Goal: Task Accomplishment & Management: Manage account settings

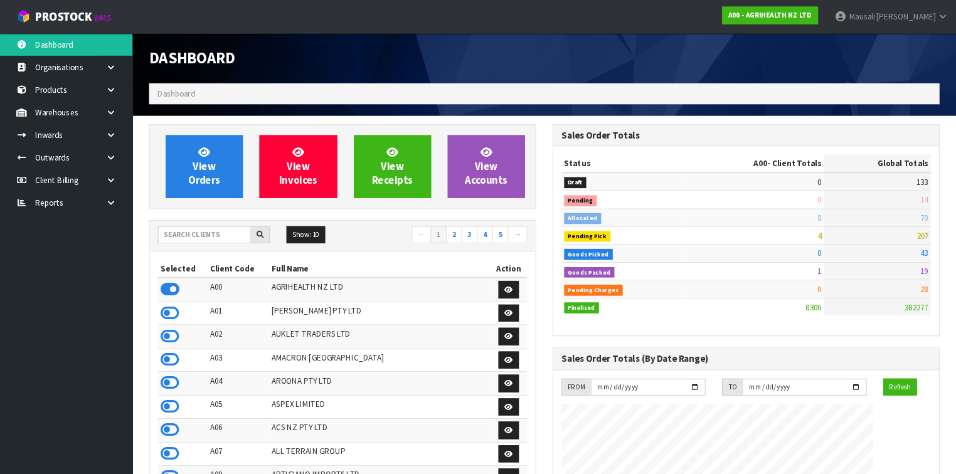
scroll to position [946, 393]
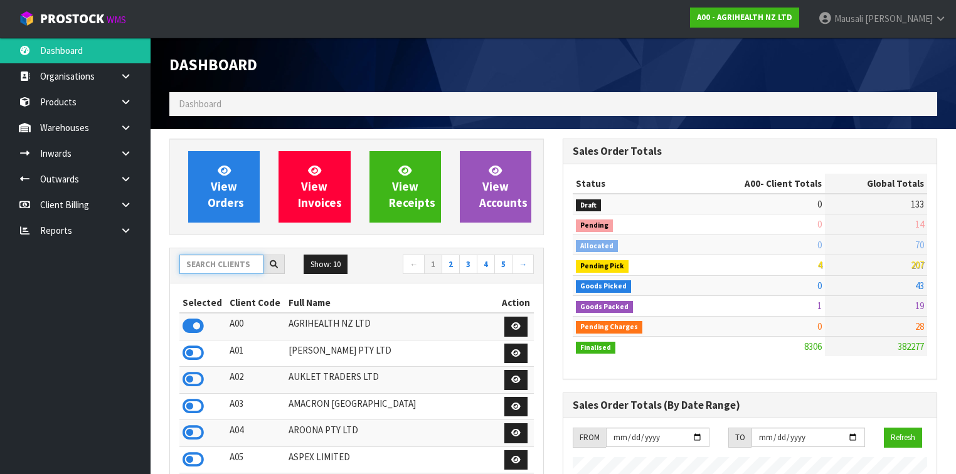
click at [198, 266] on input "text" at bounding box center [221, 264] width 84 height 19
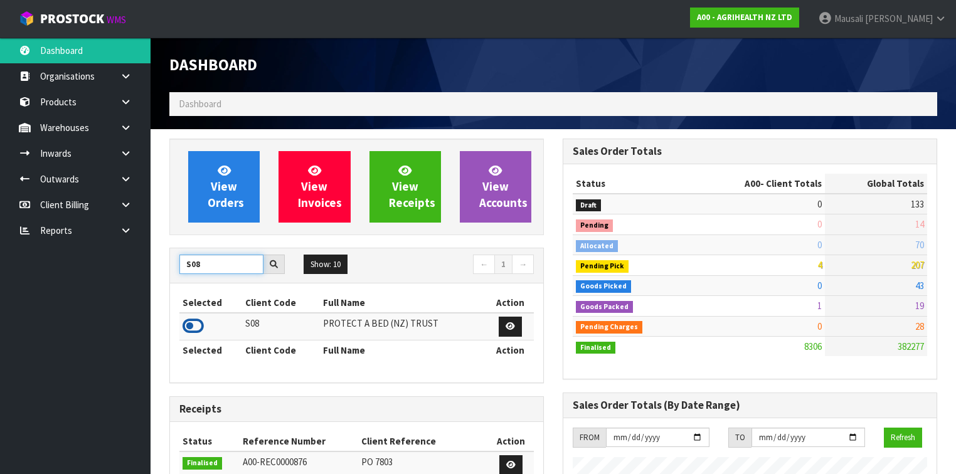
type input "S08"
click at [198, 326] on icon at bounding box center [192, 326] width 21 height 19
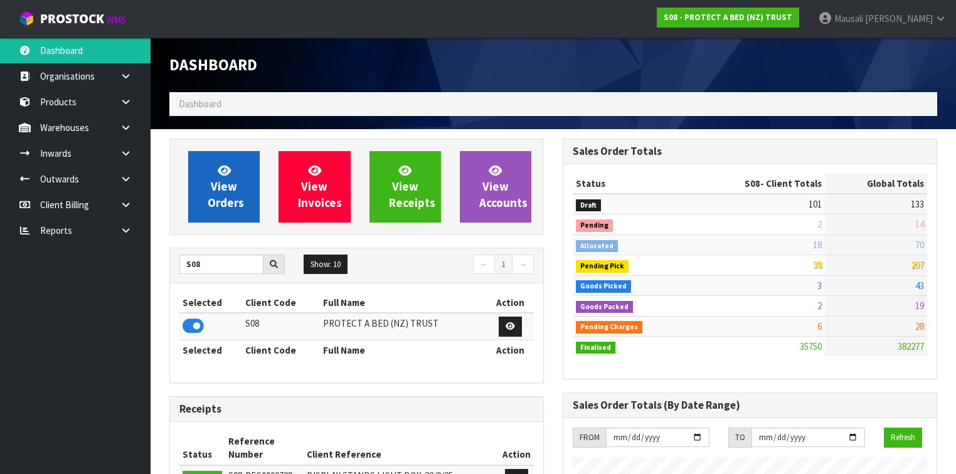
scroll to position [1013, 393]
click at [222, 178] on link "View Orders" at bounding box center [223, 186] width 71 height 71
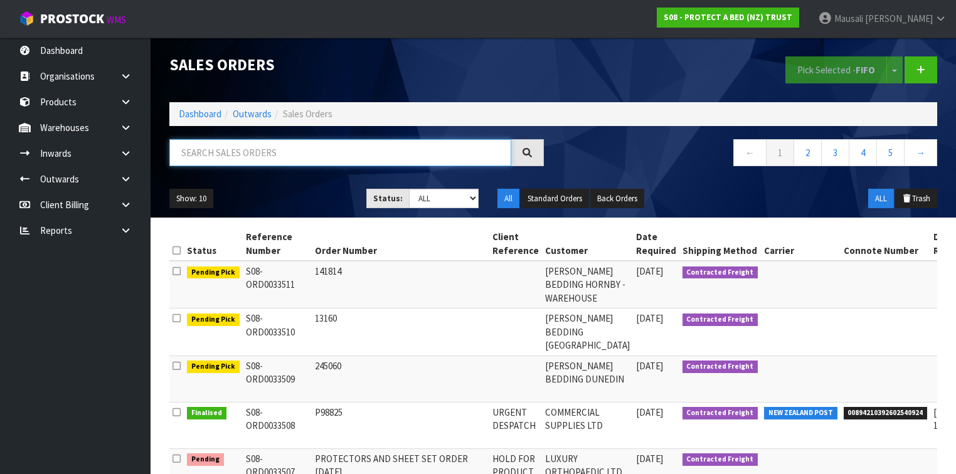
click at [186, 159] on input "text" at bounding box center [340, 152] width 342 height 27
type input "JOB-0413024"
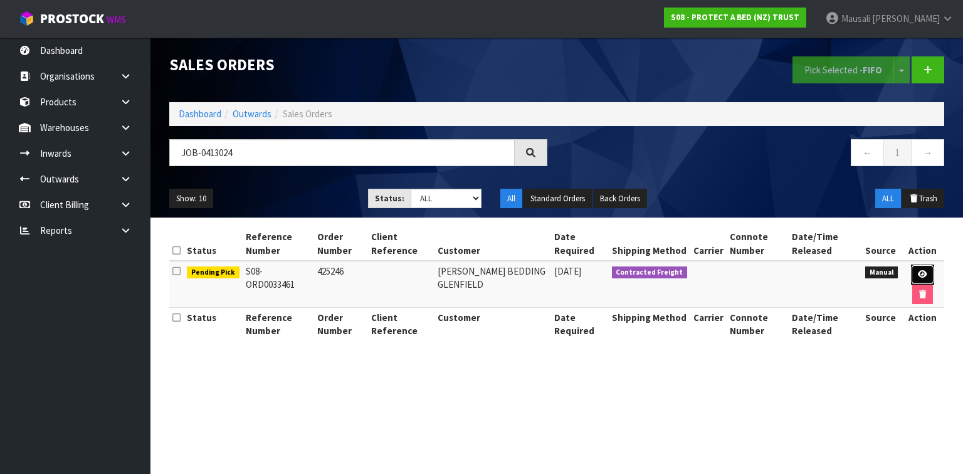
click at [918, 270] on icon at bounding box center [922, 274] width 9 height 8
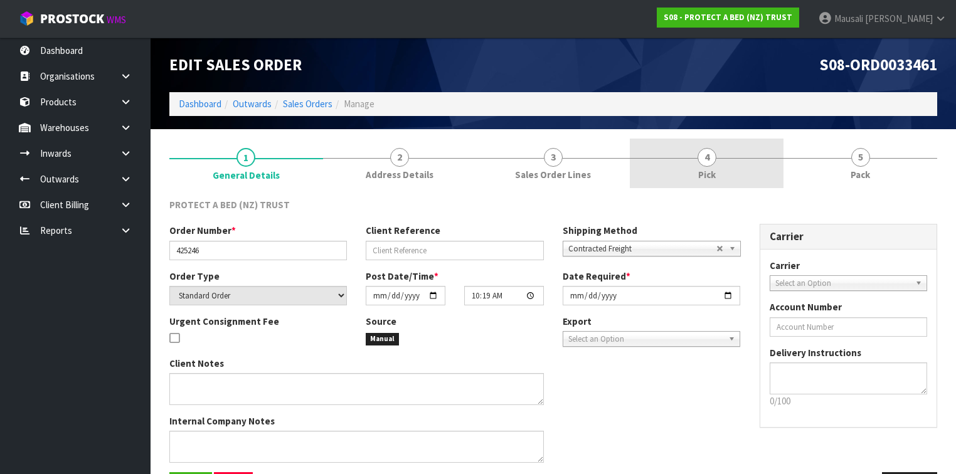
click at [712, 167] on link "4 Pick" at bounding box center [707, 164] width 154 height 50
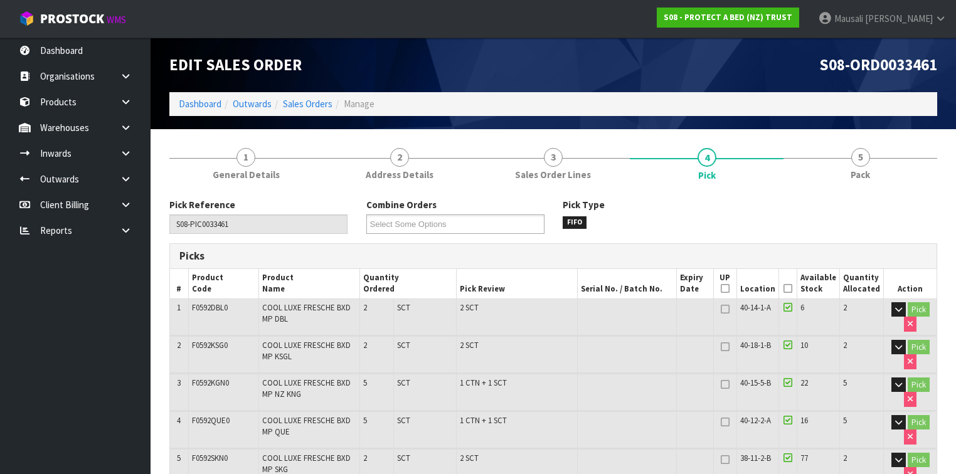
click at [792, 288] on icon at bounding box center [787, 288] width 9 height 1
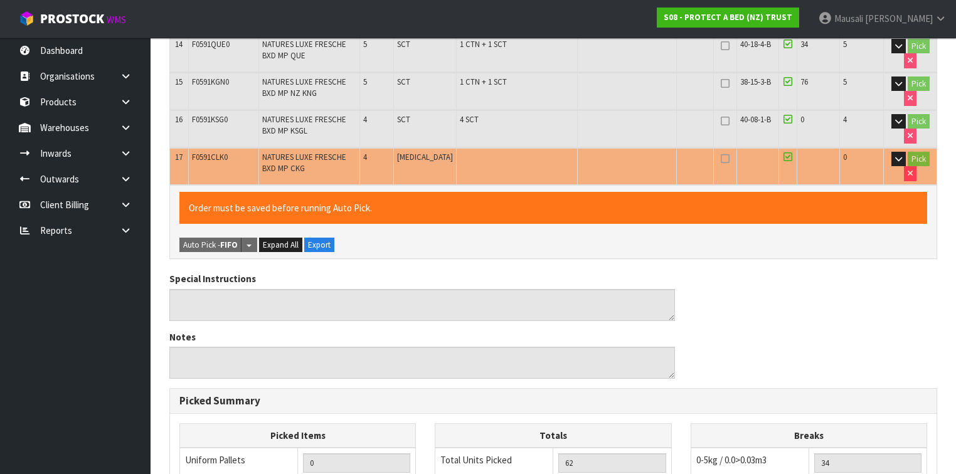
scroll to position [1013, 0]
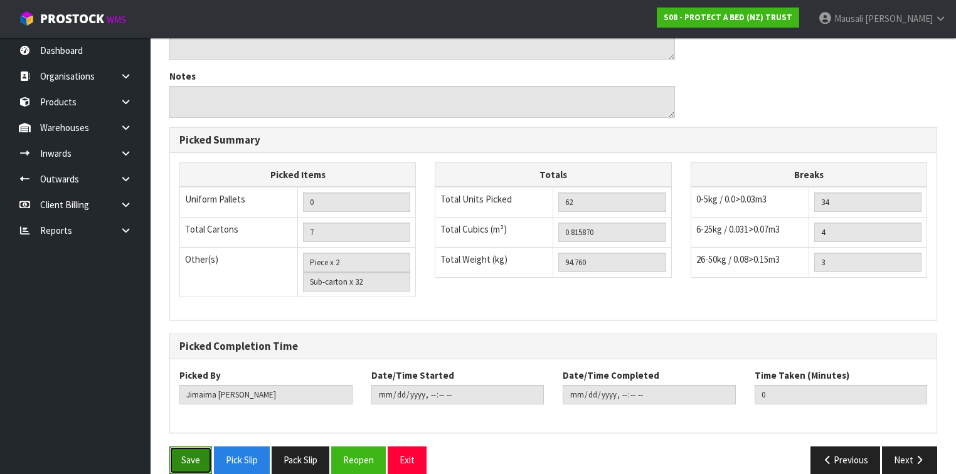
click at [205, 446] on button "Save" at bounding box center [190, 459] width 43 height 27
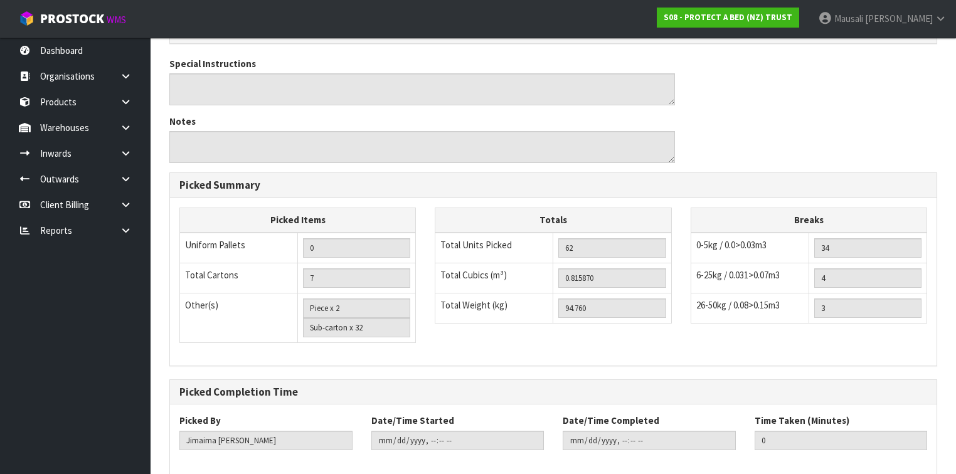
scroll to position [0, 0]
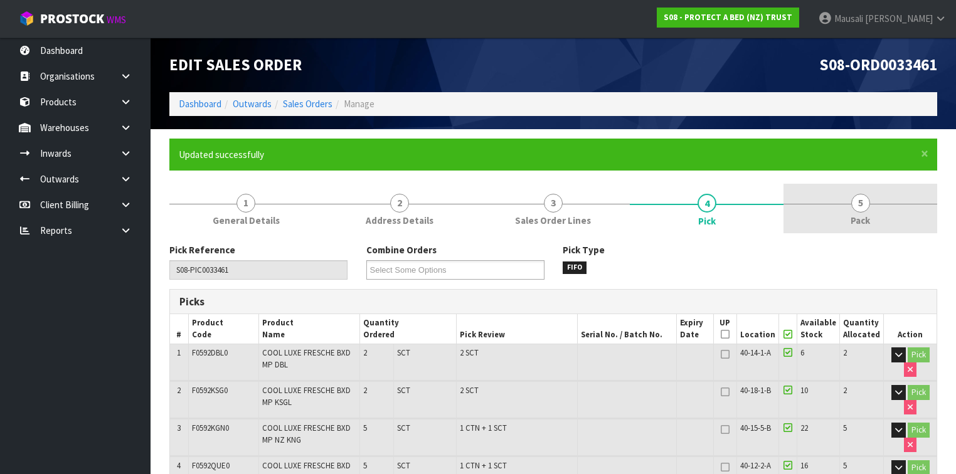
click at [849, 208] on link "5 Pack" at bounding box center [860, 209] width 154 height 50
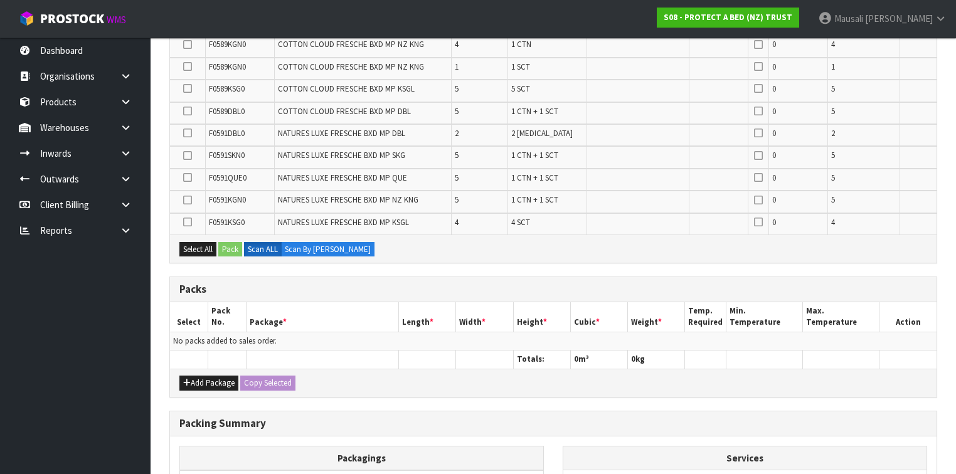
scroll to position [452, 0]
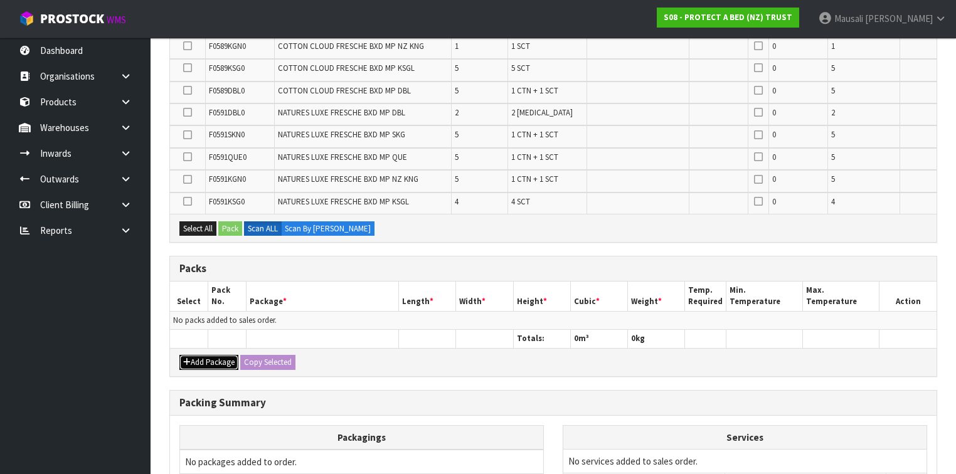
click at [198, 358] on button "Add Package" at bounding box center [208, 362] width 59 height 15
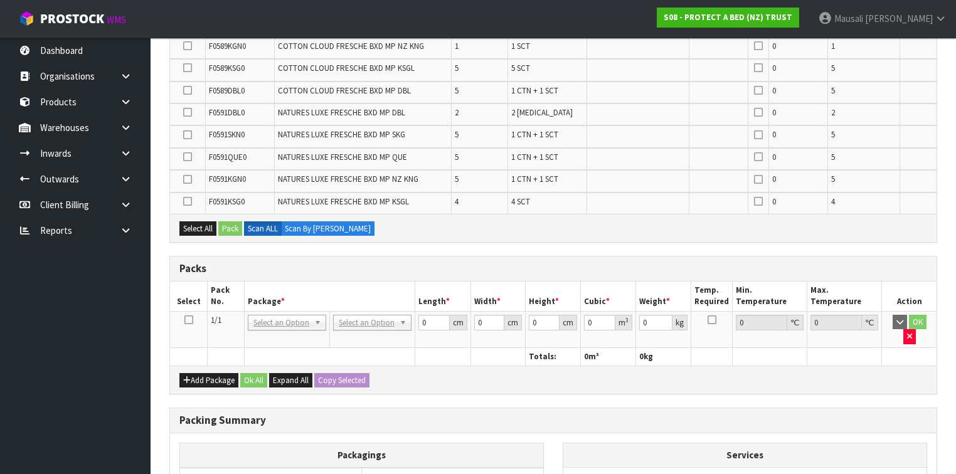
click at [191, 320] on icon at bounding box center [188, 320] width 9 height 1
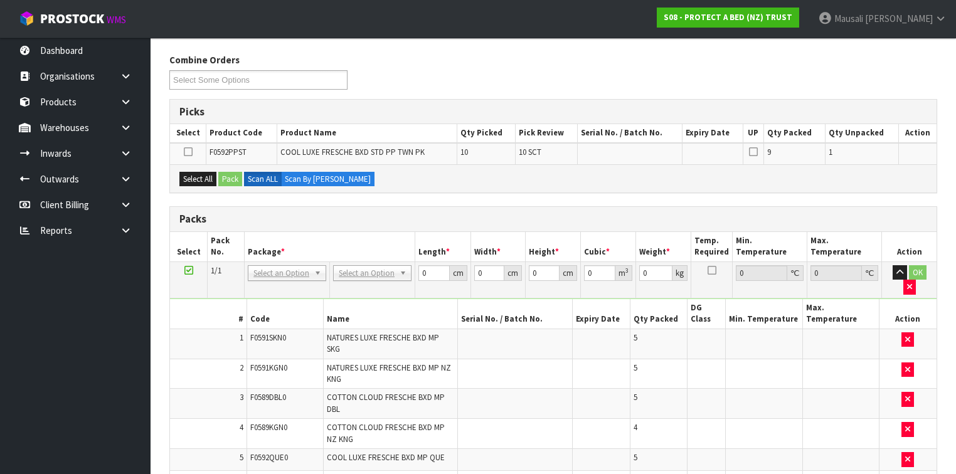
scroll to position [208, 0]
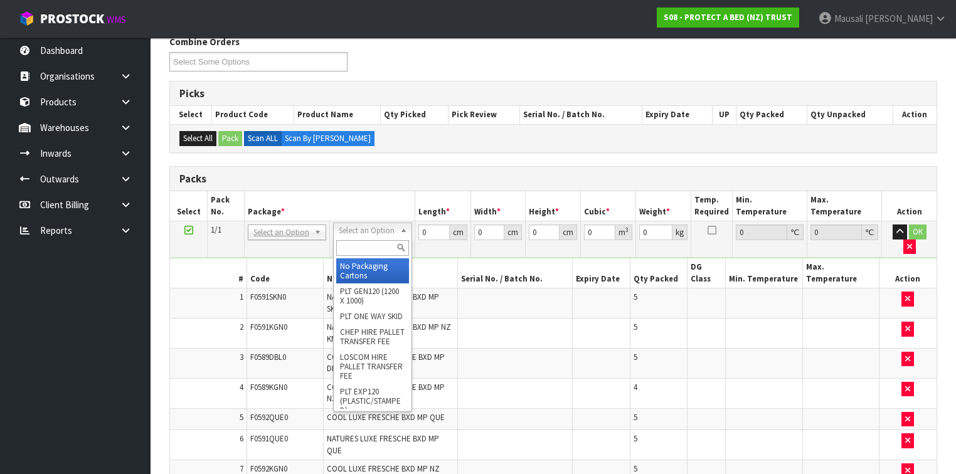
drag, startPoint x: 758, startPoint y: 217, endPoint x: 349, endPoint y: 228, distance: 408.4
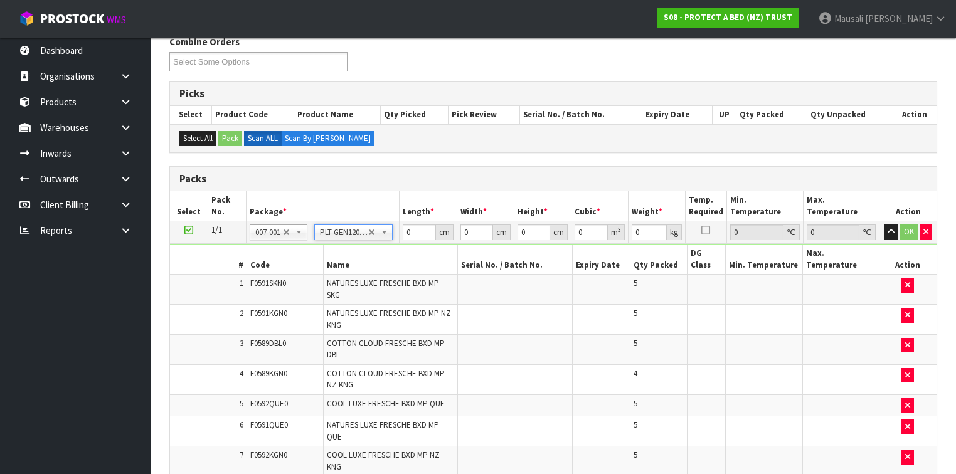
type input "120"
type input "100"
type input "94.76"
drag, startPoint x: 419, startPoint y: 231, endPoint x: 397, endPoint y: 233, distance: 22.1
click at [399, 233] on td "120 cm" at bounding box center [427, 232] width 57 height 23
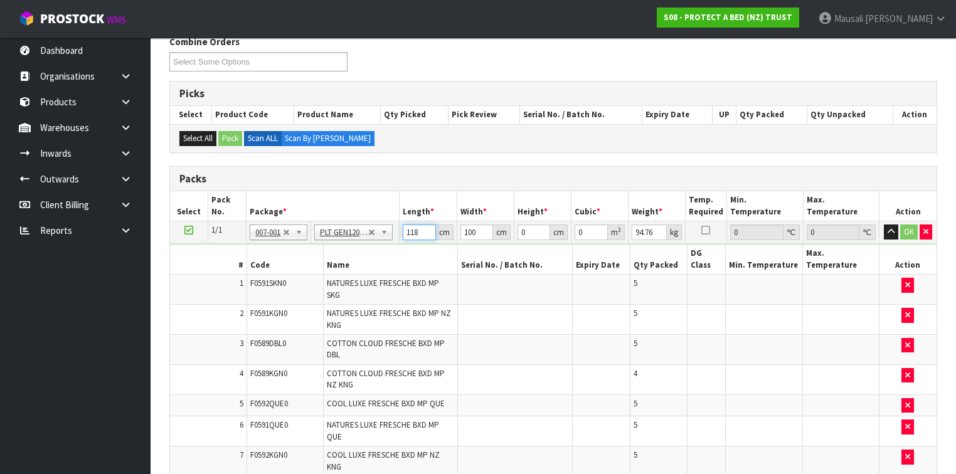
type input "118"
type input "1"
type input "0.013924"
type input "10"
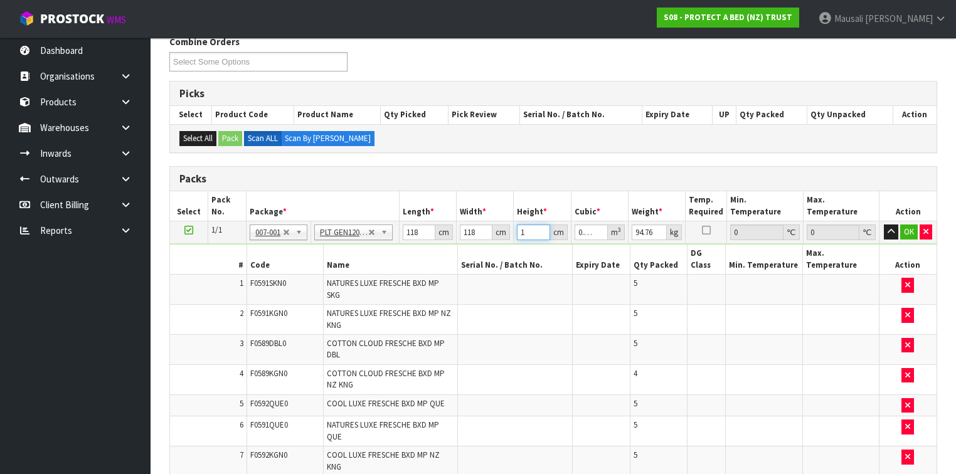
type input "0.13924"
type input "102"
type input "1.420248"
type input "102"
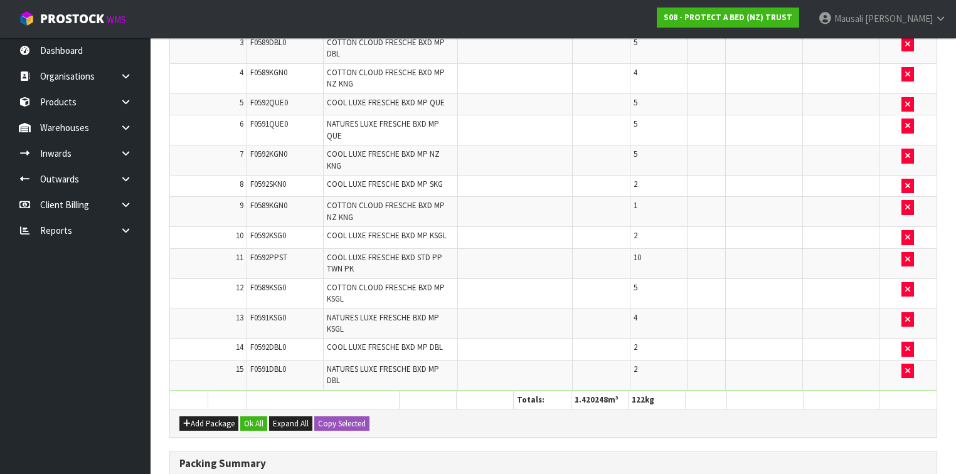
scroll to position [665, 0]
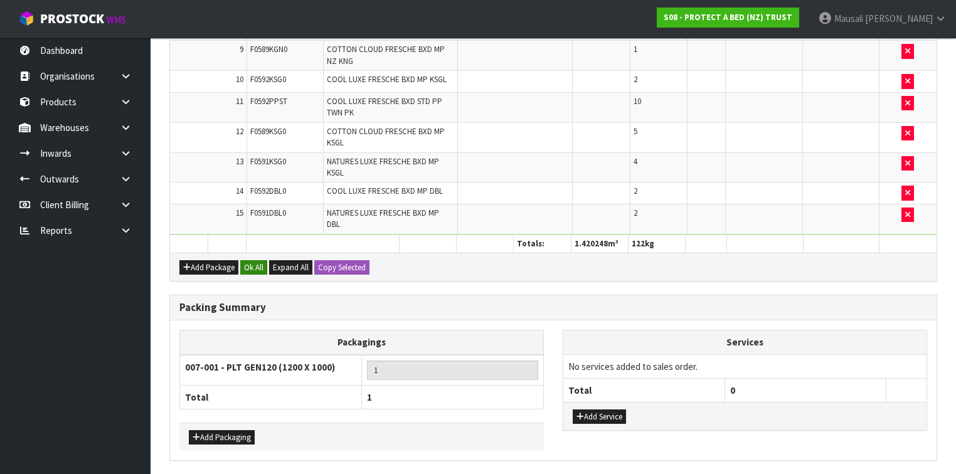
type input "122"
click at [250, 260] on button "Ok All" at bounding box center [253, 267] width 27 height 15
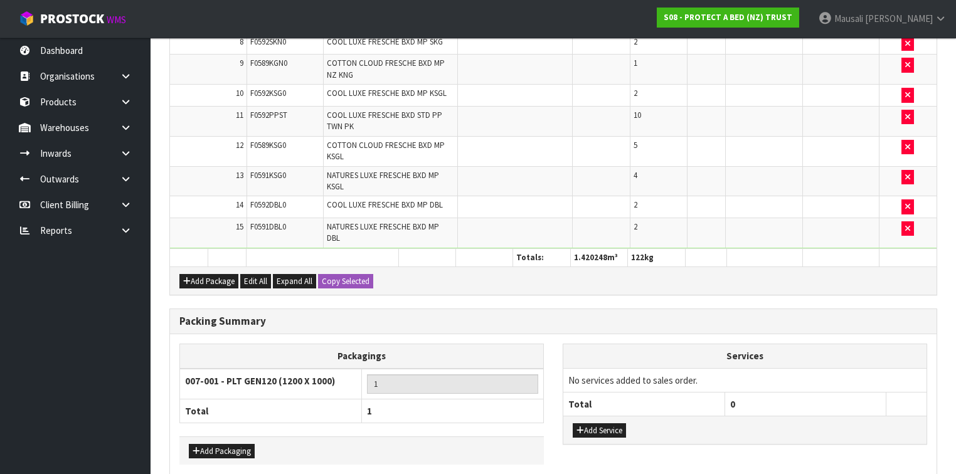
scroll to position [665, 0]
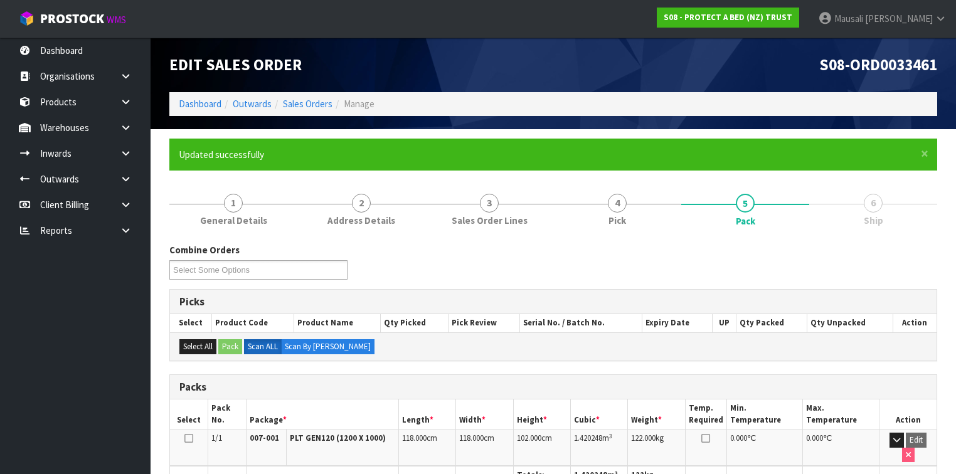
click at [497, 50] on div "Edit Sales Order" at bounding box center [356, 65] width 393 height 55
click at [314, 102] on link "Sales Orders" at bounding box center [308, 104] width 50 height 12
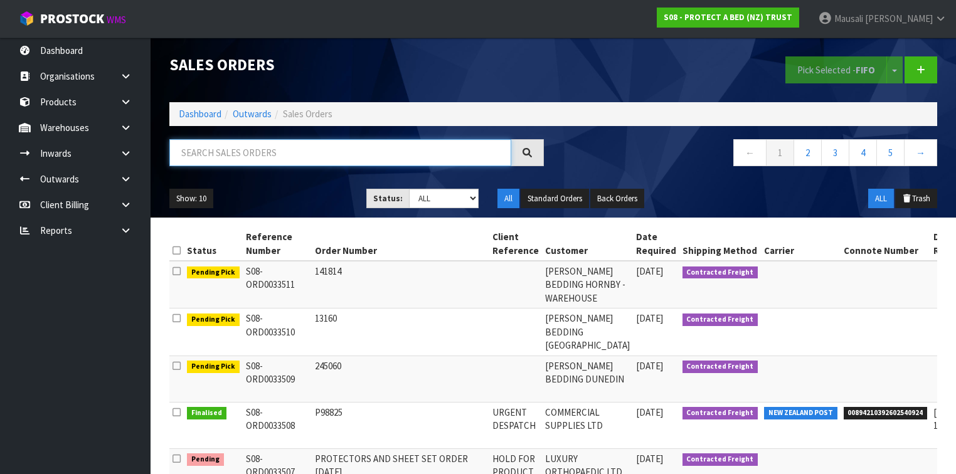
click at [198, 156] on input "text" at bounding box center [340, 152] width 342 height 27
type input "JOB-0413053"
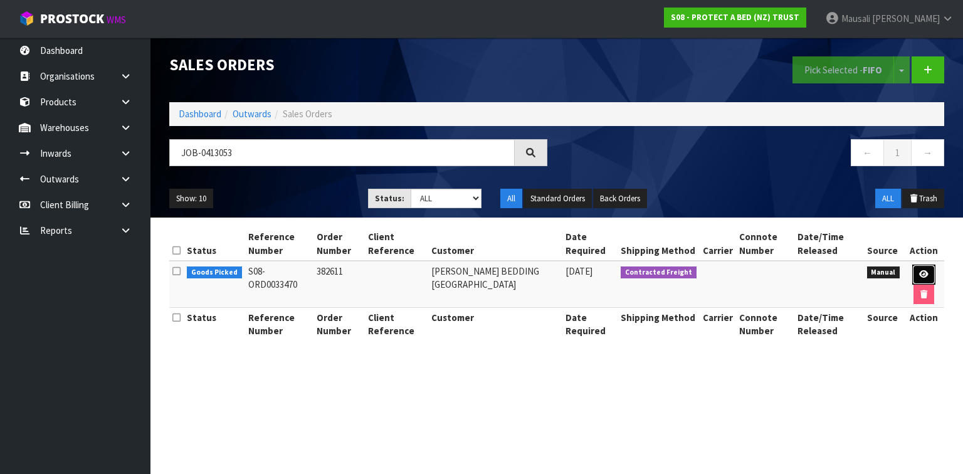
click at [923, 275] on icon at bounding box center [923, 274] width 9 height 8
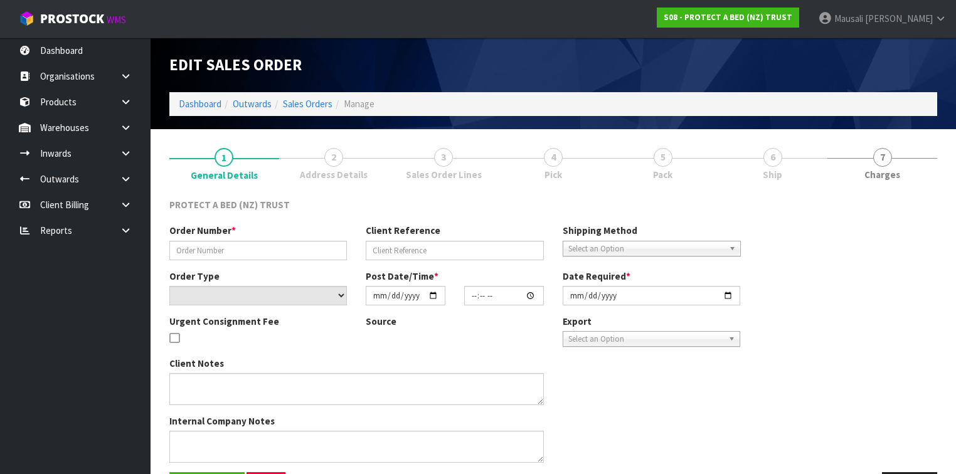
type input "382611"
select select "number:0"
type input "[DATE]"
type input "11:46:00.000"
type input "[DATE]"
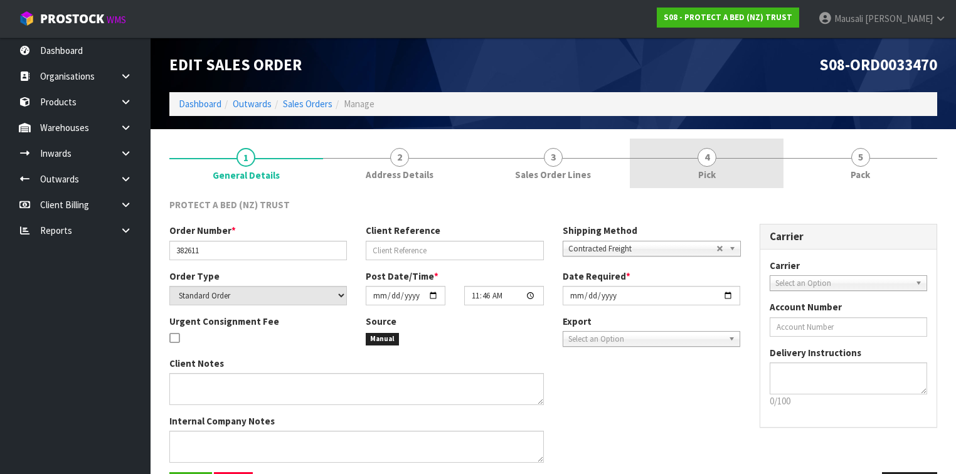
click at [732, 157] on link "4 Pick" at bounding box center [707, 164] width 154 height 50
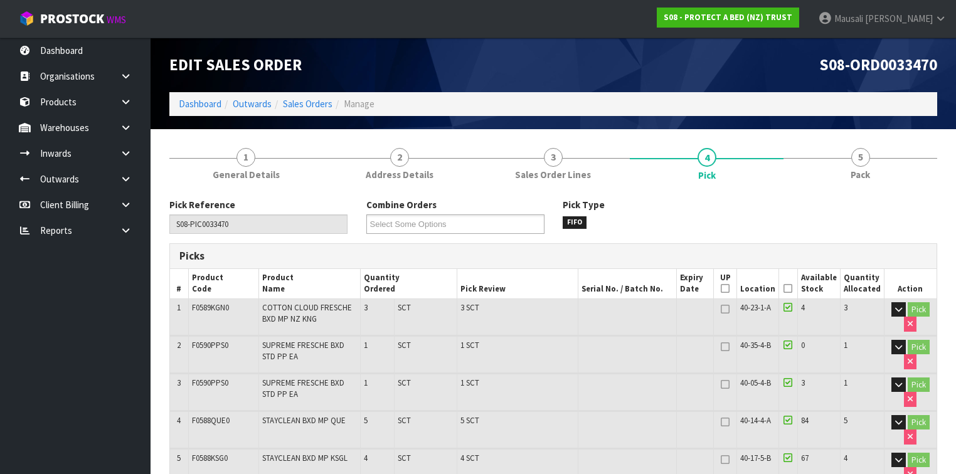
click at [789, 289] on icon at bounding box center [787, 288] width 9 height 1
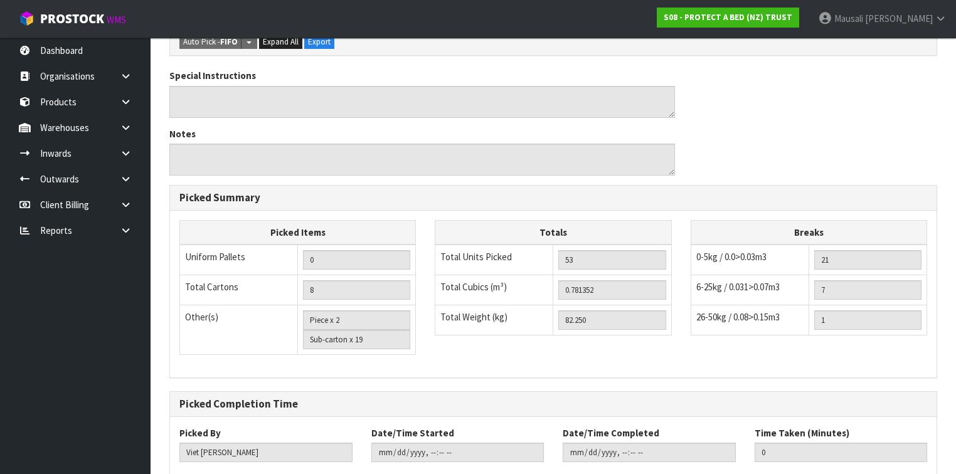
scroll to position [756, 0]
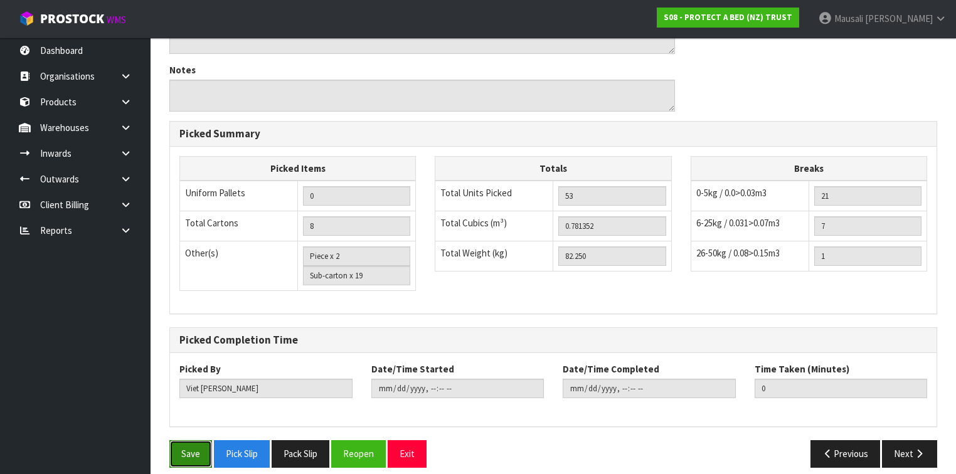
click at [192, 440] on button "Save" at bounding box center [190, 453] width 43 height 27
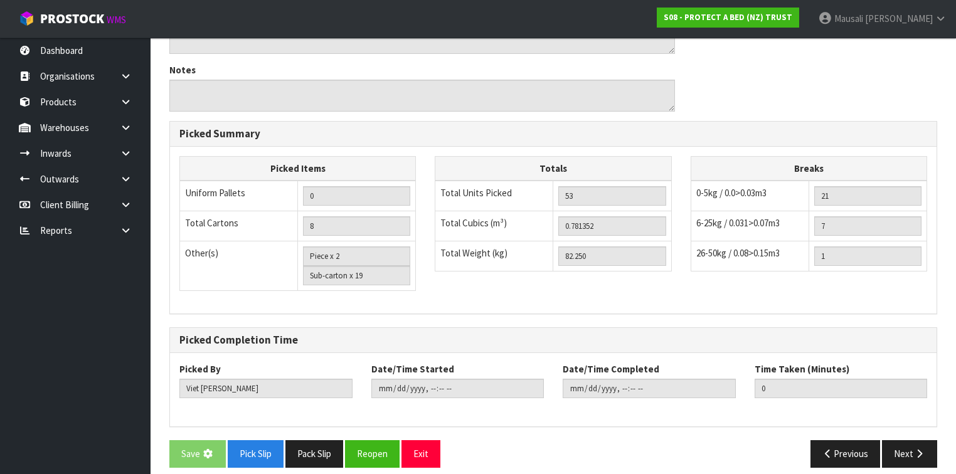
scroll to position [0, 0]
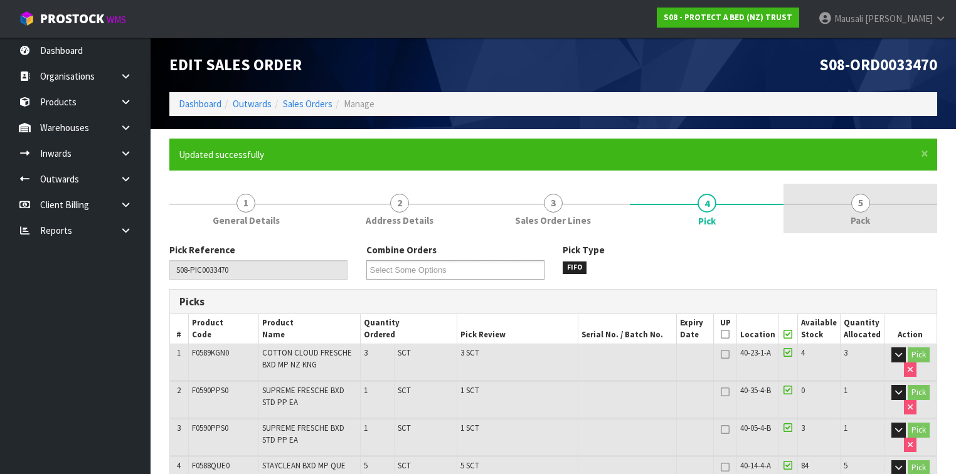
click at [862, 206] on span "5" at bounding box center [860, 203] width 19 height 19
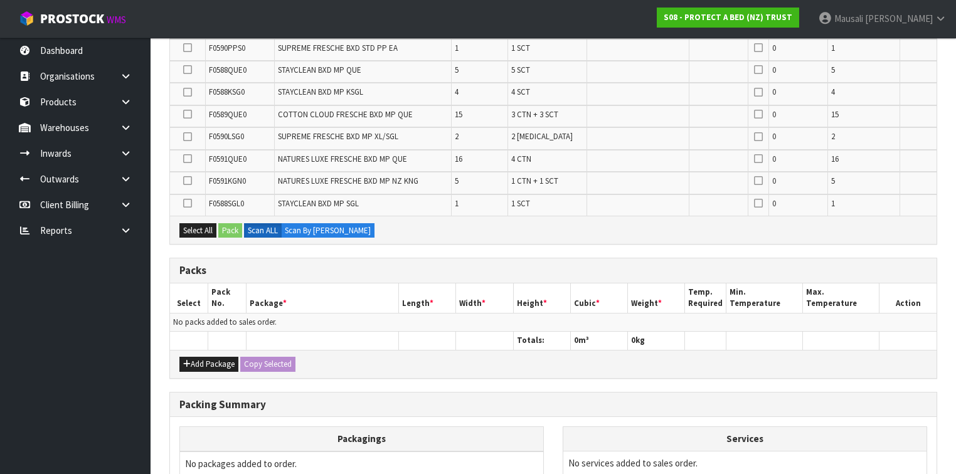
scroll to position [401, 0]
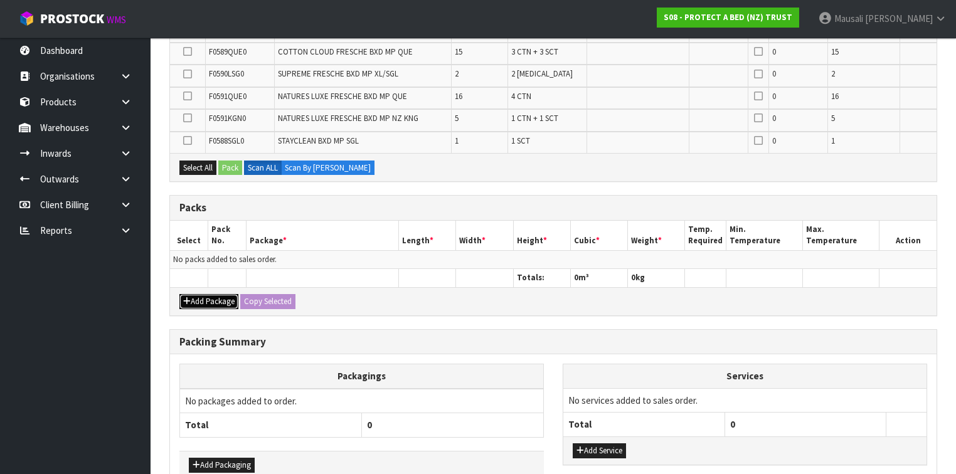
drag, startPoint x: 226, startPoint y: 299, endPoint x: 213, endPoint y: 285, distance: 19.5
click at [226, 298] on button "Add Package" at bounding box center [208, 301] width 59 height 15
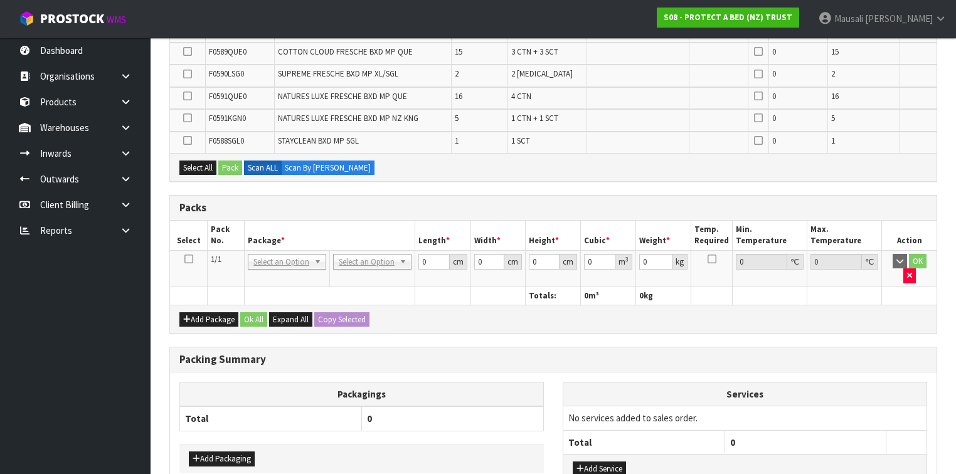
click at [191, 259] on icon at bounding box center [188, 259] width 9 height 1
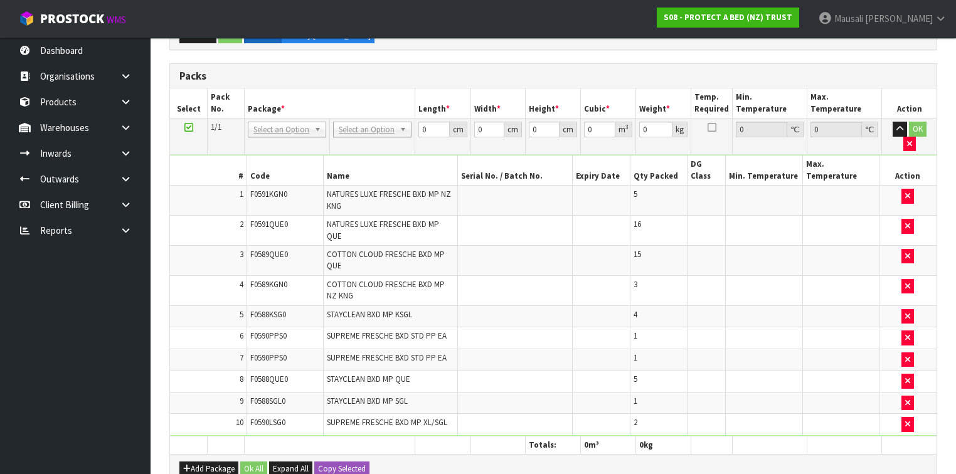
scroll to position [314, 0]
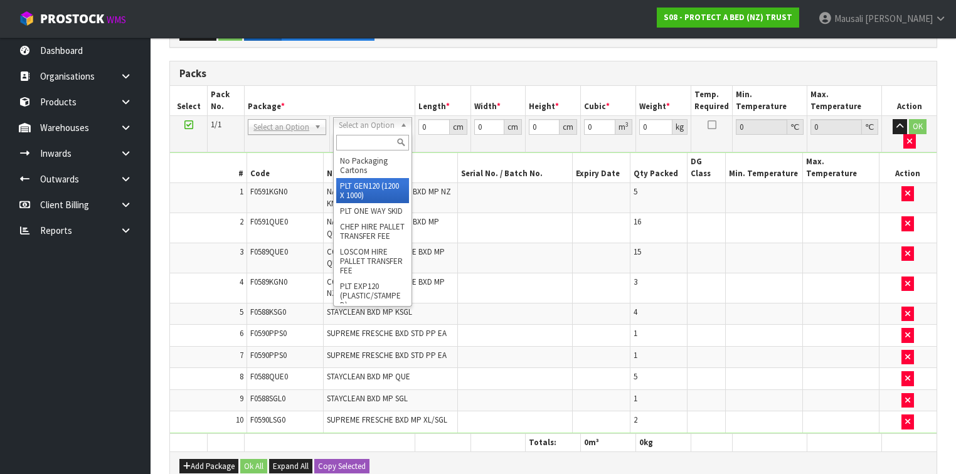
type input "120"
type input "100"
type input "82.25"
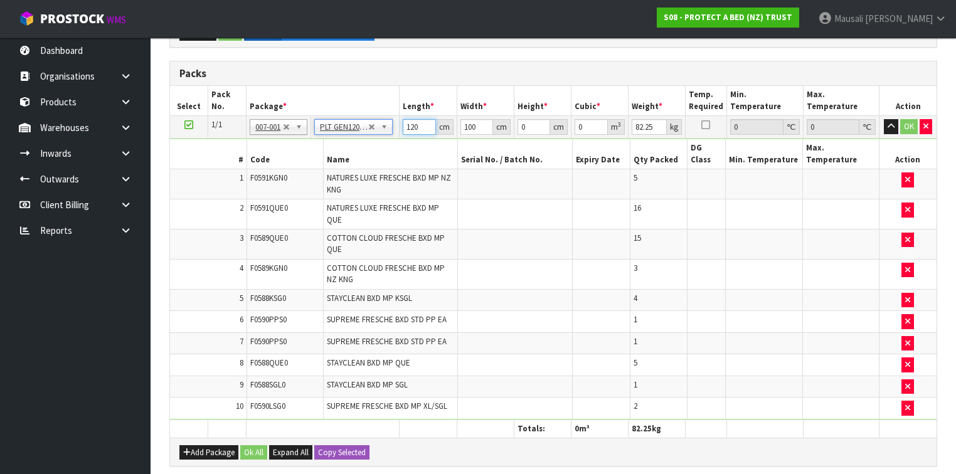
drag, startPoint x: 422, startPoint y: 124, endPoint x: 399, endPoint y: 135, distance: 25.2
click at [399, 135] on tbody "1/1 NONE 007-001 007-002 007-004 007-009 007-013 007-014 007-015 007-017 007-01…" at bounding box center [553, 268] width 766 height 304
type input "118"
type input "7"
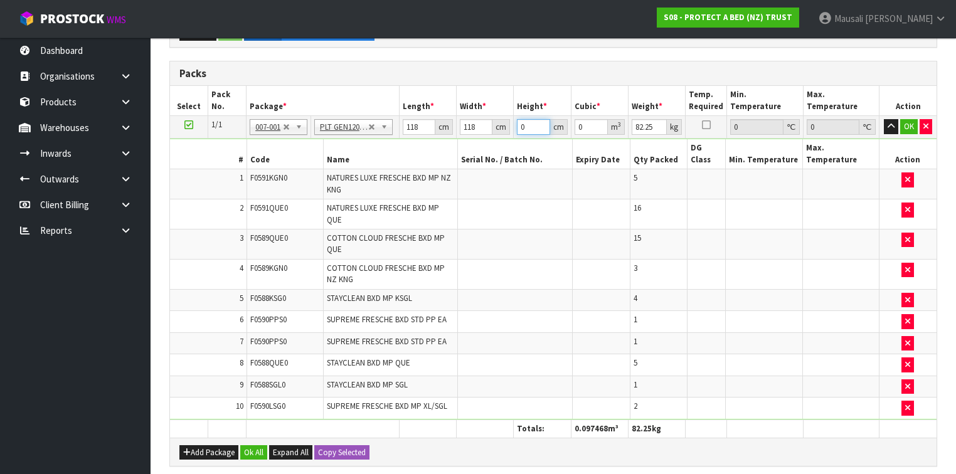
type input "0.097468"
type input "77"
type input "1.072148"
type input "77"
type input "107"
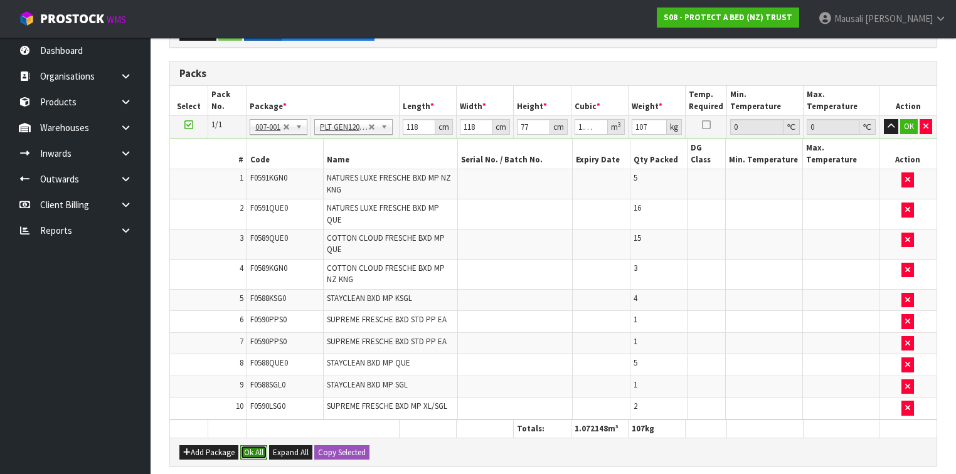
click at [258, 445] on button "Ok All" at bounding box center [253, 452] width 27 height 15
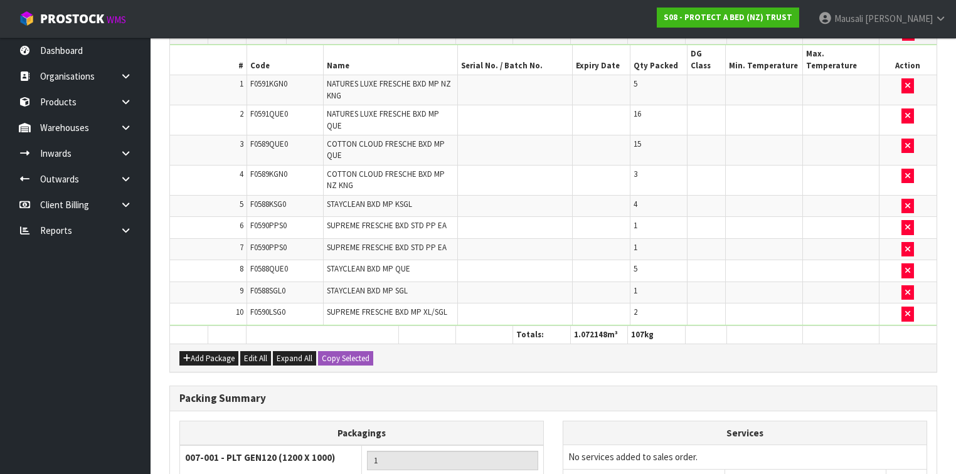
scroll to position [524, 0]
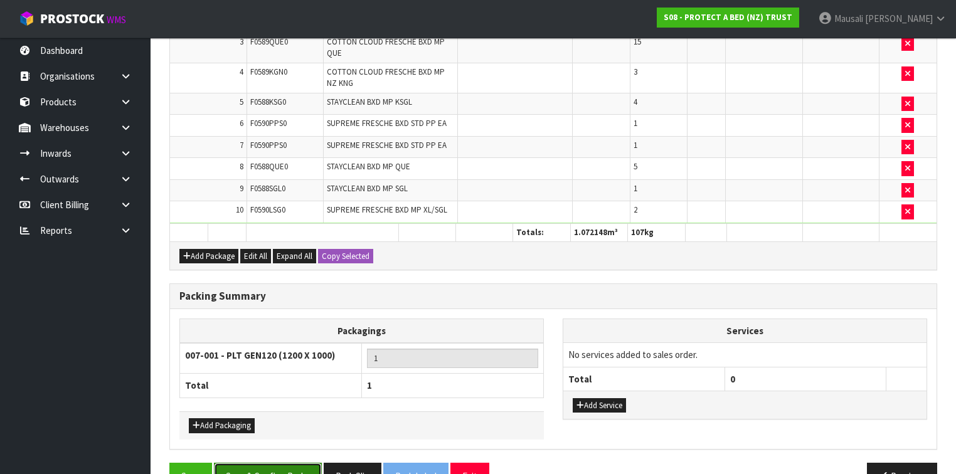
click at [261, 463] on button "Save & Confirm Packs" at bounding box center [268, 476] width 108 height 27
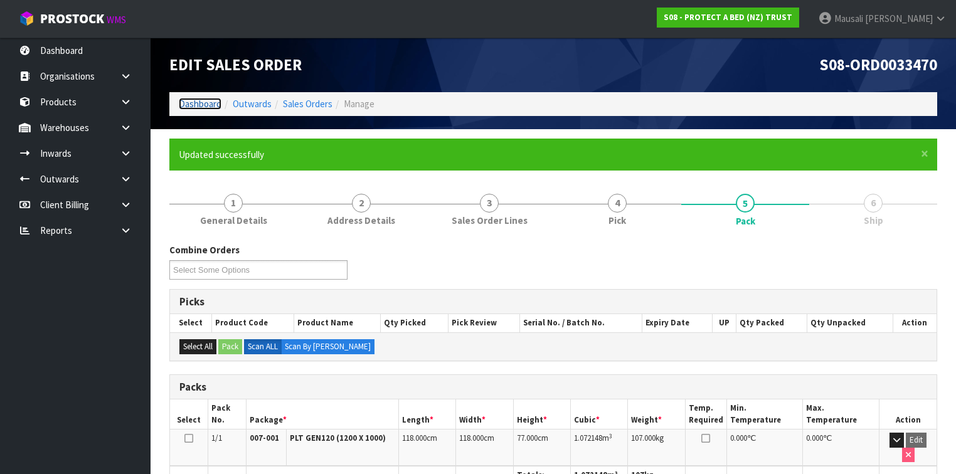
click at [208, 100] on link "Dashboard" at bounding box center [200, 104] width 43 height 12
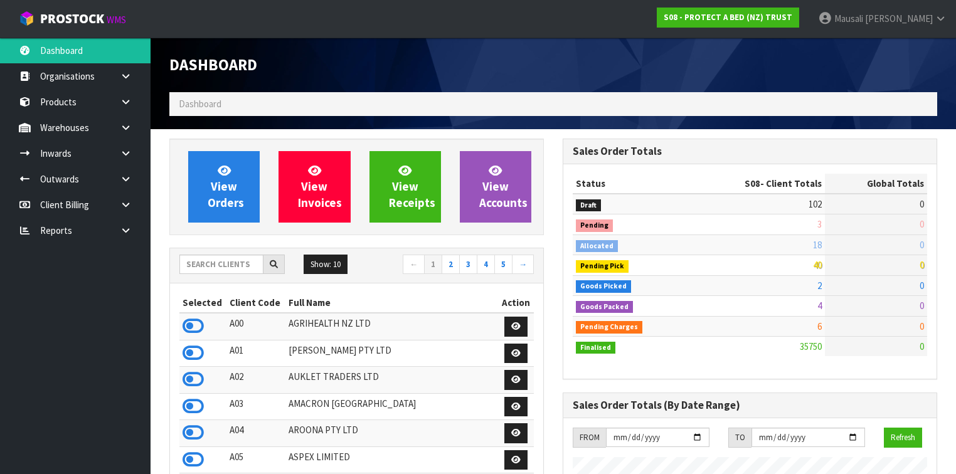
scroll to position [1013, 393]
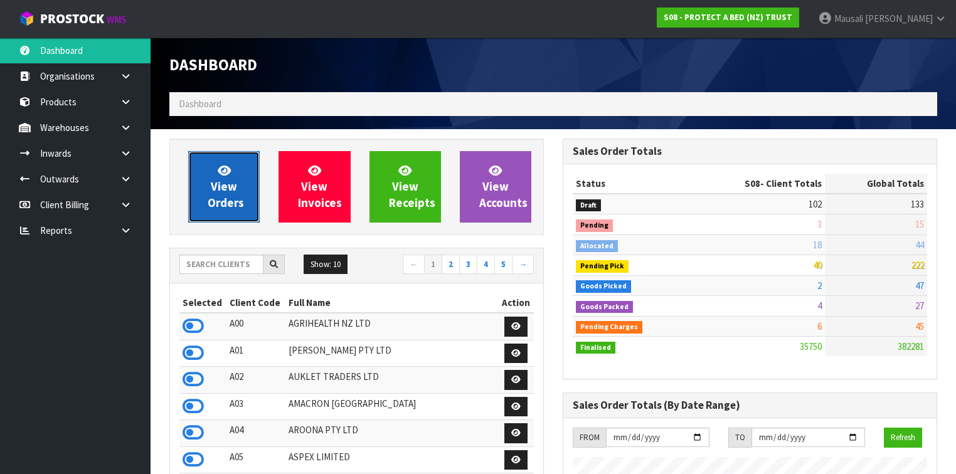
click at [226, 172] on icon at bounding box center [224, 170] width 13 height 12
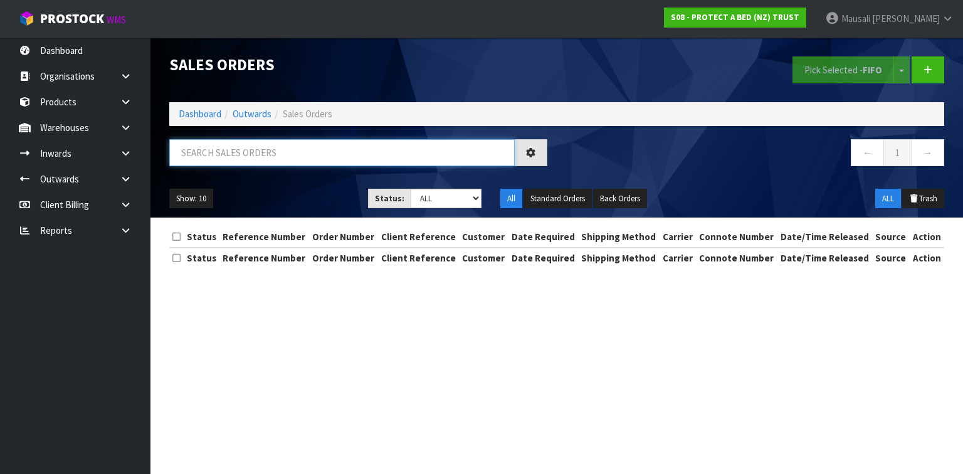
click at [188, 156] on input "text" at bounding box center [342, 152] width 346 height 27
type input "JOB-0412796"
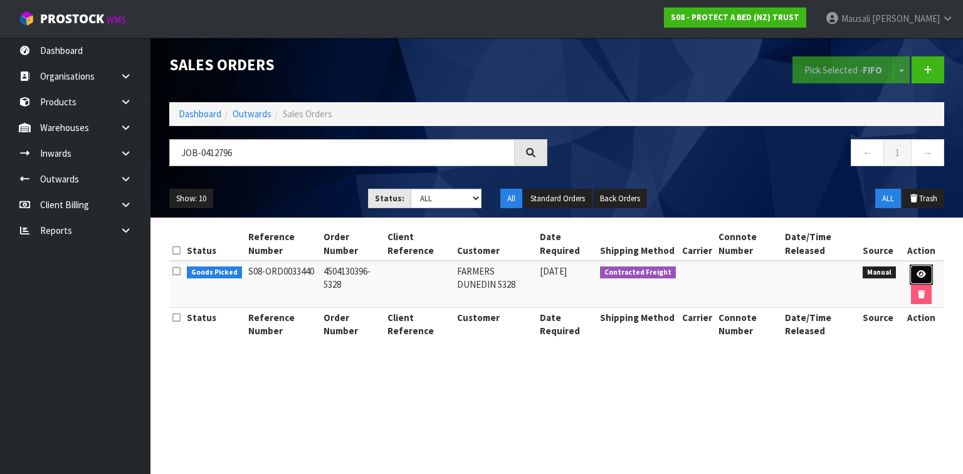
click at [921, 270] on icon at bounding box center [921, 274] width 9 height 8
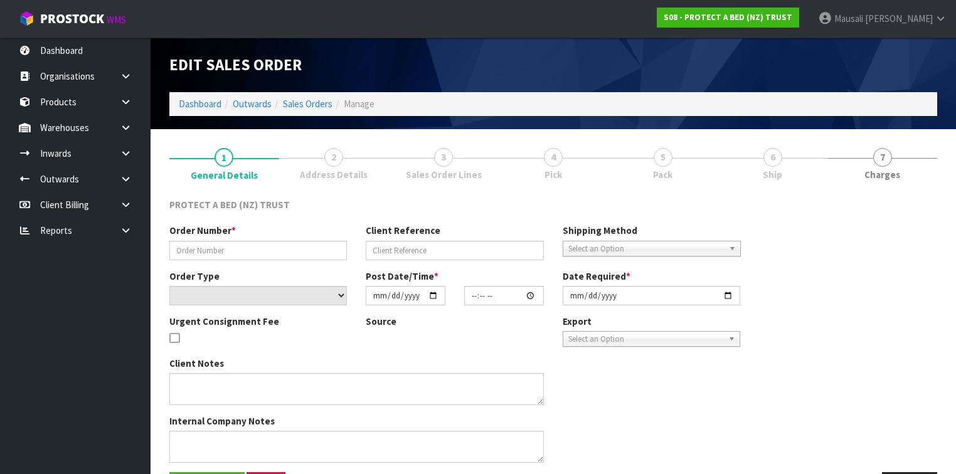
type input "4504130396-5328"
select select "number:0"
type input "2025-09-16"
type input "09:35:00.000"
type input "2025-09-19"
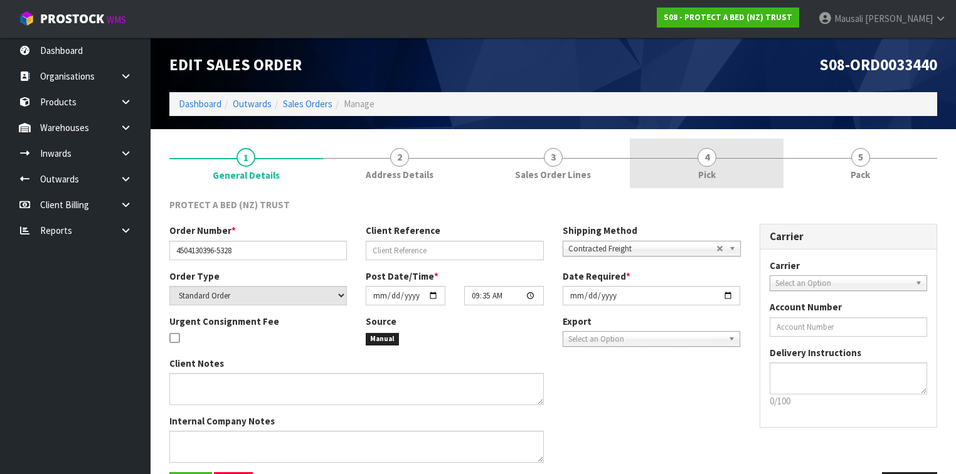
click at [711, 177] on span "Pick" at bounding box center [707, 174] width 18 height 13
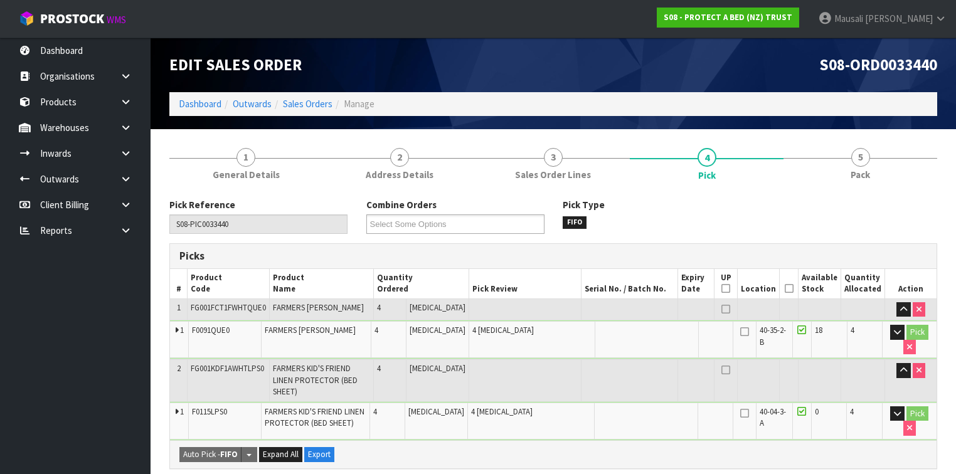
click at [788, 289] on icon at bounding box center [788, 288] width 9 height 1
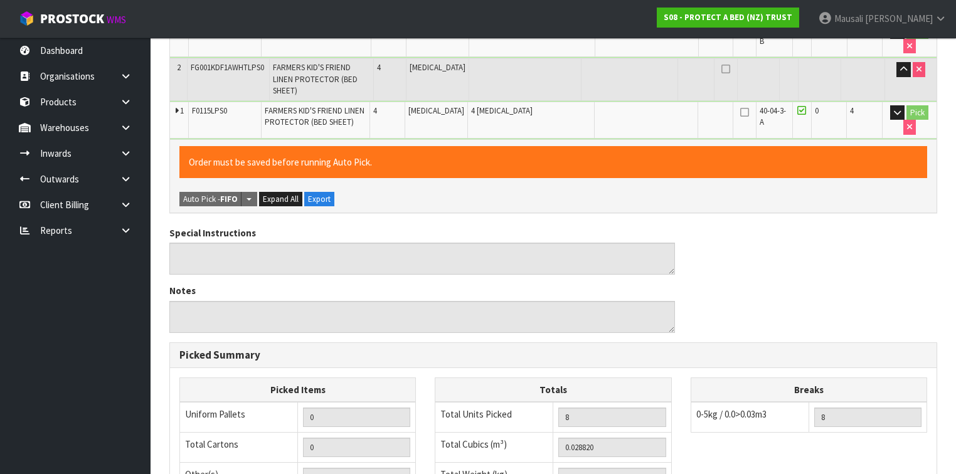
scroll to position [497, 0]
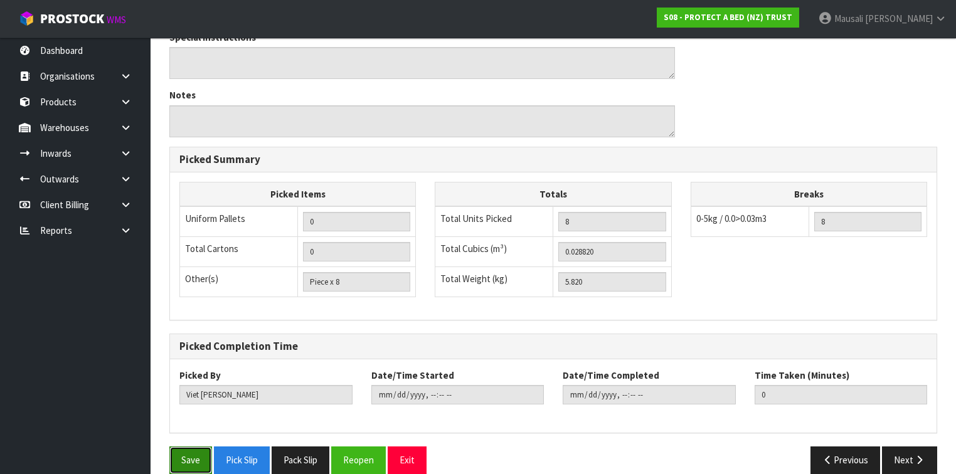
click at [188, 446] on button "Save" at bounding box center [190, 459] width 43 height 27
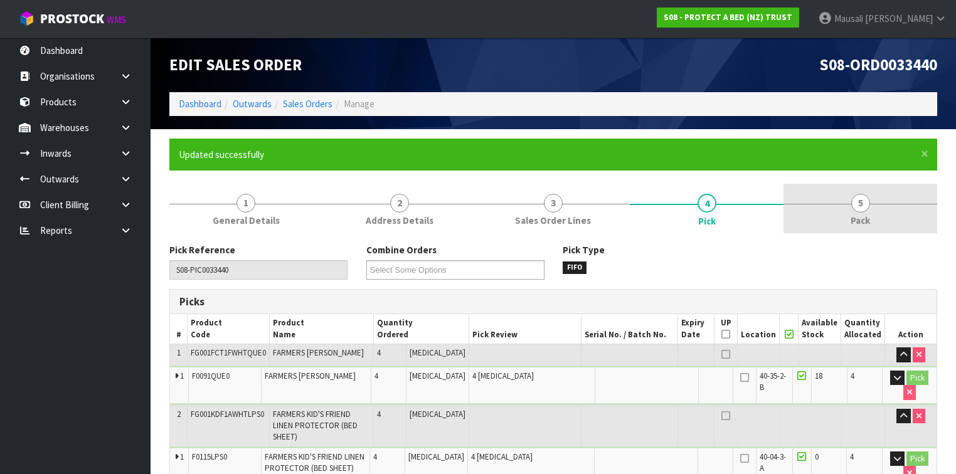
type input "Mausali Tito"
type input "2025-09-23T09:26:06"
click at [844, 216] on link "5 Pack" at bounding box center [860, 209] width 154 height 50
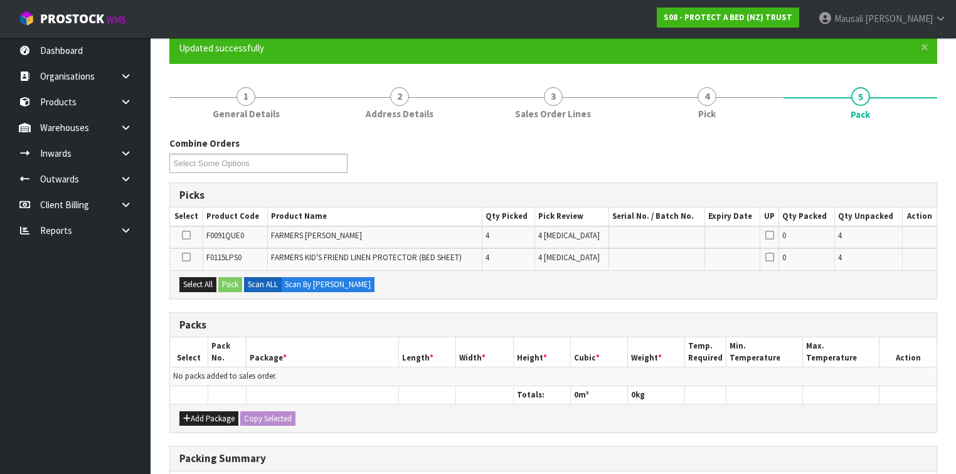
scroll to position [201, 0]
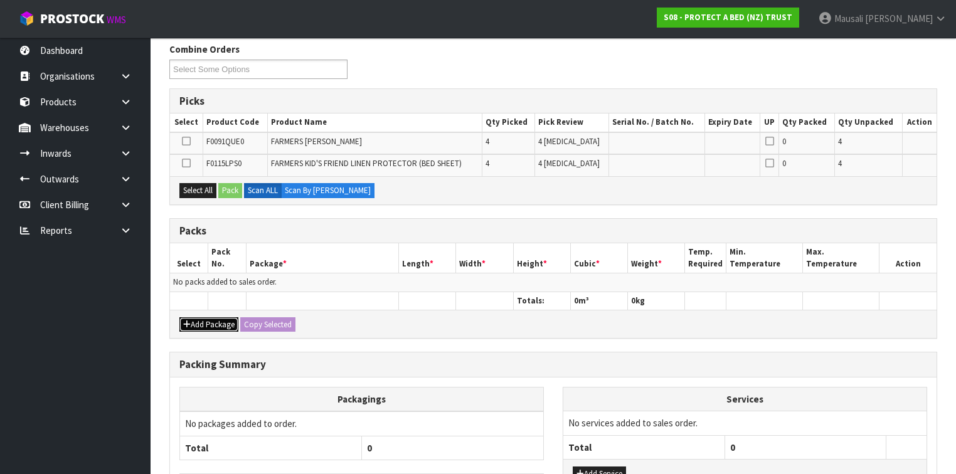
click at [211, 317] on button "Add Package" at bounding box center [208, 324] width 59 height 15
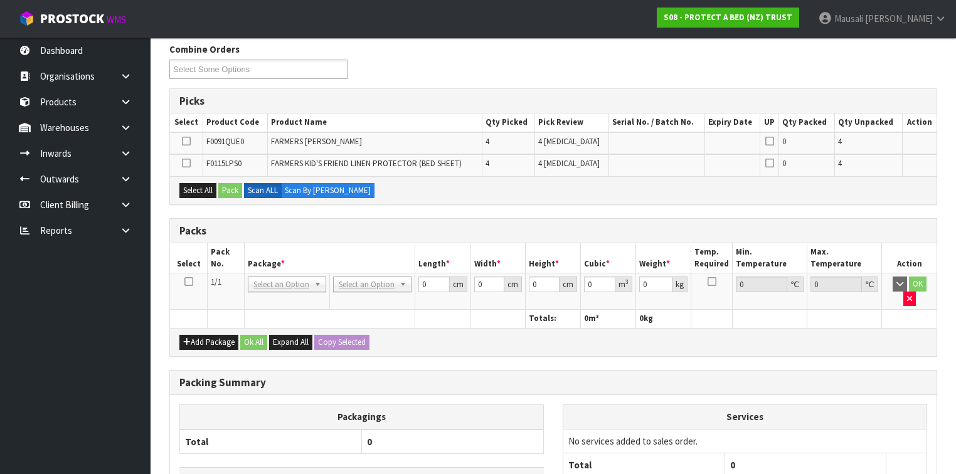
click at [186, 282] on icon at bounding box center [188, 282] width 9 height 1
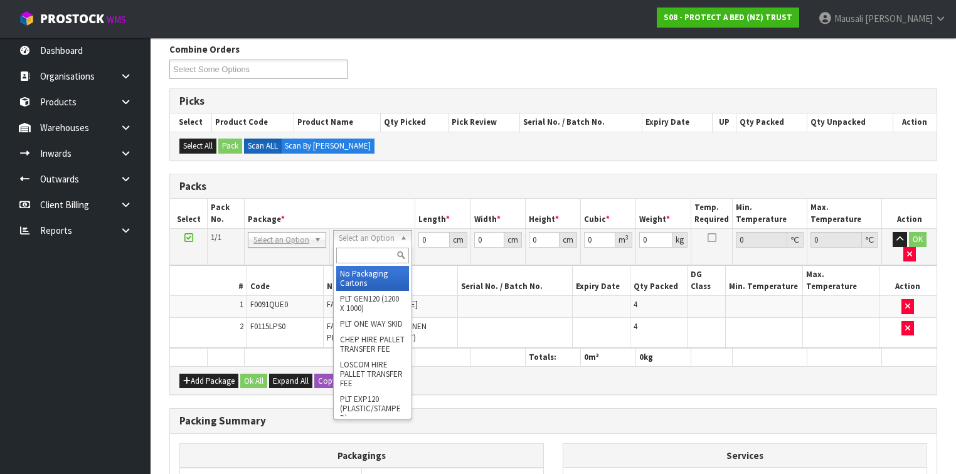
click at [355, 254] on input "text" at bounding box center [372, 256] width 72 height 16
type input "OC"
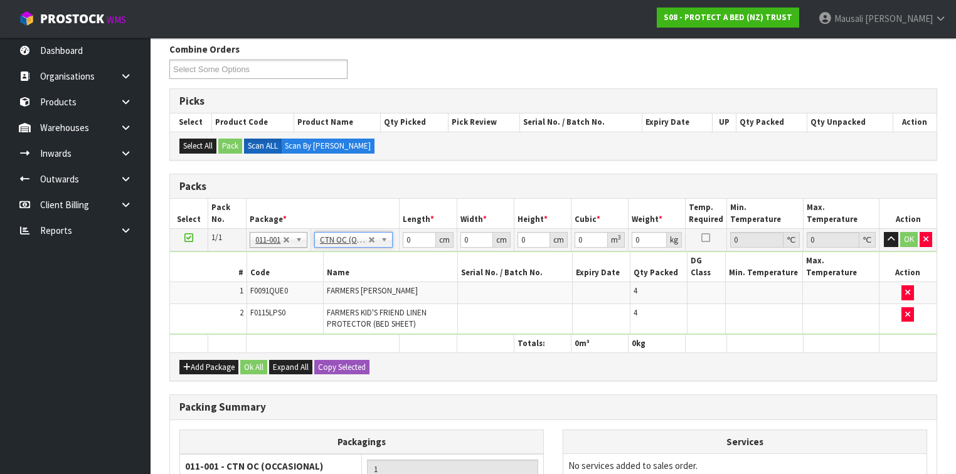
type input "5.82"
drag, startPoint x: 414, startPoint y: 241, endPoint x: 392, endPoint y: 248, distance: 23.2
click at [392, 248] on tr "1/1 NONE 007-001 007-002 007-004 007-009 007-013 007-014 007-015 007-017 007-01…" at bounding box center [553, 240] width 766 height 23
type input "59"
type input "40"
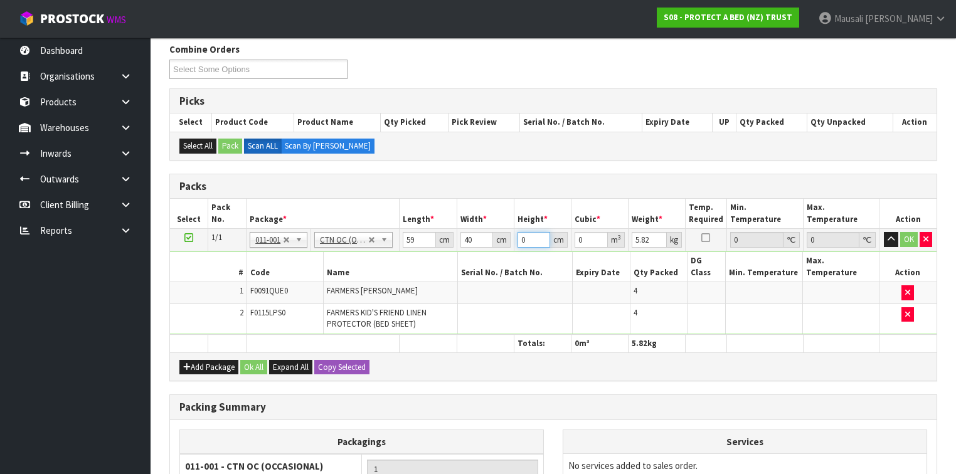
type input "3"
type input "0.00708"
type input "32"
type input "0.07552"
type input "32"
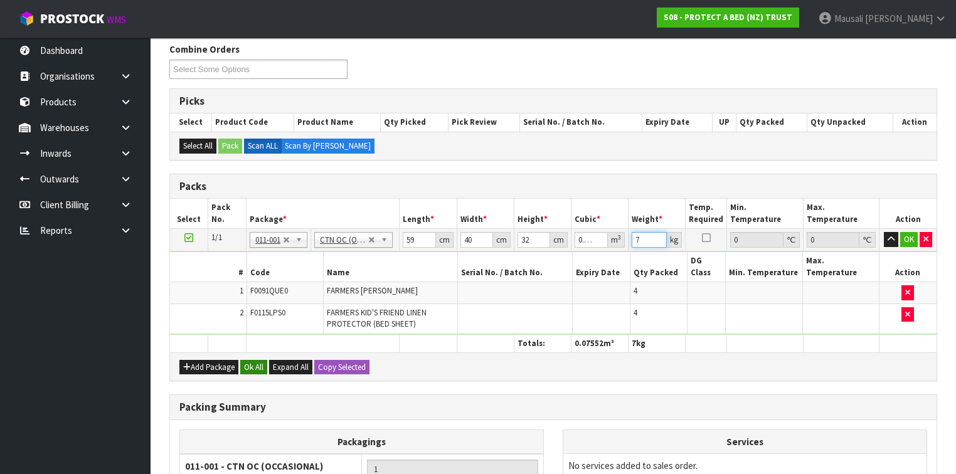
type input "7"
click at [254, 360] on button "Ok All" at bounding box center [253, 367] width 27 height 15
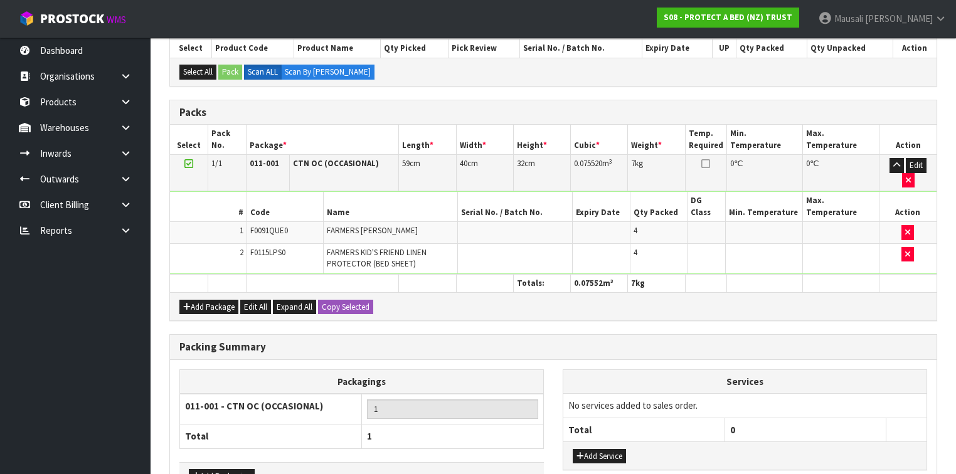
scroll to position [327, 0]
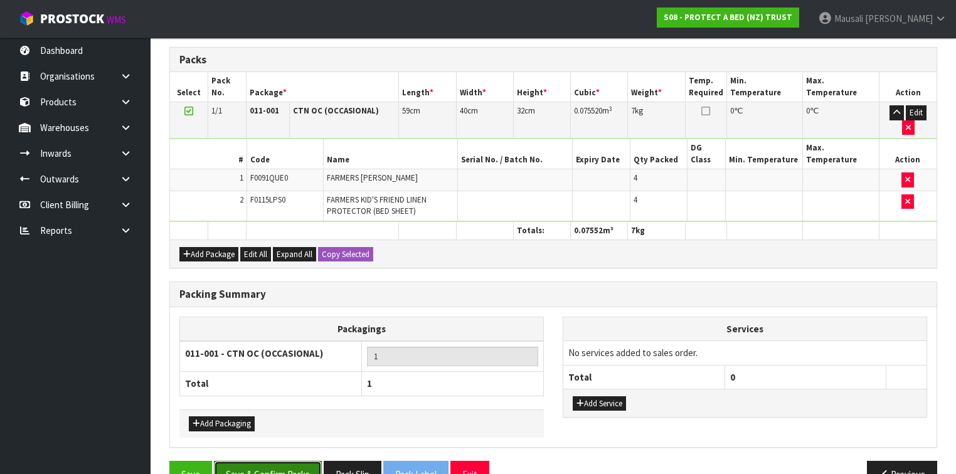
click at [277, 461] on button "Save & Confirm Packs" at bounding box center [268, 474] width 108 height 27
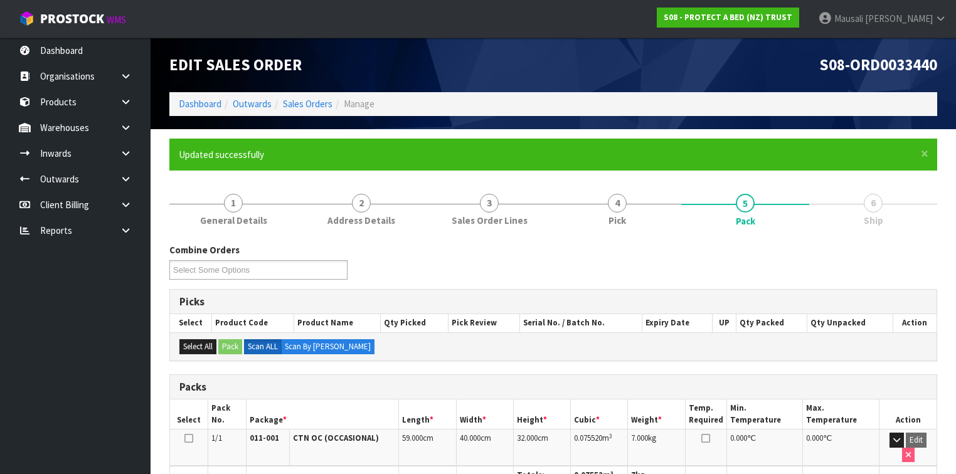
scroll to position [230, 0]
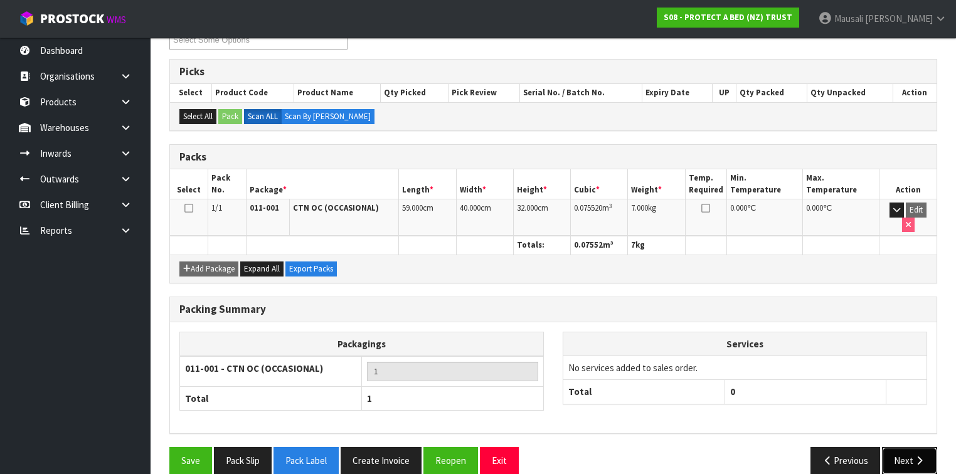
drag, startPoint x: 902, startPoint y: 438, endPoint x: 889, endPoint y: 432, distance: 15.2
click at [902, 447] on button "Next" at bounding box center [909, 460] width 55 height 27
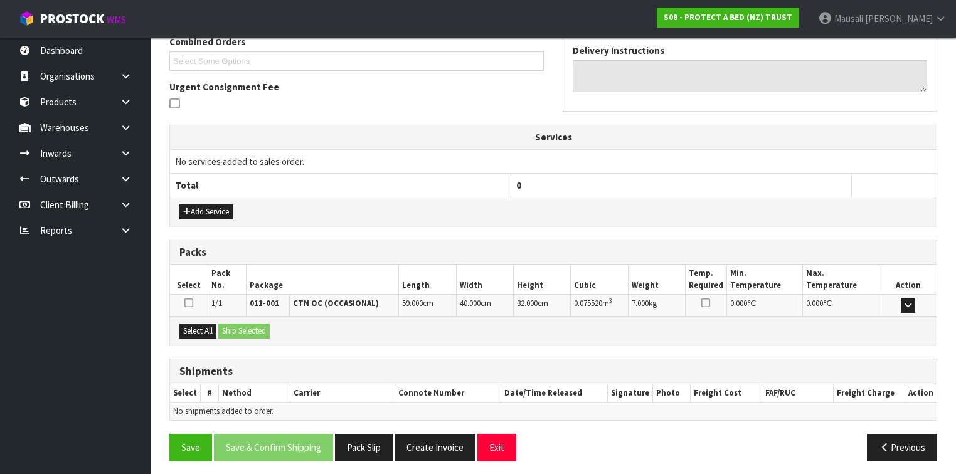
scroll to position [335, 0]
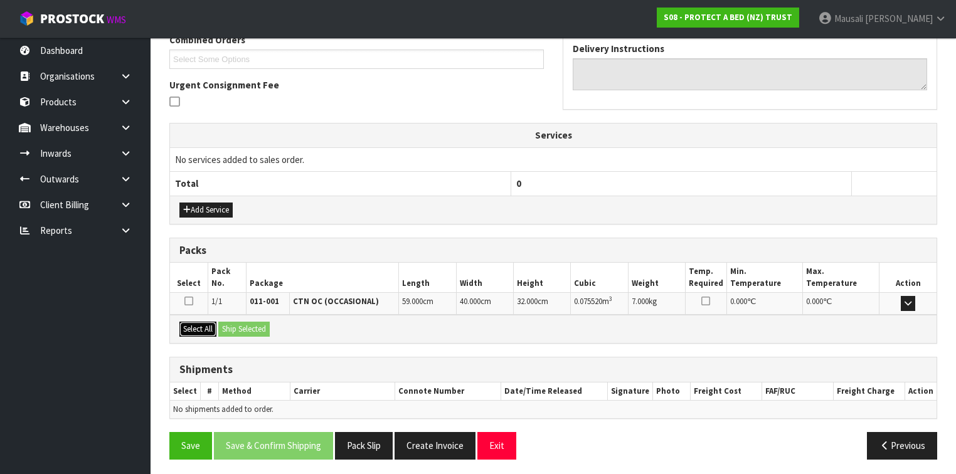
click at [199, 324] on button "Select All" at bounding box center [197, 329] width 37 height 15
drag, startPoint x: 223, startPoint y: 326, endPoint x: 229, endPoint y: 329, distance: 6.5
click at [223, 326] on button "Ship Selected" at bounding box center [243, 329] width 51 height 15
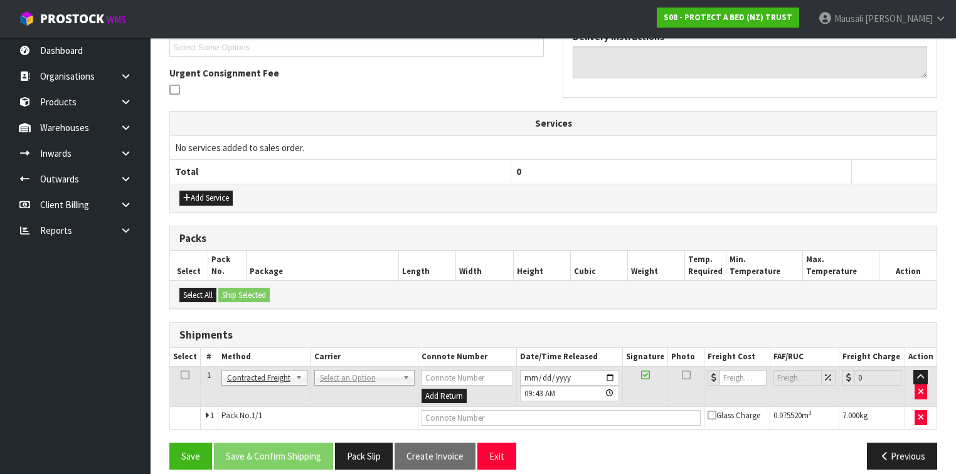
scroll to position [357, 0]
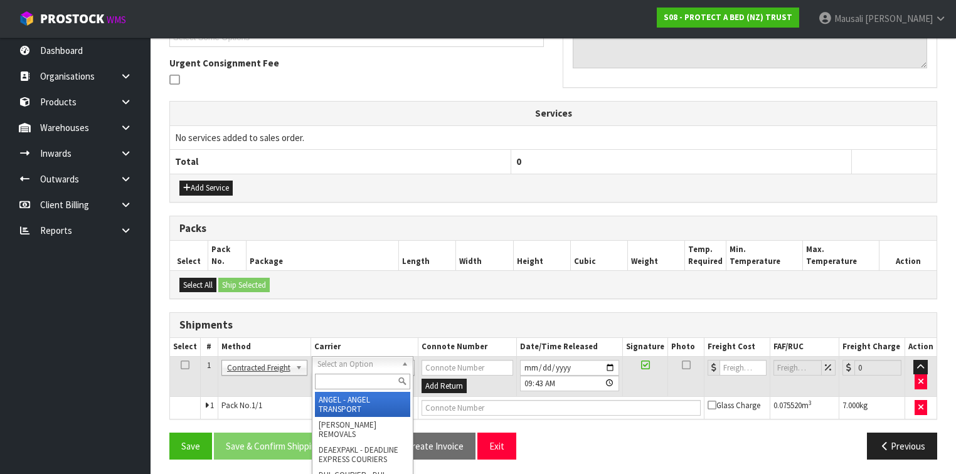
click at [336, 379] on input "text" at bounding box center [362, 382] width 95 height 16
type input "NZP"
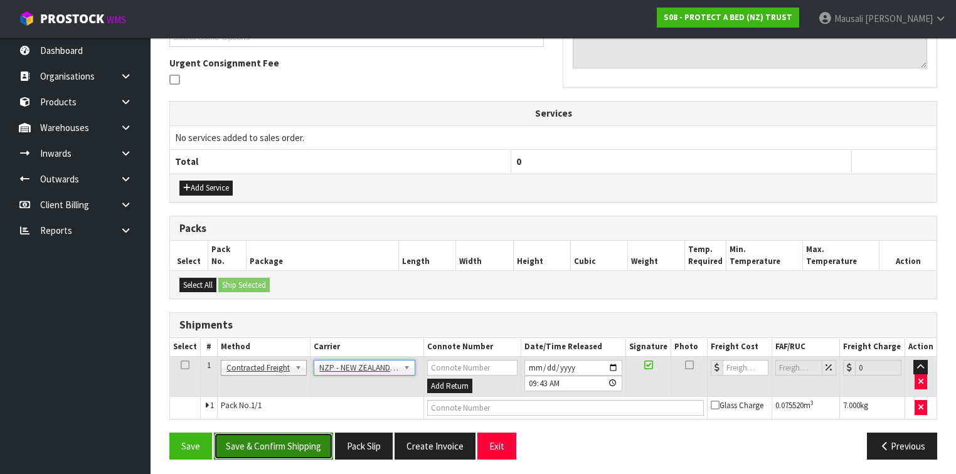
click at [284, 443] on button "Save & Confirm Shipping" at bounding box center [273, 446] width 119 height 27
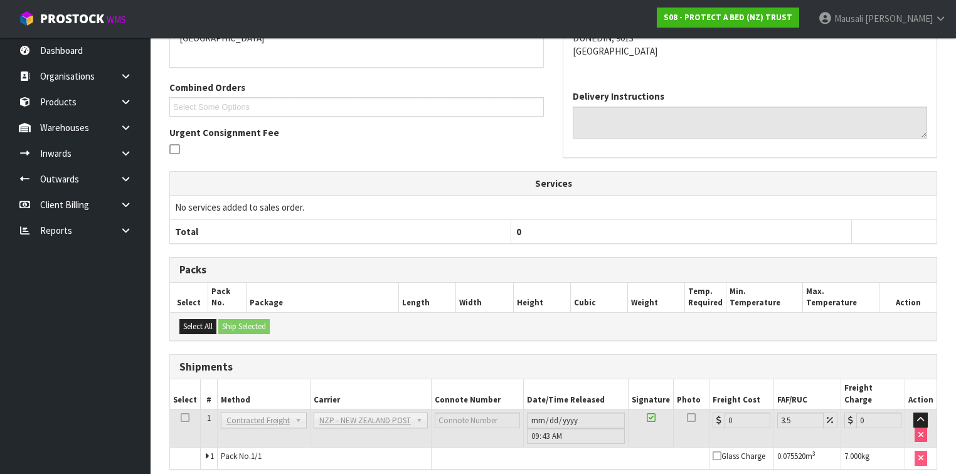
scroll to position [341, 0]
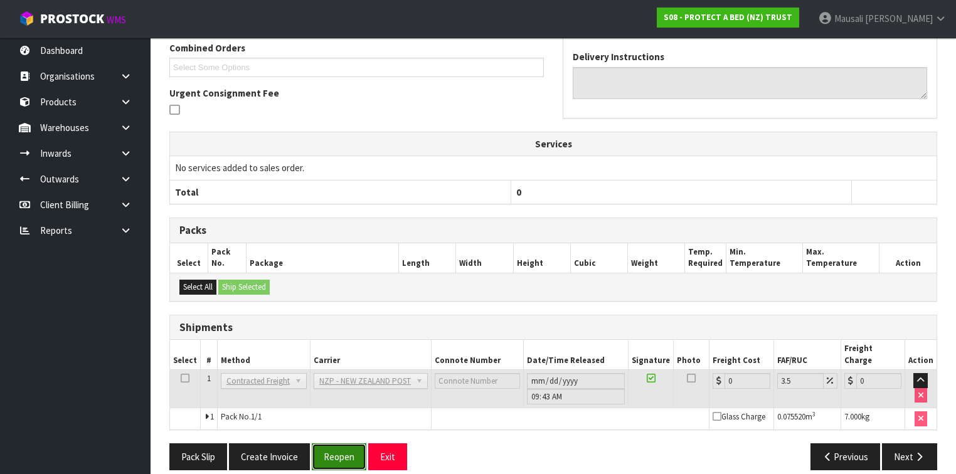
drag, startPoint x: 325, startPoint y: 441, endPoint x: 330, endPoint y: 438, distance: 6.5
click at [325, 443] on button "Reopen" at bounding box center [339, 456] width 55 height 27
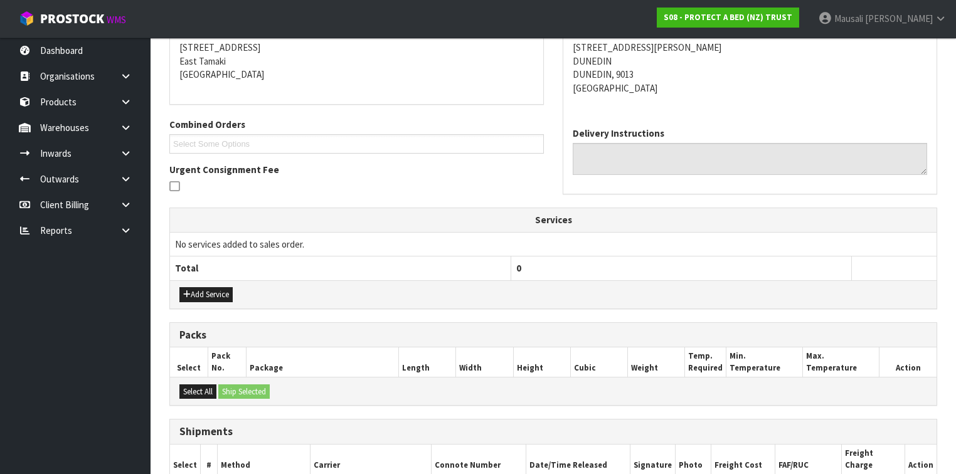
scroll to position [369, 0]
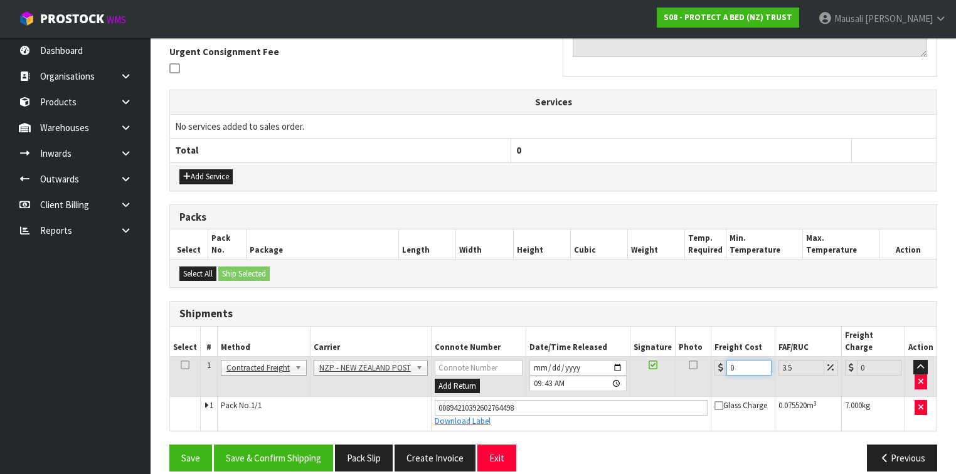
drag, startPoint x: 742, startPoint y: 349, endPoint x: 721, endPoint y: 365, distance: 27.0
click at [721, 365] on td "0" at bounding box center [742, 376] width 63 height 41
type input "2"
type input "2.07"
type input "21"
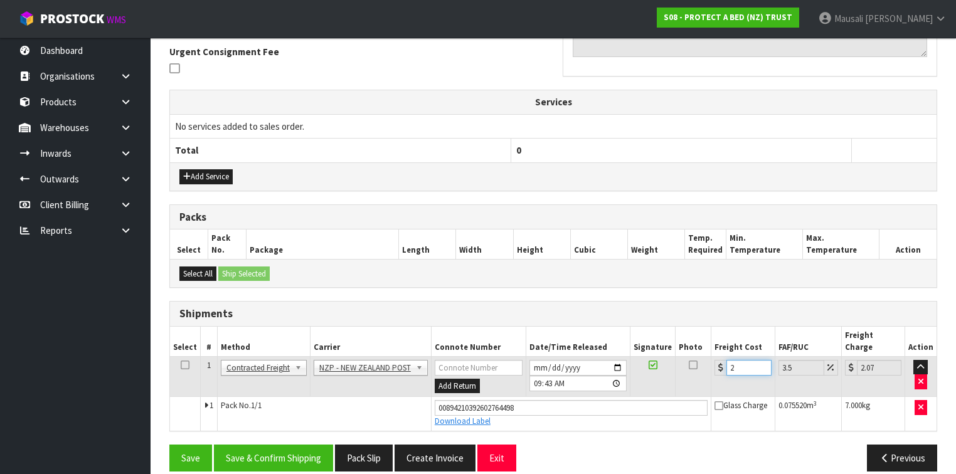
type input "21.73"
type input "21.6"
type input "22.36"
type input "21.61"
type input "22.37"
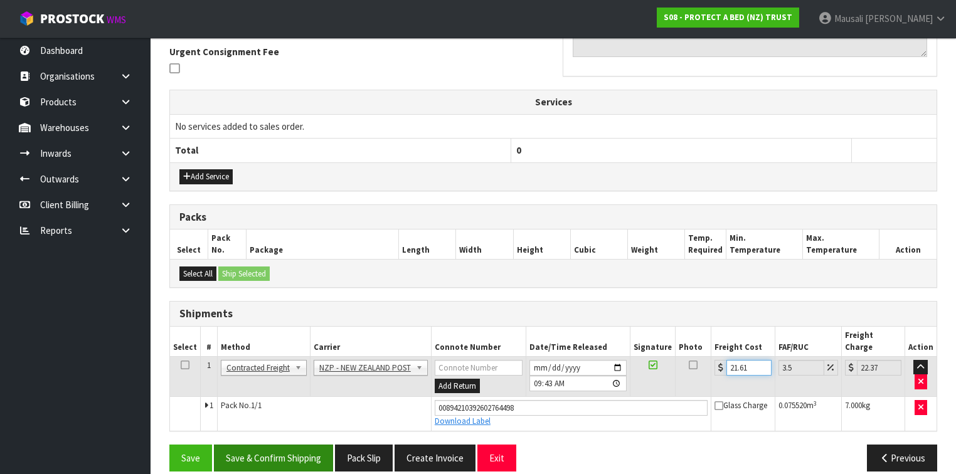
type input "21.61"
click at [296, 445] on button "Save & Confirm Shipping" at bounding box center [273, 458] width 119 height 27
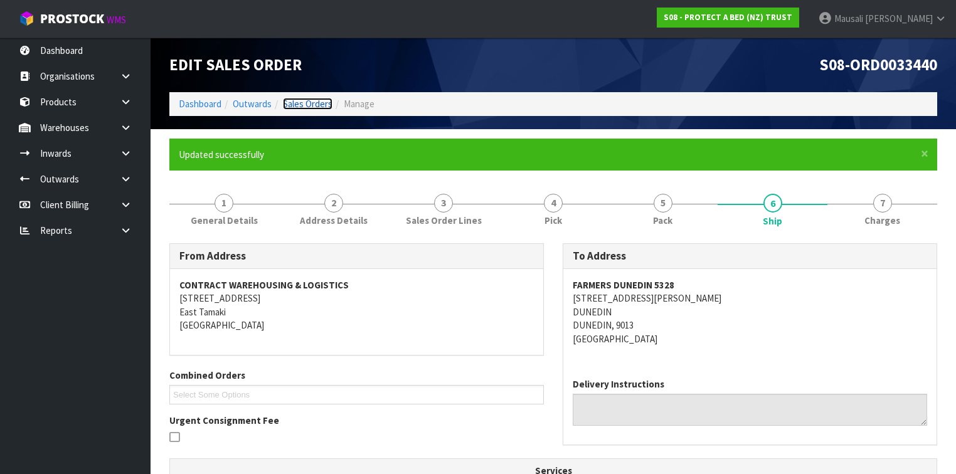
click at [310, 104] on link "Sales Orders" at bounding box center [308, 104] width 50 height 12
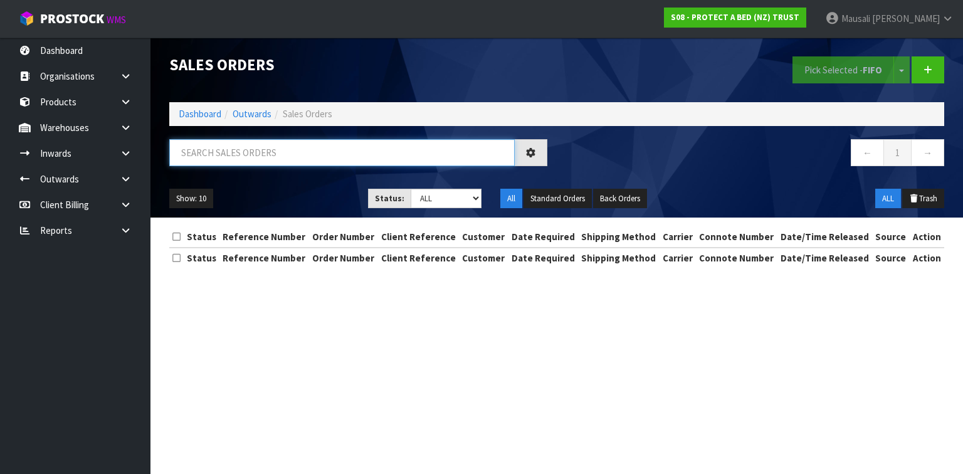
click at [201, 149] on input "text" at bounding box center [342, 152] width 346 height 27
type input "JOB-0412725"
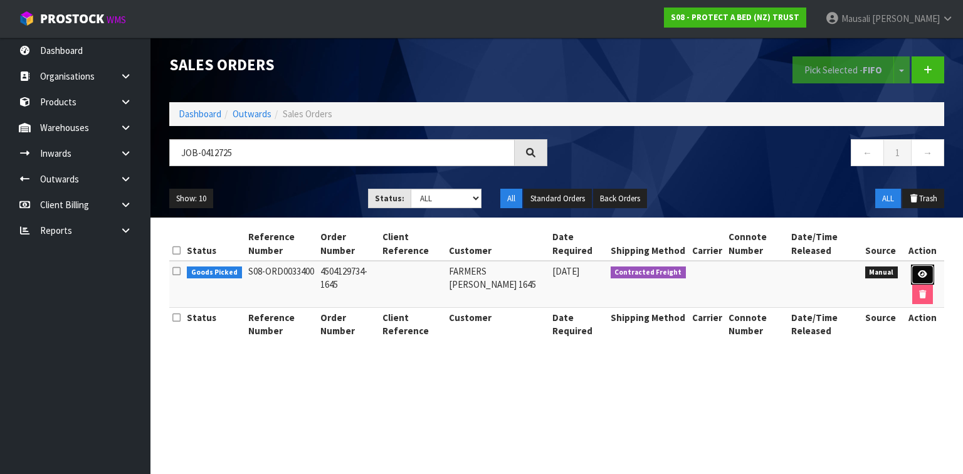
click at [921, 272] on icon at bounding box center [922, 274] width 9 height 8
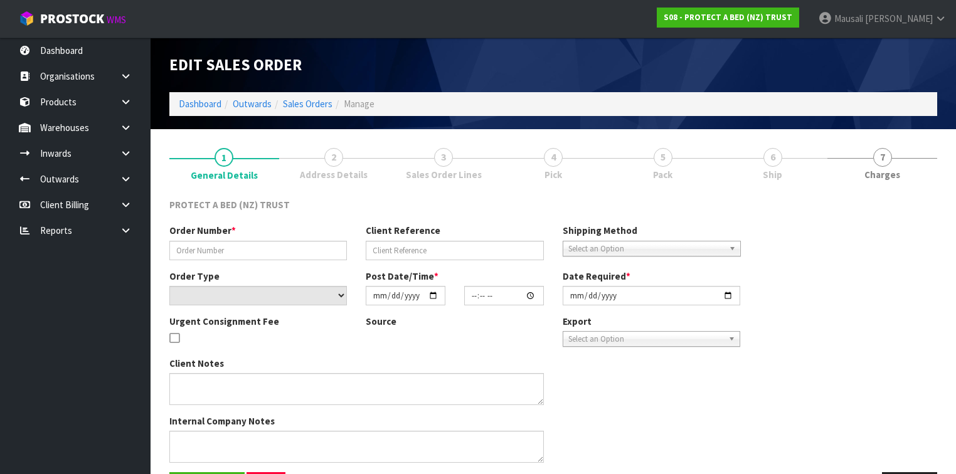
type input "4504129734-1645"
select select "number:0"
type input "2025-09-16"
type input "08:30:00.000"
type input "2025-09-19"
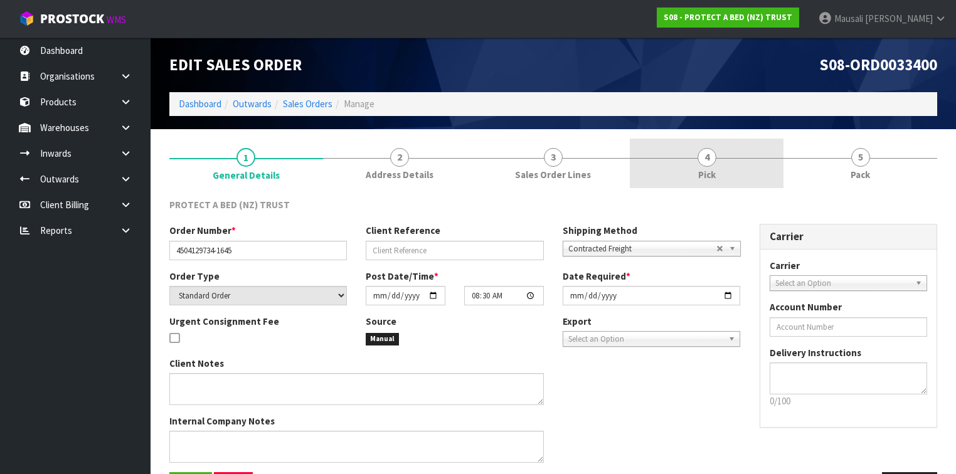
click at [720, 171] on link "4 Pick" at bounding box center [707, 164] width 154 height 50
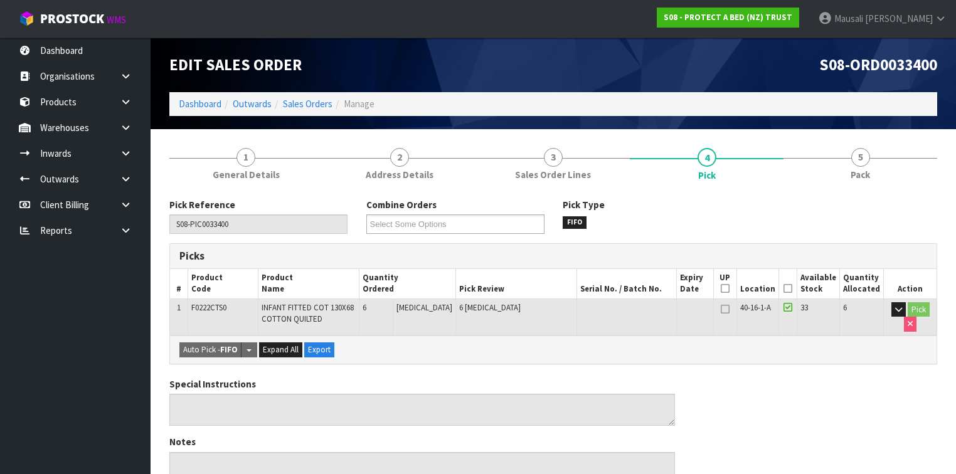
click at [788, 288] on icon at bounding box center [787, 288] width 9 height 1
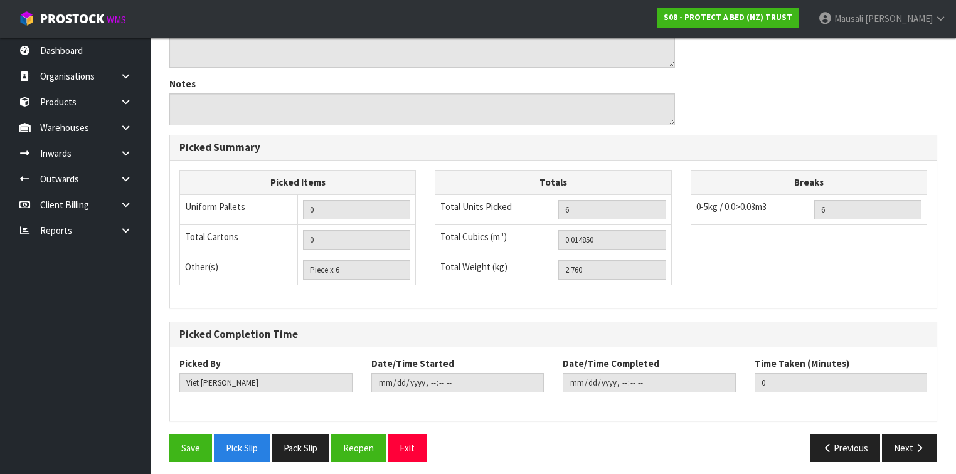
scroll to position [406, 0]
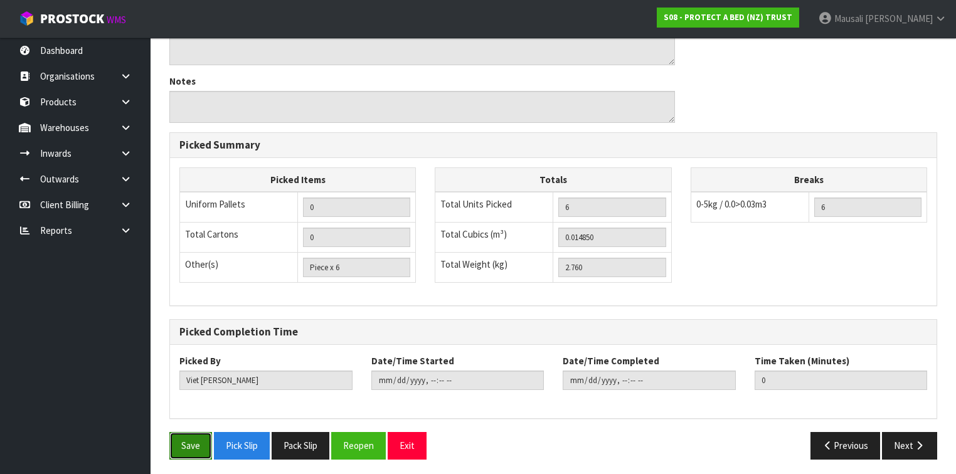
click at [196, 438] on button "Save" at bounding box center [190, 445] width 43 height 27
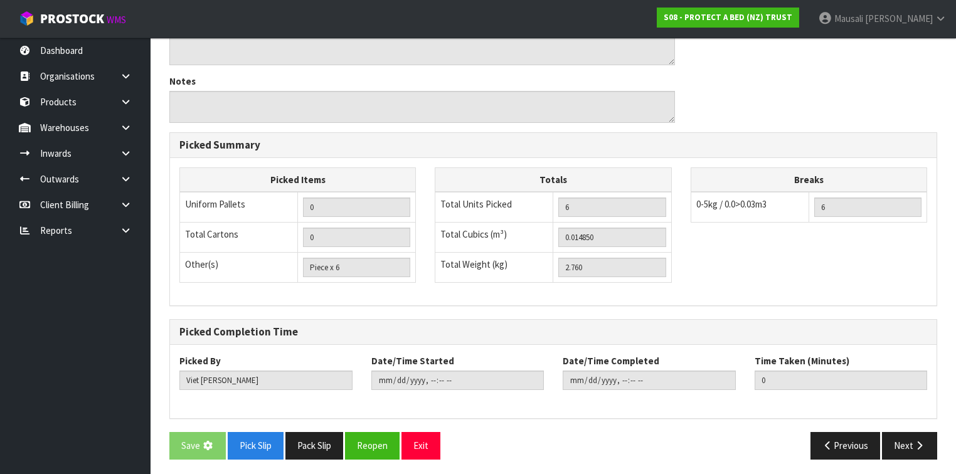
scroll to position [0, 0]
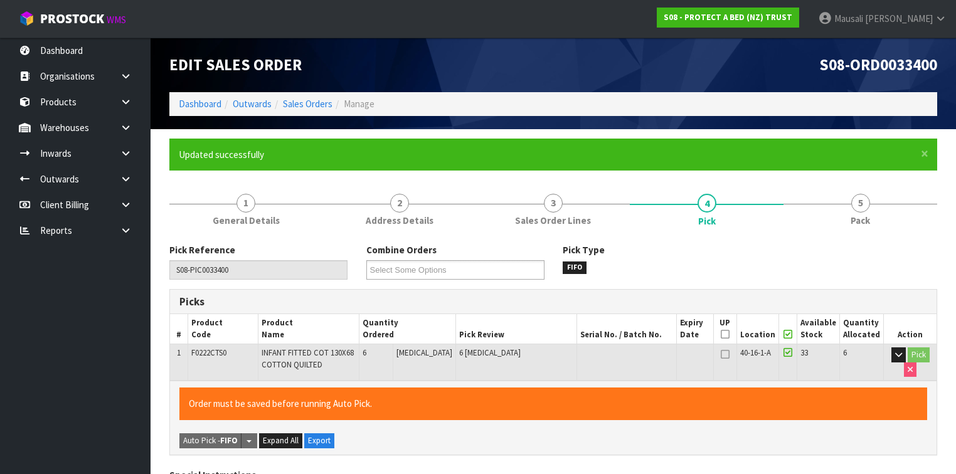
type input "Mausali Tito"
type input "2025-09-23T09:48:10"
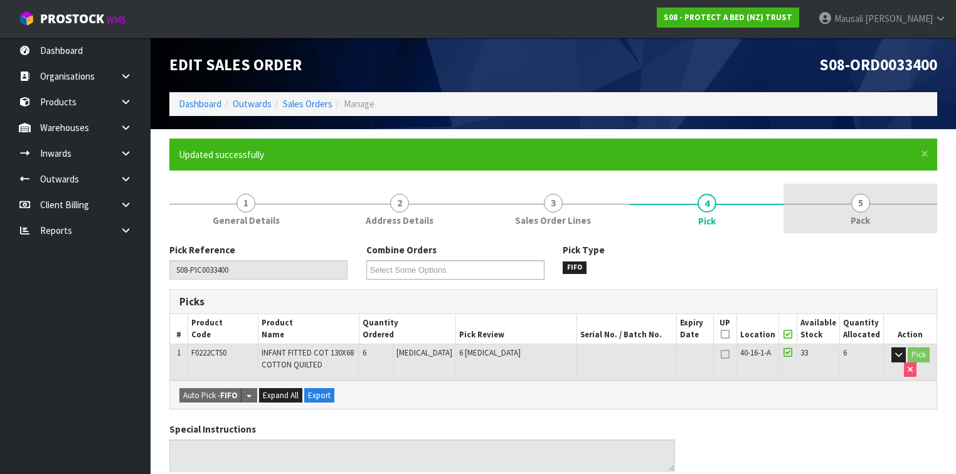
click at [882, 216] on link "5 Pack" at bounding box center [860, 209] width 154 height 50
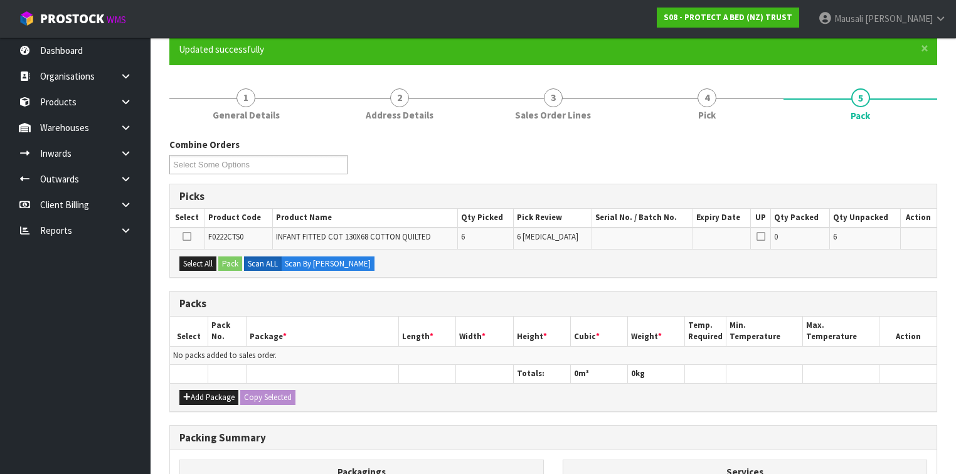
scroll to position [201, 0]
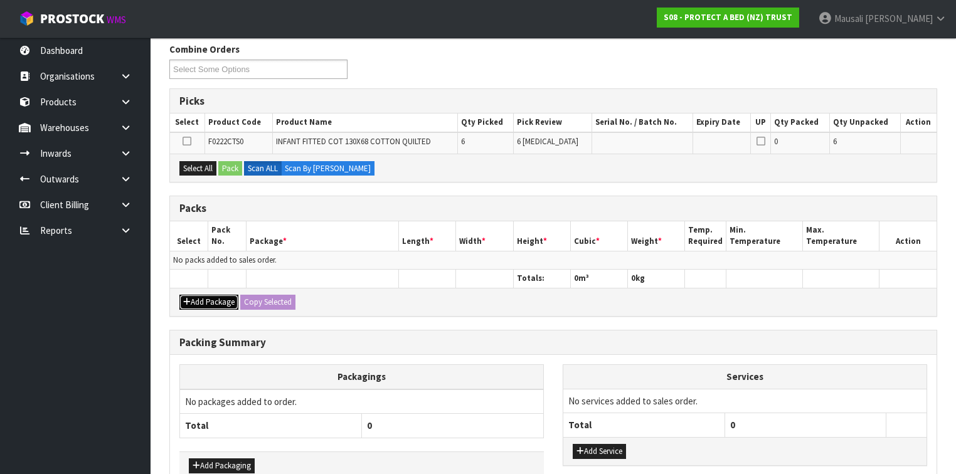
click at [193, 296] on button "Add Package" at bounding box center [208, 302] width 59 height 15
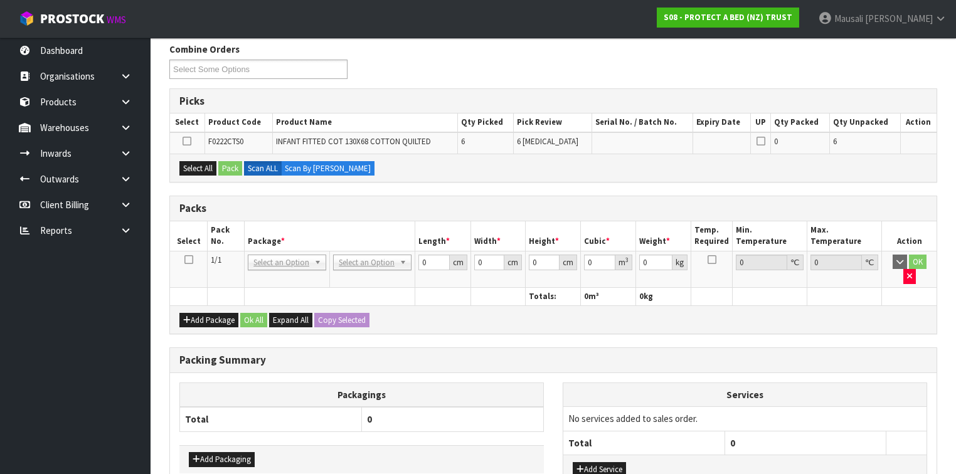
click at [185, 260] on icon at bounding box center [188, 260] width 9 height 1
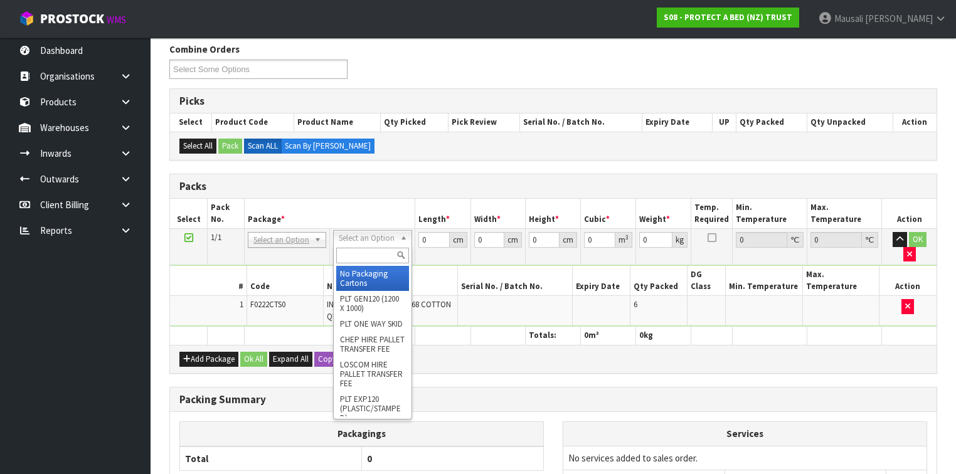
click at [364, 255] on input "text" at bounding box center [372, 256] width 72 height 16
type input "A4"
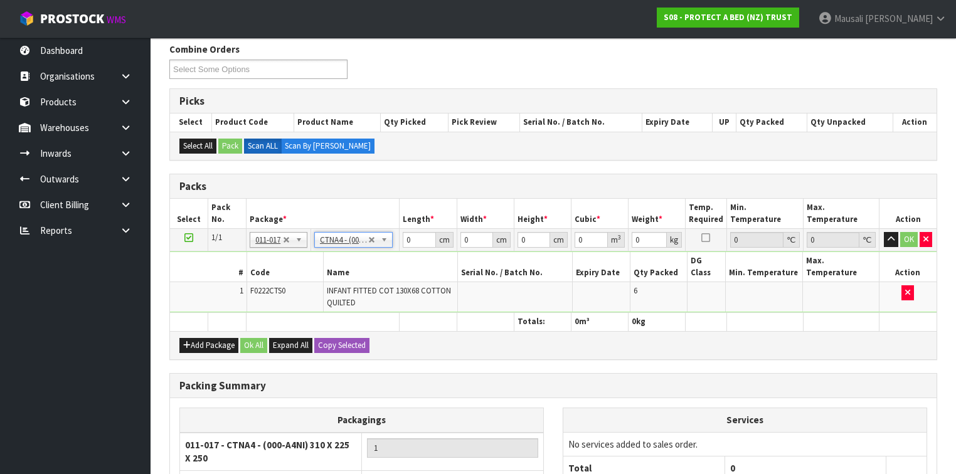
type input "31"
type input "22.5"
type input "25"
type input "0.017438"
type input "2.96"
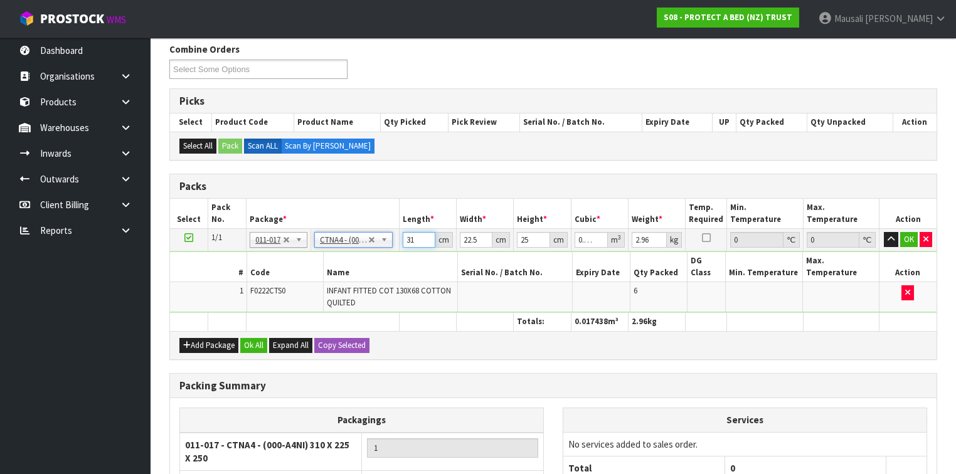
drag, startPoint x: 419, startPoint y: 238, endPoint x: 401, endPoint y: 243, distance: 18.3
click at [401, 243] on td "31 cm" at bounding box center [427, 240] width 57 height 23
type input "3"
type input "0.001687"
type input "33"
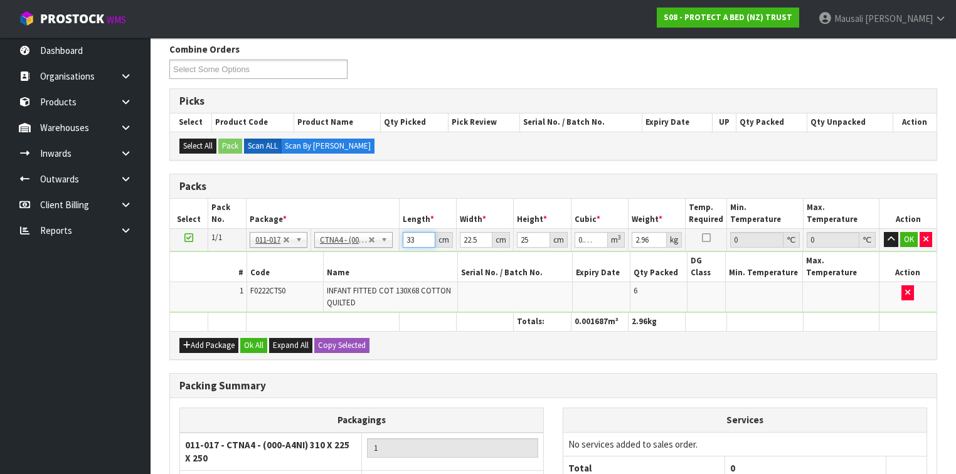
type input "0.018563"
type input "33"
type input "2"
type input "0.00165"
type input "24"
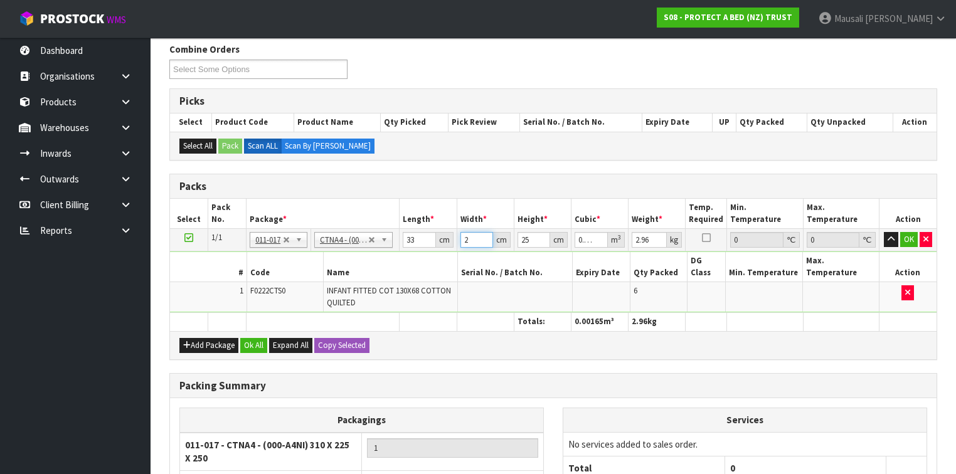
type input "0.0198"
type input "24"
type input "2"
type input "0.001584"
type input "27"
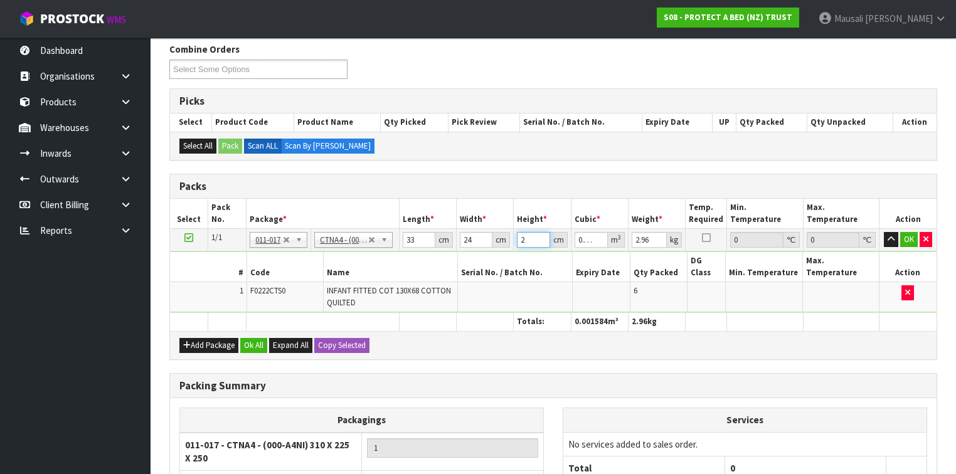
type input "0.021384"
type input "27"
type input "3"
click at [251, 338] on button "Ok All" at bounding box center [253, 345] width 27 height 15
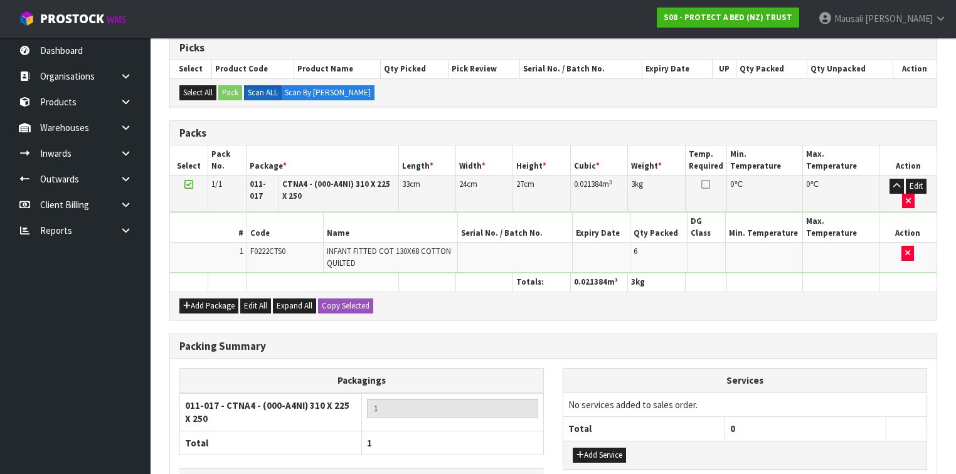
scroll to position [322, 0]
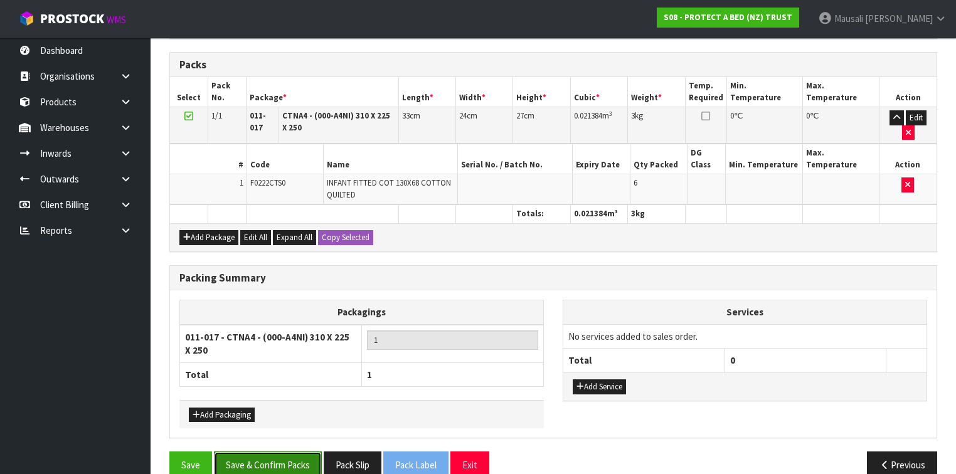
drag, startPoint x: 261, startPoint y: 448, endPoint x: 352, endPoint y: 443, distance: 91.0
click at [261, 452] on button "Save & Confirm Packs" at bounding box center [268, 465] width 108 height 27
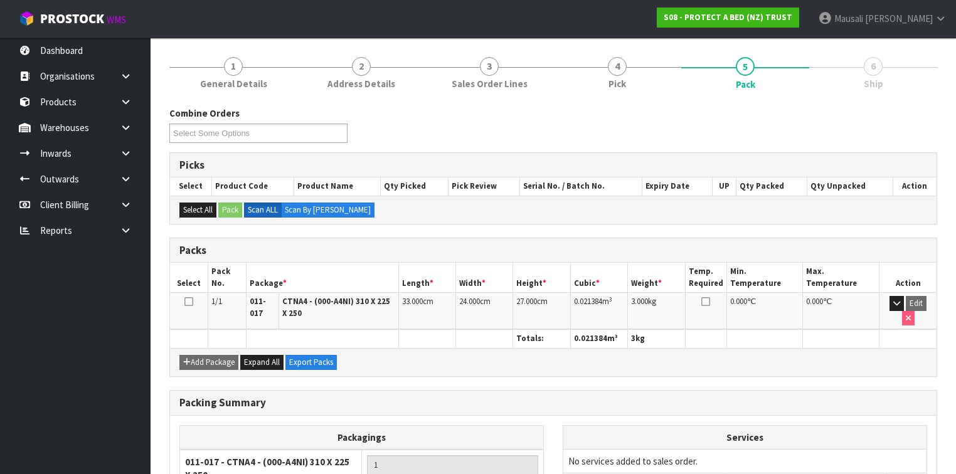
scroll to position [246, 0]
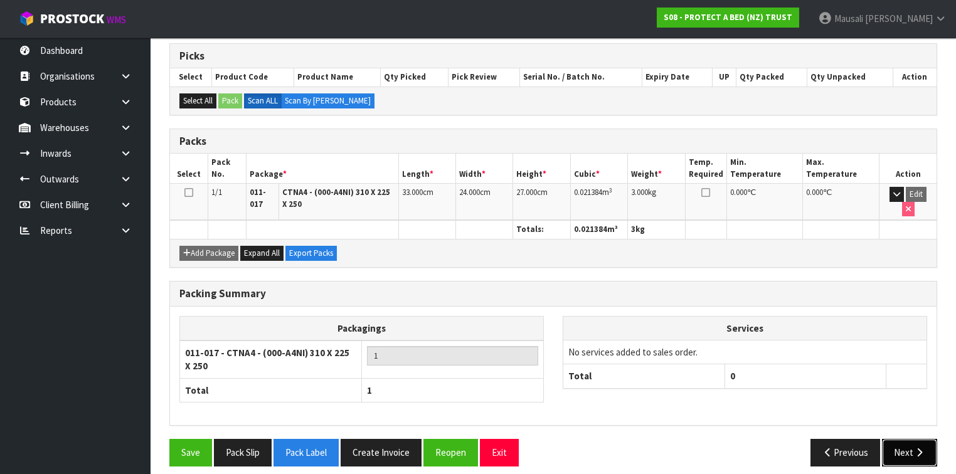
click at [893, 439] on button "Next" at bounding box center [909, 452] width 55 height 27
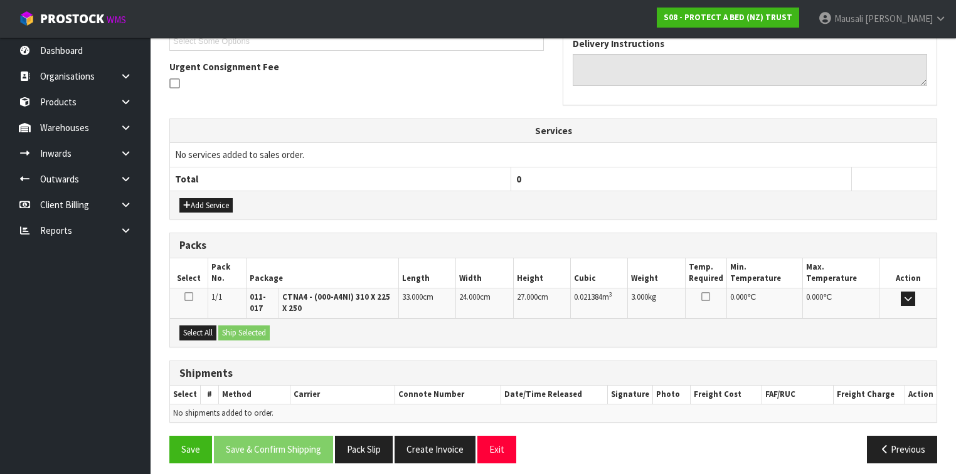
scroll to position [357, 0]
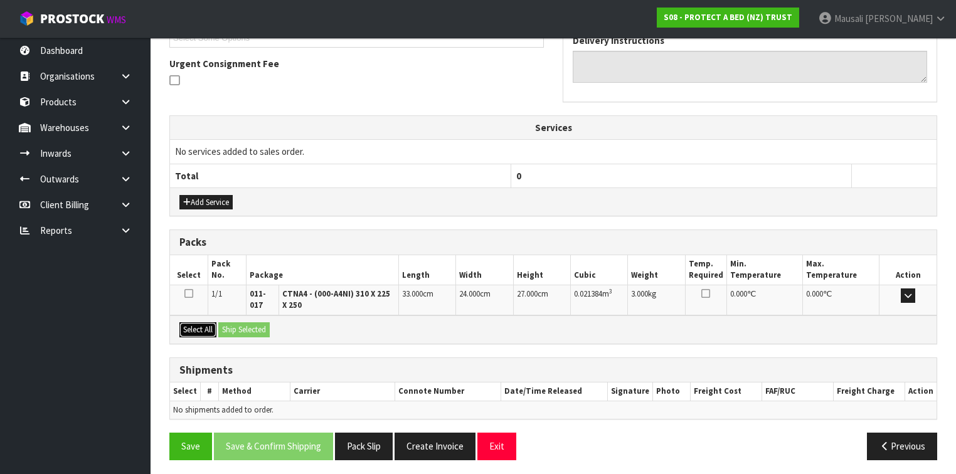
drag, startPoint x: 203, startPoint y: 326, endPoint x: 231, endPoint y: 325, distance: 27.6
click at [206, 326] on button "Select All" at bounding box center [197, 329] width 37 height 15
drag, startPoint x: 231, startPoint y: 325, endPoint x: 238, endPoint y: 329, distance: 8.2
click at [233, 325] on button "Ship Selected" at bounding box center [243, 329] width 51 height 15
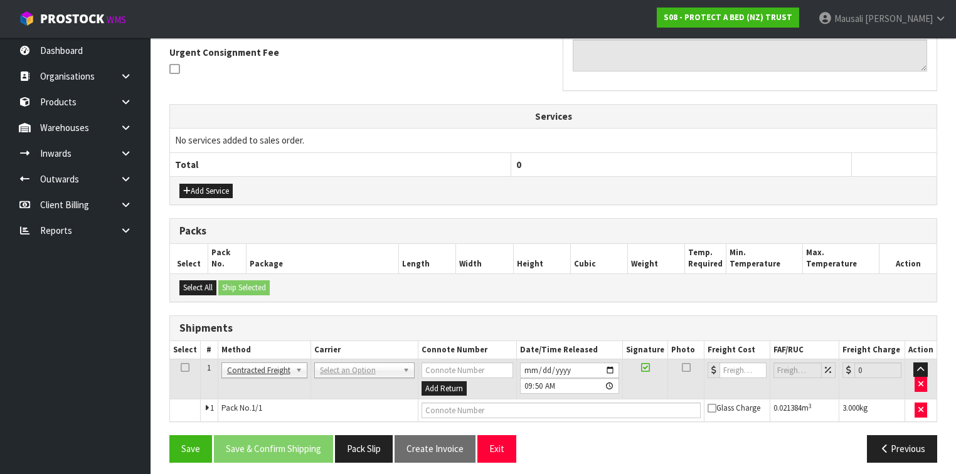
scroll to position [371, 0]
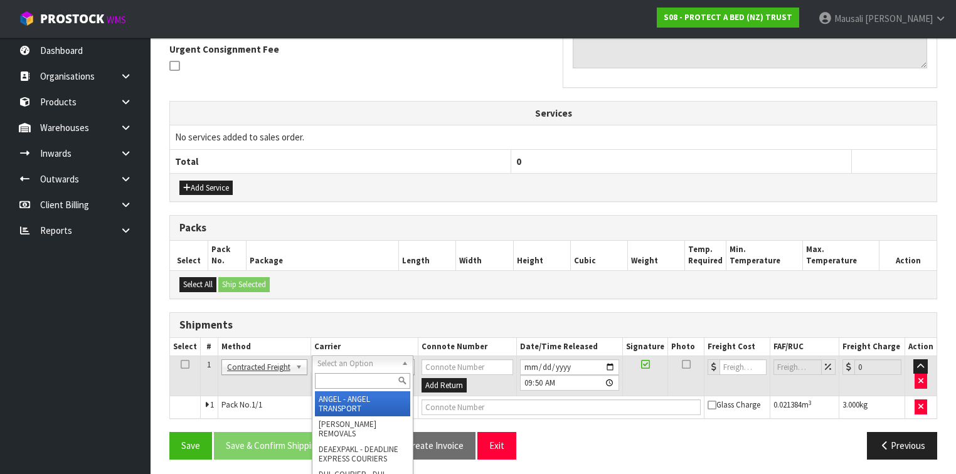
click at [341, 381] on input "text" at bounding box center [362, 381] width 95 height 16
type input "NZP"
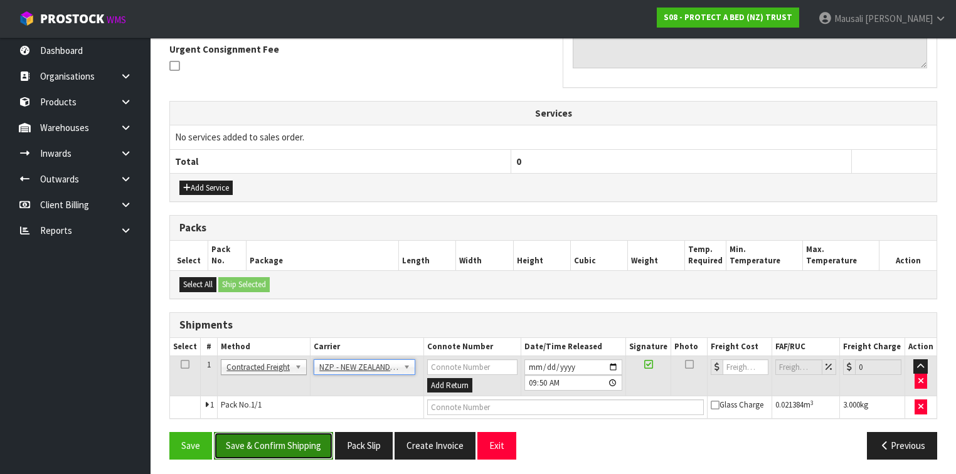
click at [302, 445] on button "Save & Confirm Shipping" at bounding box center [273, 445] width 119 height 27
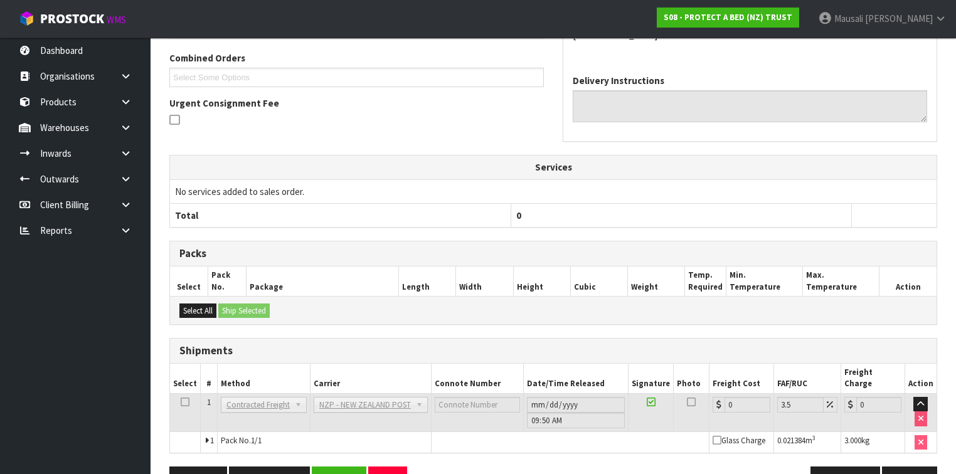
scroll to position [354, 0]
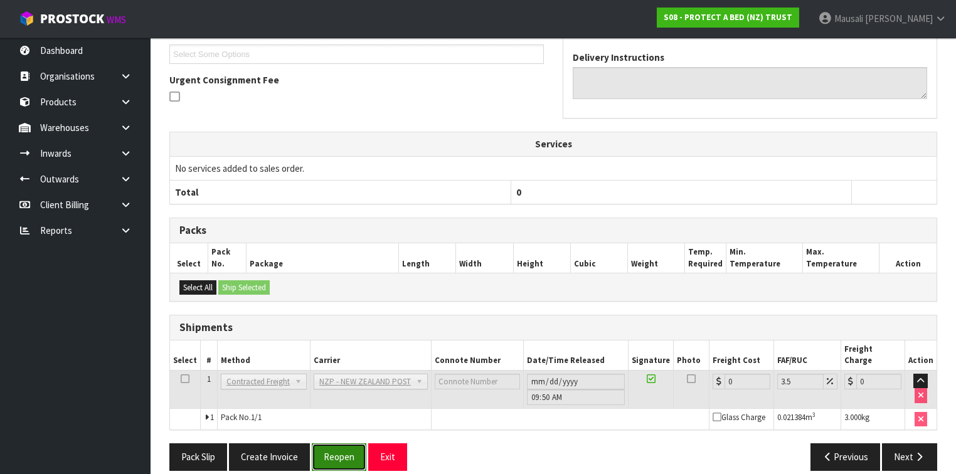
click at [334, 443] on button "Reopen" at bounding box center [339, 456] width 55 height 27
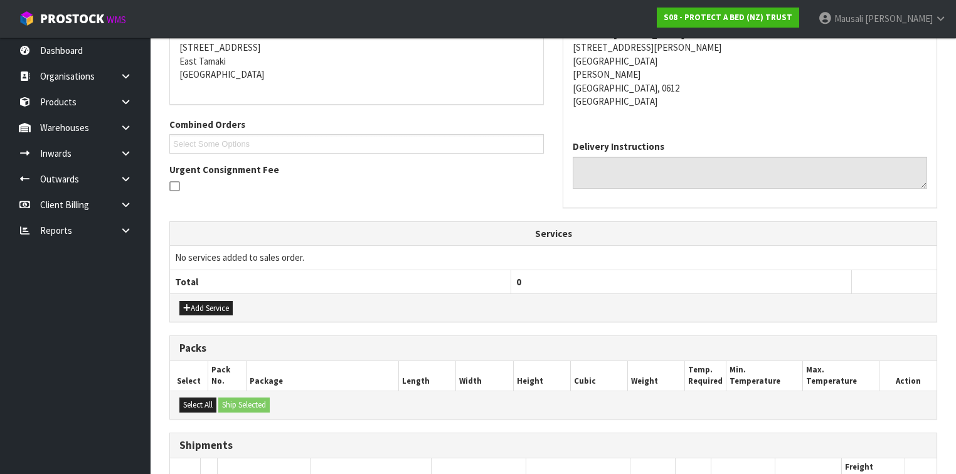
scroll to position [383, 0]
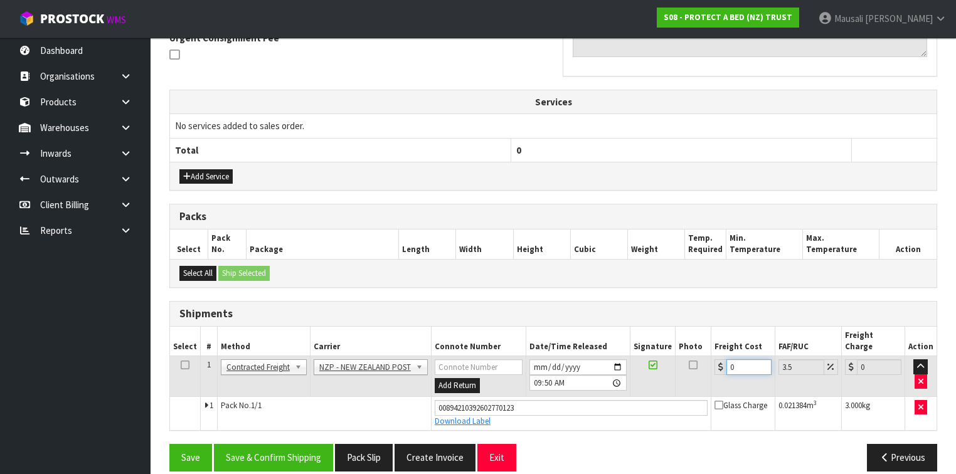
drag, startPoint x: 747, startPoint y: 356, endPoint x: 719, endPoint y: 362, distance: 28.9
click at [719, 362] on td "0" at bounding box center [742, 376] width 63 height 41
type input "4"
type input "4.14"
type input "4.3"
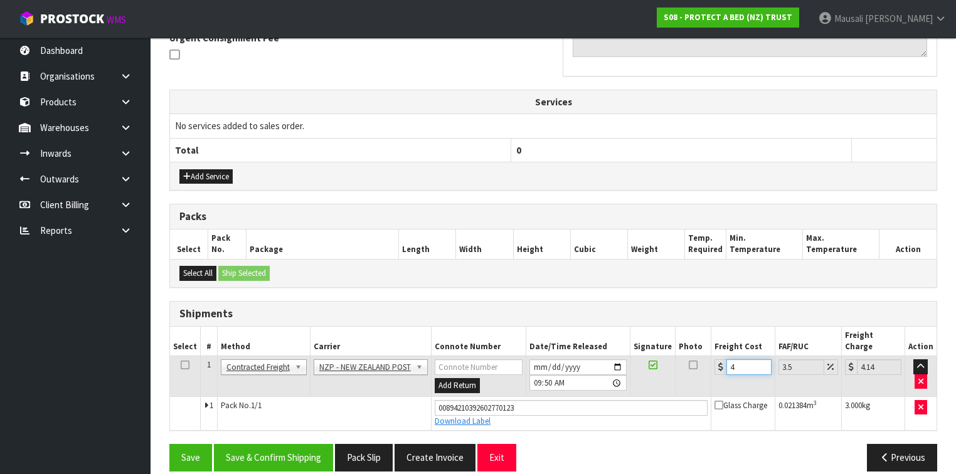
type input "4.45"
type input "4.38"
type input "4.53"
type input "4.3"
type input "4.45"
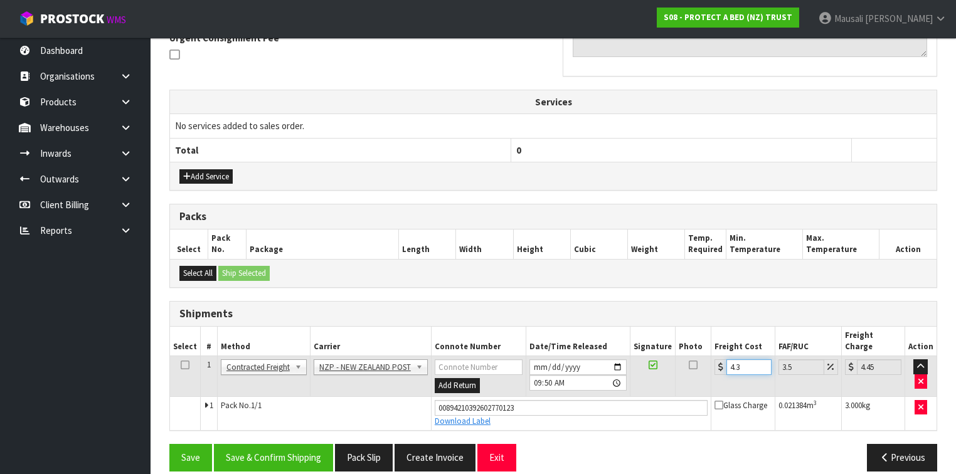
type input "4.33"
type input "4.48"
type input "4.33"
click at [292, 444] on button "Save & Confirm Shipping" at bounding box center [273, 457] width 119 height 27
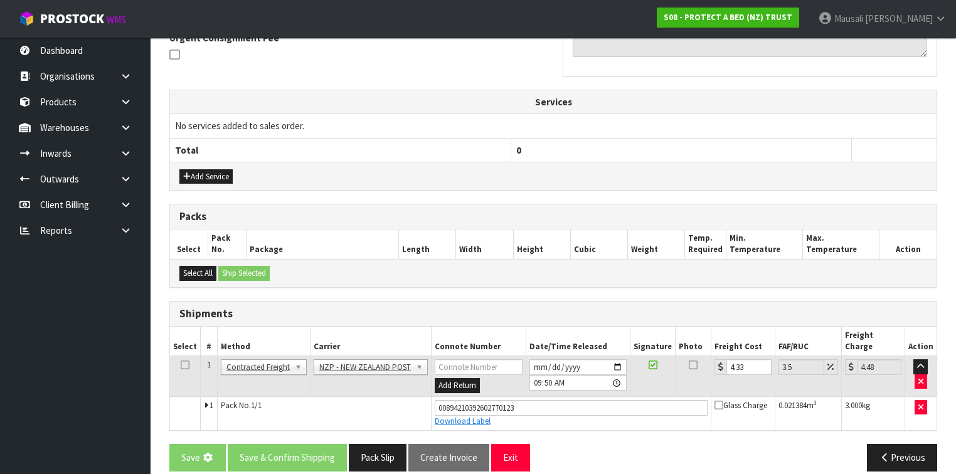
scroll to position [0, 0]
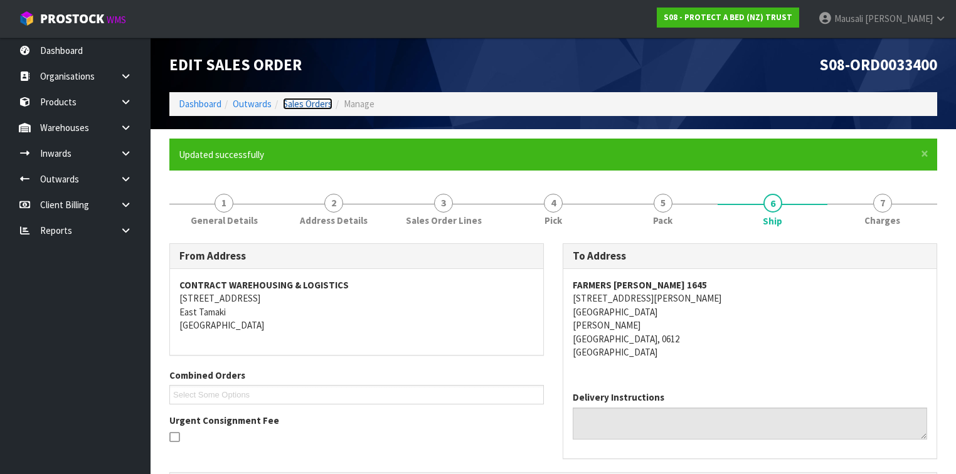
click at [298, 104] on link "Sales Orders" at bounding box center [308, 104] width 50 height 12
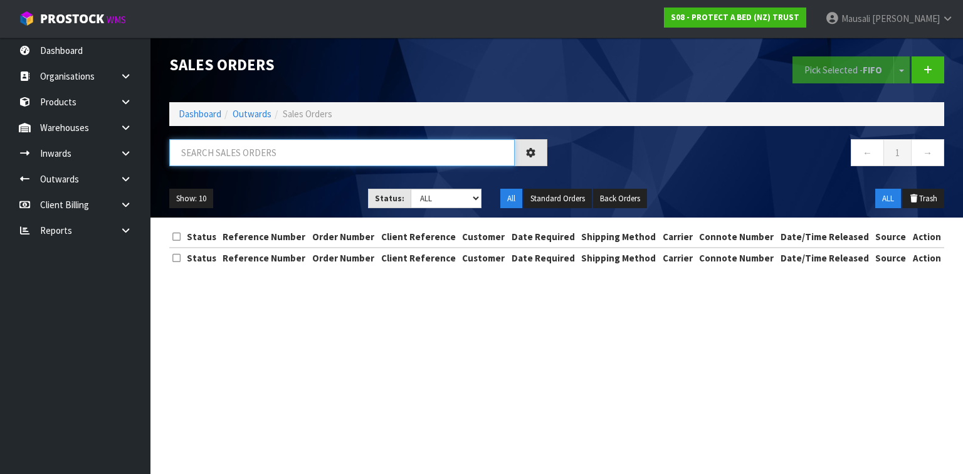
click at [231, 147] on input "text" at bounding box center [342, 152] width 346 height 27
type input "JOB-0412793"
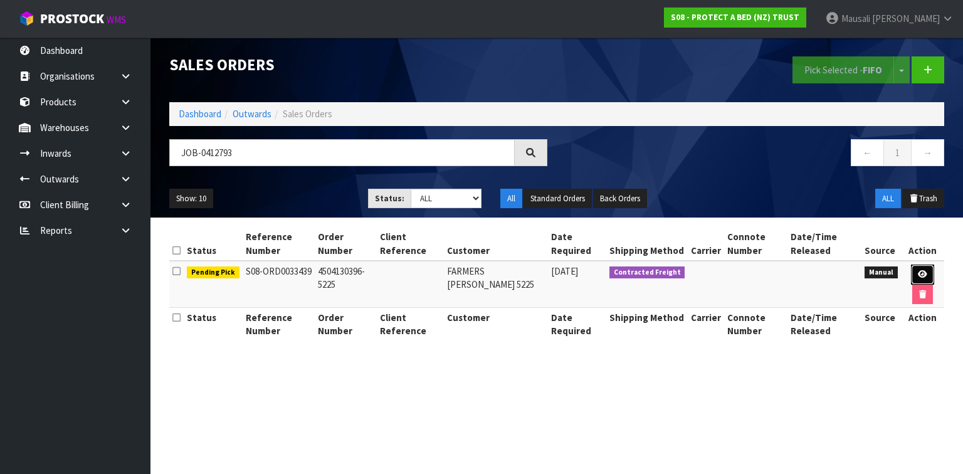
click at [921, 270] on icon at bounding box center [922, 274] width 9 height 8
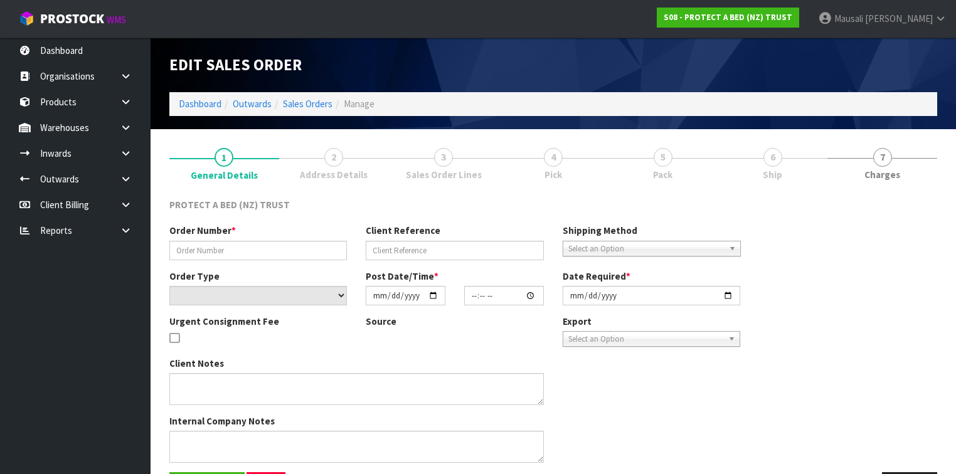
type input "4504130396-5225"
select select "number:0"
type input "2025-09-16"
type input "09:34:00.000"
type input "2025-09-19"
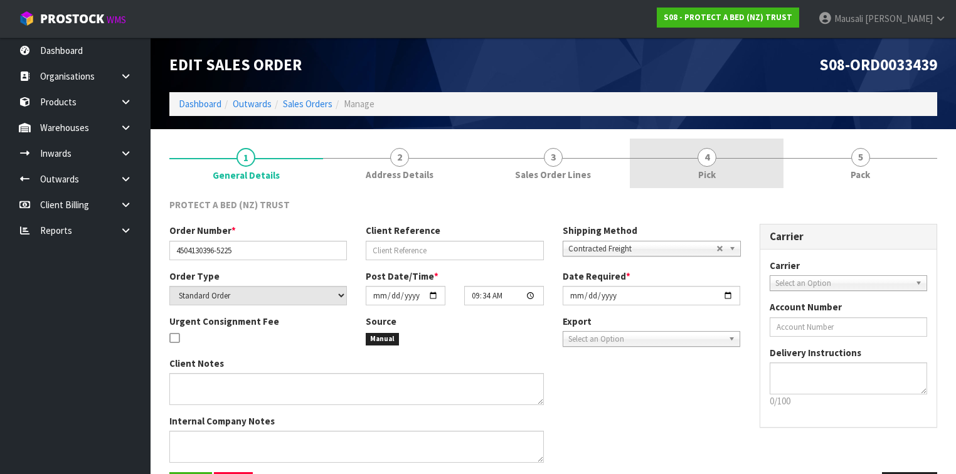
click at [713, 164] on link "4 Pick" at bounding box center [707, 164] width 154 height 50
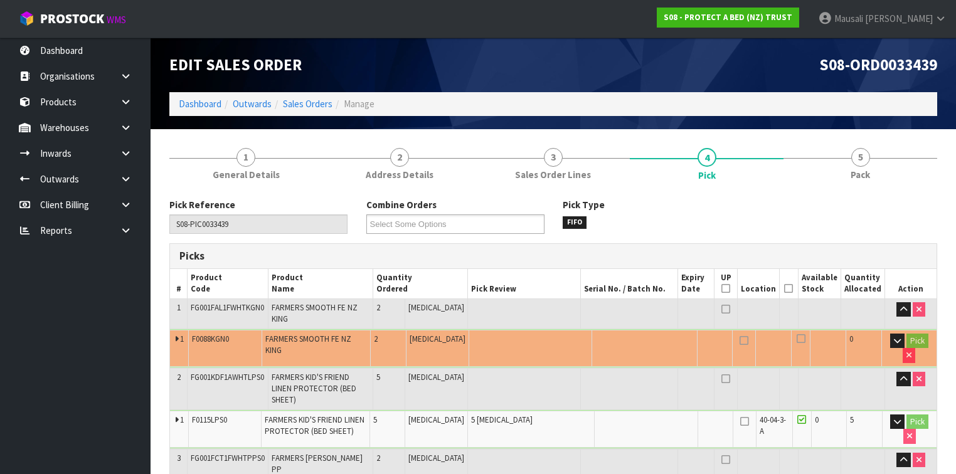
click at [785, 288] on th "Picked" at bounding box center [788, 283] width 18 height 29
click at [793, 289] on icon at bounding box center [788, 288] width 9 height 1
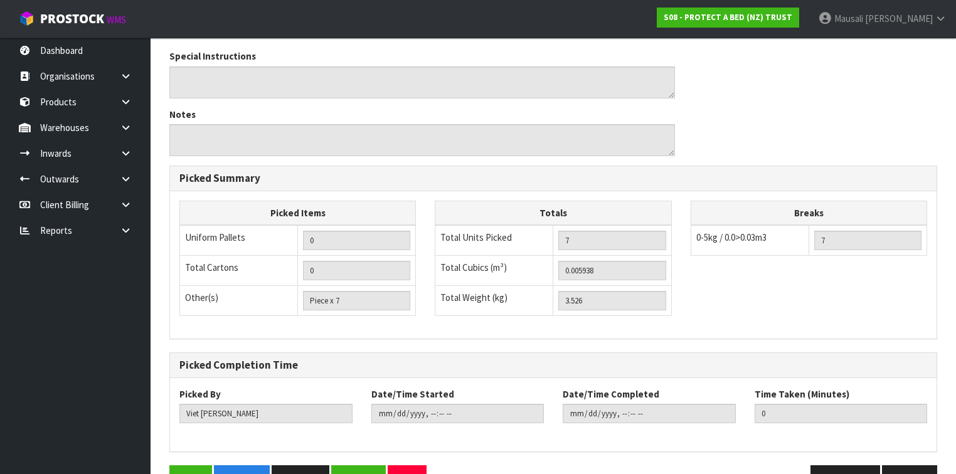
scroll to position [557, 0]
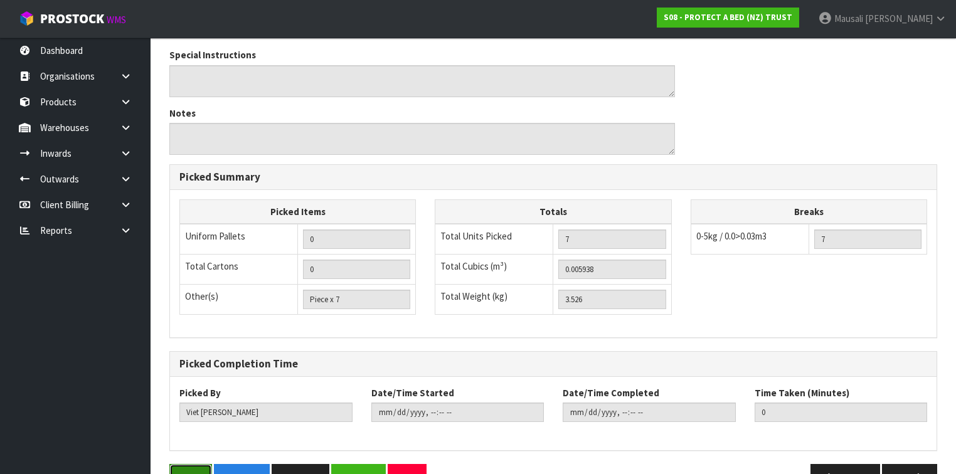
click at [188, 464] on button "Save" at bounding box center [190, 477] width 43 height 27
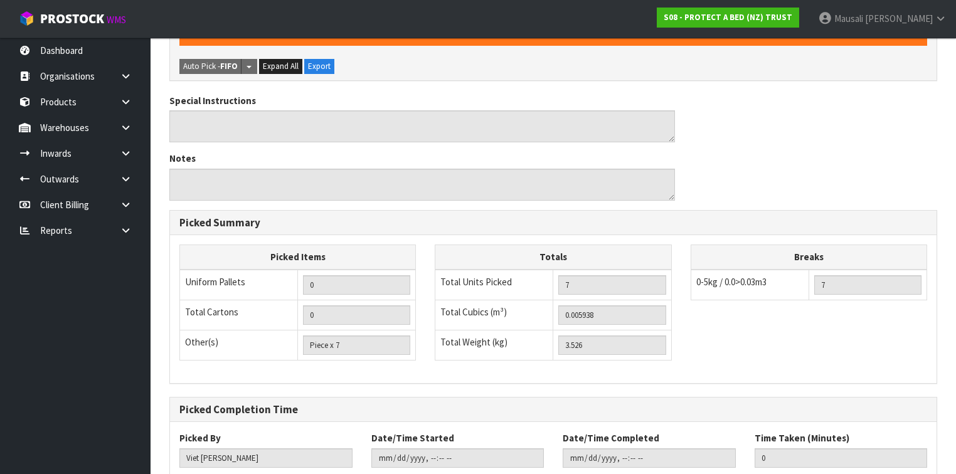
scroll to position [0, 0]
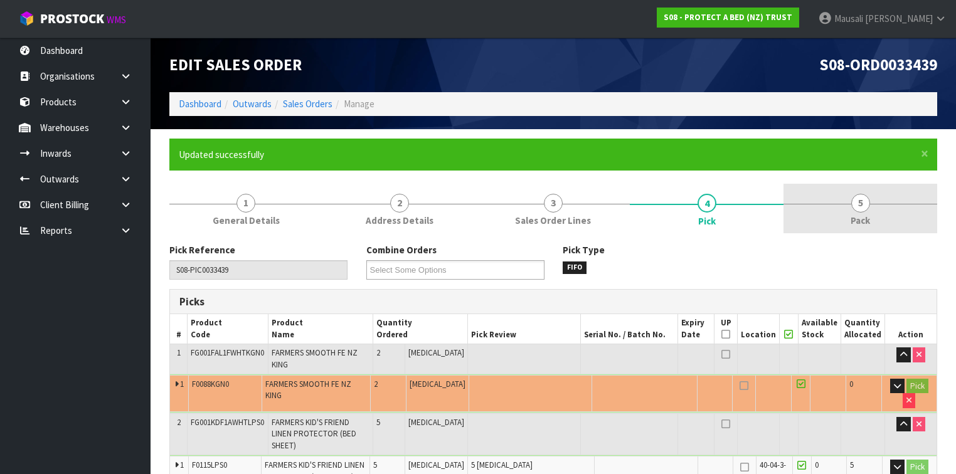
type input "Mausali Tito"
type input "2025-09-23T09:52:48"
click at [845, 209] on link "5 Pack" at bounding box center [860, 209] width 154 height 50
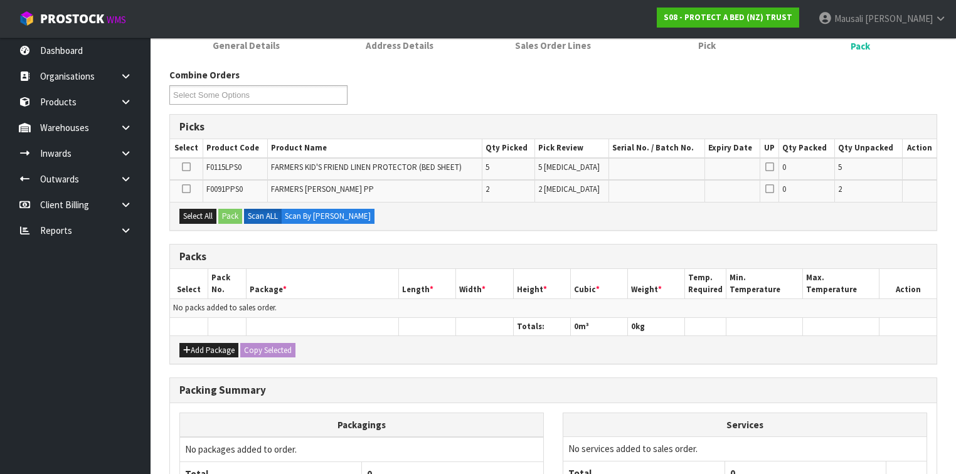
scroll to position [251, 0]
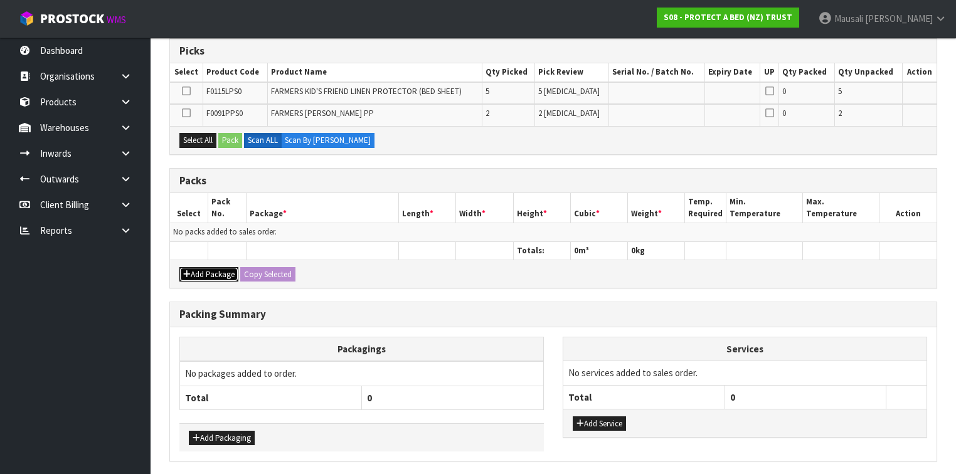
click at [212, 272] on button "Add Package" at bounding box center [208, 274] width 59 height 15
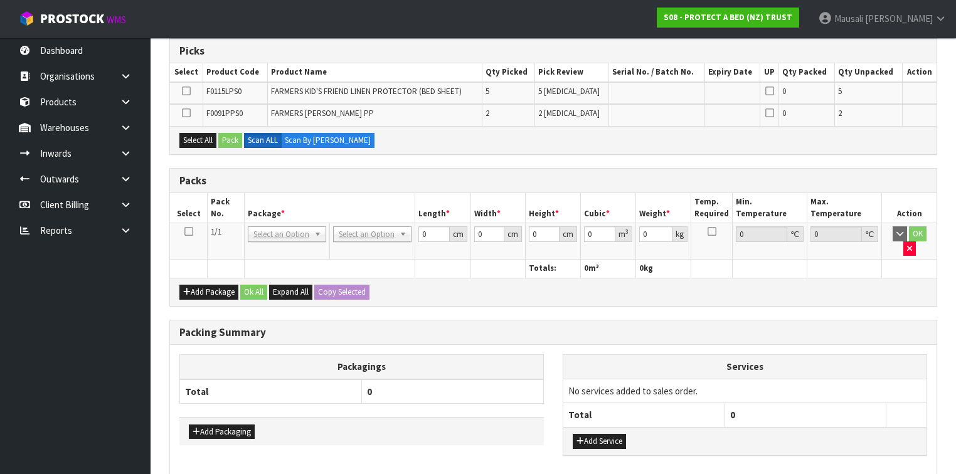
click at [189, 231] on icon at bounding box center [188, 231] width 9 height 1
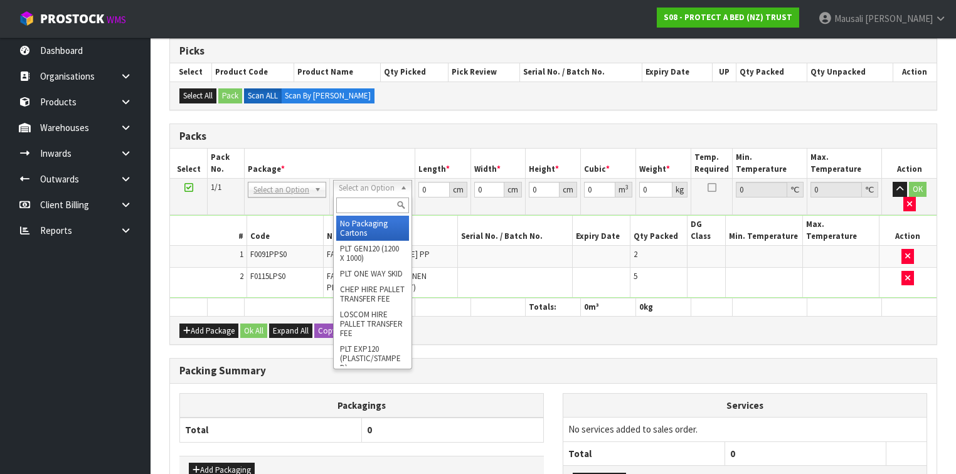
click at [361, 203] on input "text" at bounding box center [372, 206] width 72 height 16
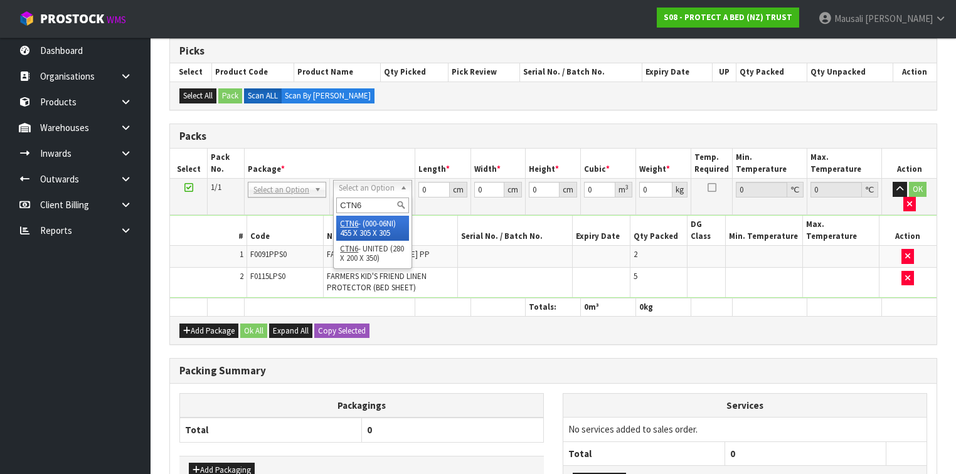
type input "CTN6"
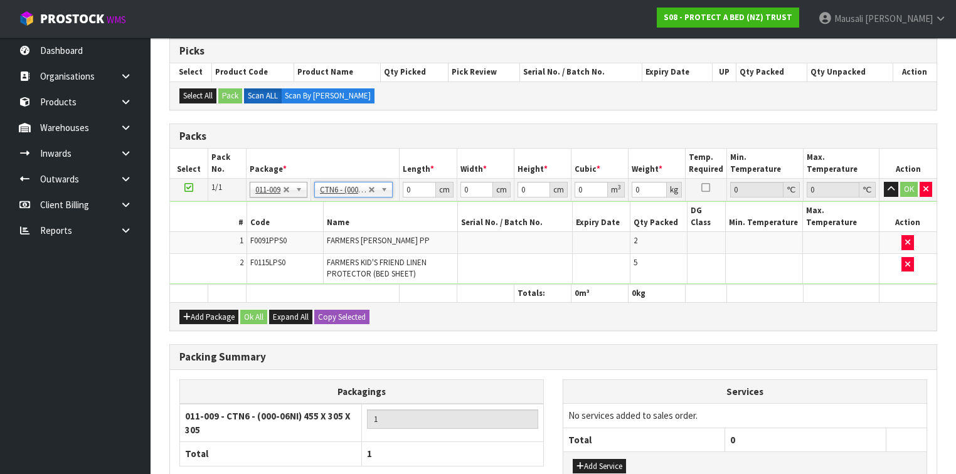
type input "45.5"
type input "30.5"
type input "0.042326"
type input "3.726"
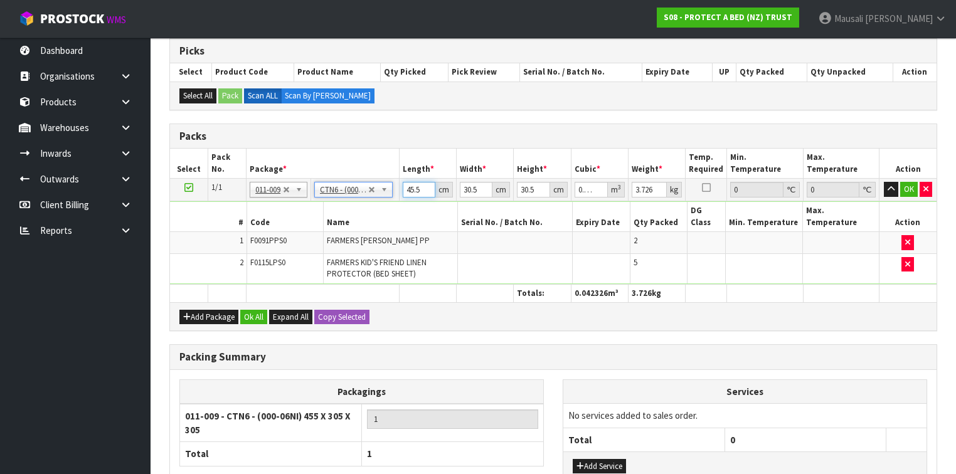
drag, startPoint x: 421, startPoint y: 188, endPoint x: 374, endPoint y: 193, distance: 47.4
click at [374, 193] on tr "1/1 NONE 007-001 007-002 007-004 007-009 007-013 007-014 007-015 007-017 007-01…" at bounding box center [553, 190] width 766 height 23
type input "4"
type input "0.003721"
type input "46"
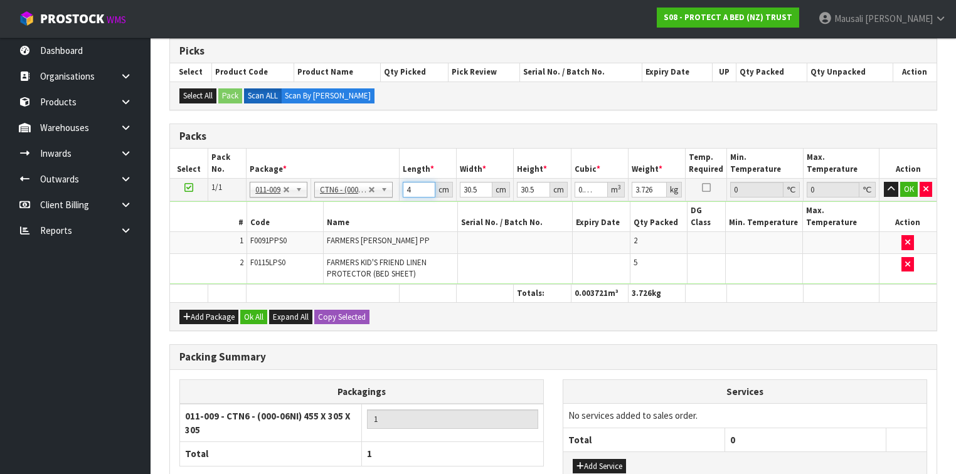
type input "0.042792"
type input "46"
type input "3"
type input "0.004209"
type input "33"
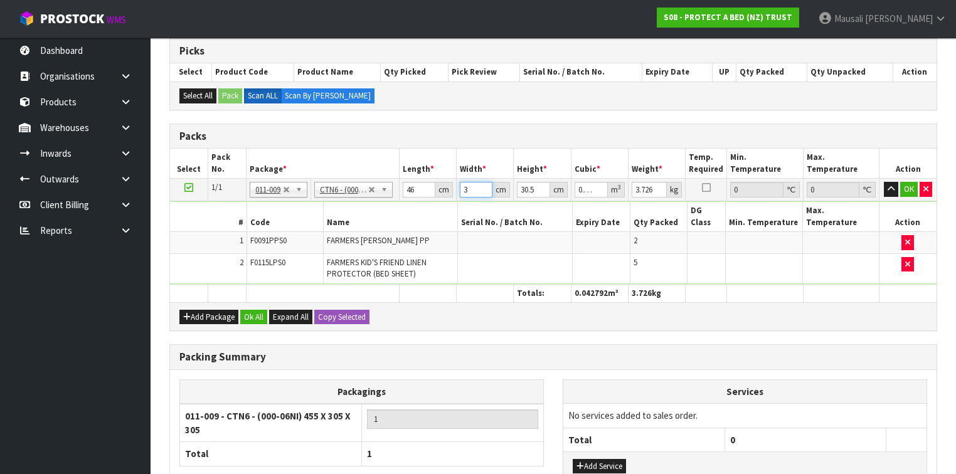
type input "0.046299"
type input "33"
type input "3"
type input "0.004554"
type input "33"
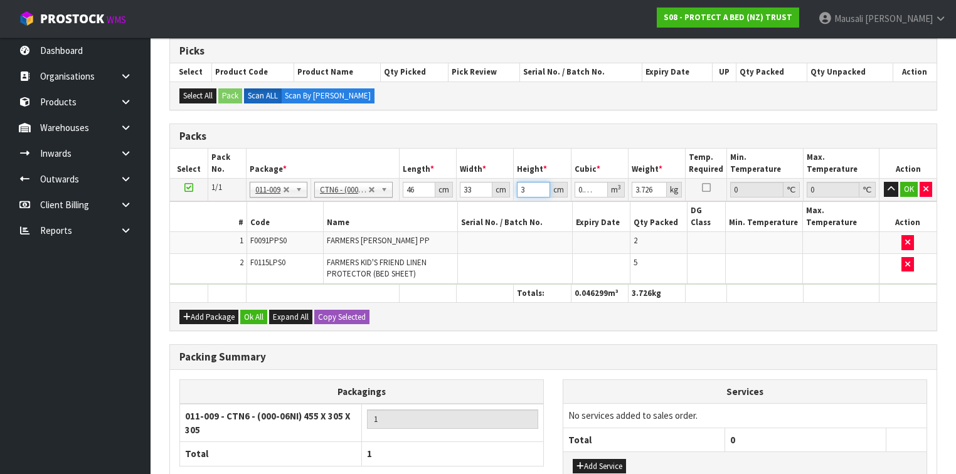
type input "0.050094"
type input "33"
type input "4"
click at [248, 310] on button "Ok All" at bounding box center [253, 317] width 27 height 15
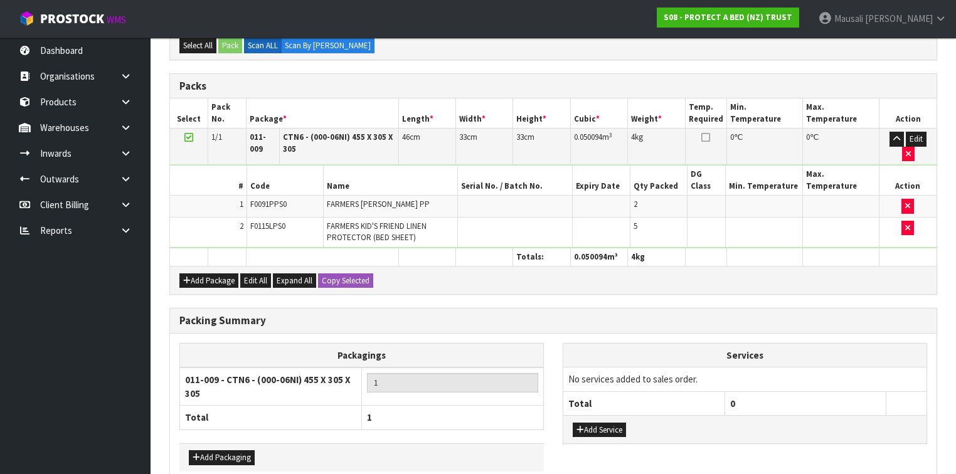
scroll to position [344, 0]
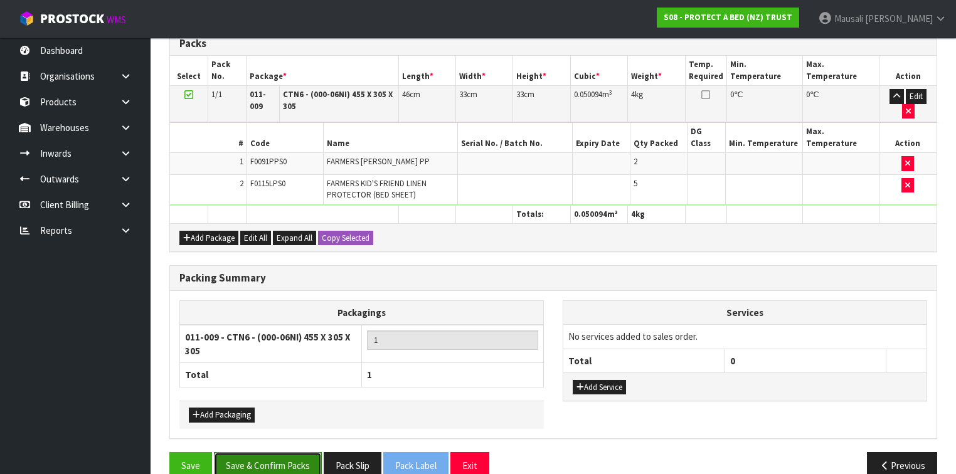
click at [278, 452] on button "Save & Confirm Packs" at bounding box center [268, 465] width 108 height 27
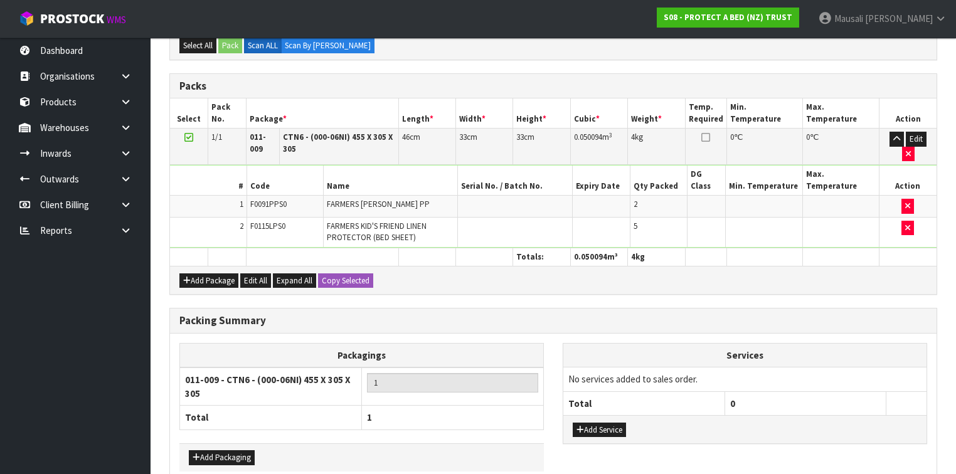
scroll to position [246, 0]
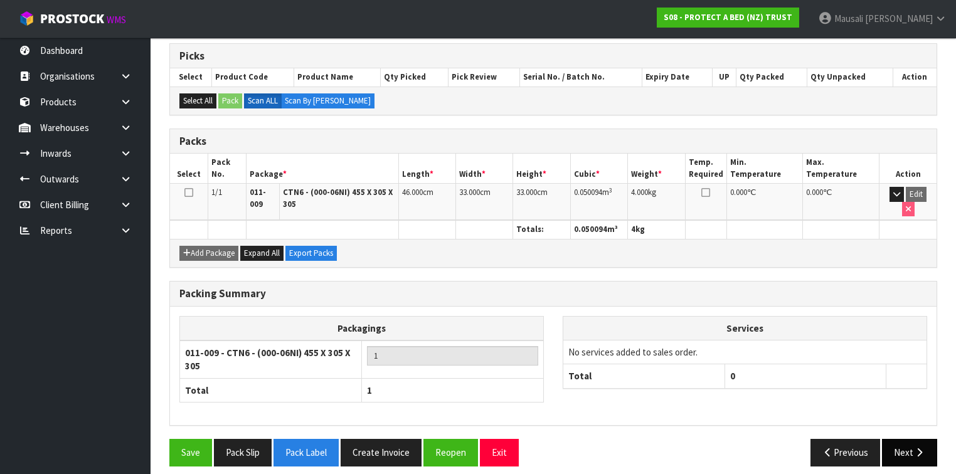
click at [909, 441] on button "Next" at bounding box center [909, 452] width 55 height 27
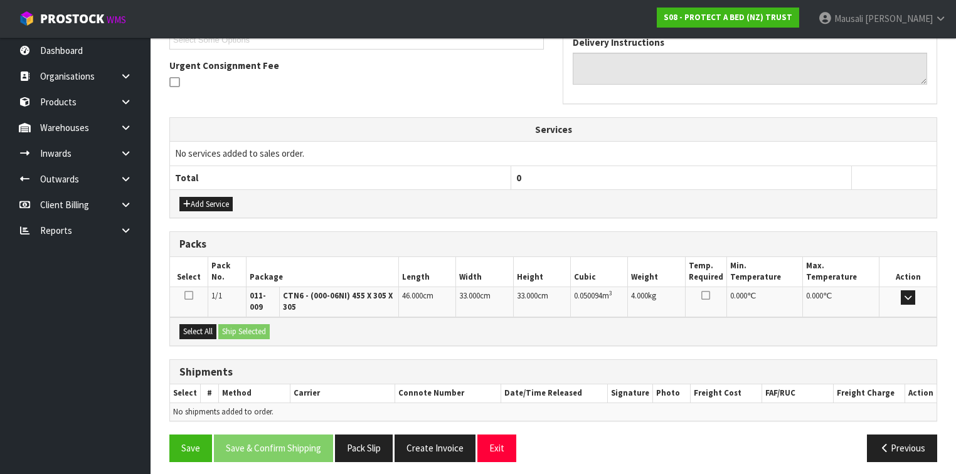
scroll to position [357, 0]
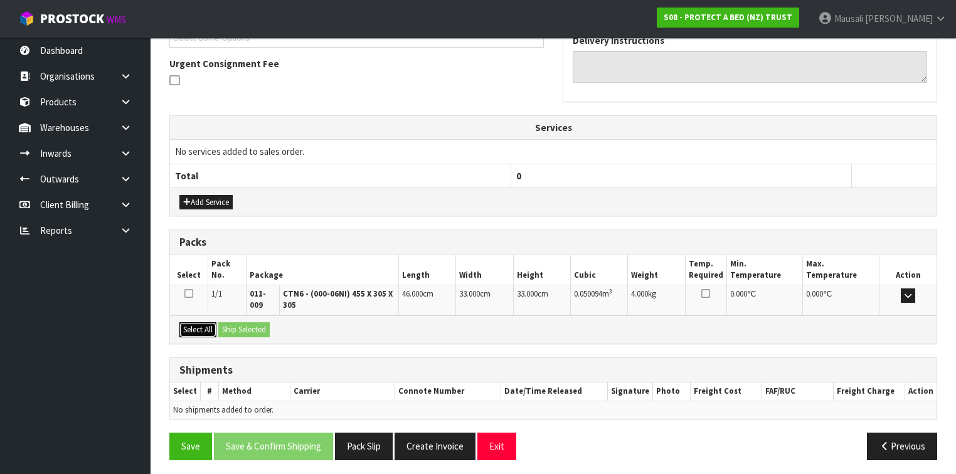
click at [201, 323] on button "Select All" at bounding box center [197, 329] width 37 height 15
click at [238, 322] on button "Ship Selected" at bounding box center [243, 329] width 51 height 15
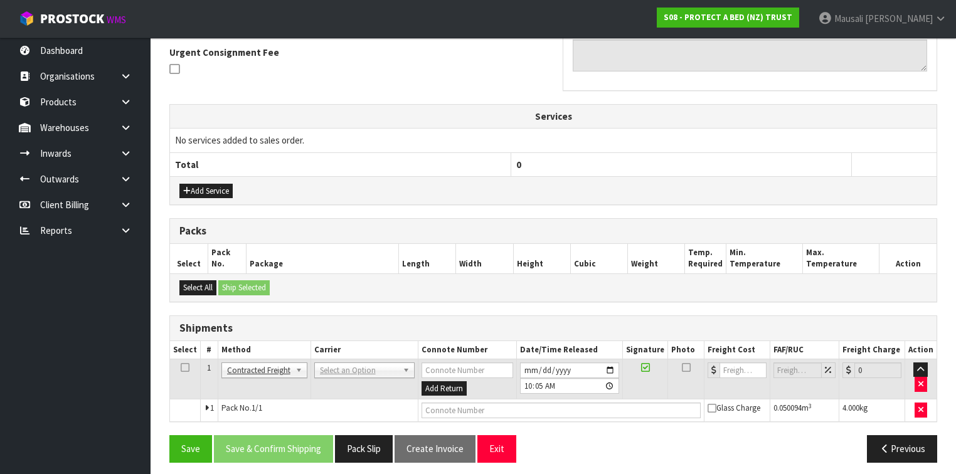
scroll to position [371, 0]
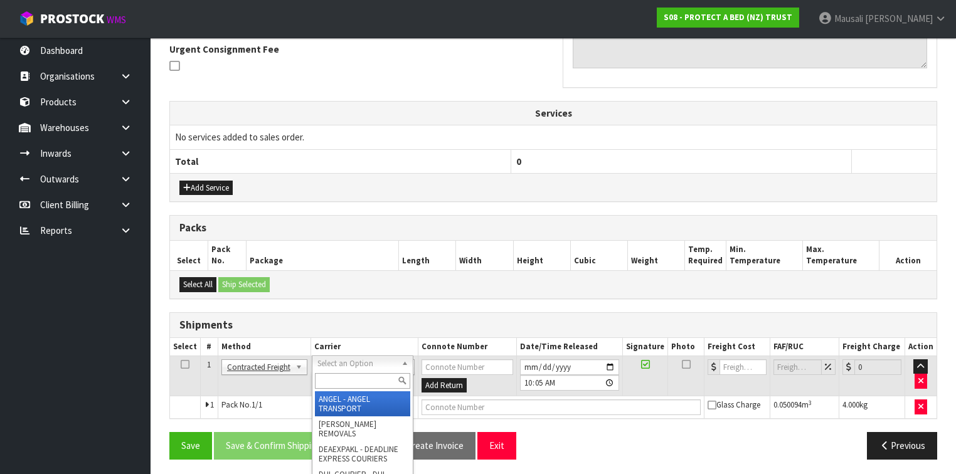
click at [347, 378] on input "text" at bounding box center [362, 381] width 95 height 16
type input "NZP"
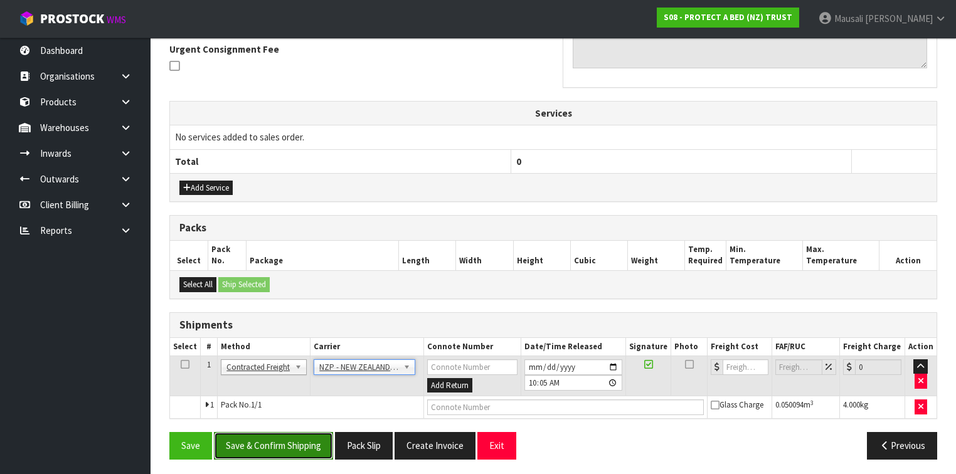
click at [273, 441] on button "Save & Confirm Shipping" at bounding box center [273, 445] width 119 height 27
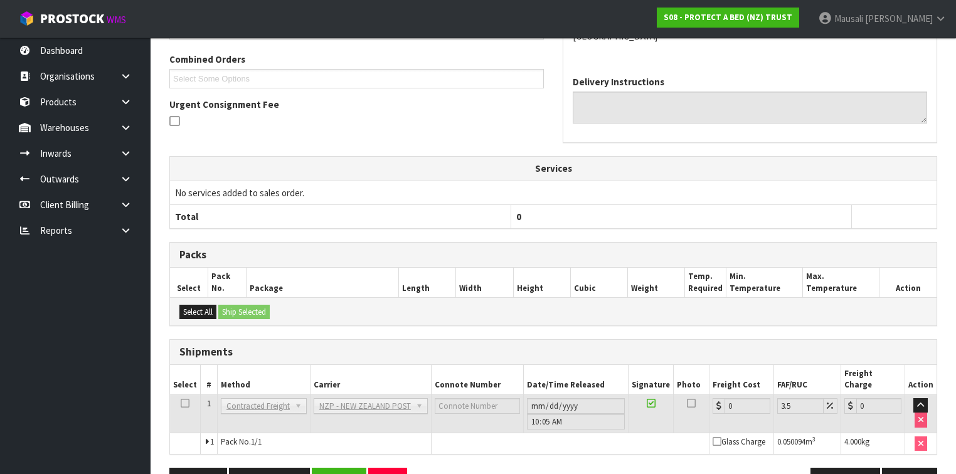
scroll to position [354, 0]
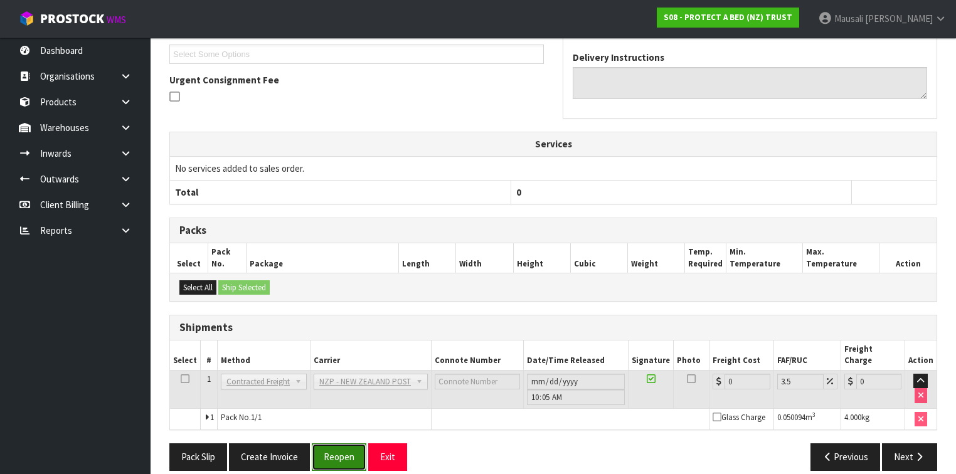
drag, startPoint x: 334, startPoint y: 439, endPoint x: 342, endPoint y: 435, distance: 9.3
click at [334, 443] on button "Reopen" at bounding box center [339, 456] width 55 height 27
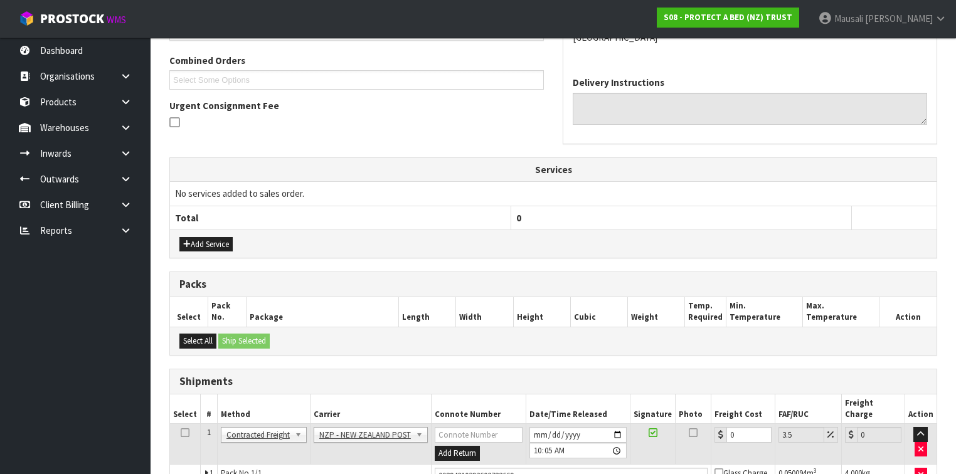
scroll to position [383, 0]
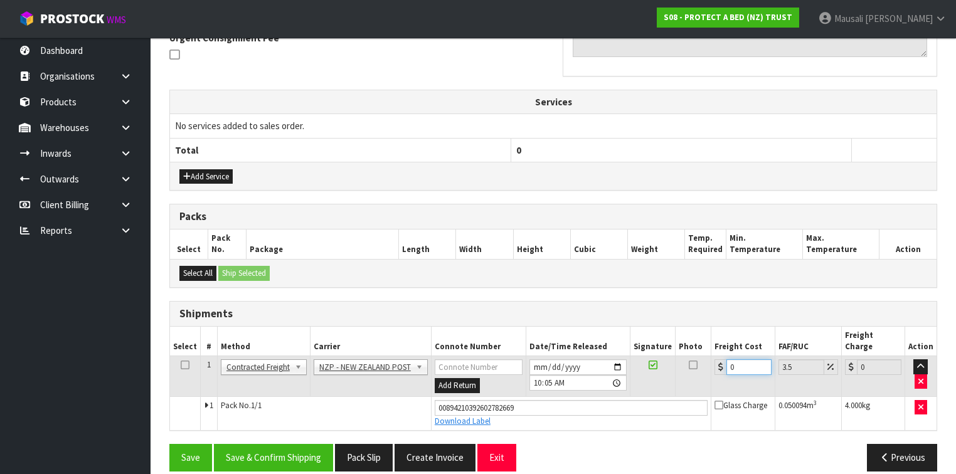
drag, startPoint x: 747, startPoint y: 351, endPoint x: 720, endPoint y: 359, distance: 28.6
click at [720, 359] on div "0" at bounding box center [742, 367] width 56 height 16
type input "1"
type input "1.03"
type input "11"
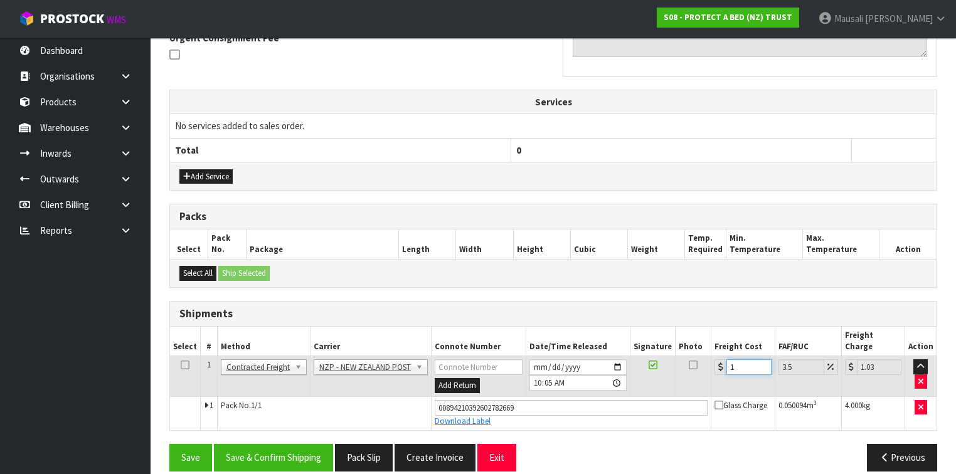
type input "11.38"
type input "11.6"
type input "12.01"
type input "11.61"
type input "12.02"
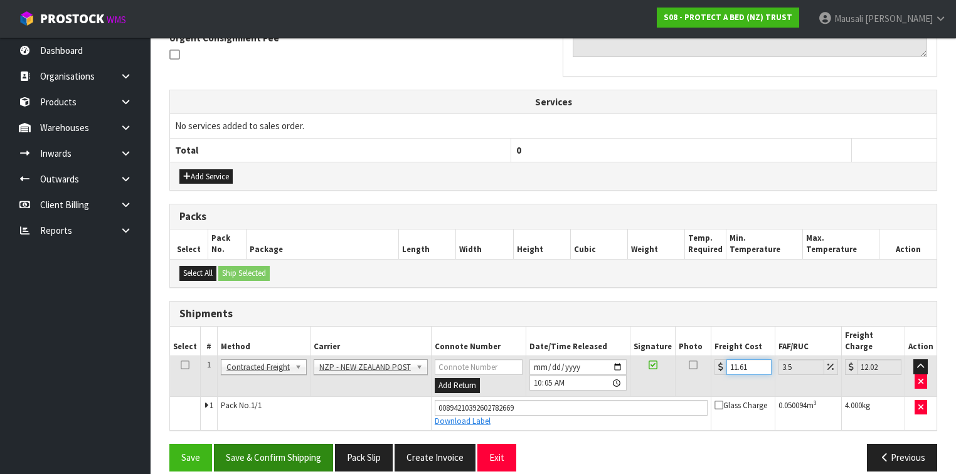
type input "11.61"
click at [253, 444] on button "Save & Confirm Shipping" at bounding box center [273, 457] width 119 height 27
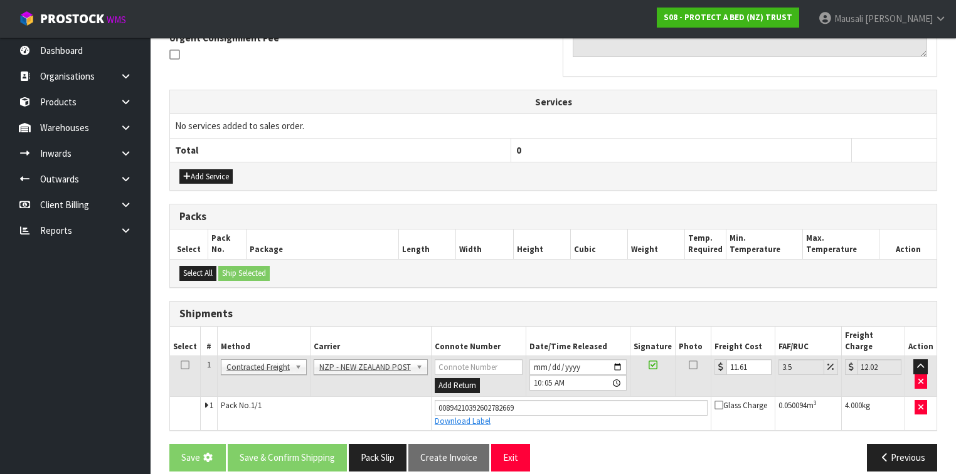
scroll to position [0, 0]
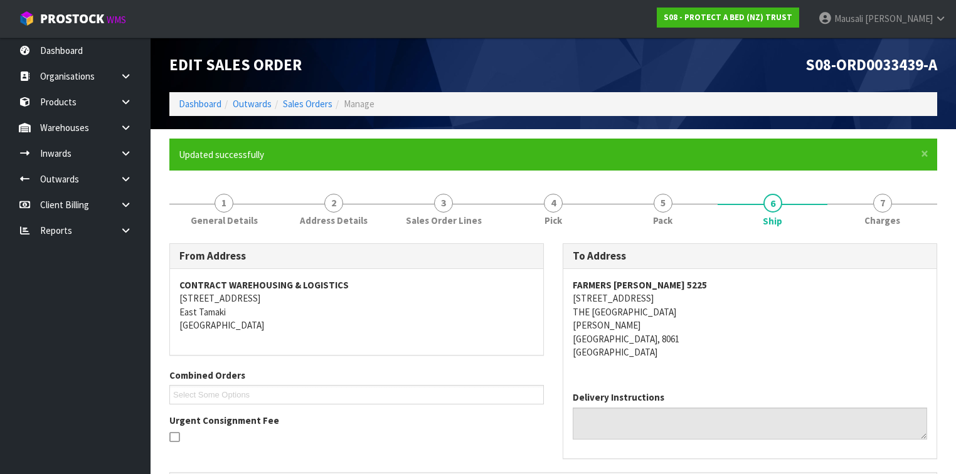
click at [300, 110] on li "Sales Orders" at bounding box center [302, 103] width 61 height 13
click at [304, 104] on link "Sales Orders" at bounding box center [308, 104] width 50 height 12
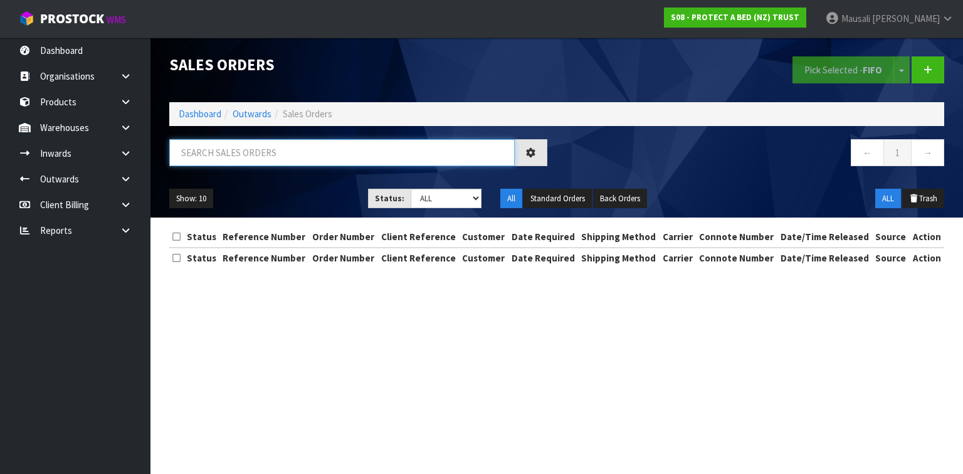
click at [189, 156] on input "text" at bounding box center [342, 152] width 346 height 27
type input "JOB-0412772"
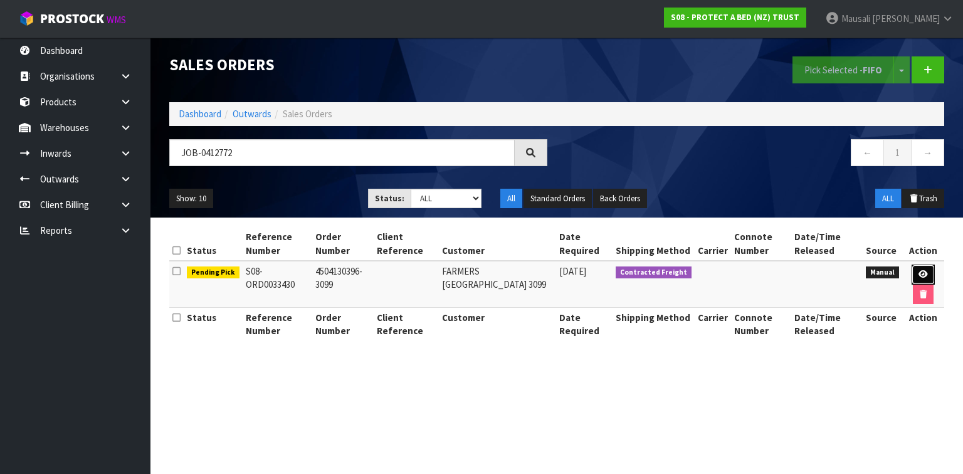
click at [924, 270] on icon at bounding box center [923, 274] width 9 height 8
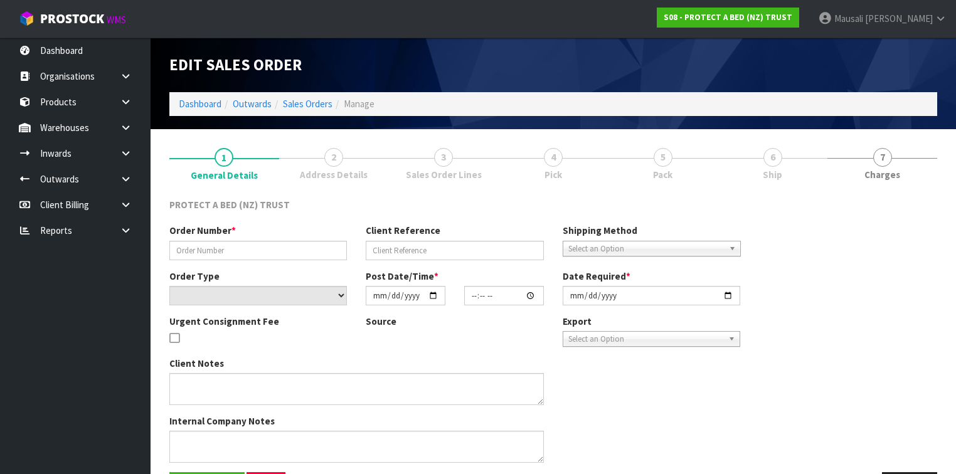
type input "4504130396-3099"
select select "number:0"
type input "2025-09-16"
type input "09:22:00.000"
type input "2025-09-19"
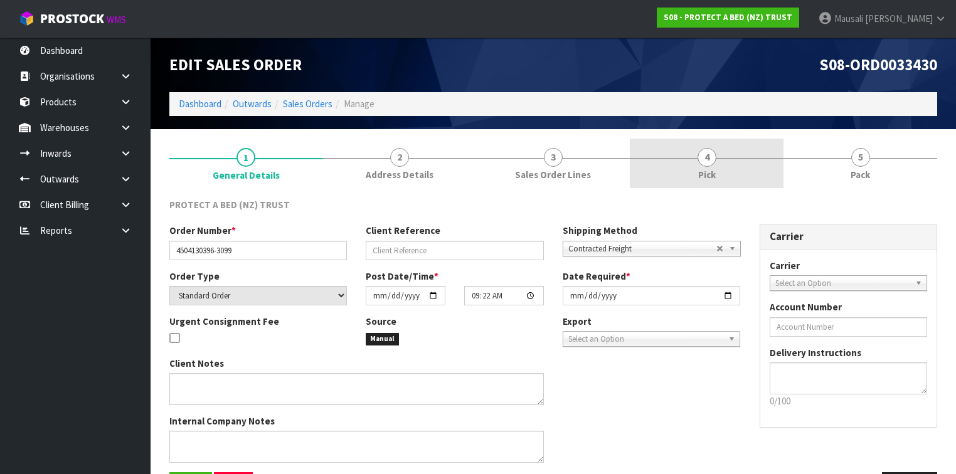
click at [721, 156] on link "4 Pick" at bounding box center [707, 164] width 154 height 50
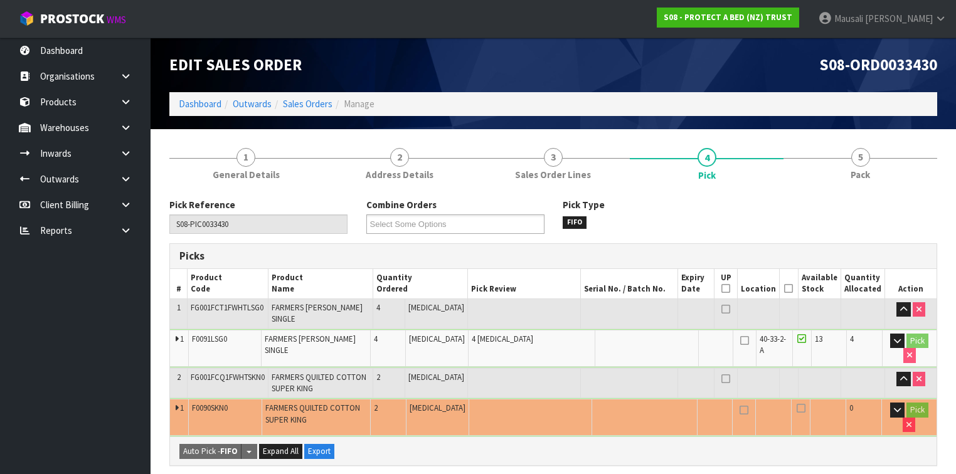
click at [790, 288] on icon at bounding box center [788, 288] width 9 height 1
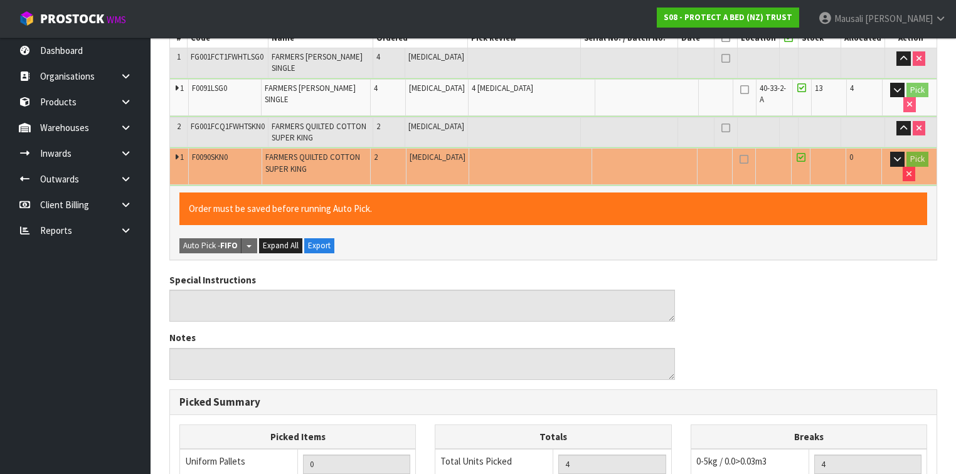
scroll to position [497, 0]
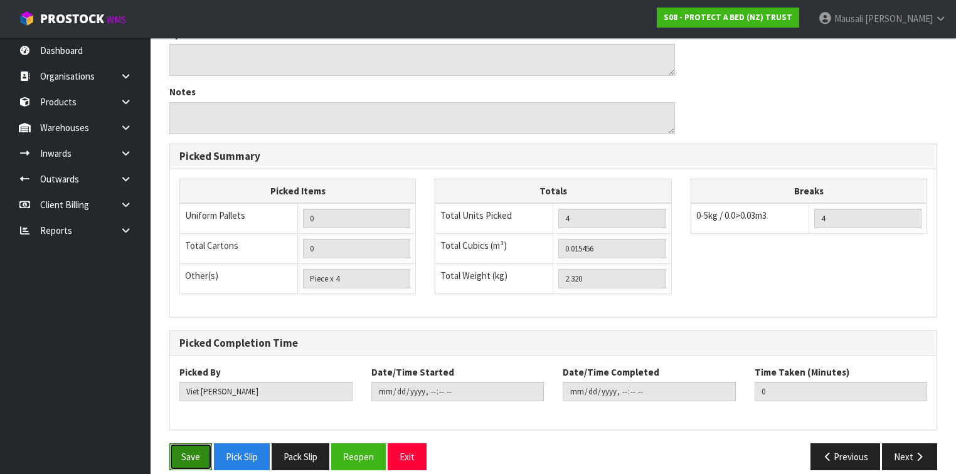
click at [193, 443] on button "Save" at bounding box center [190, 456] width 43 height 27
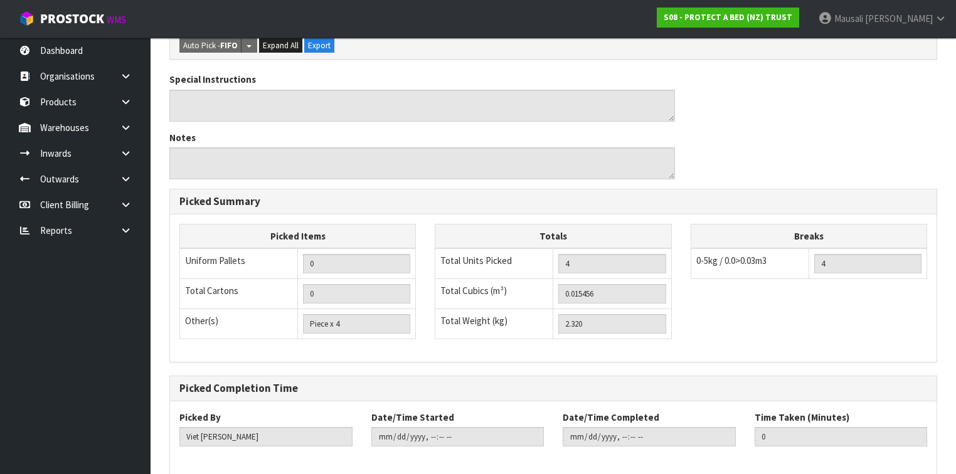
scroll to position [0, 0]
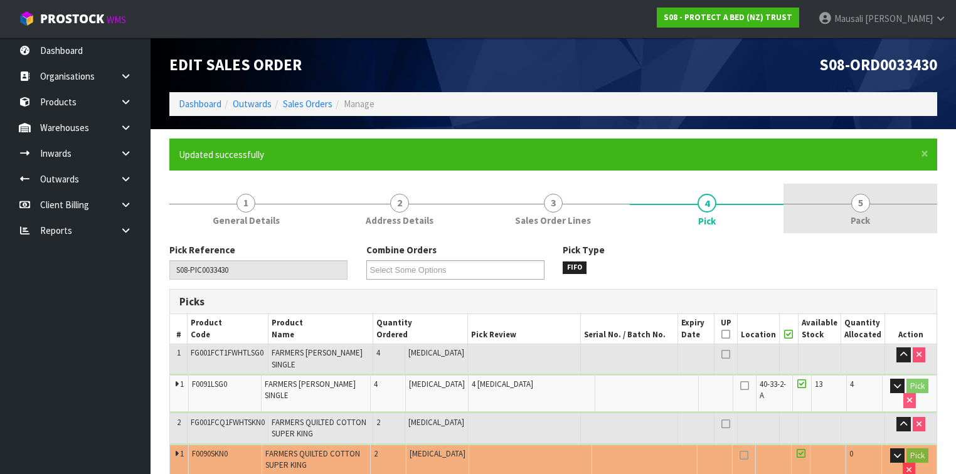
type input "Mausali Tito"
type input "2025-09-23T10:08:15"
click at [839, 204] on div at bounding box center [860, 204] width 154 height 1
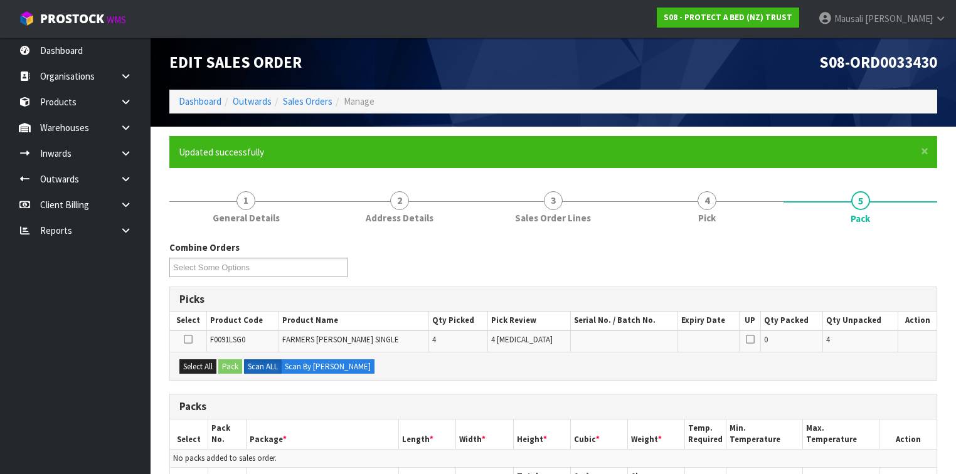
scroll to position [270, 0]
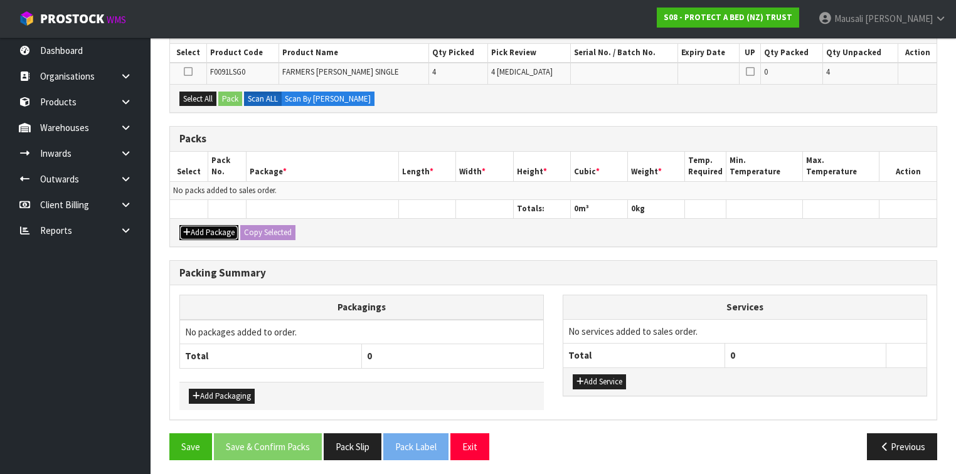
click at [205, 229] on button "Add Package" at bounding box center [208, 232] width 59 height 15
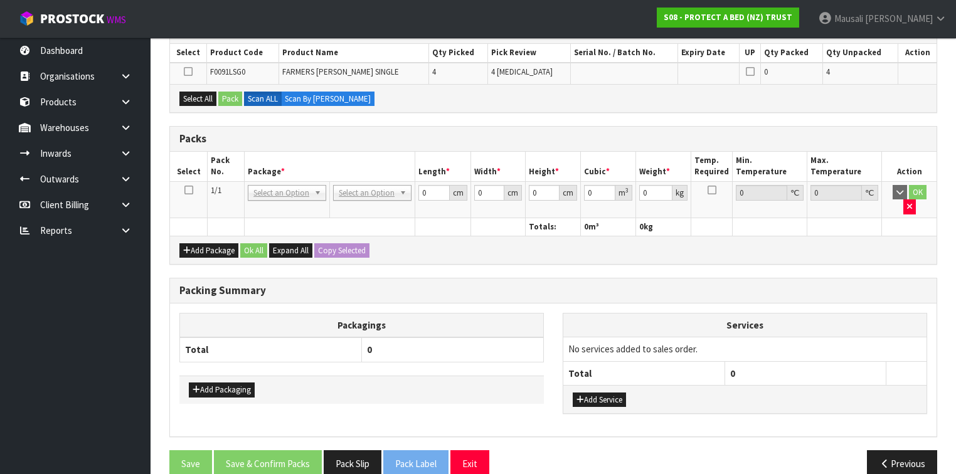
click at [188, 190] on icon at bounding box center [188, 190] width 9 height 1
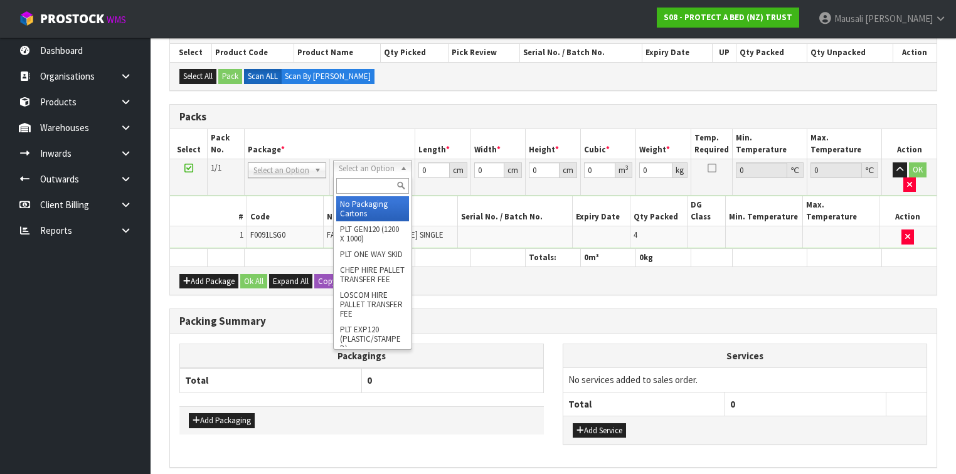
click at [369, 178] on input "text" at bounding box center [372, 186] width 72 height 16
type input "OC"
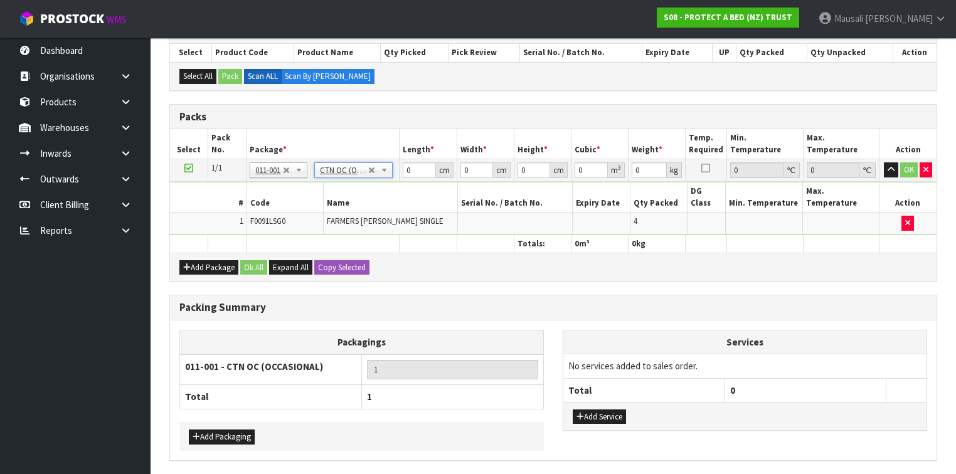
type input "2.32"
drag, startPoint x: 414, startPoint y: 168, endPoint x: 382, endPoint y: 182, distance: 35.1
click at [382, 183] on tbody "1/1 NONE 007-001 007-002 007-004 007-009 007-013 007-014 007-015 007-017 007-01…" at bounding box center [553, 196] width 766 height 75
type input "47"
type input "30"
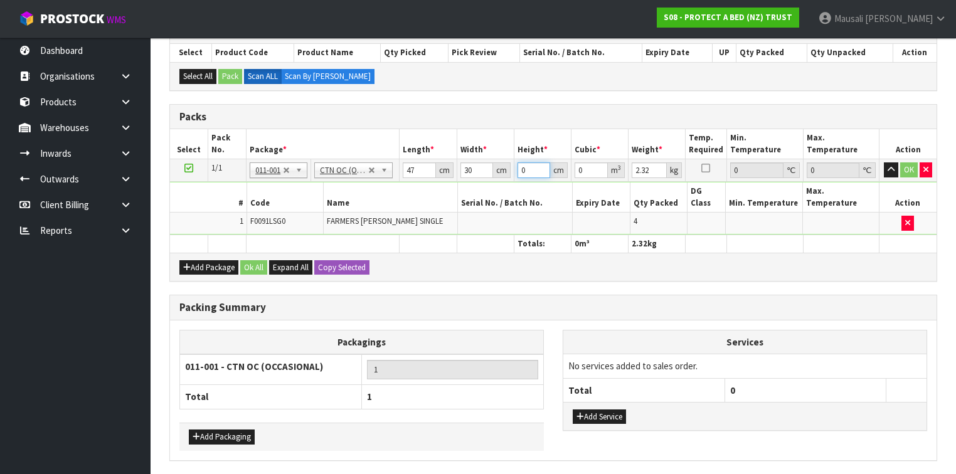
type input "2"
type input "0.00282"
type input "26"
type input "0.03666"
type input "26"
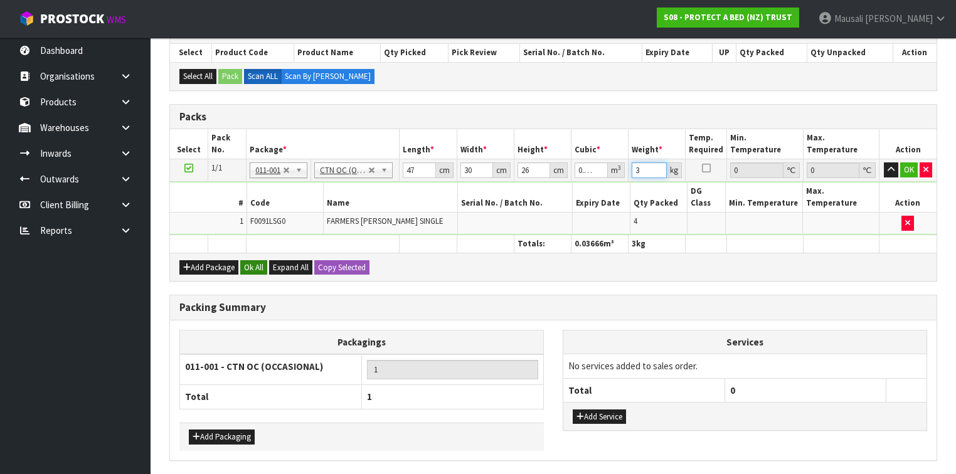
type input "3"
click at [261, 260] on button "Ok All" at bounding box center [253, 267] width 27 height 15
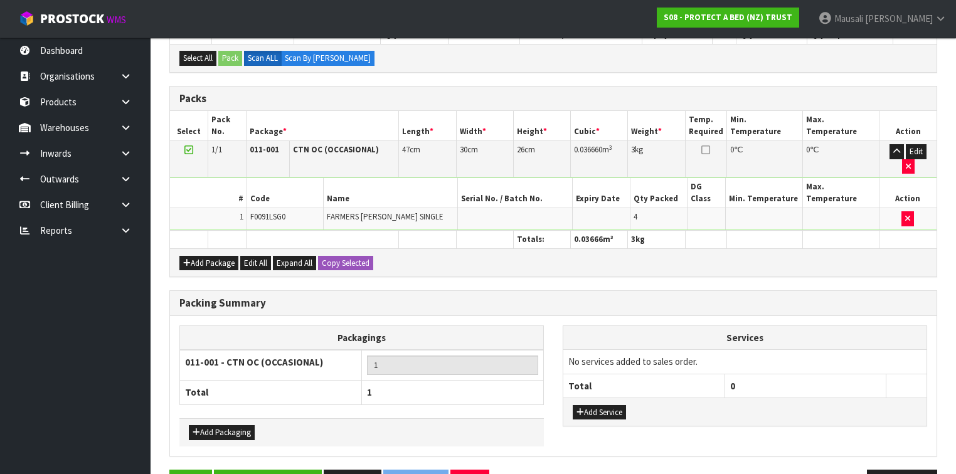
scroll to position [298, 0]
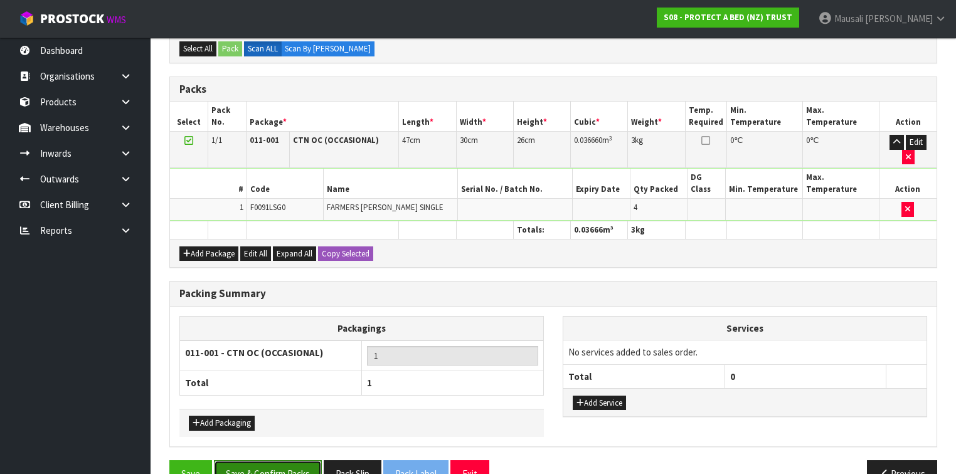
click at [283, 460] on button "Save & Confirm Packs" at bounding box center [268, 473] width 108 height 27
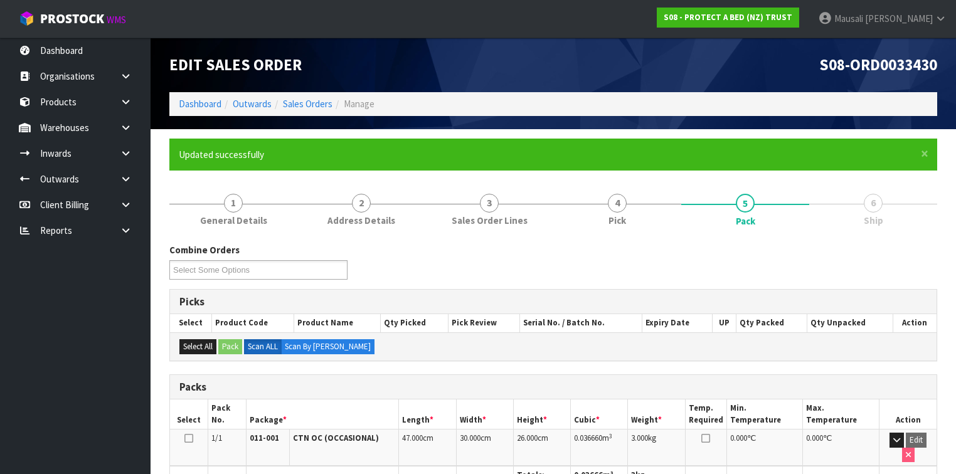
scroll to position [230, 0]
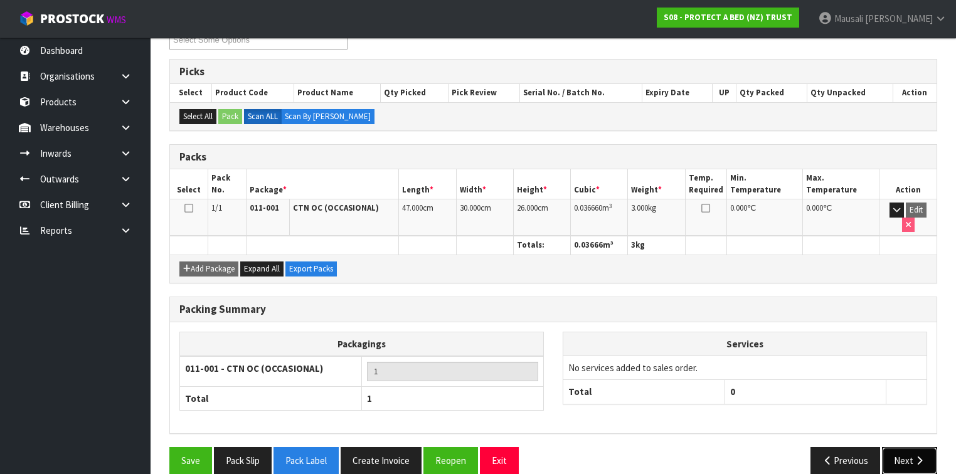
click at [903, 447] on button "Next" at bounding box center [909, 460] width 55 height 27
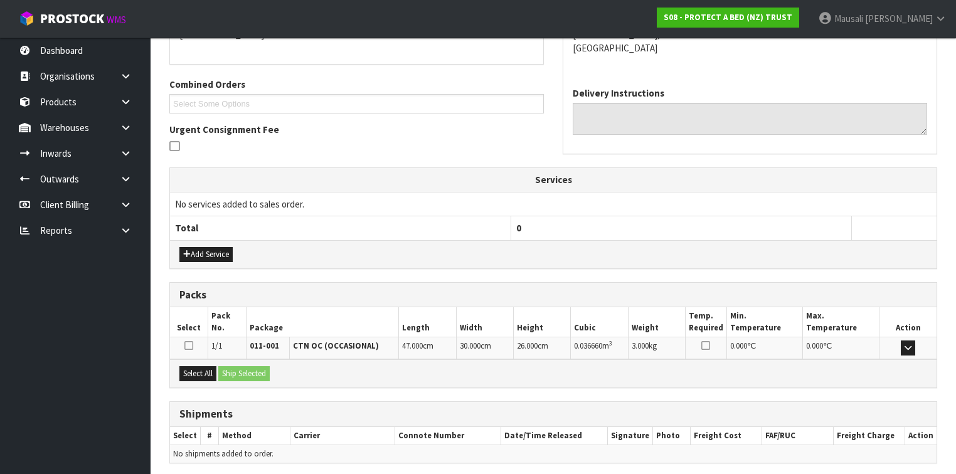
scroll to position [335, 0]
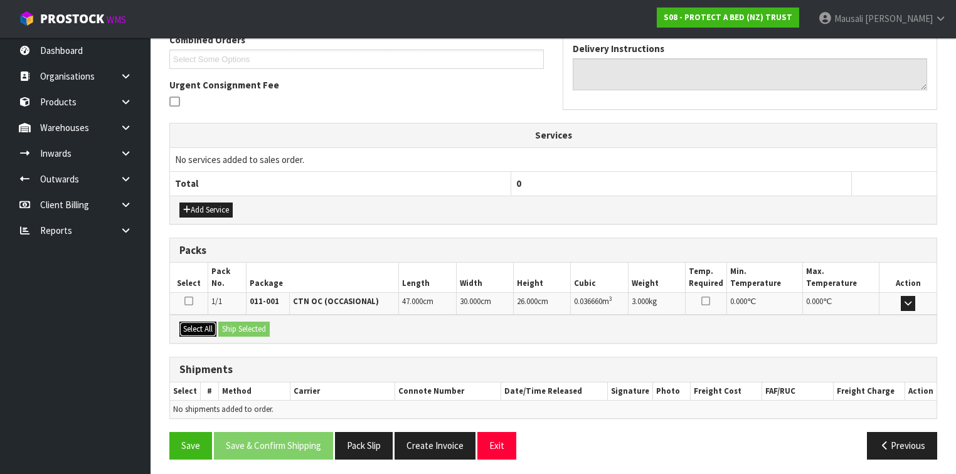
click at [207, 325] on button "Select All" at bounding box center [197, 329] width 37 height 15
click at [213, 324] on button "Select All" at bounding box center [197, 329] width 37 height 15
click at [237, 326] on button "Ship Selected" at bounding box center [243, 329] width 51 height 15
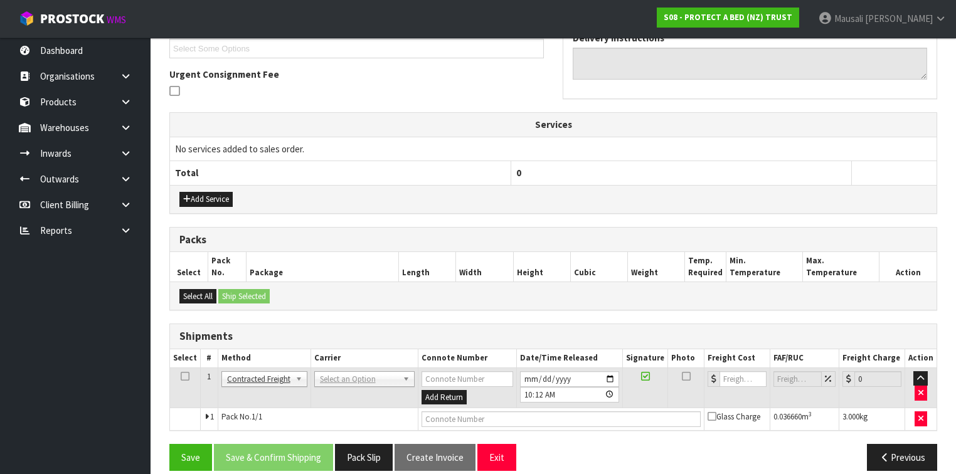
scroll to position [357, 0]
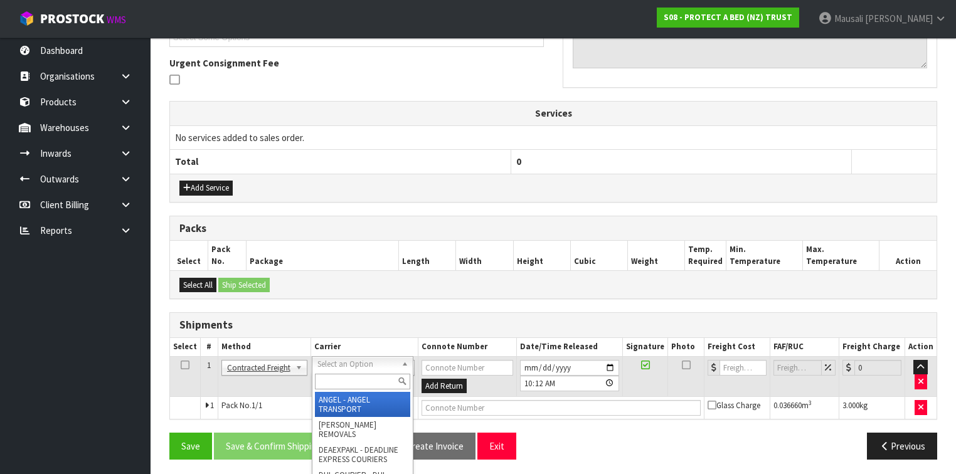
click at [332, 382] on input "text" at bounding box center [362, 382] width 95 height 16
type input "NZP"
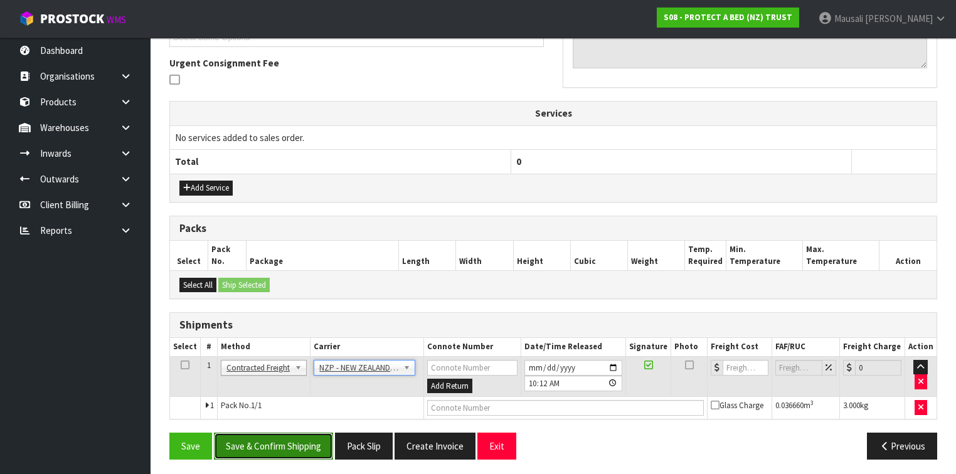
click at [288, 443] on button "Save & Confirm Shipping" at bounding box center [273, 446] width 119 height 27
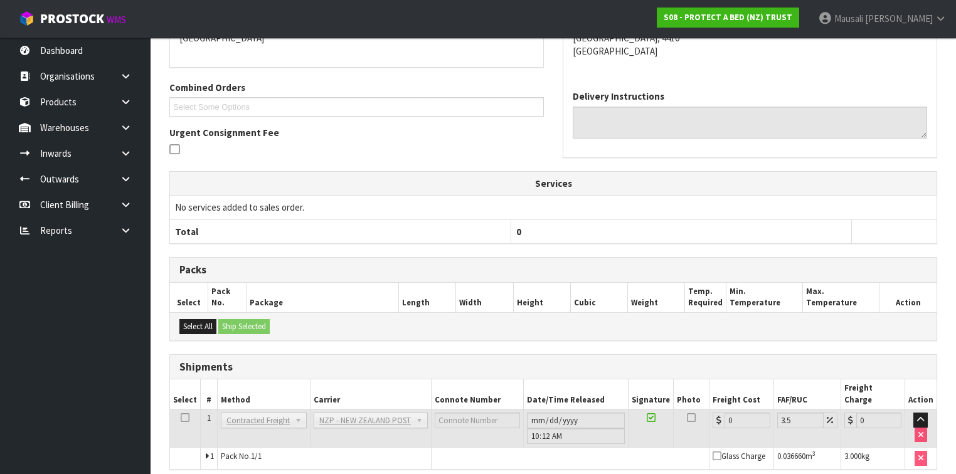
scroll to position [341, 0]
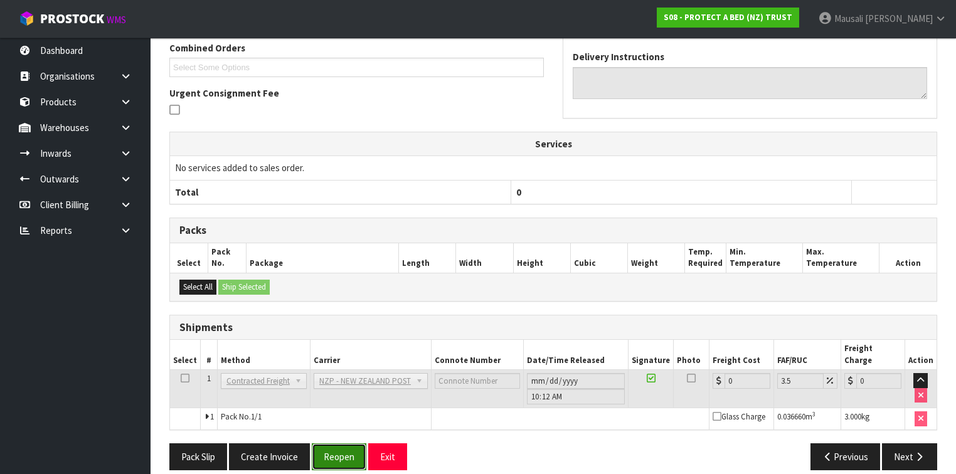
click at [325, 443] on button "Reopen" at bounding box center [339, 456] width 55 height 27
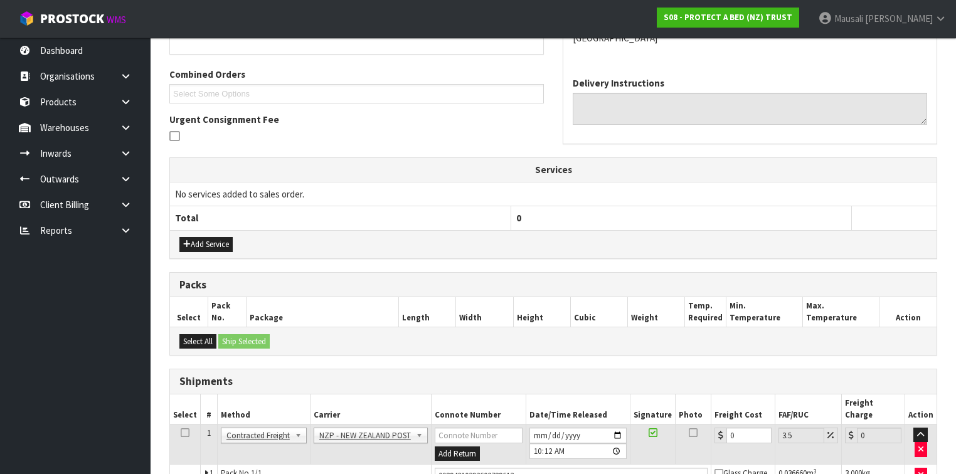
scroll to position [369, 0]
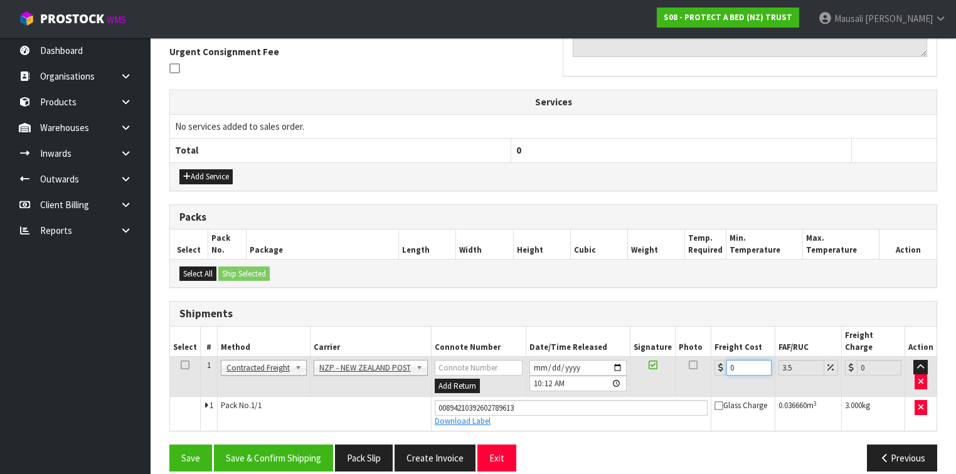
drag, startPoint x: 749, startPoint y: 354, endPoint x: 711, endPoint y: 357, distance: 37.8
click at [714, 360] on div "0" at bounding box center [742, 368] width 56 height 16
type input "8"
type input "8.28"
type input "8.4"
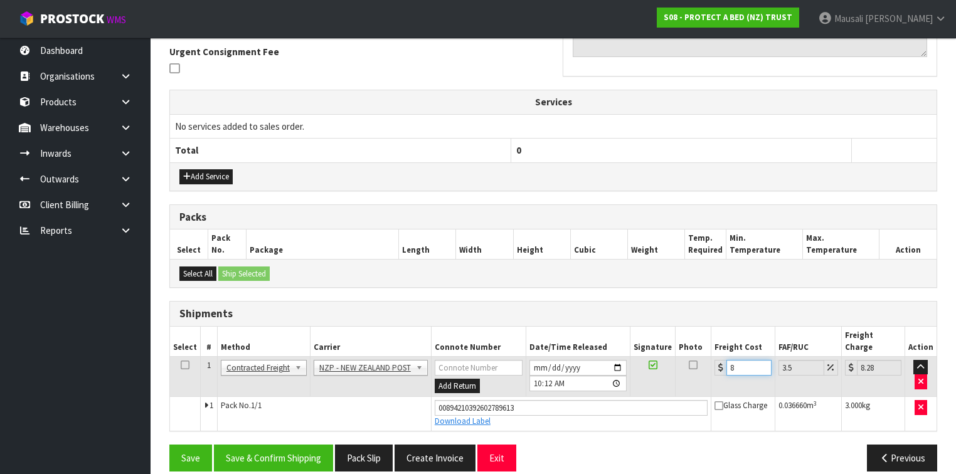
type input "8.69"
type input "8.45"
type input "8.75"
type input "8.45"
click at [272, 445] on button "Save & Confirm Shipping" at bounding box center [273, 458] width 119 height 27
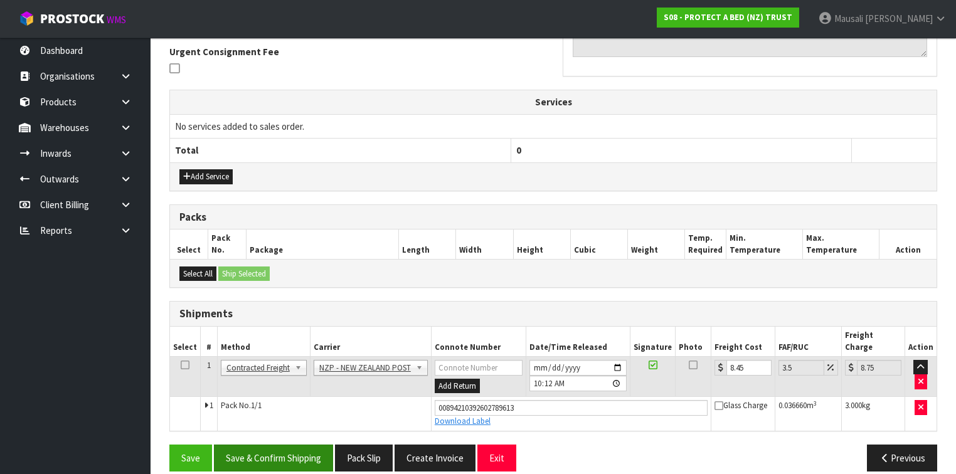
scroll to position [0, 0]
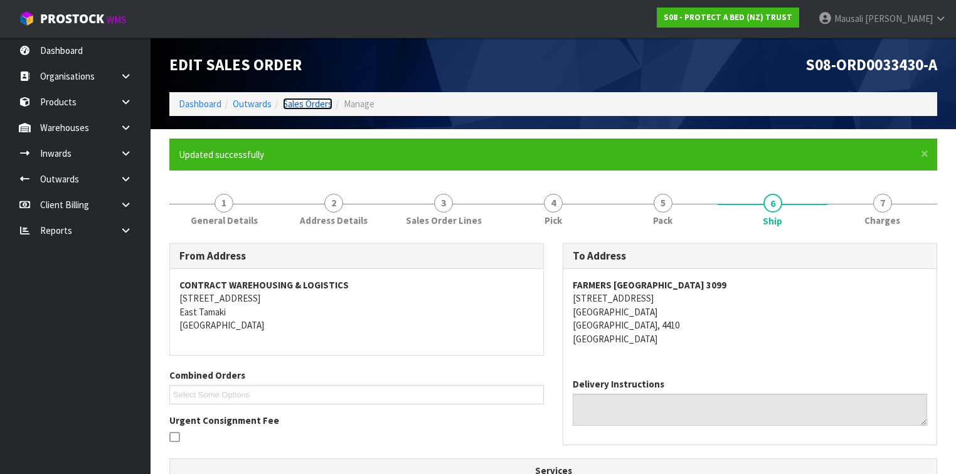
click at [302, 100] on link "Sales Orders" at bounding box center [308, 104] width 50 height 12
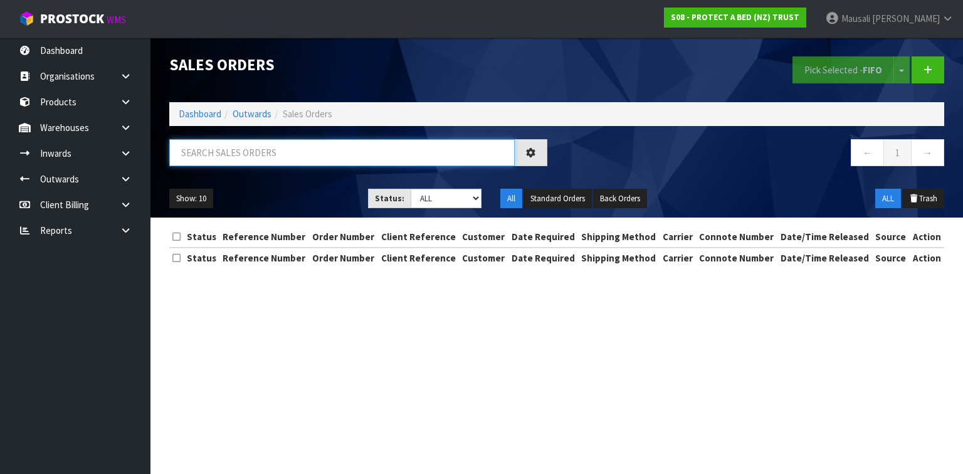
click at [188, 151] on input "text" at bounding box center [342, 152] width 346 height 27
type input "JOB-0412782"
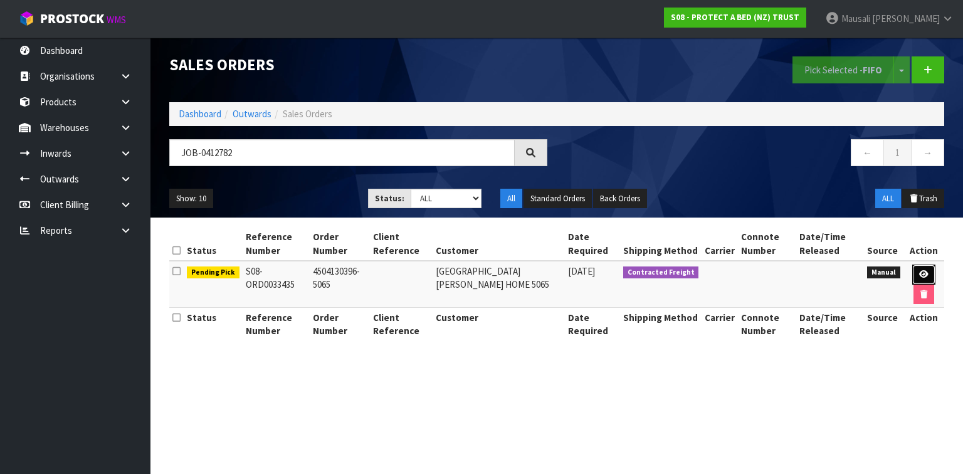
click at [912, 268] on link at bounding box center [923, 275] width 23 height 20
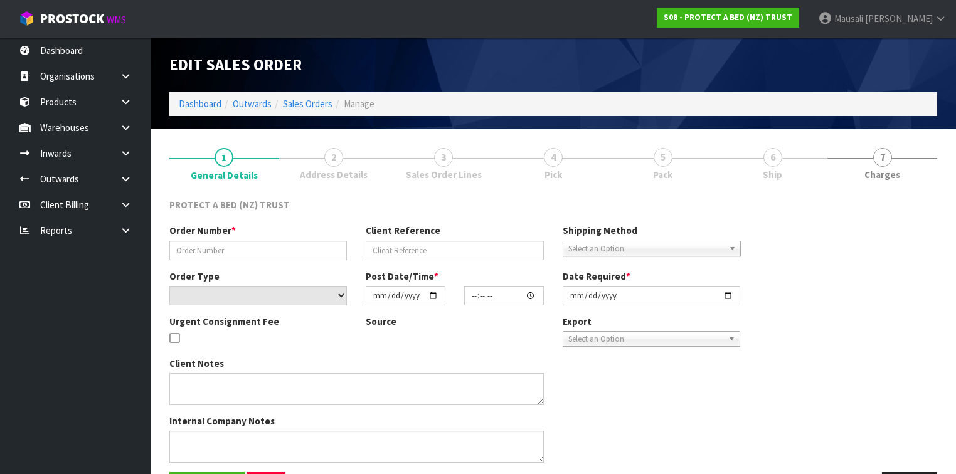
type input "4504130396-5065"
select select "number:0"
type input "2025-09-16"
type input "09:28:00.000"
type input "2025-09-19"
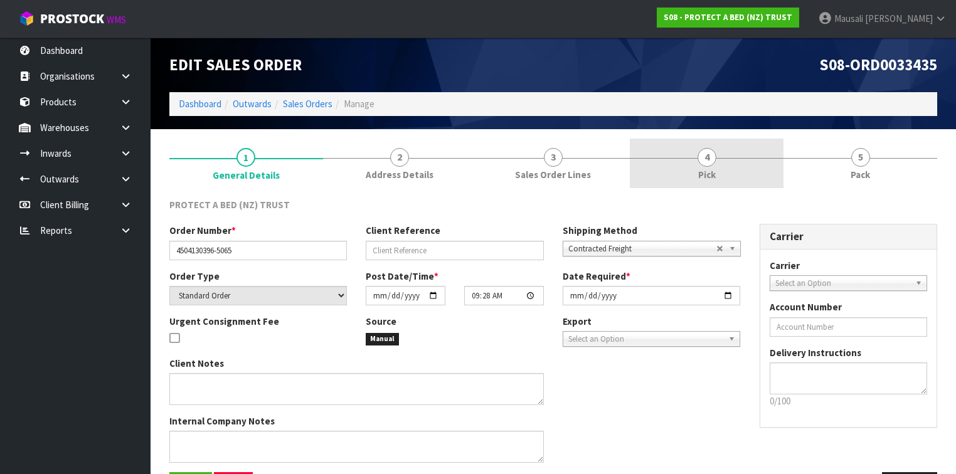
click at [735, 165] on link "4 Pick" at bounding box center [707, 164] width 154 height 50
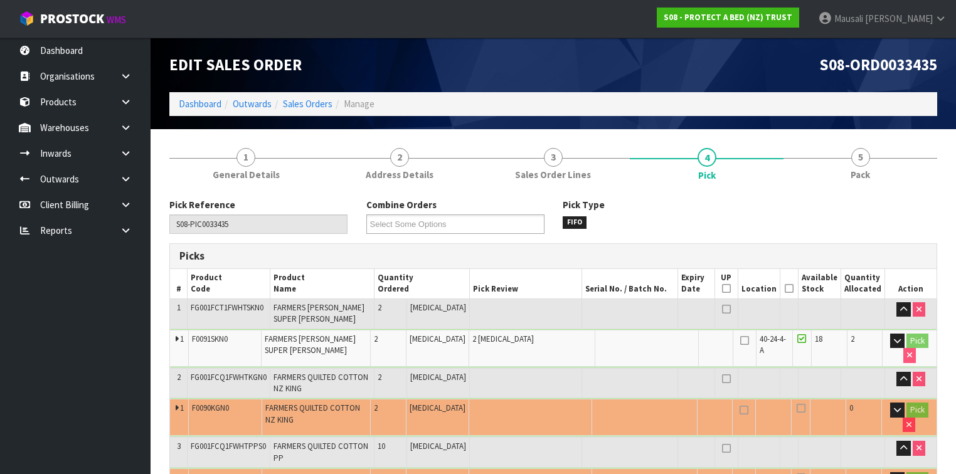
click at [793, 288] on icon at bounding box center [788, 288] width 9 height 1
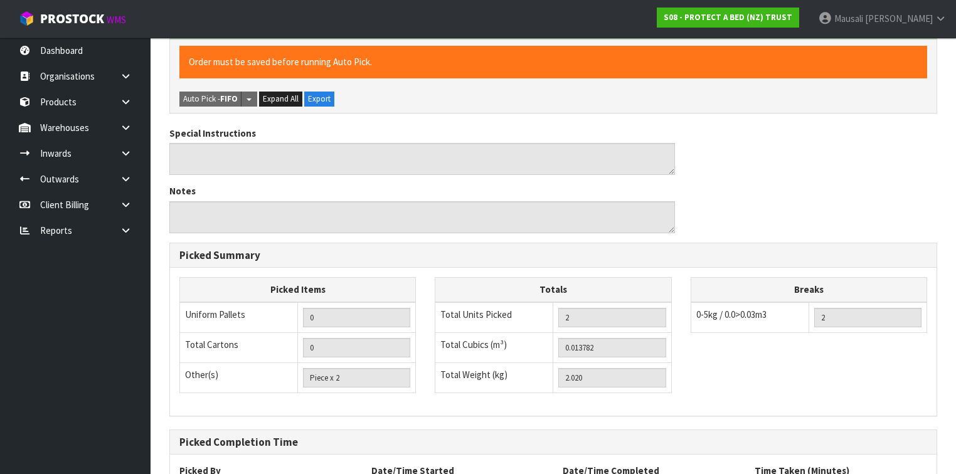
scroll to position [557, 0]
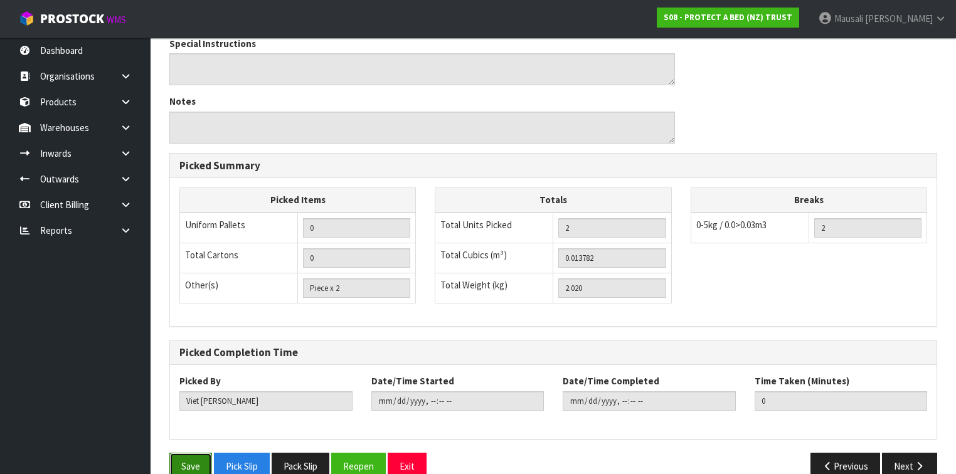
click at [179, 453] on button "Save" at bounding box center [190, 466] width 43 height 27
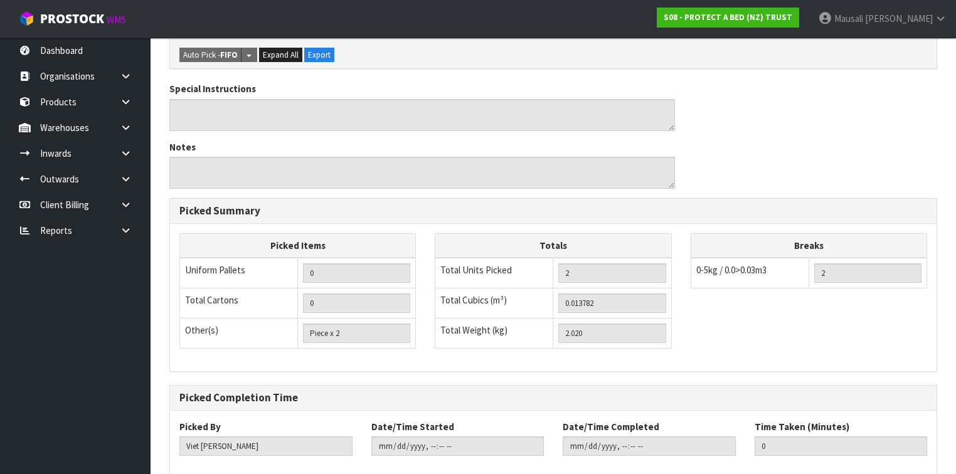
scroll to position [0, 0]
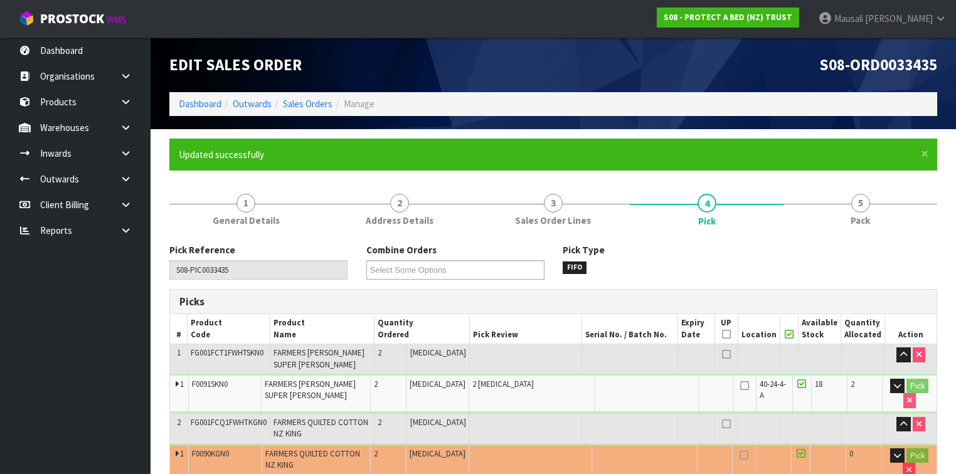
type input "Mausali Tito"
type input "2025-09-23T10:15"
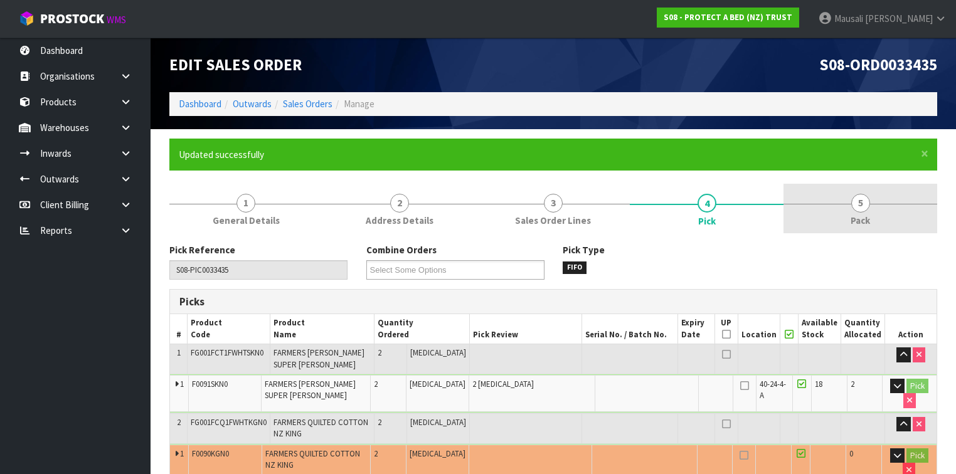
click at [857, 208] on span "5" at bounding box center [860, 203] width 19 height 19
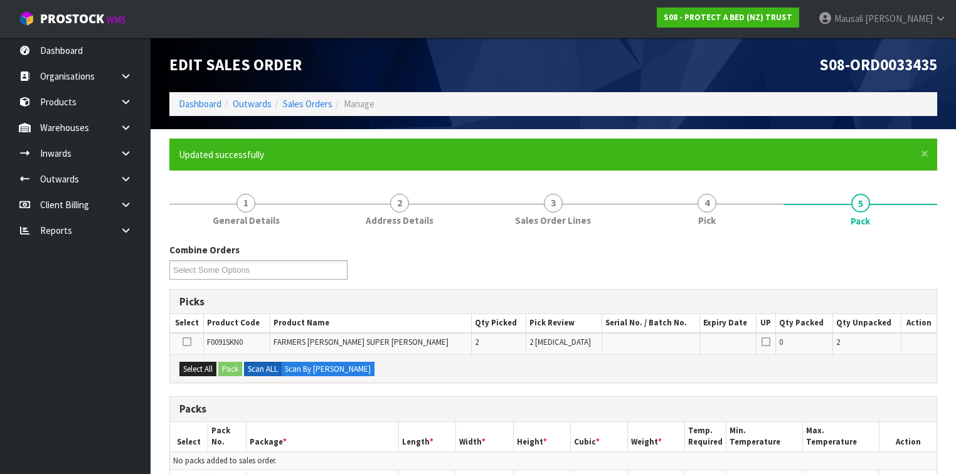
scroll to position [251, 0]
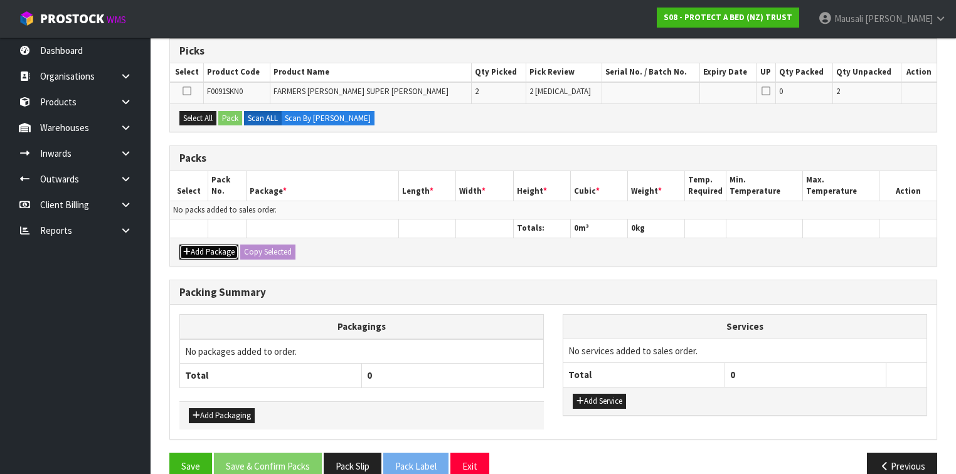
click at [199, 245] on button "Add Package" at bounding box center [208, 252] width 59 height 15
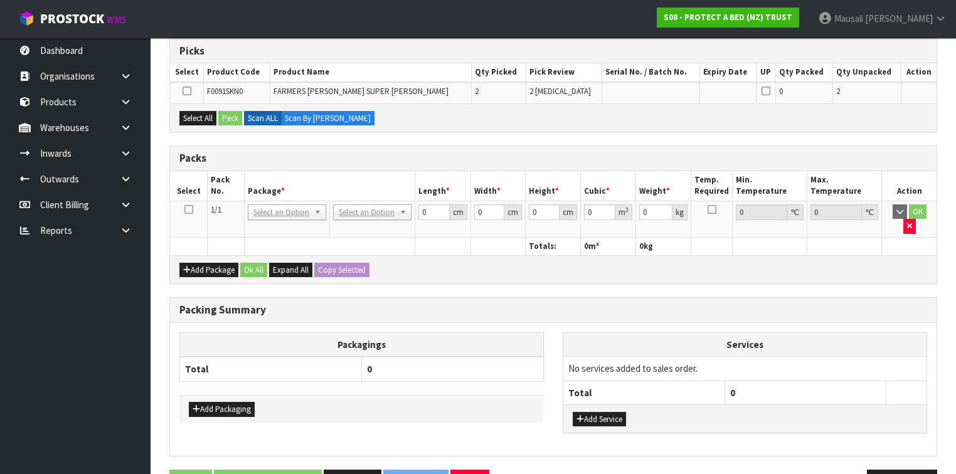
click at [188, 209] on icon at bounding box center [188, 209] width 9 height 1
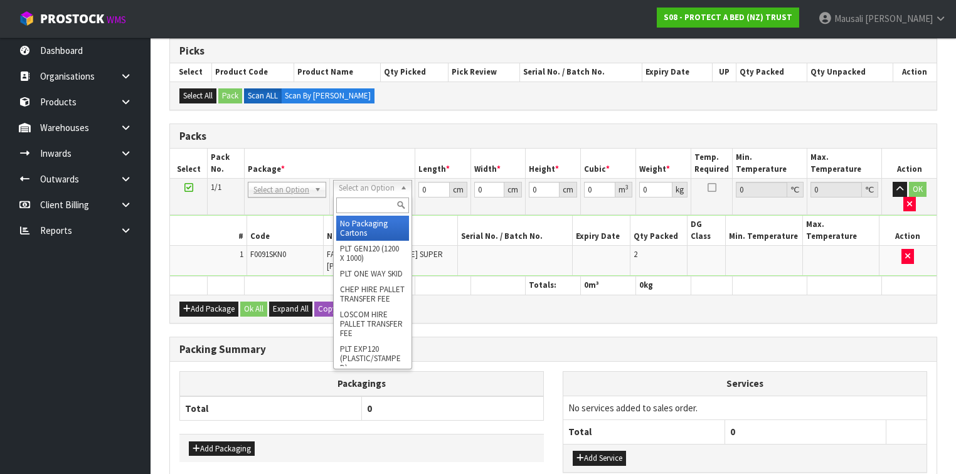
click at [369, 203] on input "text" at bounding box center [372, 206] width 72 height 16
type input "A4"
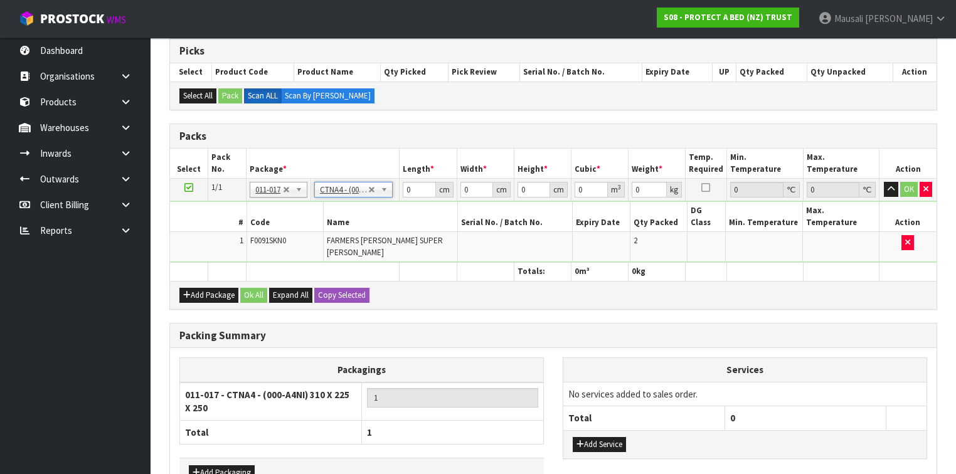
type input "31"
type input "22.5"
type input "25"
type input "0.017438"
type input "2.22"
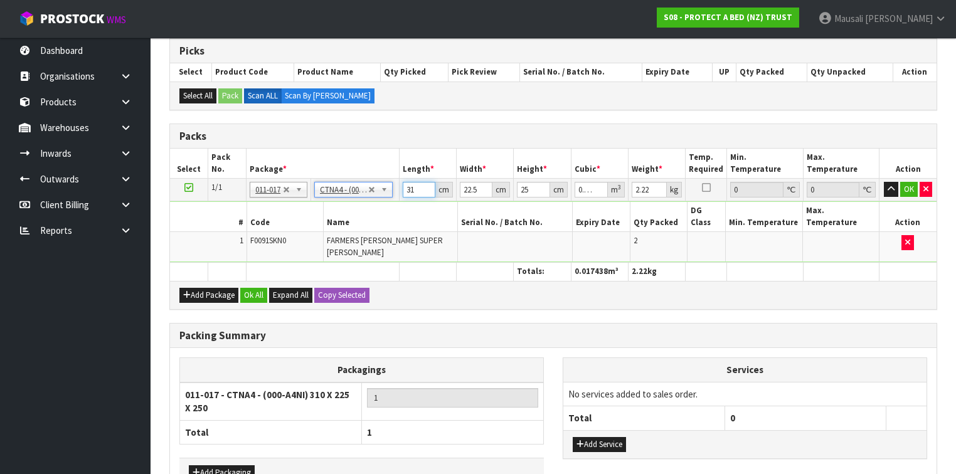
drag, startPoint x: 418, startPoint y: 186, endPoint x: 391, endPoint y: 199, distance: 29.4
click at [386, 201] on tbody "1/1 NONE 007-001 007-002 007-004 007-009 007-013 007-014 007-015 007-017 007-01…" at bounding box center [553, 221] width 766 height 84
type input "3"
type input "0.001687"
type input "33"
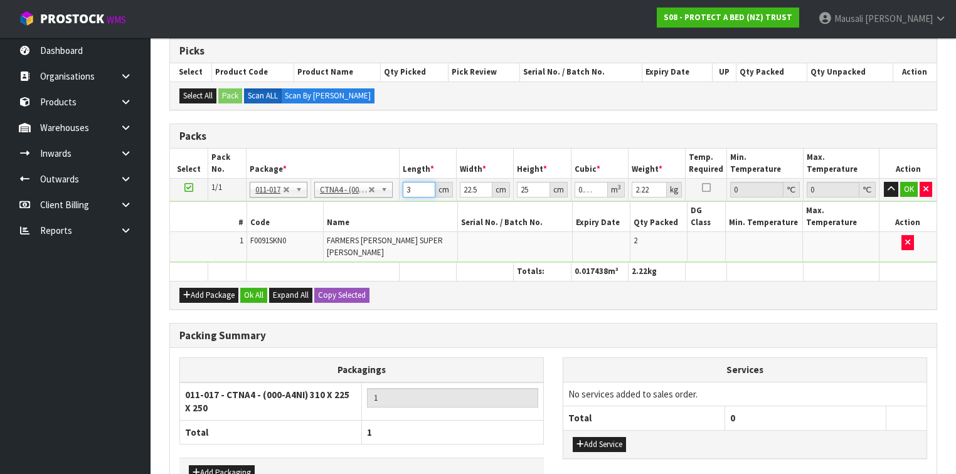
type input "0.018563"
type input "33"
type input "2"
type input "0.00165"
type input "24"
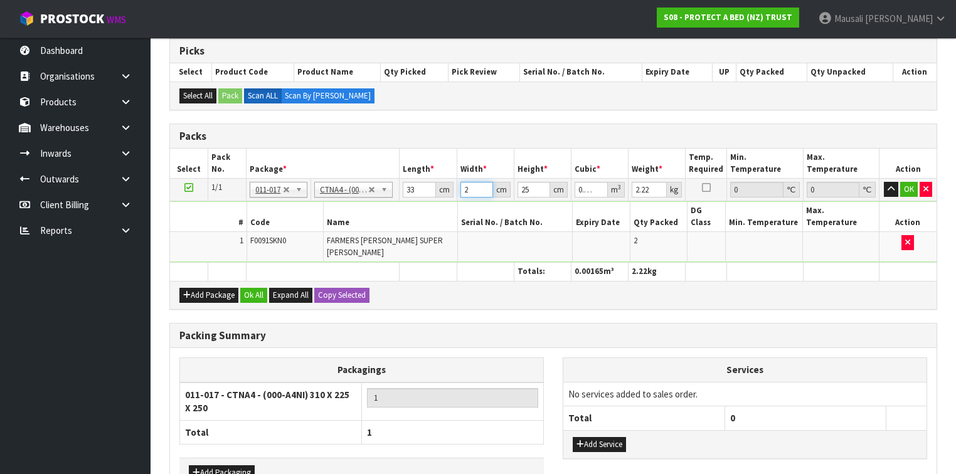
type input "0.0198"
type input "24"
type input "3"
type input "0.002376"
type input "31"
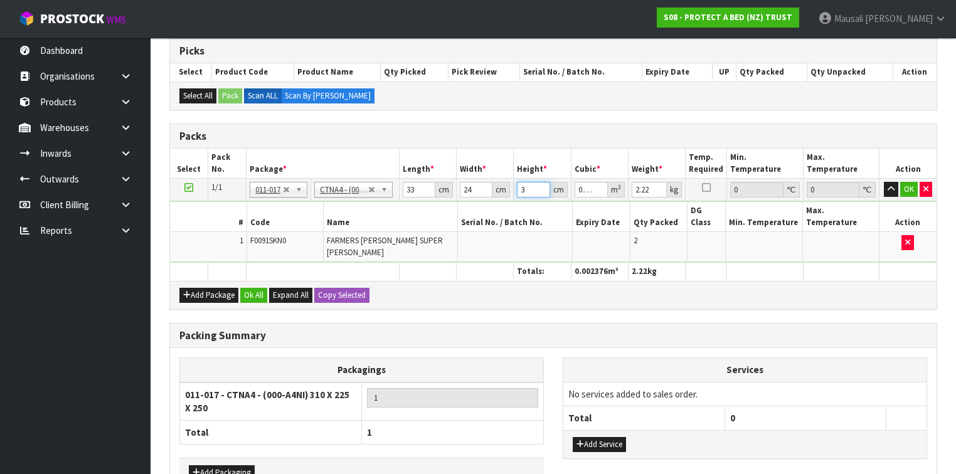
type input "0.024552"
type input "31"
type input "3"
click at [251, 288] on button "Ok All" at bounding box center [253, 295] width 27 height 15
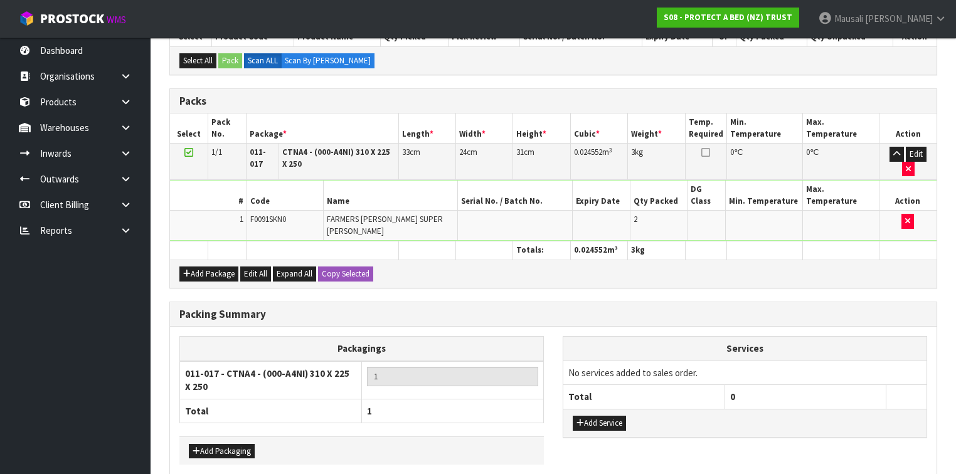
scroll to position [314, 0]
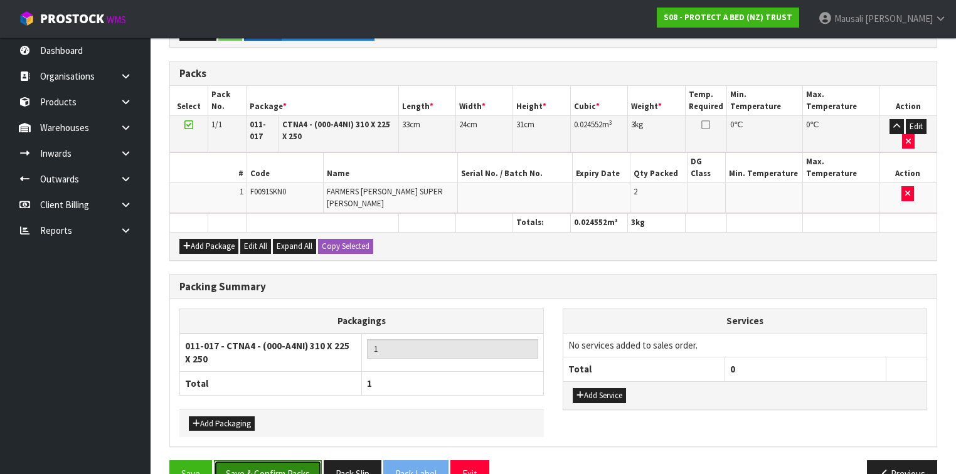
click at [272, 460] on button "Save & Confirm Packs" at bounding box center [268, 473] width 108 height 27
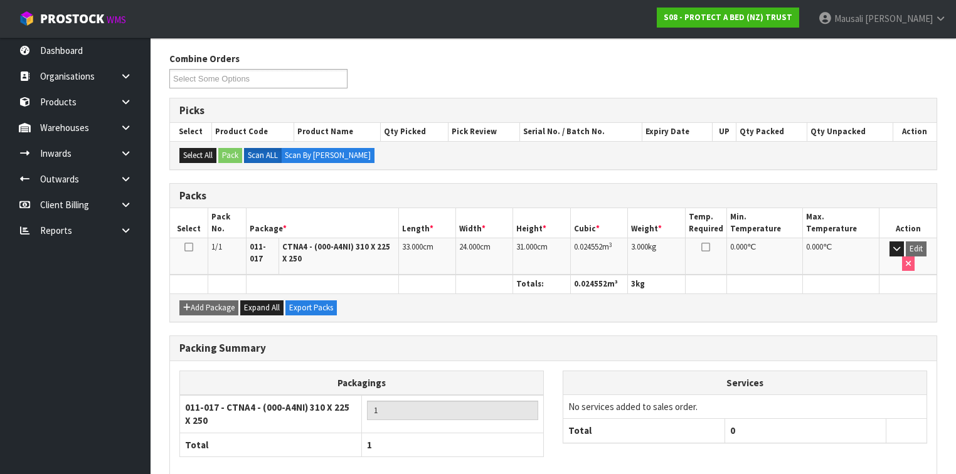
scroll to position [246, 0]
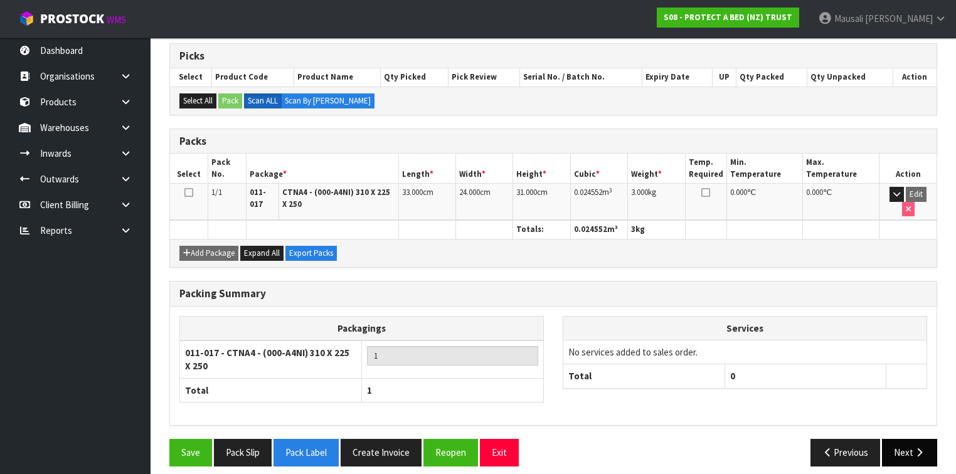
click at [902, 445] on button "Next" at bounding box center [909, 452] width 55 height 27
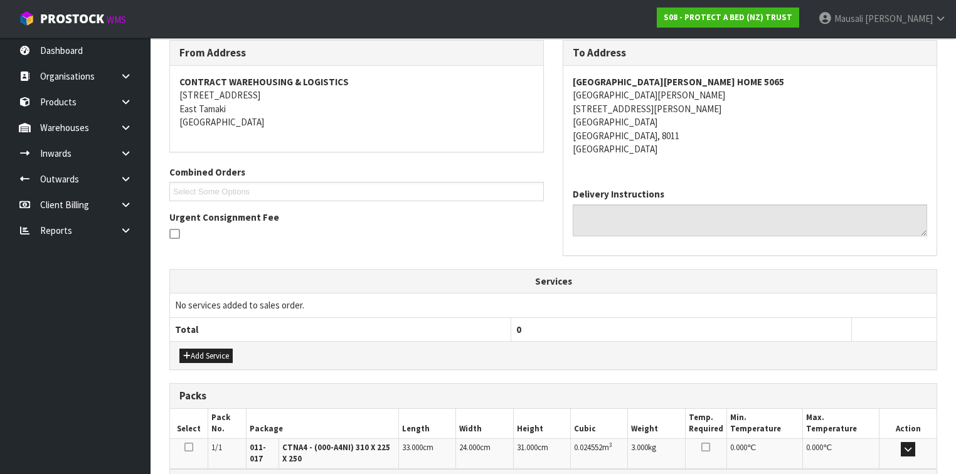
scroll to position [357, 0]
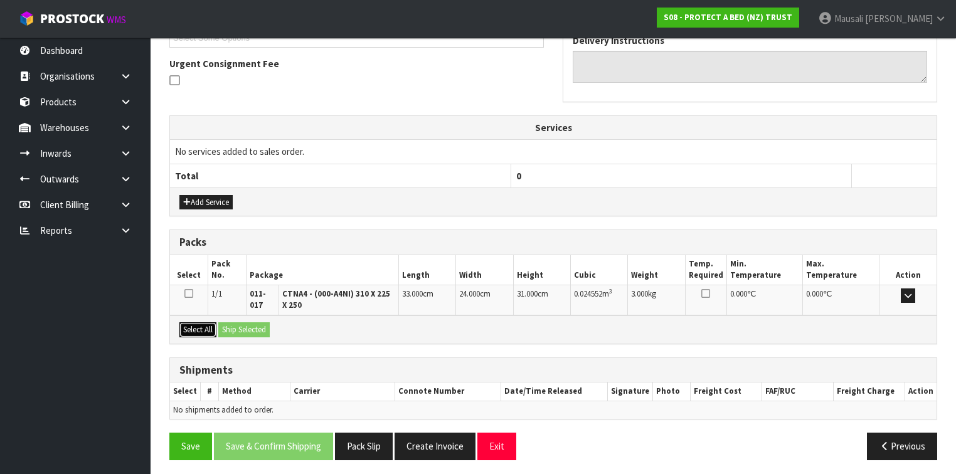
click at [208, 326] on button "Select All" at bounding box center [197, 329] width 37 height 15
click at [240, 326] on button "Ship Selected" at bounding box center [243, 329] width 51 height 15
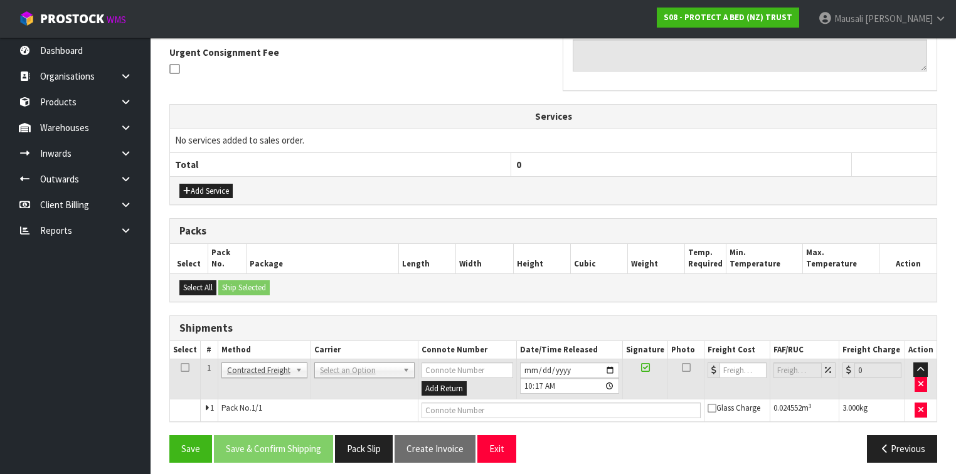
scroll to position [371, 0]
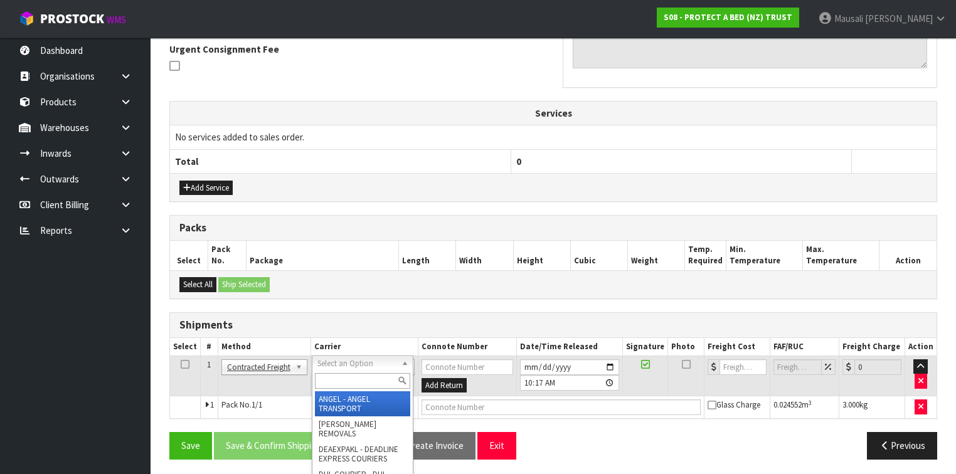
click at [334, 376] on input "text" at bounding box center [362, 381] width 95 height 16
type input "NZP"
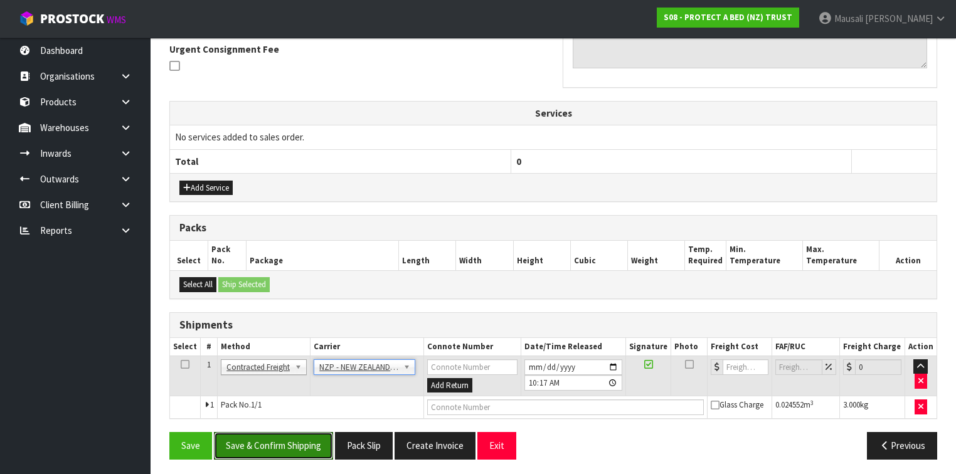
drag, startPoint x: 276, startPoint y: 432, endPoint x: 456, endPoint y: 407, distance: 181.7
click at [276, 433] on button "Save & Confirm Shipping" at bounding box center [273, 445] width 119 height 27
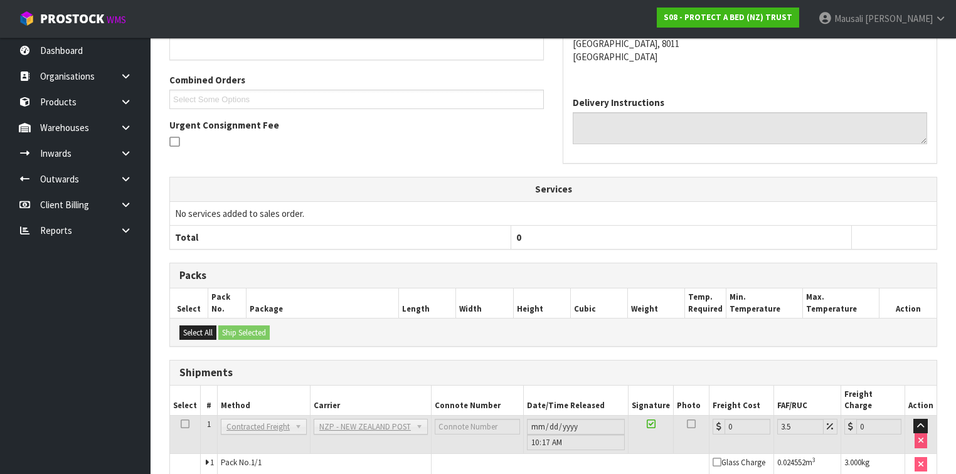
scroll to position [354, 0]
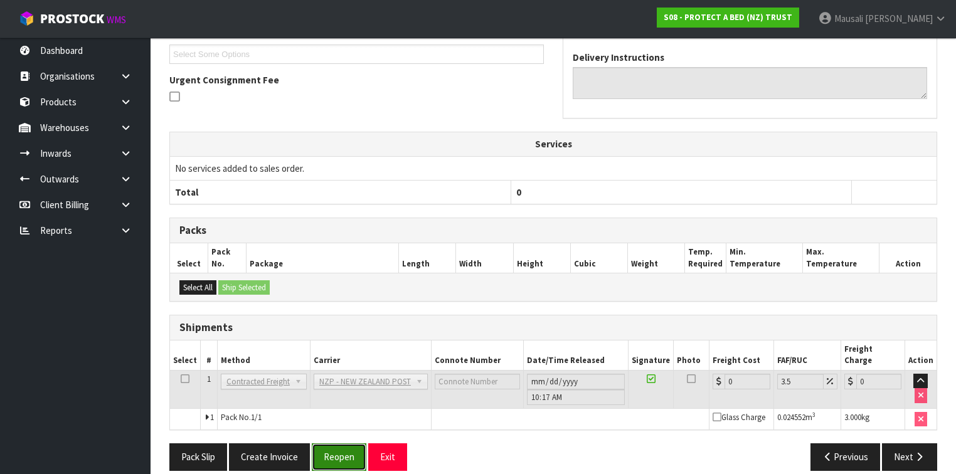
click at [331, 443] on button "Reopen" at bounding box center [339, 456] width 55 height 27
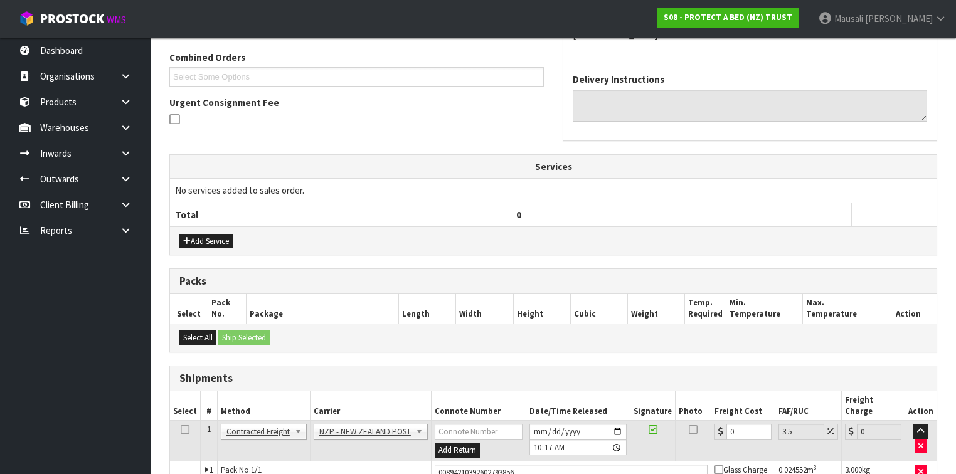
scroll to position [383, 0]
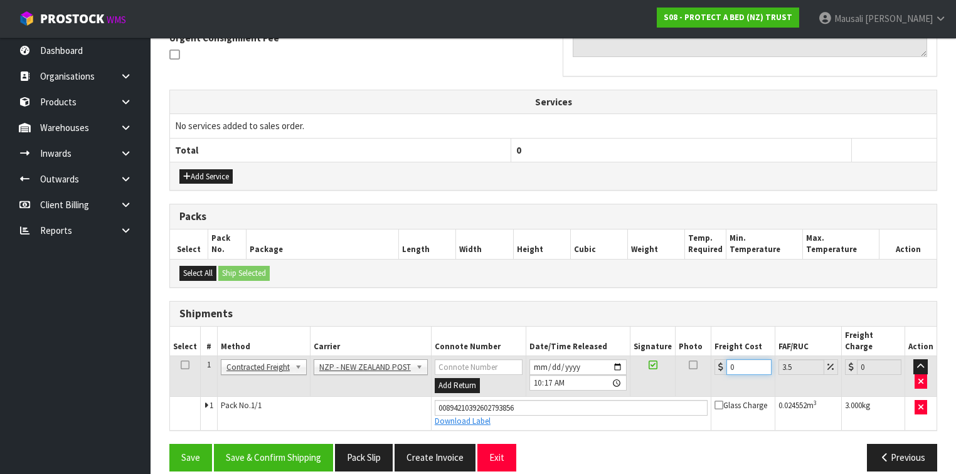
drag, startPoint x: 739, startPoint y: 354, endPoint x: 720, endPoint y: 359, distance: 19.3
click at [720, 359] on div "0" at bounding box center [742, 367] width 56 height 16
type input "1"
click at [304, 444] on button "Save & Confirm Shipping" at bounding box center [273, 457] width 119 height 27
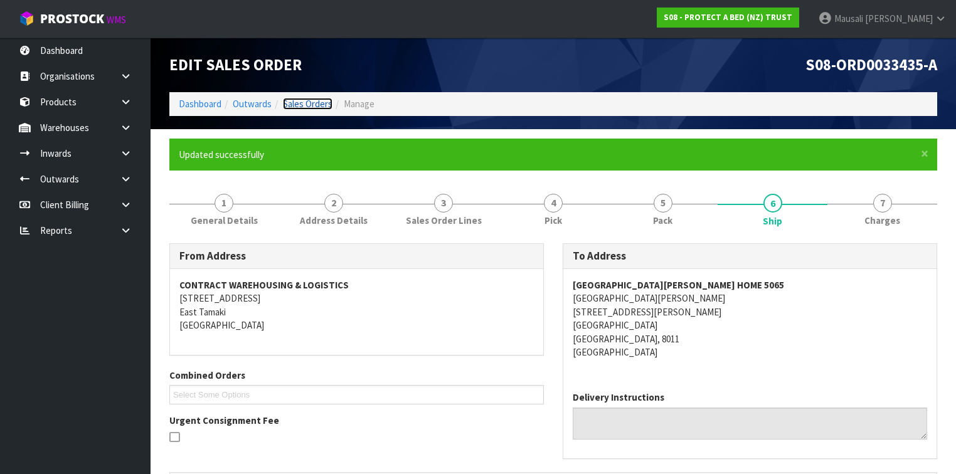
click at [311, 100] on link "Sales Orders" at bounding box center [308, 104] width 50 height 12
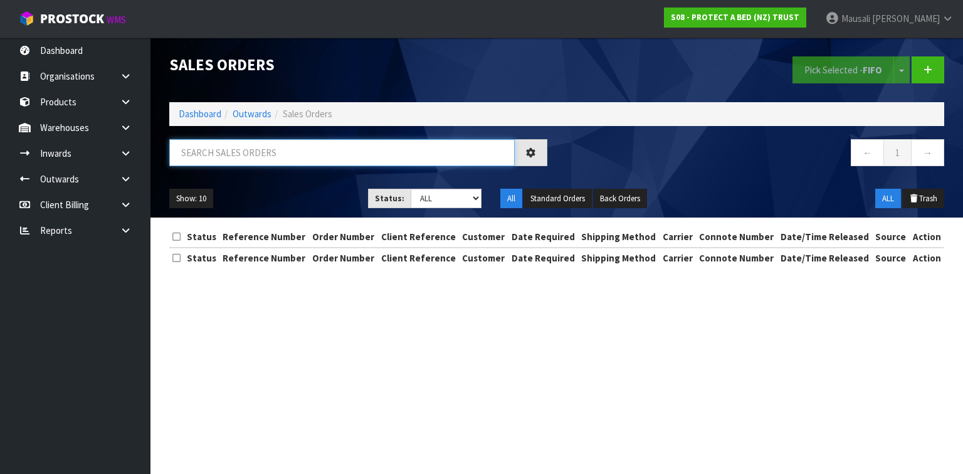
click at [219, 152] on input "text" at bounding box center [342, 152] width 346 height 27
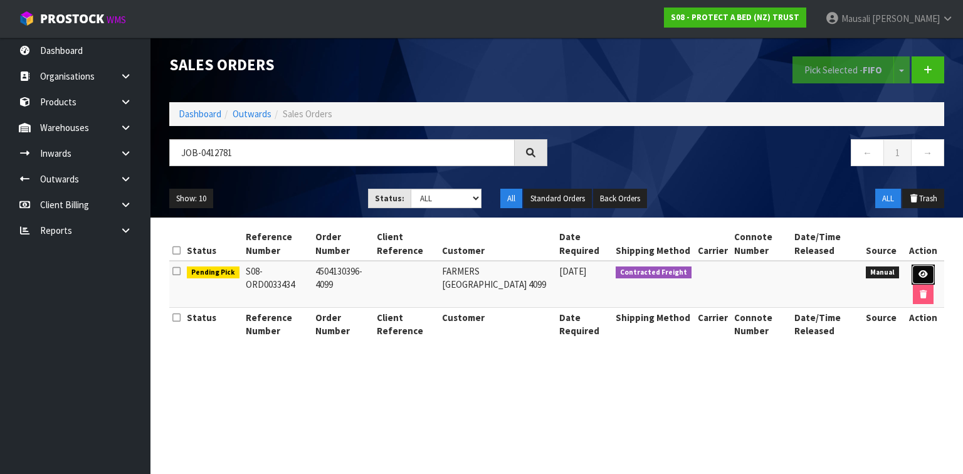
click at [924, 270] on icon at bounding box center [923, 274] width 9 height 8
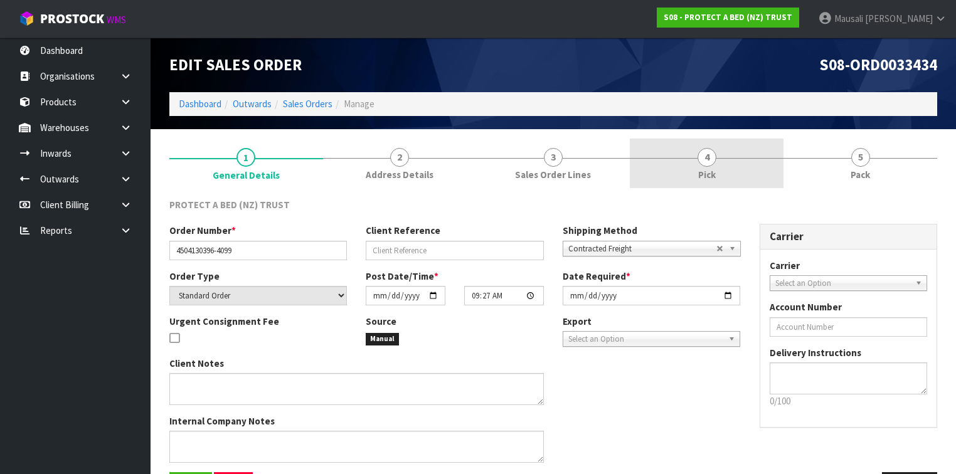
click at [717, 178] on link "4 Pick" at bounding box center [707, 164] width 154 height 50
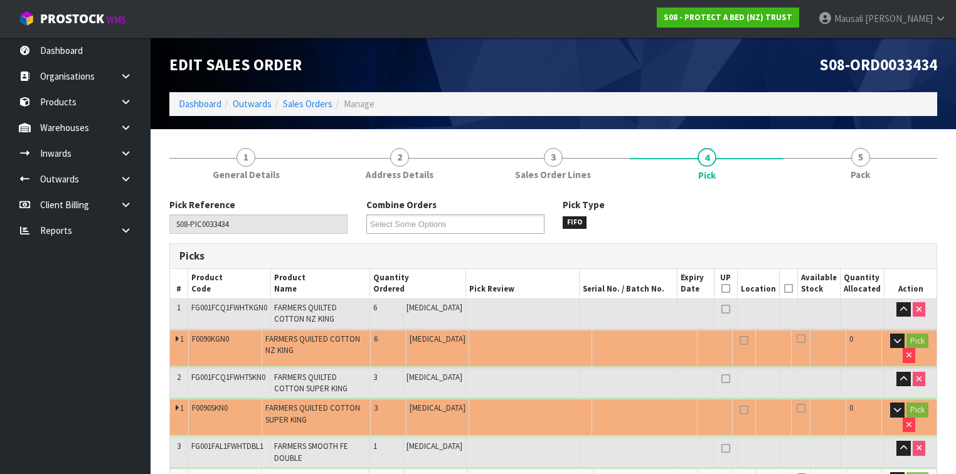
click at [793, 288] on icon at bounding box center [788, 288] width 9 height 1
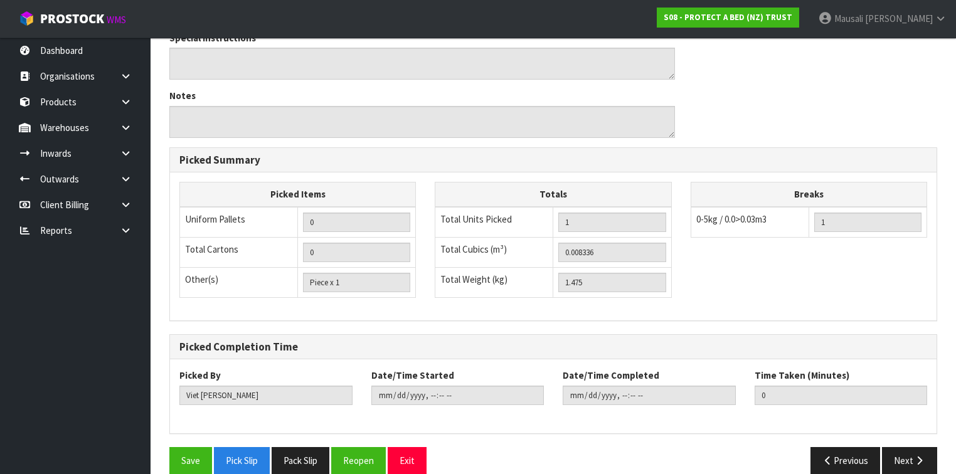
scroll to position [565, 0]
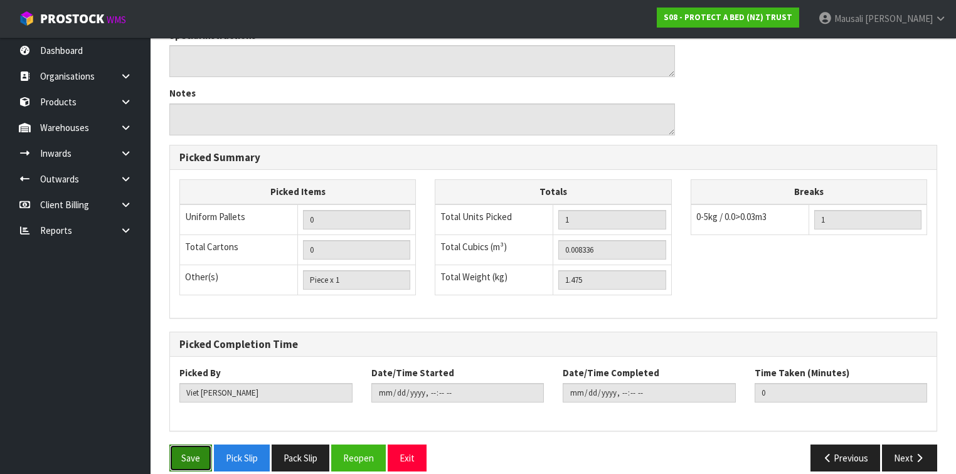
click at [194, 445] on button "Save" at bounding box center [190, 458] width 43 height 27
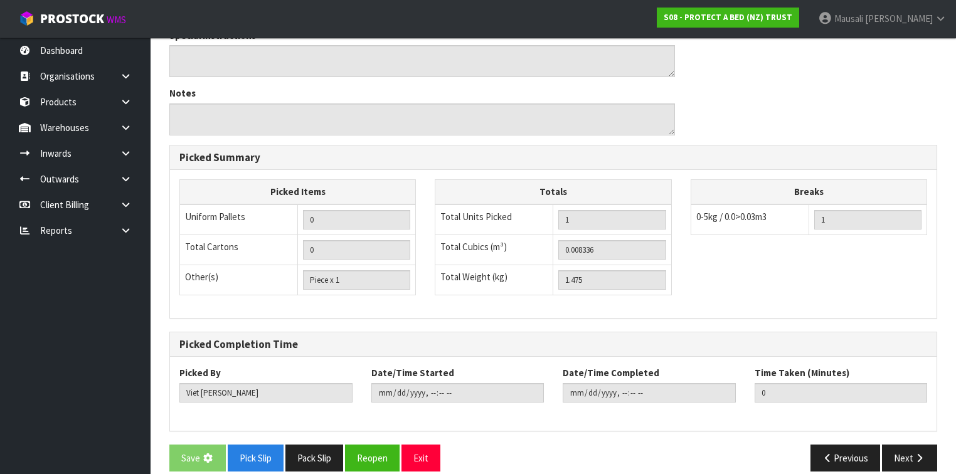
scroll to position [0, 0]
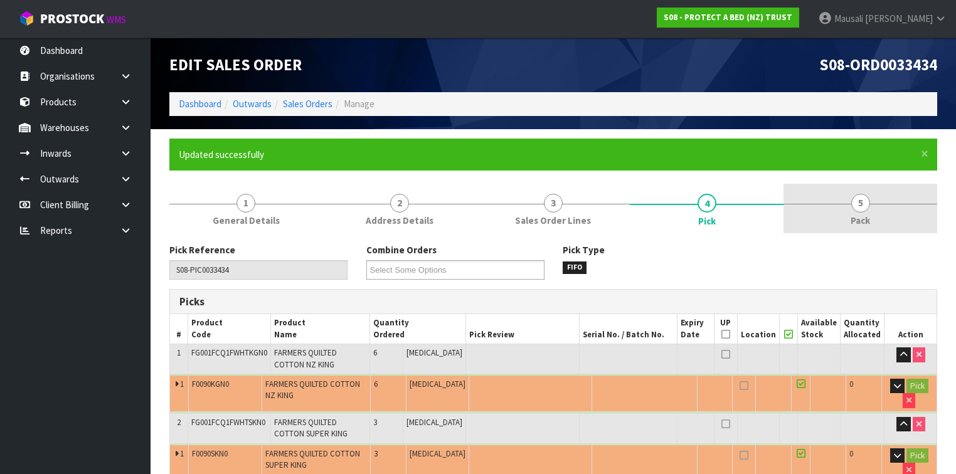
click at [852, 215] on span "Pack" at bounding box center [859, 220] width 19 height 13
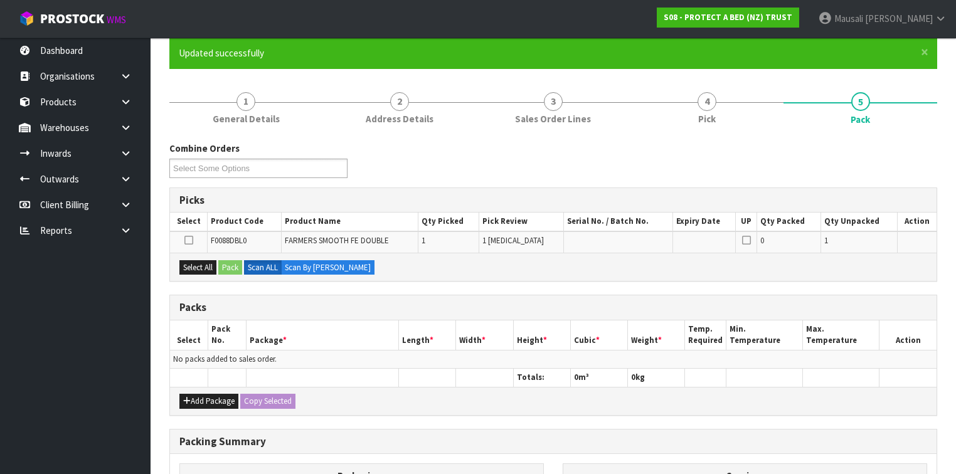
scroll to position [201, 0]
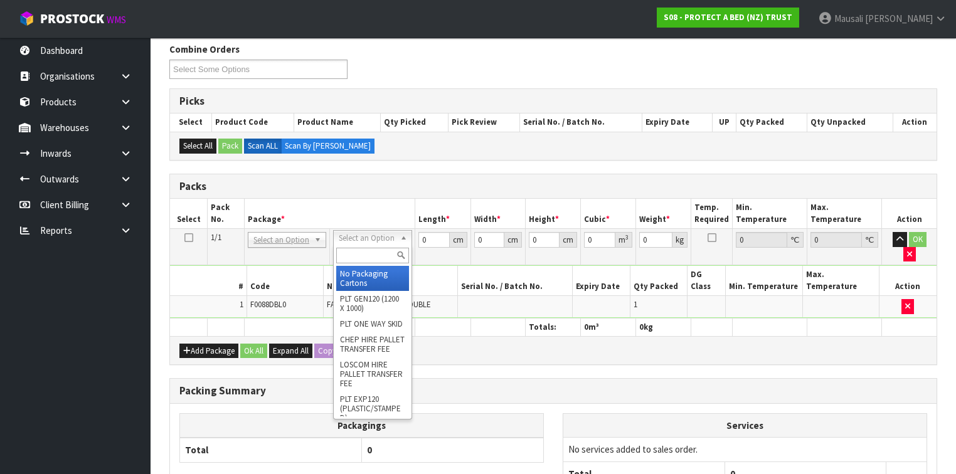
click at [342, 255] on input "text" at bounding box center [372, 256] width 72 height 16
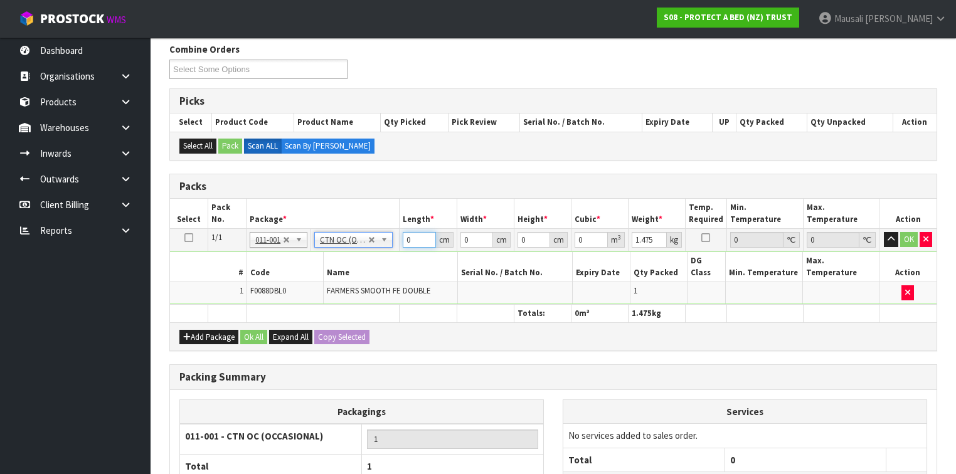
drag, startPoint x: 413, startPoint y: 240, endPoint x: 377, endPoint y: 246, distance: 36.8
click at [379, 246] on tr "1/1 NONE 007-001 007-002 007-004 007-009 007-013 007-014 007-015 007-017 007-01…" at bounding box center [553, 240] width 766 height 23
click at [255, 330] on button "Ok All" at bounding box center [253, 337] width 27 height 15
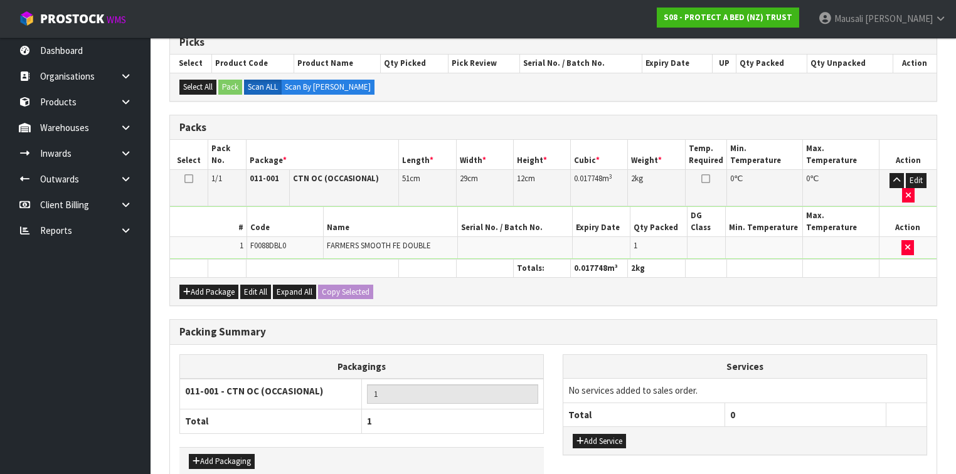
scroll to position [298, 0]
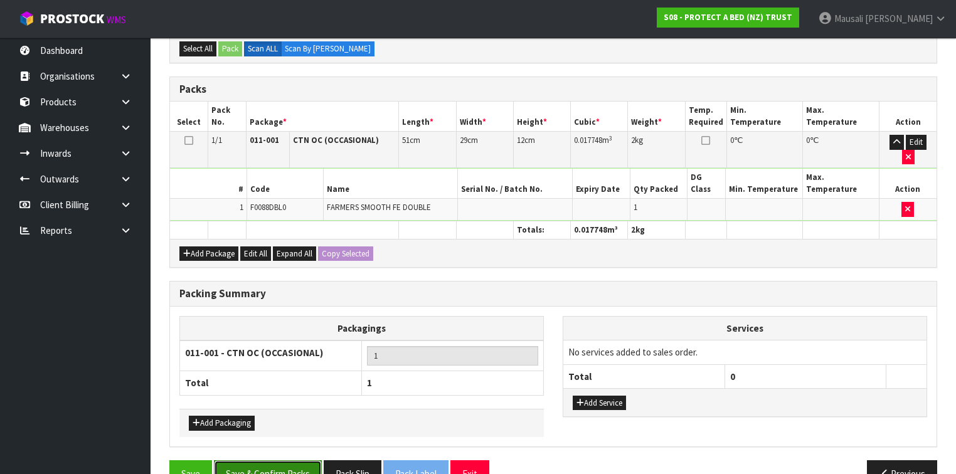
click at [281, 460] on button "Save & Confirm Packs" at bounding box center [268, 473] width 108 height 27
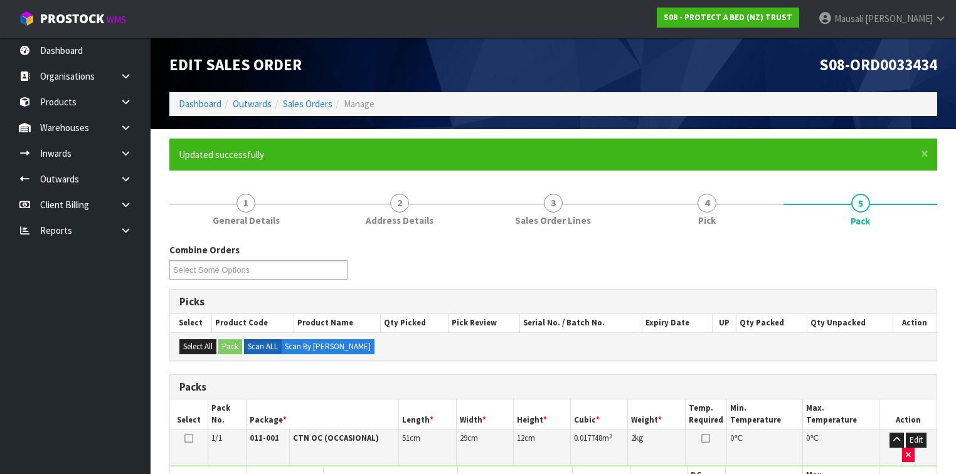
scroll to position [230, 0]
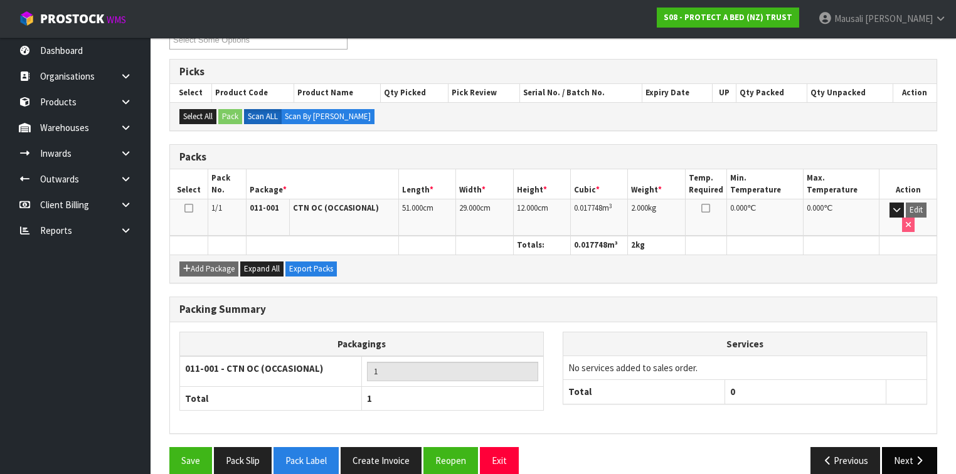
click at [898, 447] on button "Next" at bounding box center [909, 460] width 55 height 27
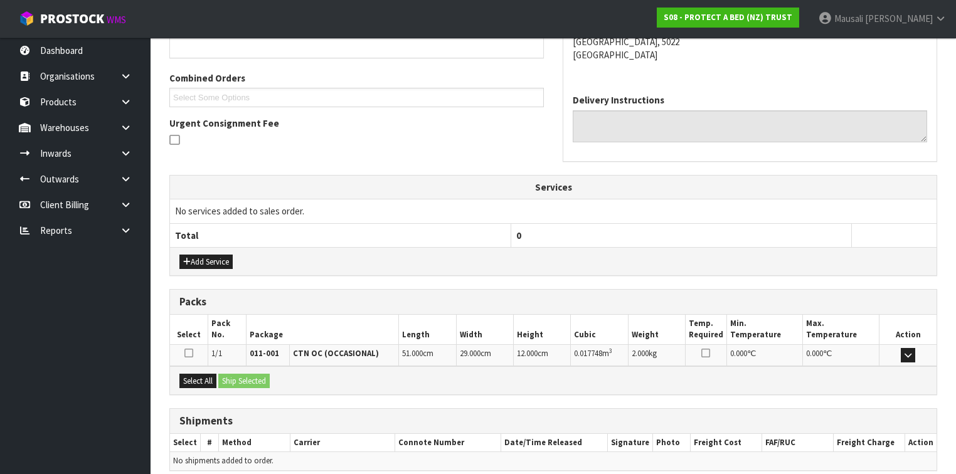
scroll to position [349, 0]
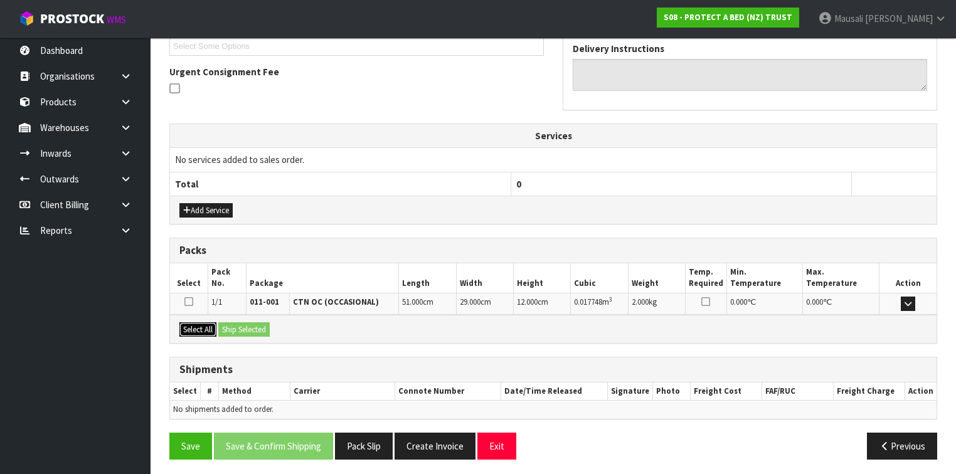
click at [198, 326] on button "Select All" at bounding box center [197, 329] width 37 height 15
click at [228, 325] on button "Ship Selected" at bounding box center [243, 329] width 51 height 15
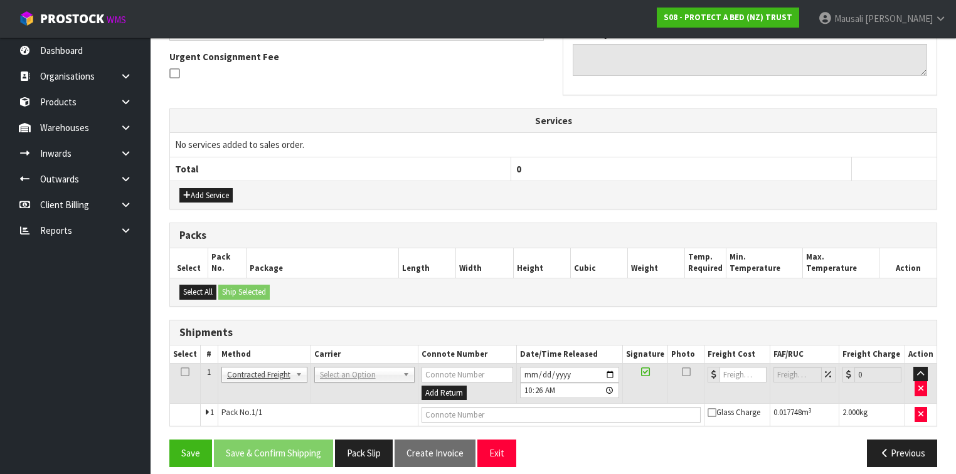
scroll to position [371, 0]
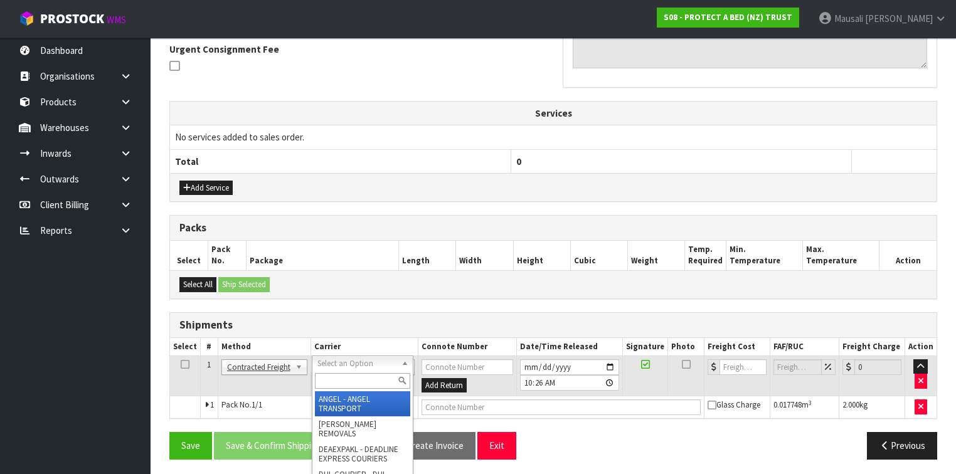
click at [320, 382] on input "text" at bounding box center [362, 381] width 95 height 16
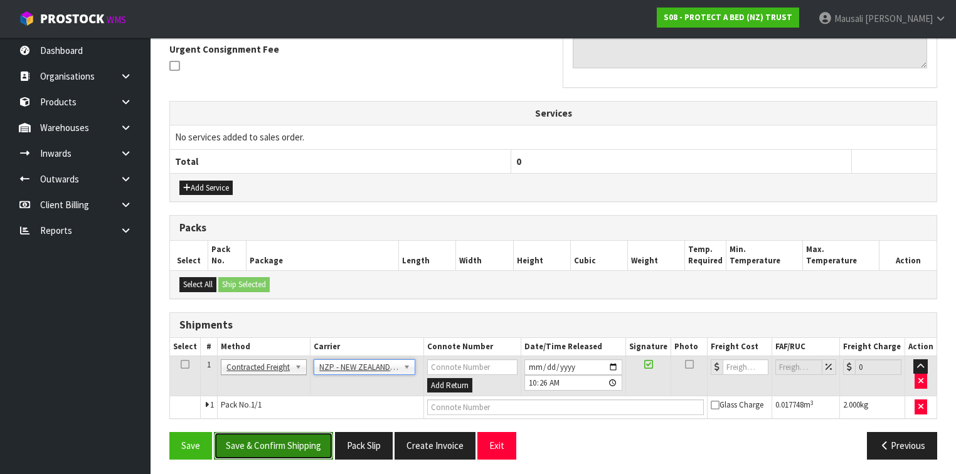
click at [296, 438] on button "Save & Confirm Shipping" at bounding box center [273, 445] width 119 height 27
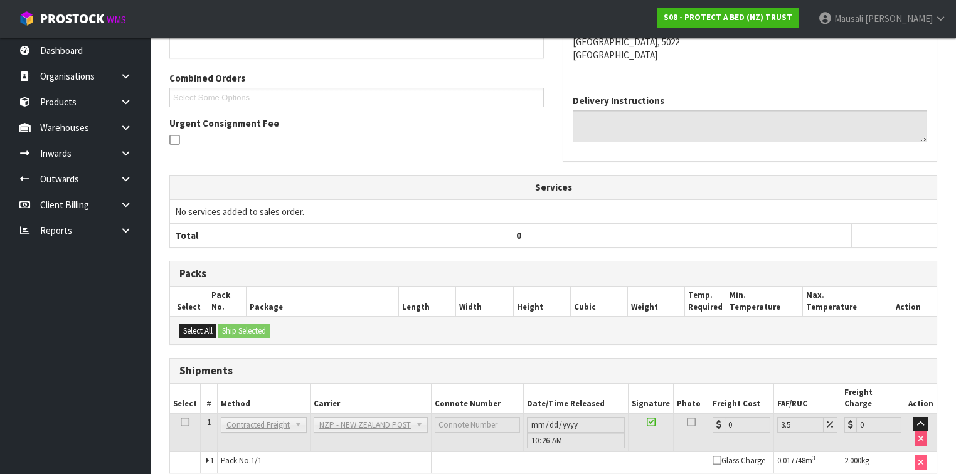
scroll to position [354, 0]
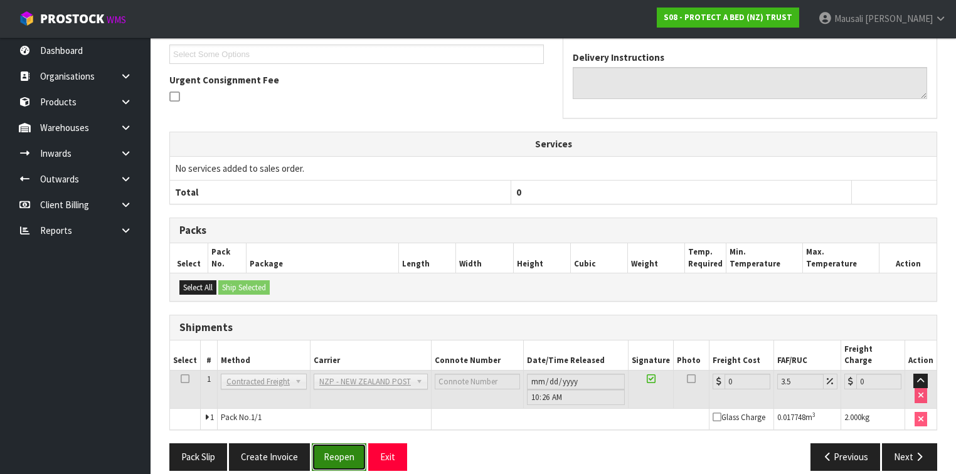
click at [354, 443] on button "Reopen" at bounding box center [339, 456] width 55 height 27
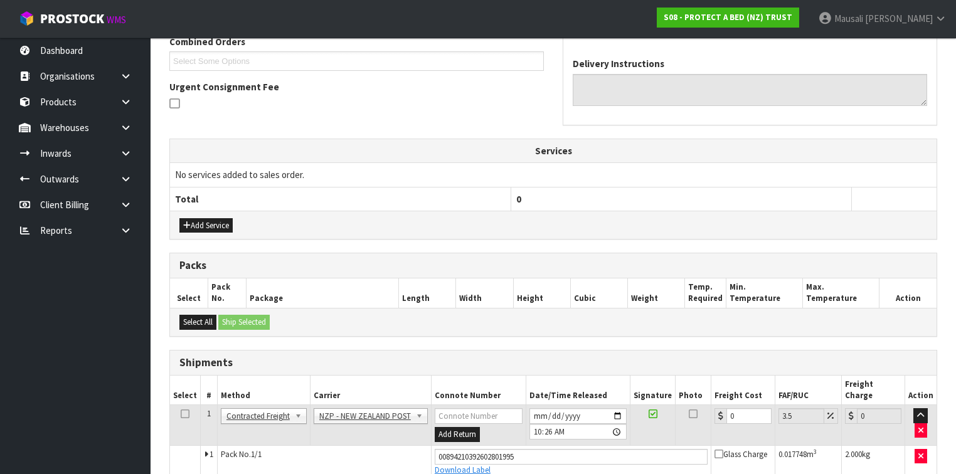
scroll to position [383, 0]
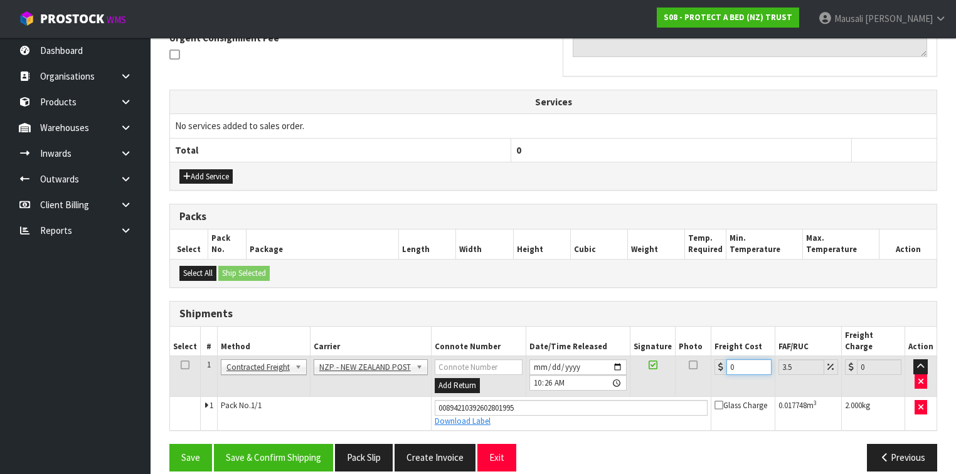
drag, startPoint x: 746, startPoint y: 356, endPoint x: 726, endPoint y: 358, distance: 20.2
click at [726, 359] on input "0" at bounding box center [748, 367] width 45 height 16
click at [295, 444] on button "Save & Confirm Shipping" at bounding box center [273, 457] width 119 height 27
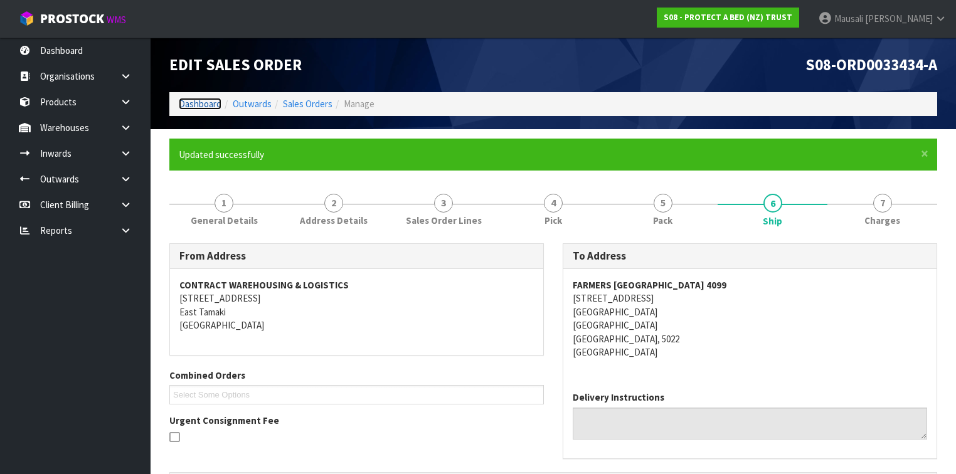
click at [201, 104] on link "Dashboard" at bounding box center [200, 104] width 43 height 12
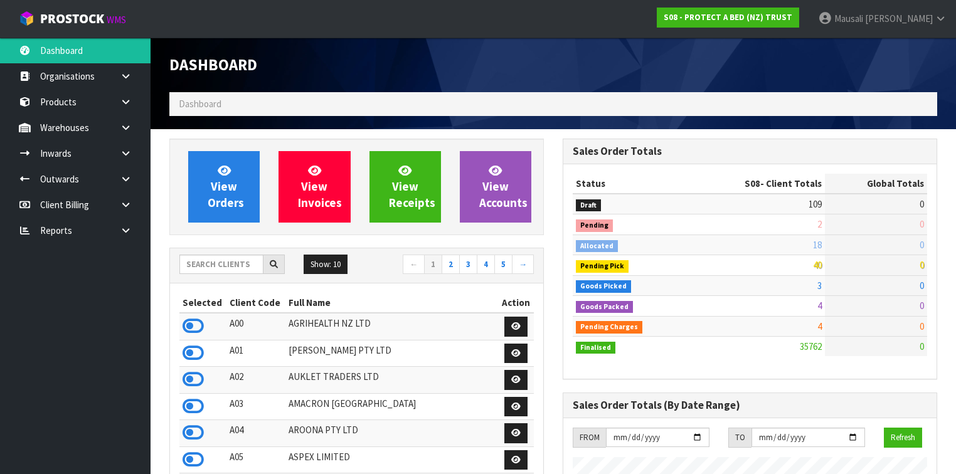
scroll to position [1013, 393]
click at [198, 258] on input "text" at bounding box center [221, 264] width 84 height 19
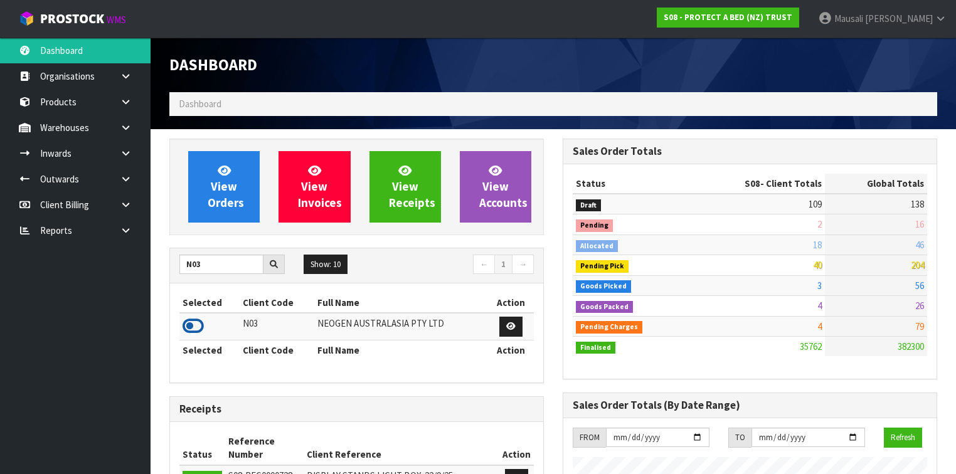
click at [188, 324] on icon at bounding box center [192, 326] width 21 height 19
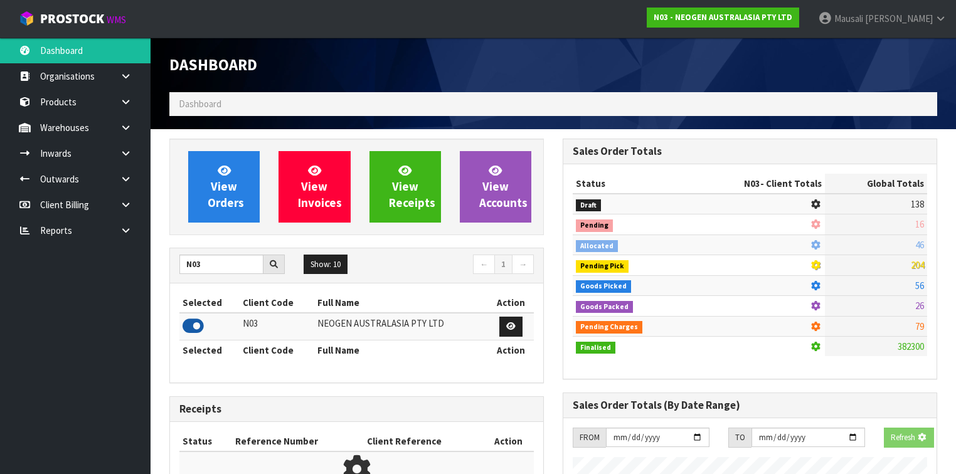
scroll to position [1080, 393]
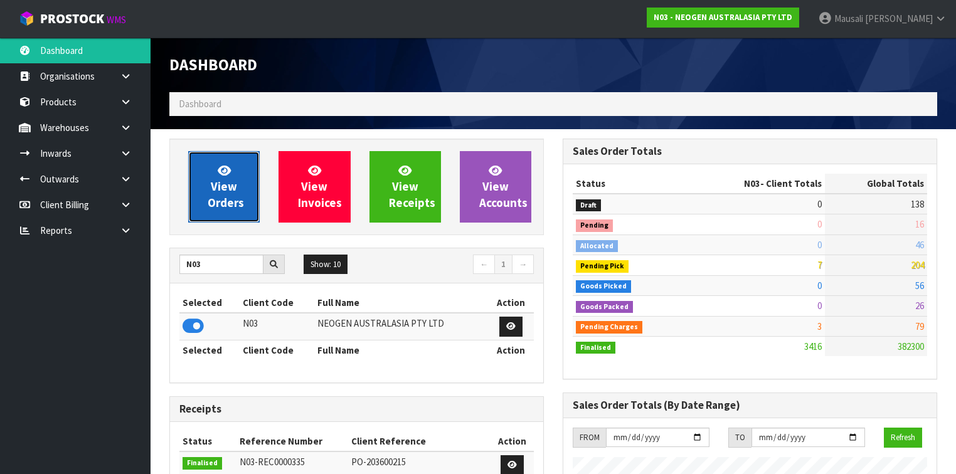
click at [221, 181] on span "View Orders" at bounding box center [226, 186] width 36 height 47
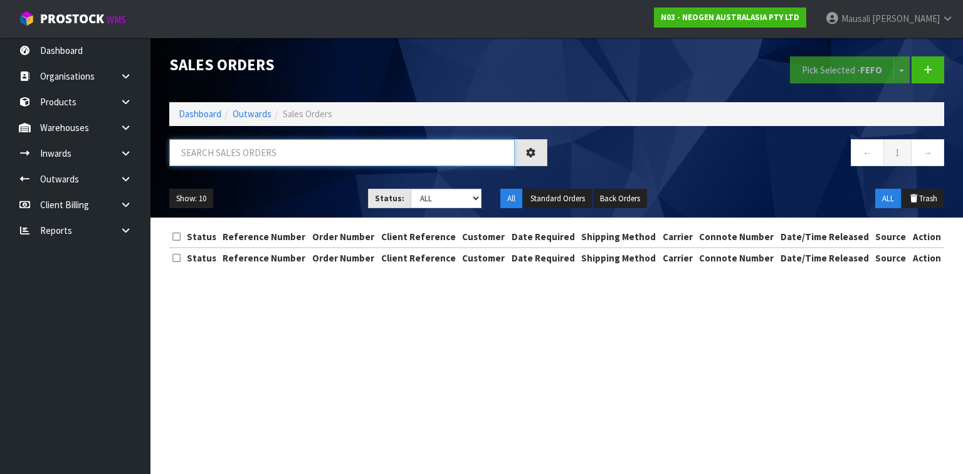
click at [213, 151] on input "text" at bounding box center [342, 152] width 346 height 27
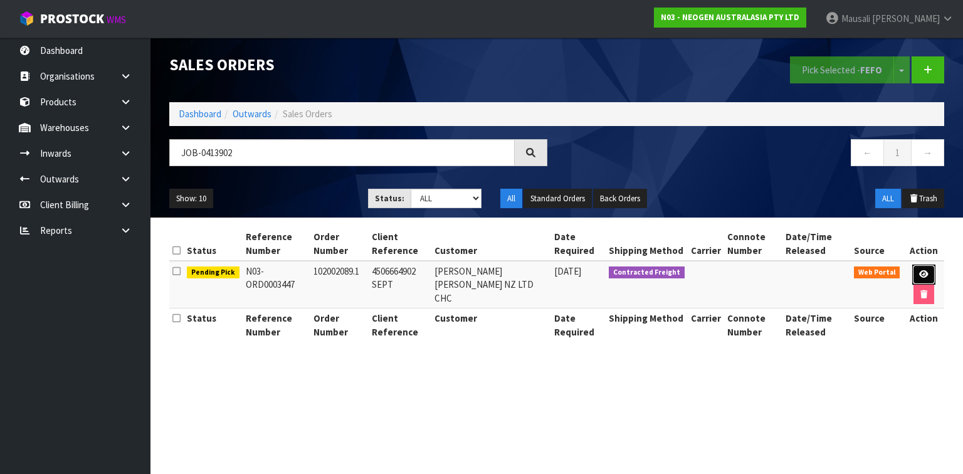
click at [912, 268] on link at bounding box center [923, 275] width 23 height 20
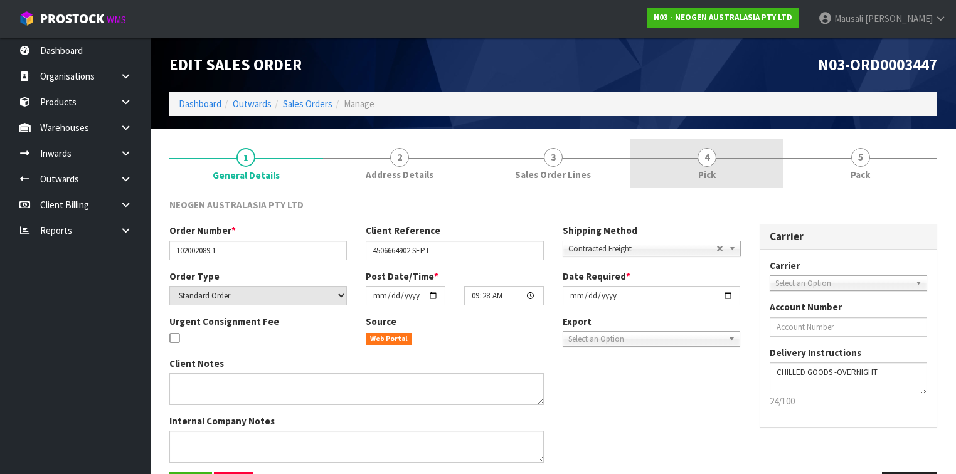
click at [741, 164] on link "4 Pick" at bounding box center [707, 164] width 154 height 50
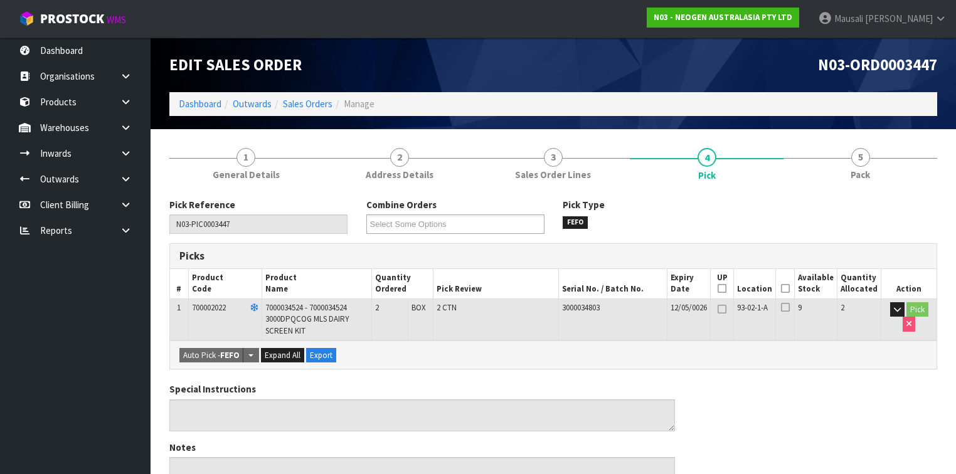
click at [787, 288] on icon at bounding box center [785, 288] width 9 height 1
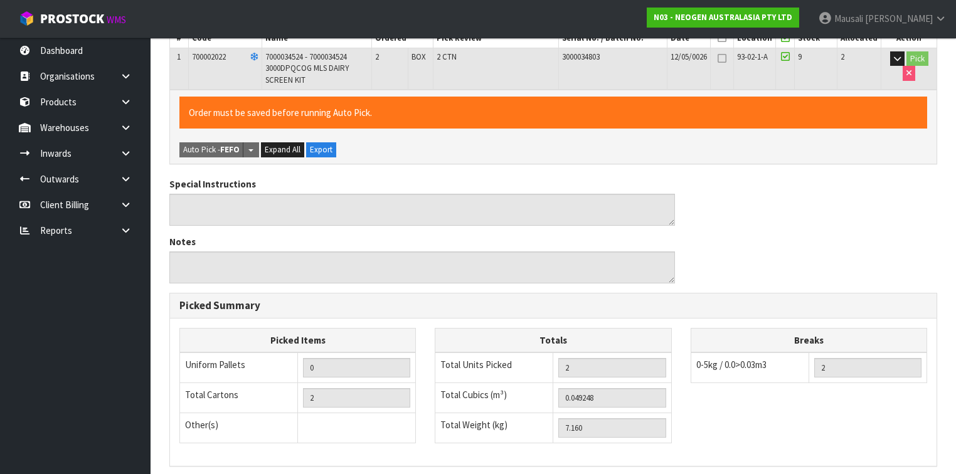
scroll to position [411, 0]
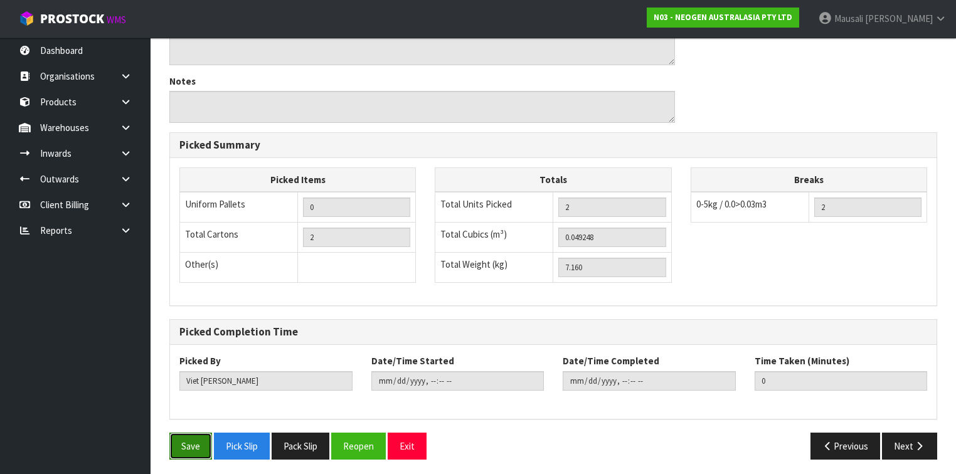
click at [193, 441] on button "Save" at bounding box center [190, 446] width 43 height 27
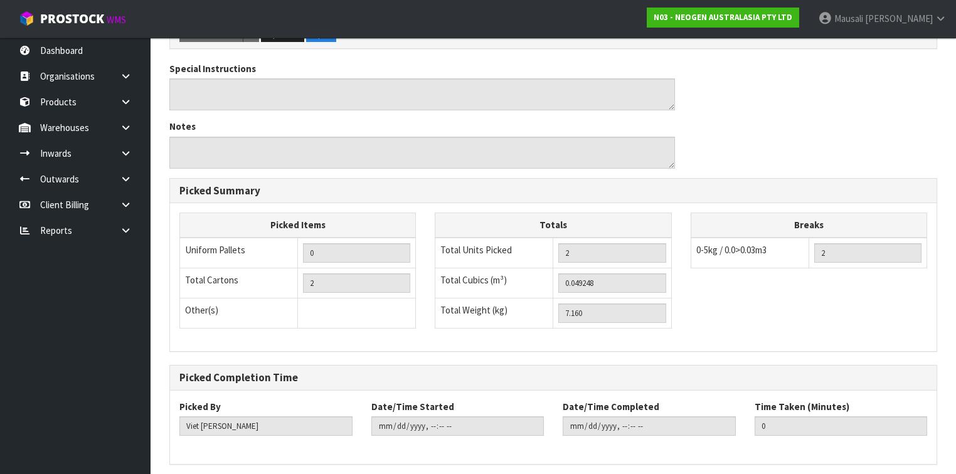
scroll to position [0, 0]
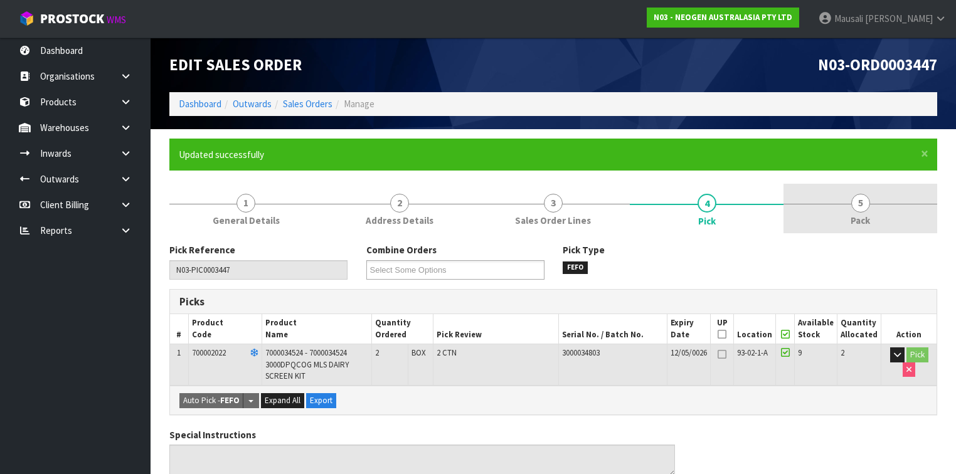
click at [848, 213] on link "5 Pack" at bounding box center [860, 209] width 154 height 50
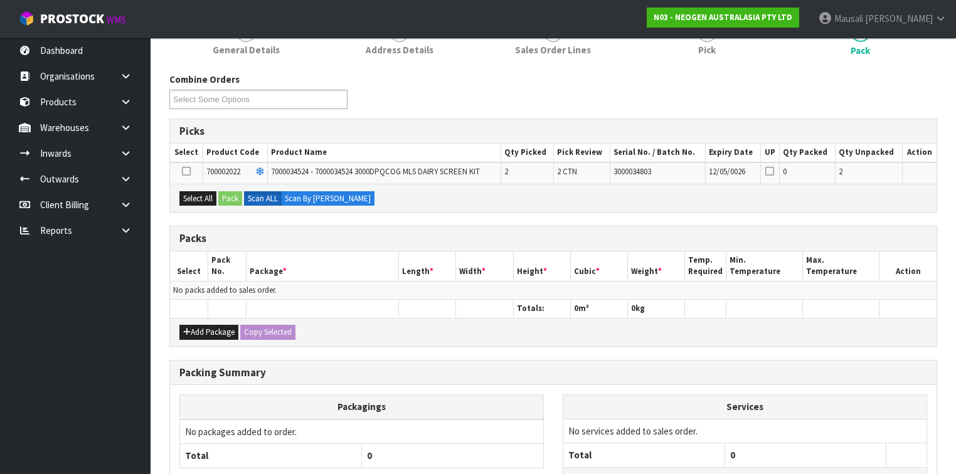
scroll to position [251, 0]
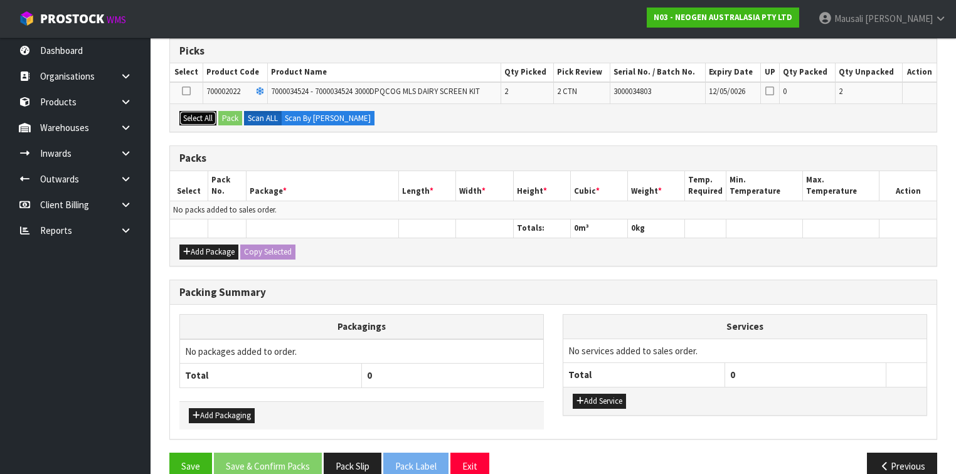
click at [201, 116] on button "Select All" at bounding box center [197, 118] width 37 height 15
click at [231, 117] on button "Pack" at bounding box center [230, 118] width 24 height 15
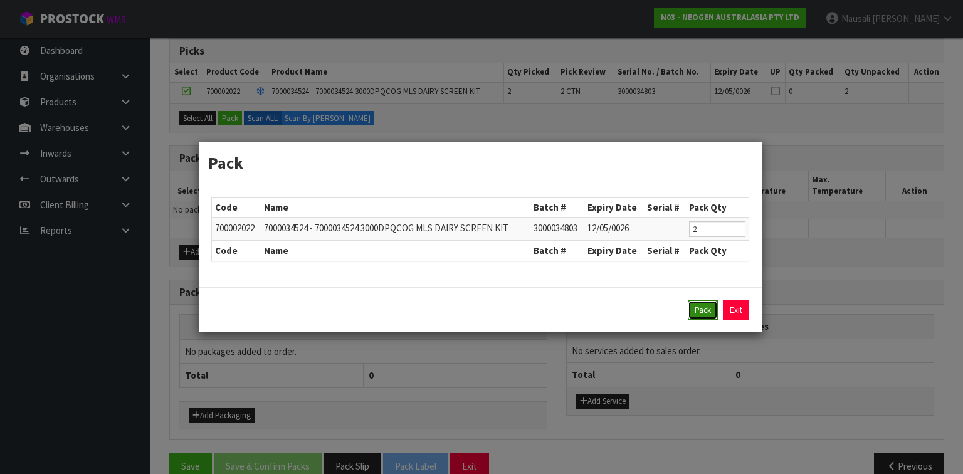
click at [700, 309] on button "Pack" at bounding box center [703, 310] width 30 height 20
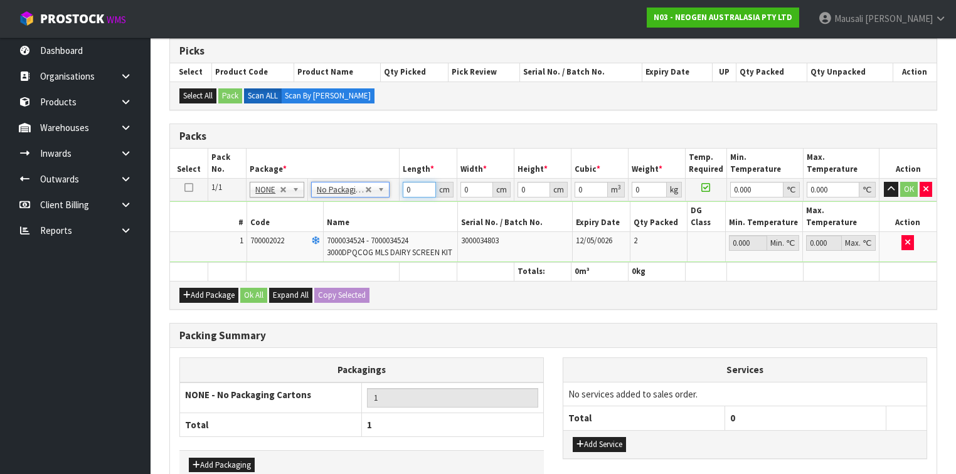
drag, startPoint x: 415, startPoint y: 188, endPoint x: 399, endPoint y: 202, distance: 21.4
click at [399, 202] on tbody "1/1 NONE 007-001 007-002 007-004 007-009 007-013 007-014 007-015 007-017 007-01…" at bounding box center [553, 221] width 766 height 84
click at [243, 288] on button "Ok All" at bounding box center [253, 295] width 27 height 15
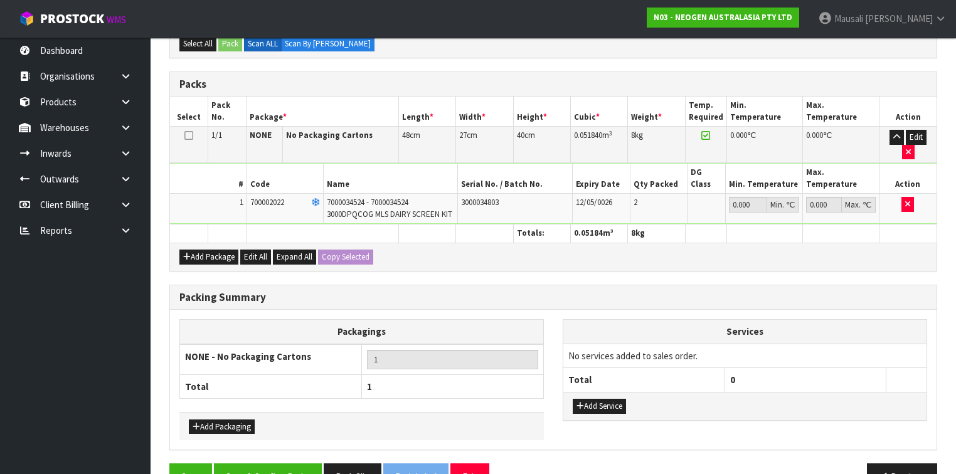
scroll to position [306, 0]
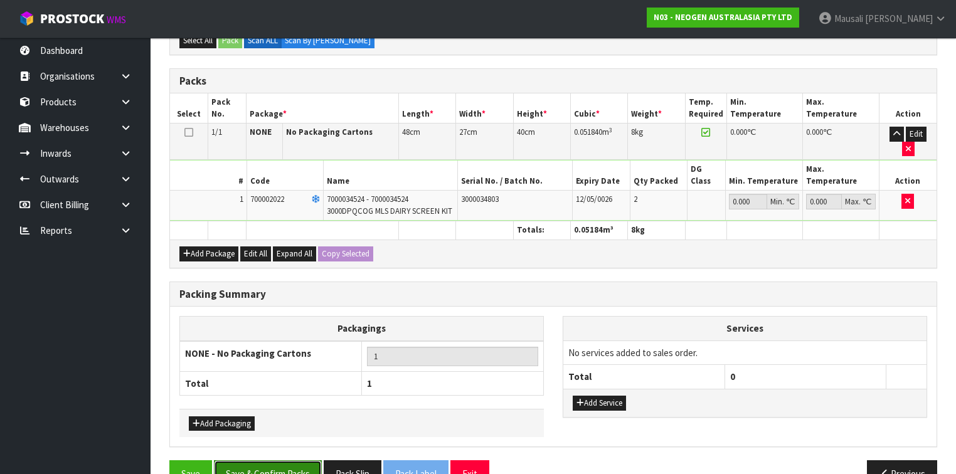
click at [281, 460] on button "Save & Confirm Packs" at bounding box center [268, 473] width 108 height 27
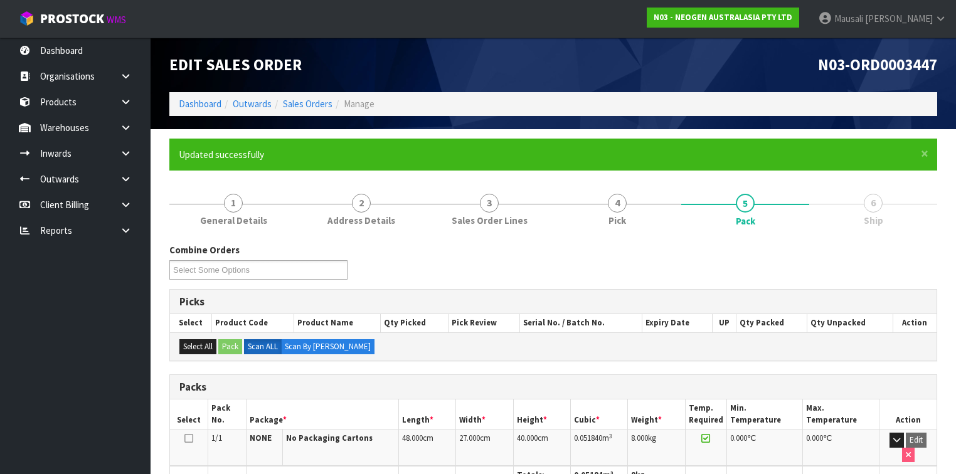
scroll to position [230, 0]
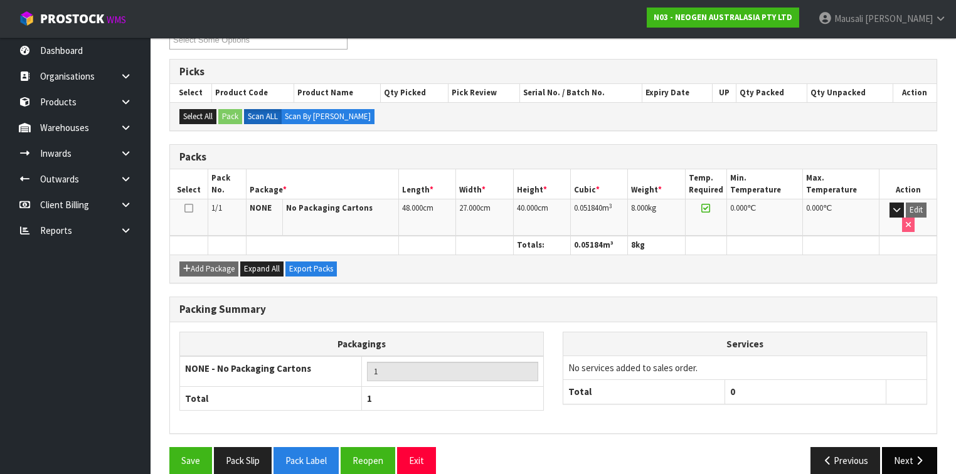
click at [925, 447] on button "Next" at bounding box center [909, 460] width 55 height 27
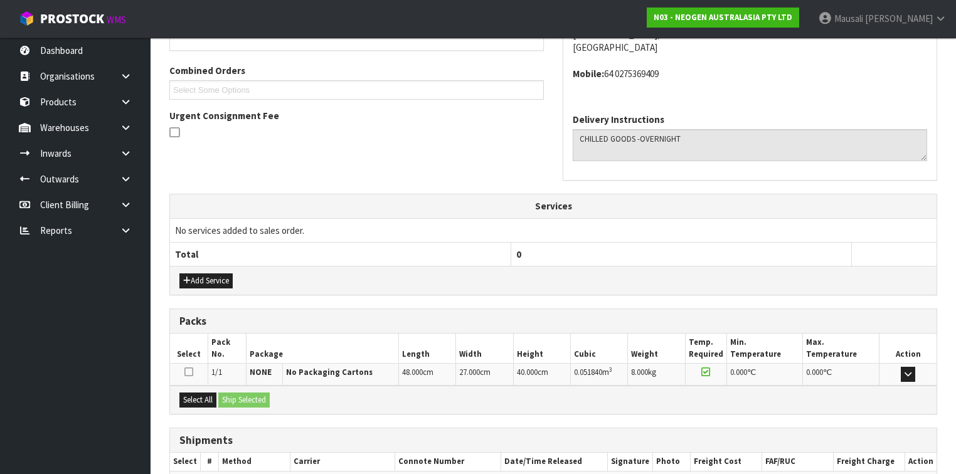
scroll to position [376, 0]
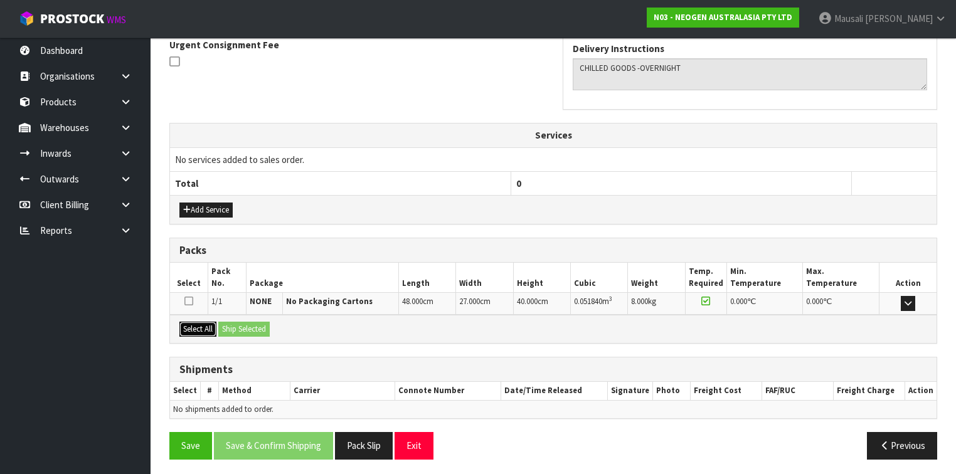
click at [203, 323] on button "Select All" at bounding box center [197, 329] width 37 height 15
click at [232, 326] on button "Ship Selected" at bounding box center [243, 329] width 51 height 15
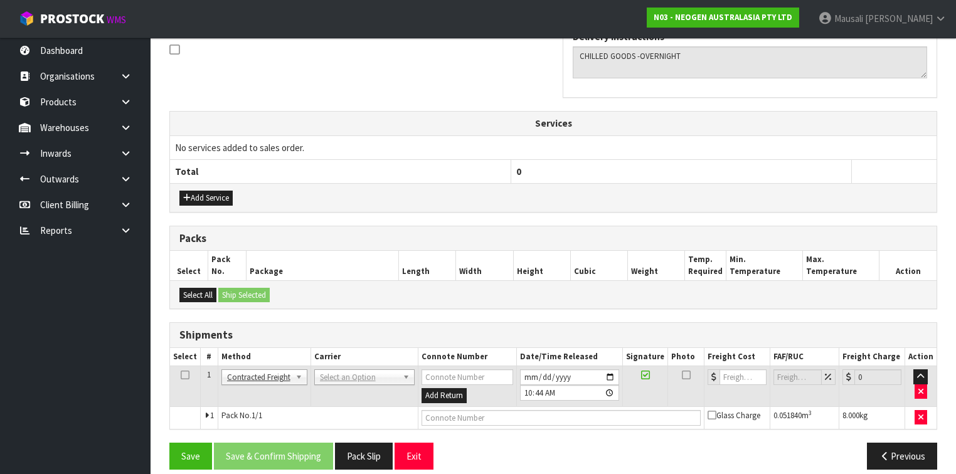
scroll to position [398, 0]
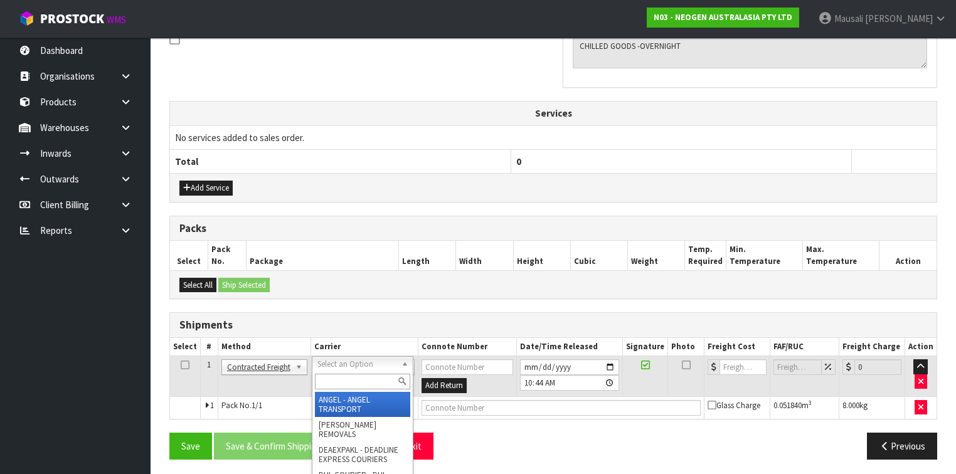
click at [331, 379] on input "text" at bounding box center [362, 382] width 95 height 16
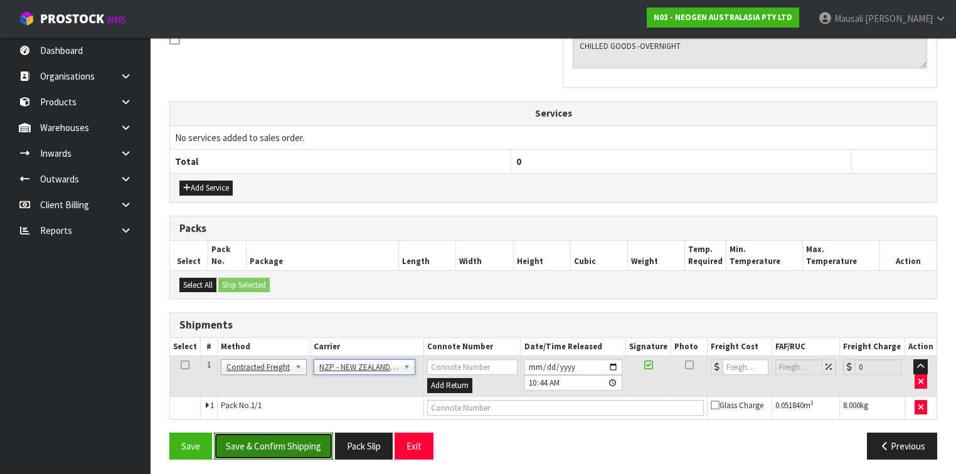
click at [280, 444] on button "Save & Confirm Shipping" at bounding box center [273, 446] width 119 height 27
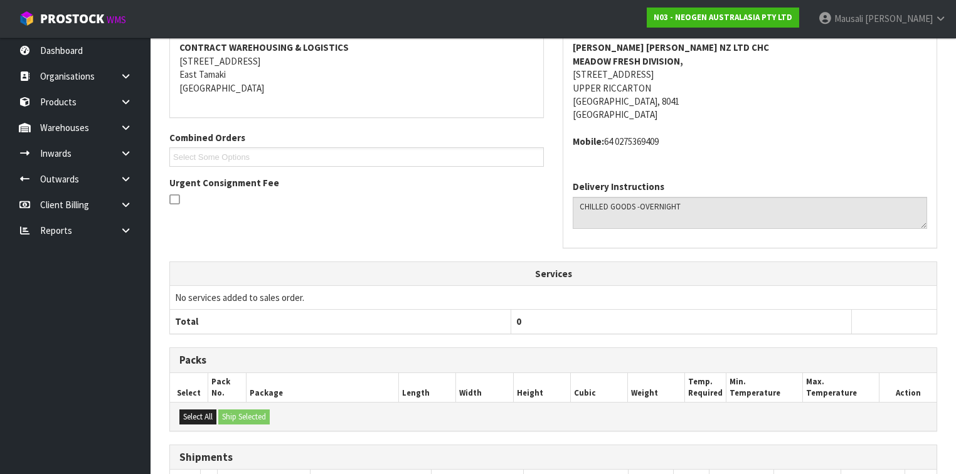
scroll to position [381, 0]
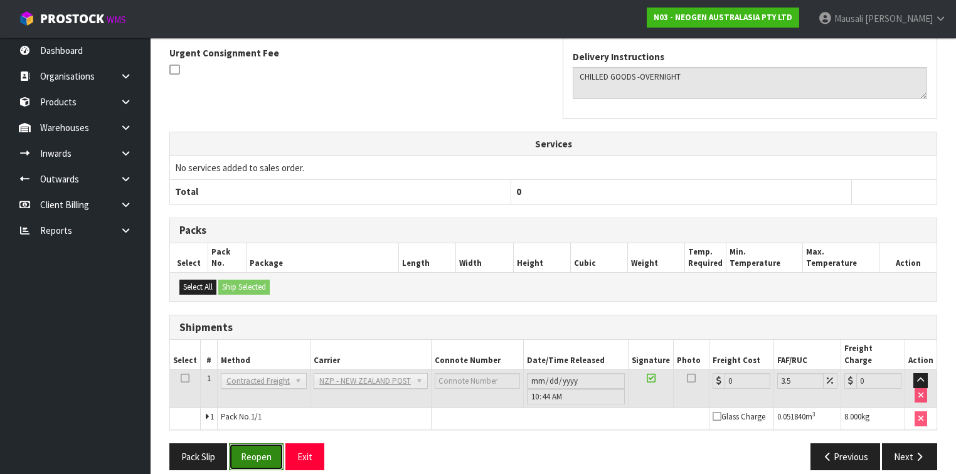
click at [261, 443] on button "Reopen" at bounding box center [256, 456] width 55 height 27
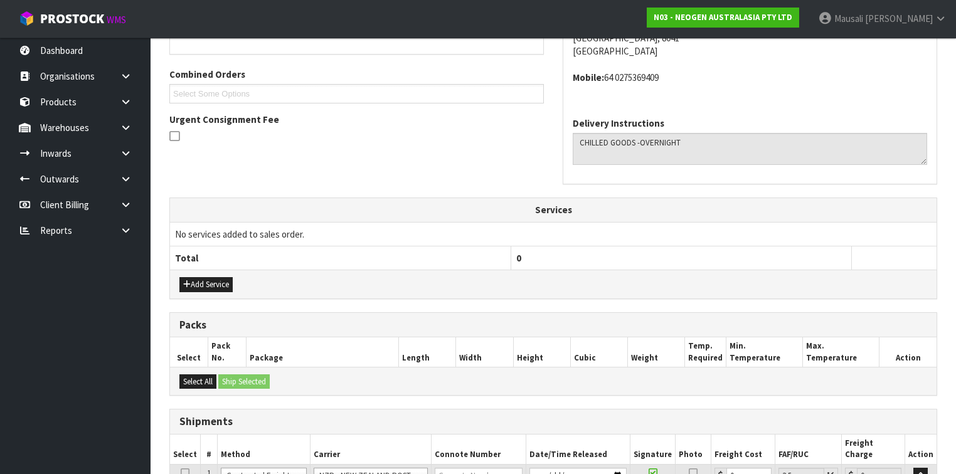
scroll to position [409, 0]
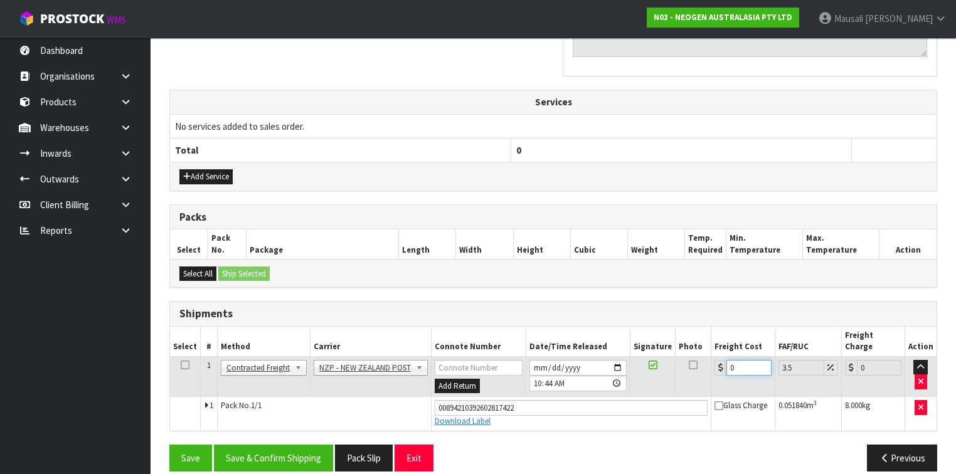
drag, startPoint x: 738, startPoint y: 352, endPoint x: 703, endPoint y: 366, distance: 37.7
click at [703, 366] on tr "1 Client Local Pickup Customer Local Pickup Company Freight Contracted Freight …" at bounding box center [553, 376] width 766 height 41
click at [306, 445] on button "Save & Confirm Shipping" at bounding box center [273, 458] width 119 height 27
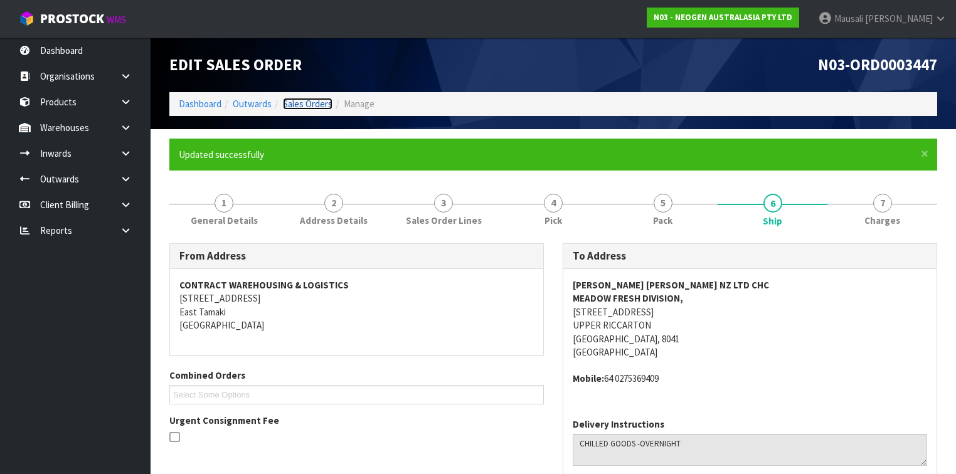
click at [296, 102] on link "Sales Orders" at bounding box center [308, 104] width 50 height 12
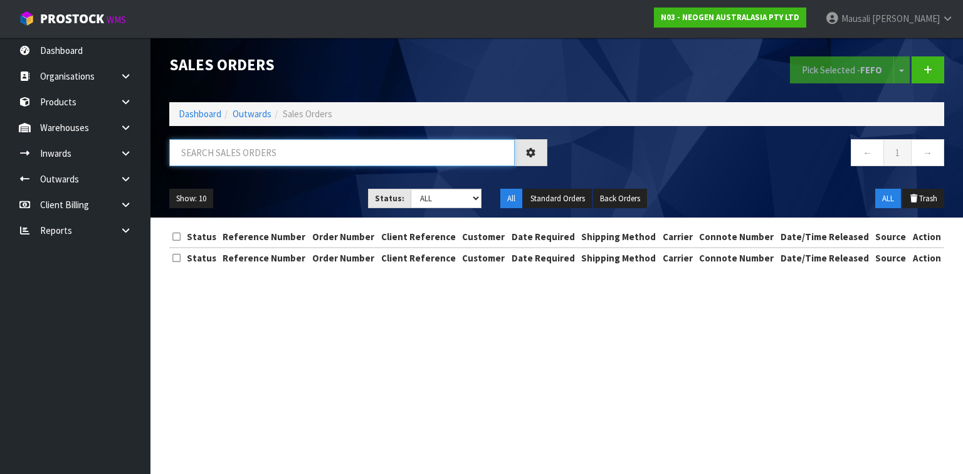
click at [214, 153] on input "text" at bounding box center [342, 152] width 346 height 27
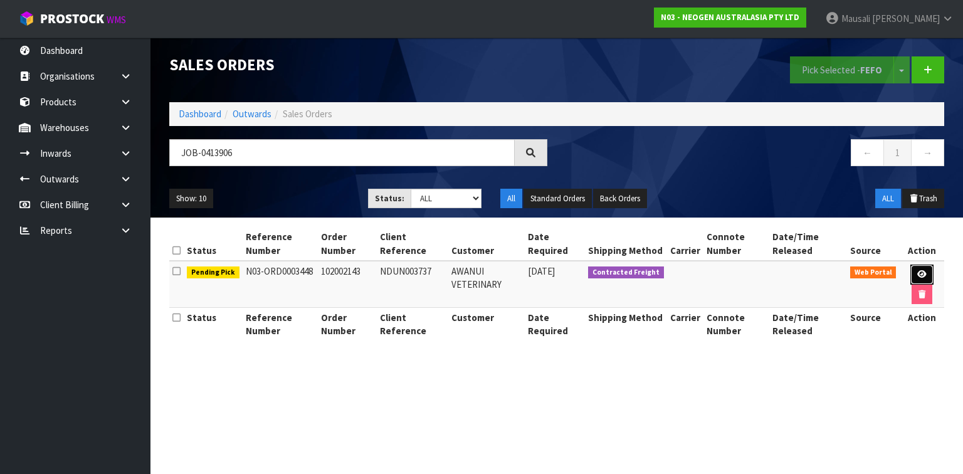
click at [921, 272] on icon at bounding box center [921, 274] width 9 height 8
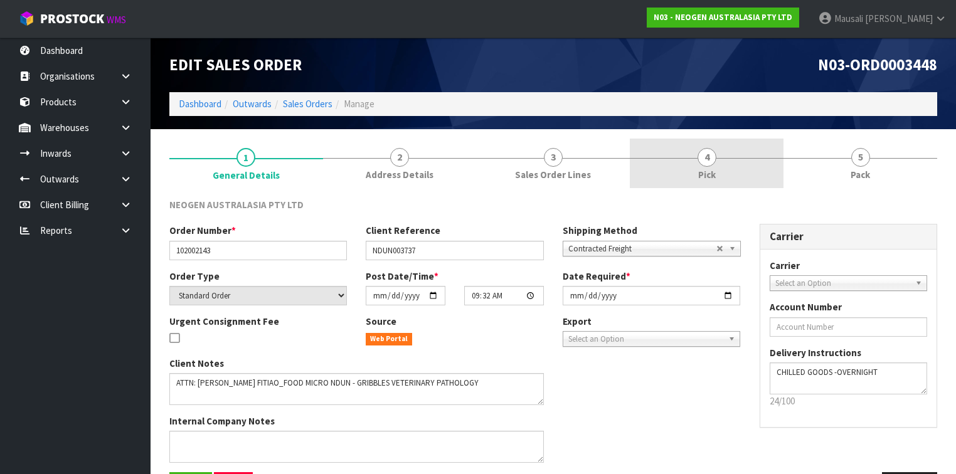
click at [724, 167] on link "4 Pick" at bounding box center [707, 164] width 154 height 50
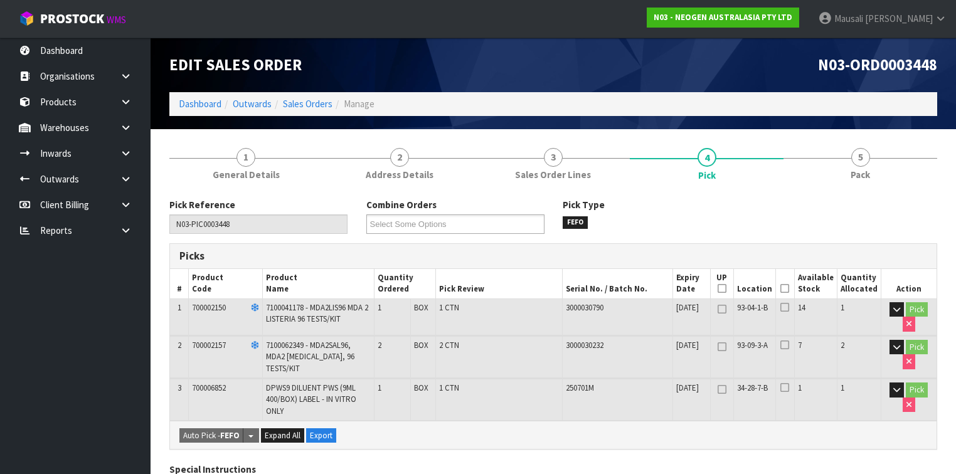
click at [789, 288] on icon at bounding box center [784, 288] width 9 height 1
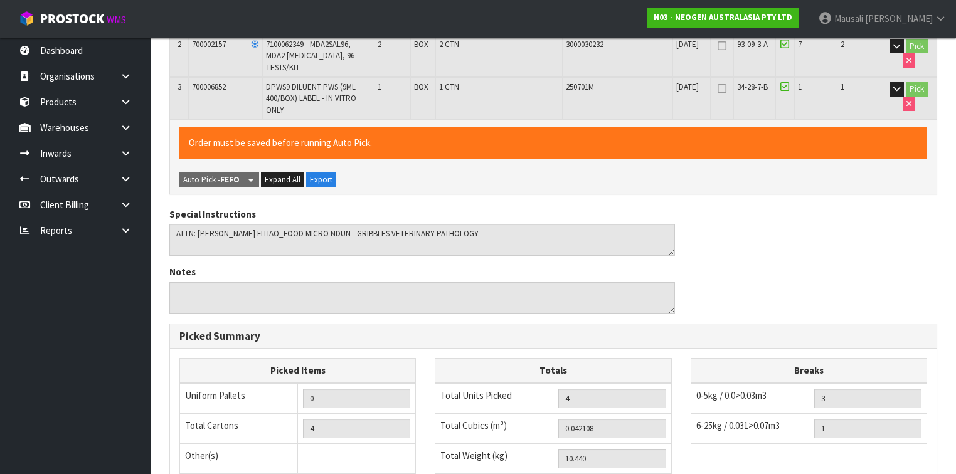
scroll to position [491, 0]
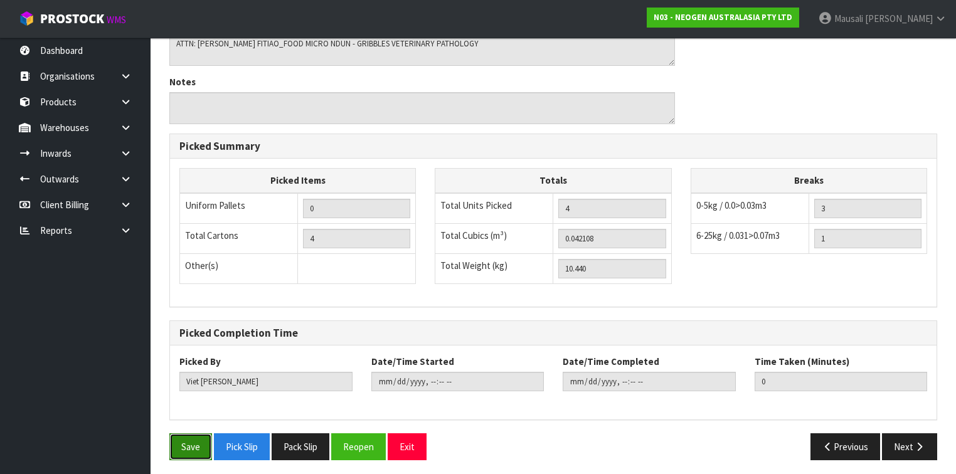
click at [190, 440] on button "Save" at bounding box center [190, 446] width 43 height 27
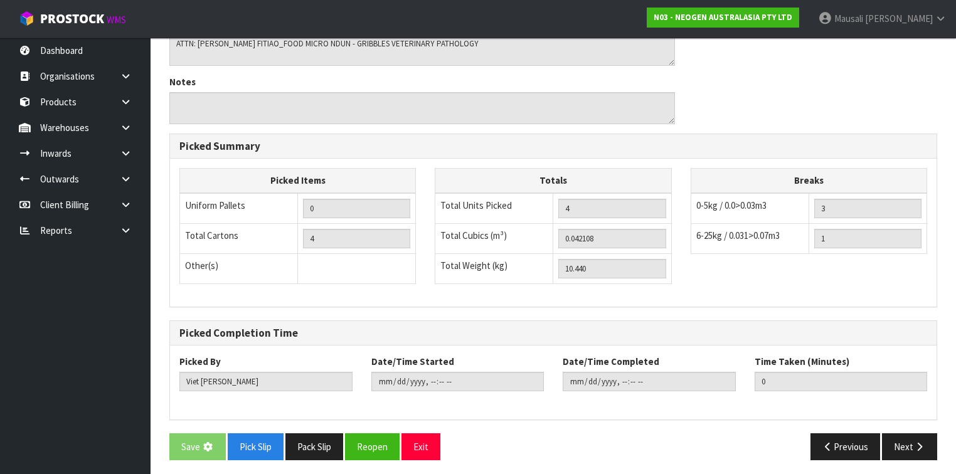
scroll to position [0, 0]
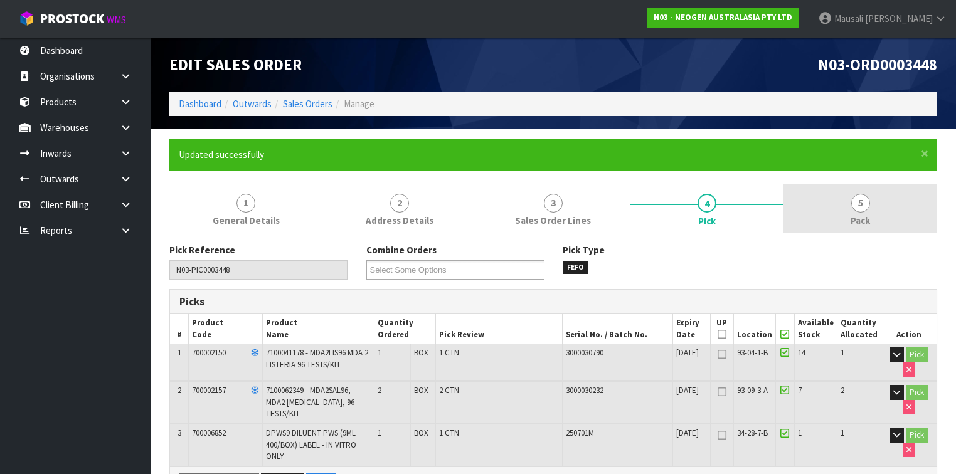
click at [868, 222] on span "Pack" at bounding box center [859, 220] width 19 height 13
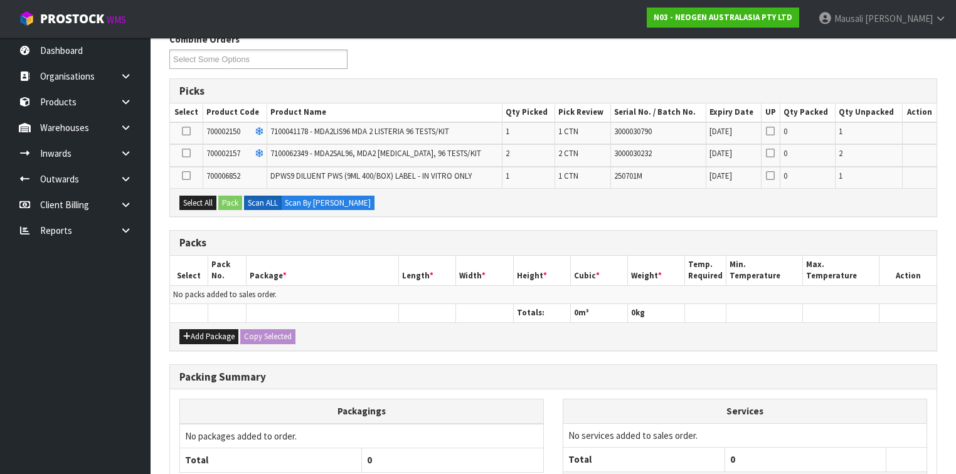
scroll to position [251, 0]
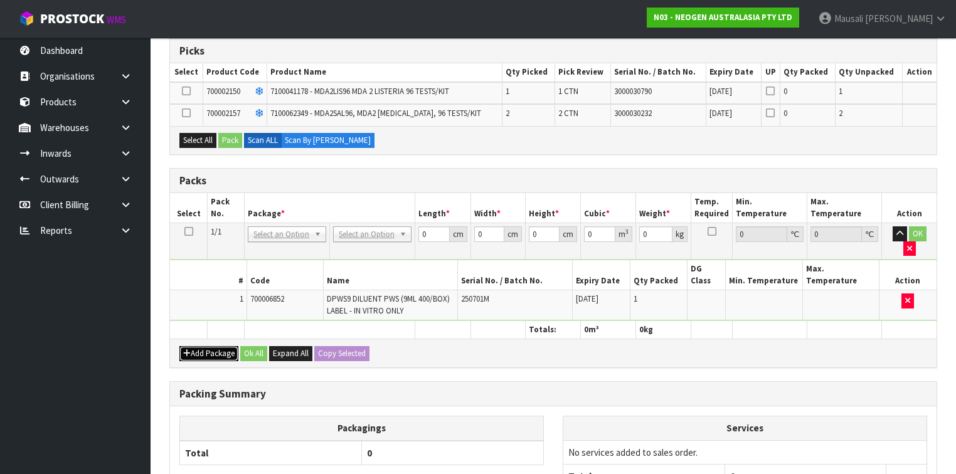
click at [193, 346] on button "Add Package" at bounding box center [208, 353] width 59 height 15
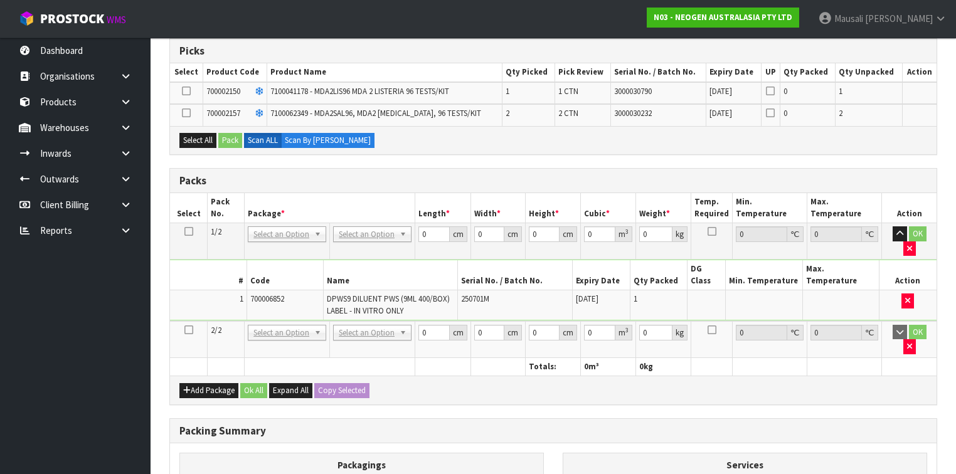
click at [186, 330] on icon at bounding box center [188, 330] width 9 height 1
click at [196, 134] on button "Select All" at bounding box center [197, 140] width 37 height 15
click at [232, 144] on button "Pack" at bounding box center [230, 140] width 24 height 15
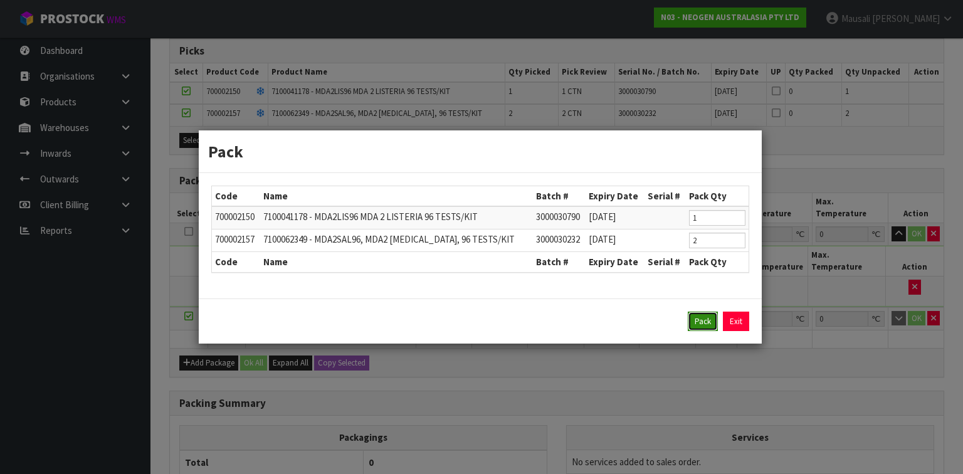
click at [704, 320] on button "Pack" at bounding box center [703, 322] width 30 height 20
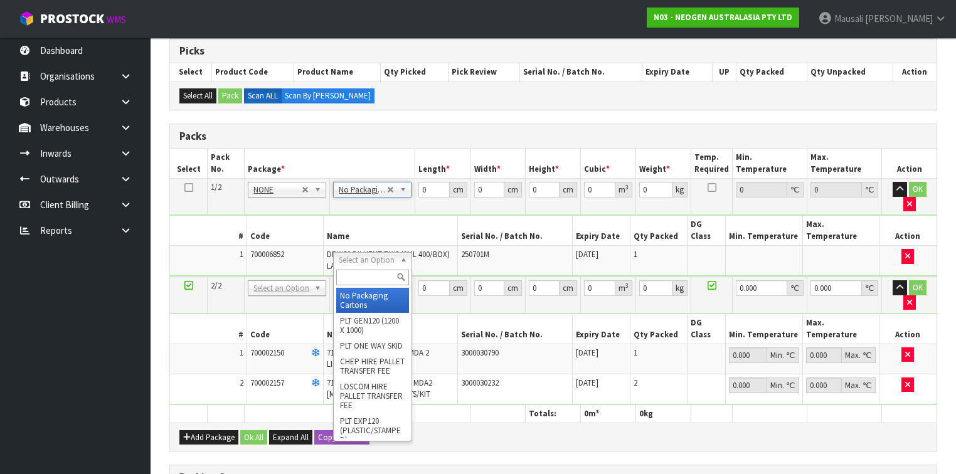
click at [360, 271] on input "text" at bounding box center [372, 278] width 72 height 16
click at [353, 282] on input "text" at bounding box center [372, 278] width 72 height 16
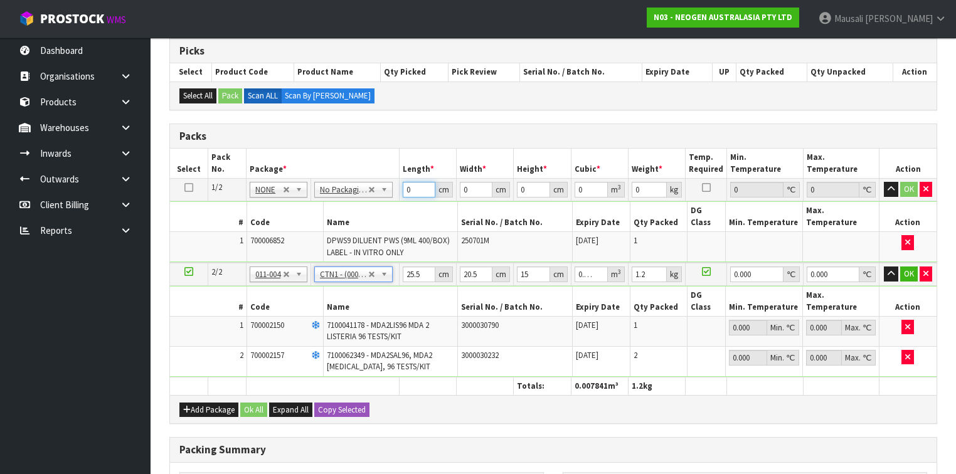
drag, startPoint x: 405, startPoint y: 195, endPoint x: 369, endPoint y: 209, distance: 38.9
click at [382, 208] on tbody "1/2 NONE 007-001 007-002 007-004 007-009 007-013 007-014 007-015 007-017 007-01…" at bounding box center [553, 221] width 766 height 84
click at [264, 403] on button "Ok All" at bounding box center [253, 410] width 27 height 15
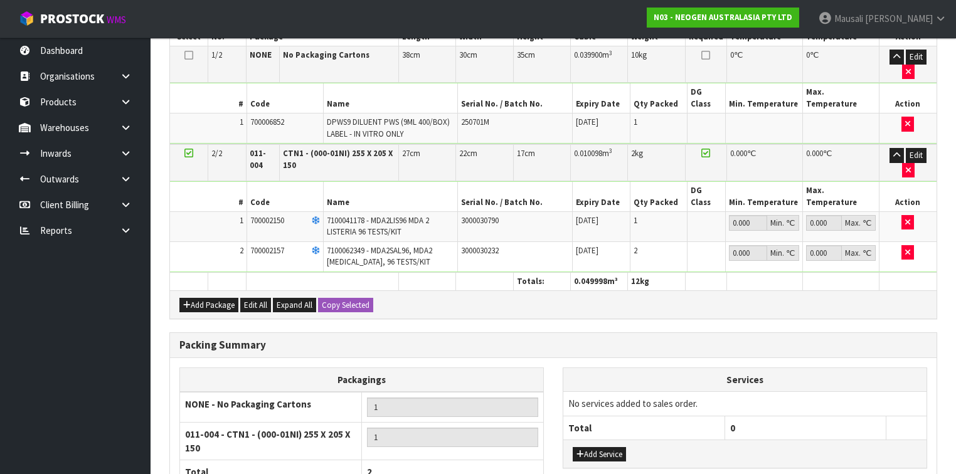
scroll to position [452, 0]
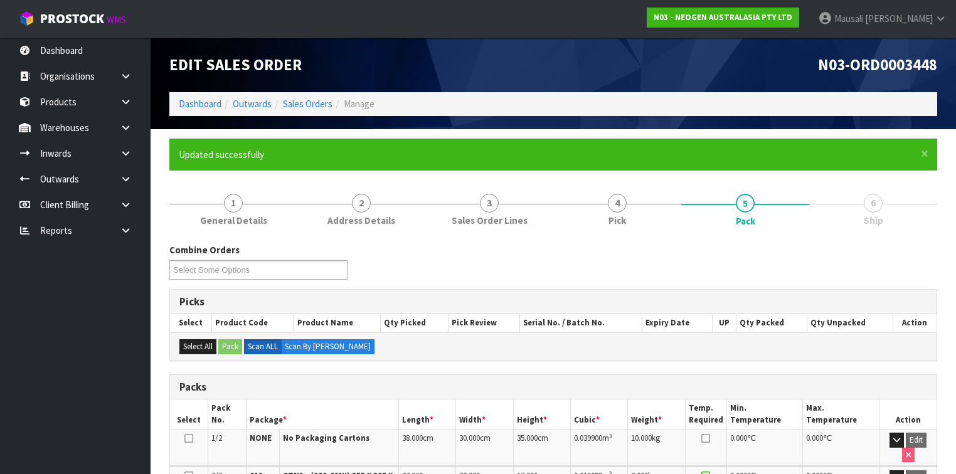
scroll to position [298, 0]
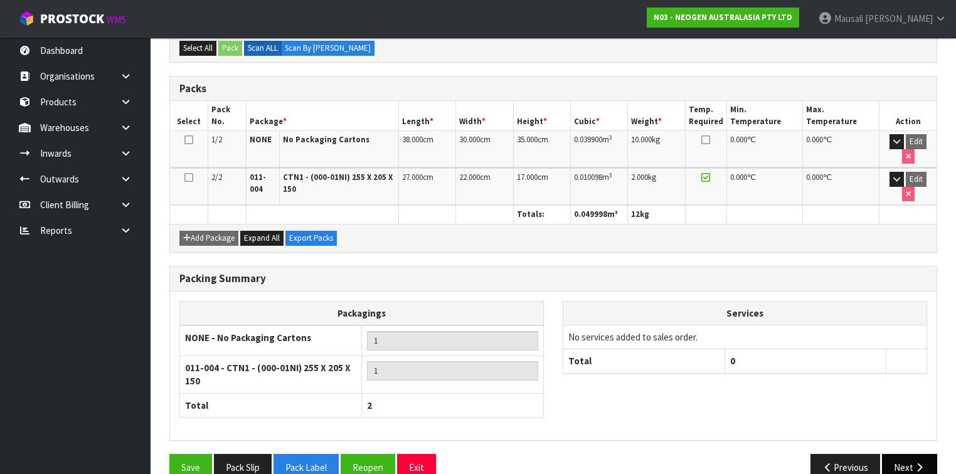
click at [906, 454] on button "Next" at bounding box center [909, 467] width 55 height 27
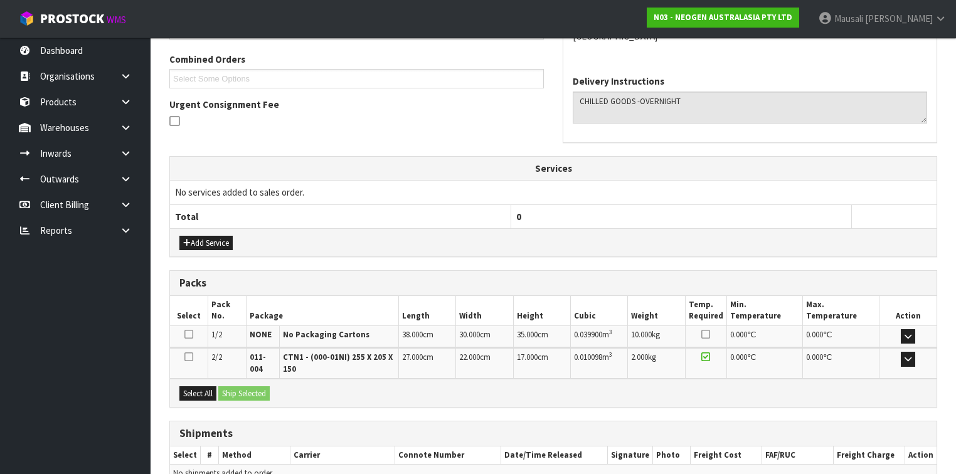
scroll to position [379, 0]
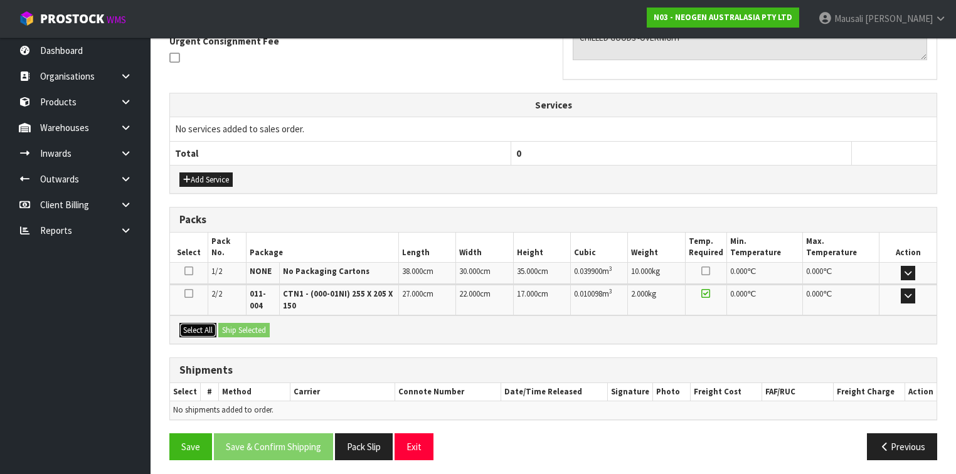
click at [203, 327] on button "Select All" at bounding box center [197, 330] width 37 height 15
click at [229, 324] on button "Ship Selected" at bounding box center [243, 330] width 51 height 15
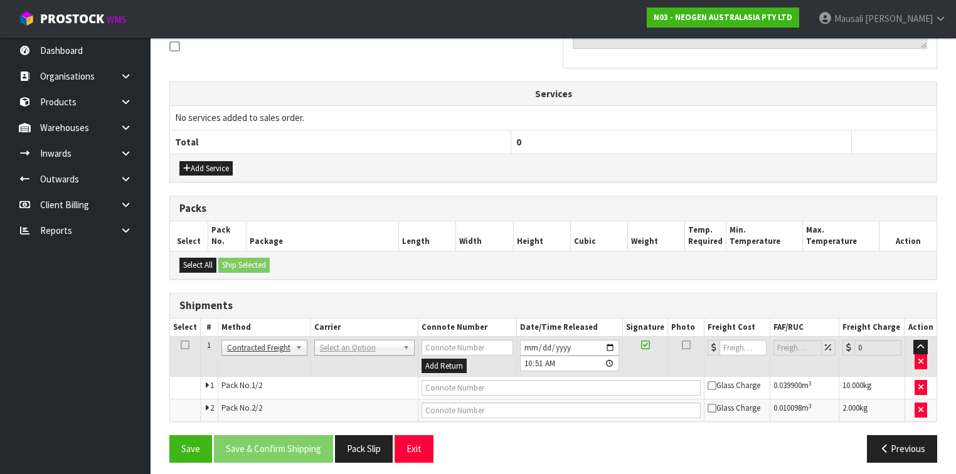
scroll to position [394, 0]
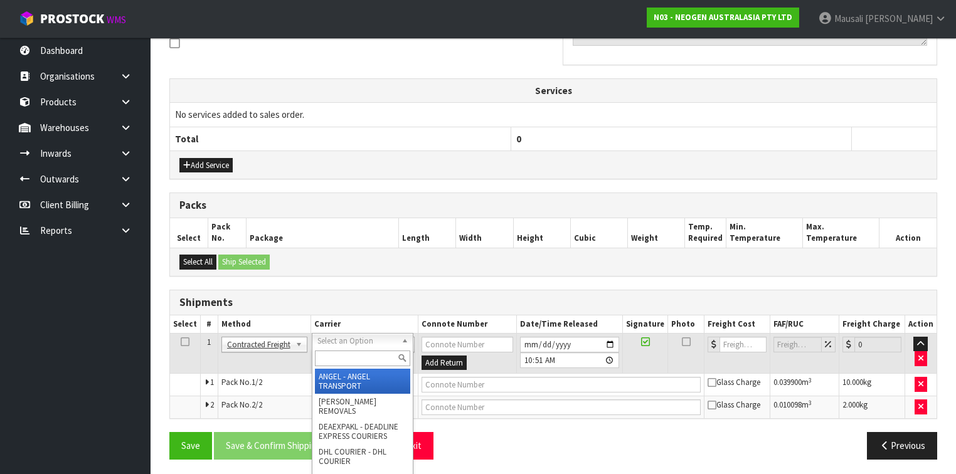
click at [336, 354] on input "text" at bounding box center [362, 359] width 95 height 16
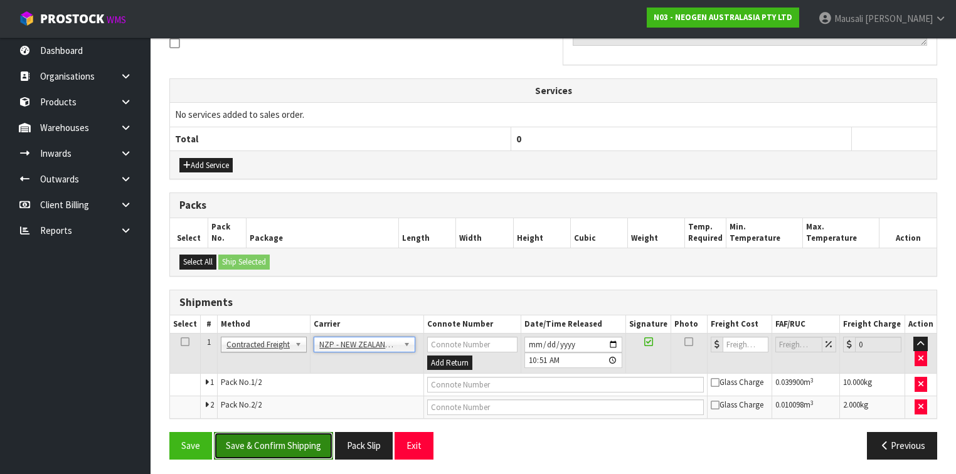
click at [297, 444] on button "Save & Confirm Shipping" at bounding box center [273, 445] width 119 height 27
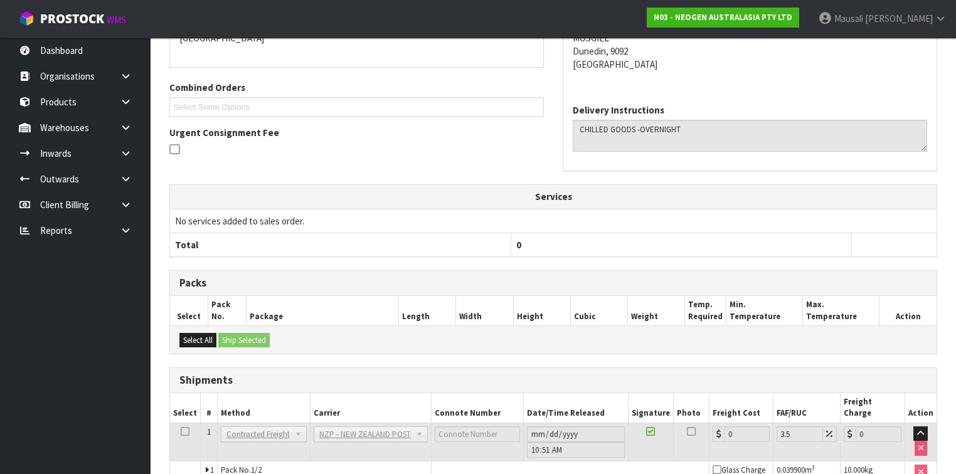
scroll to position [375, 0]
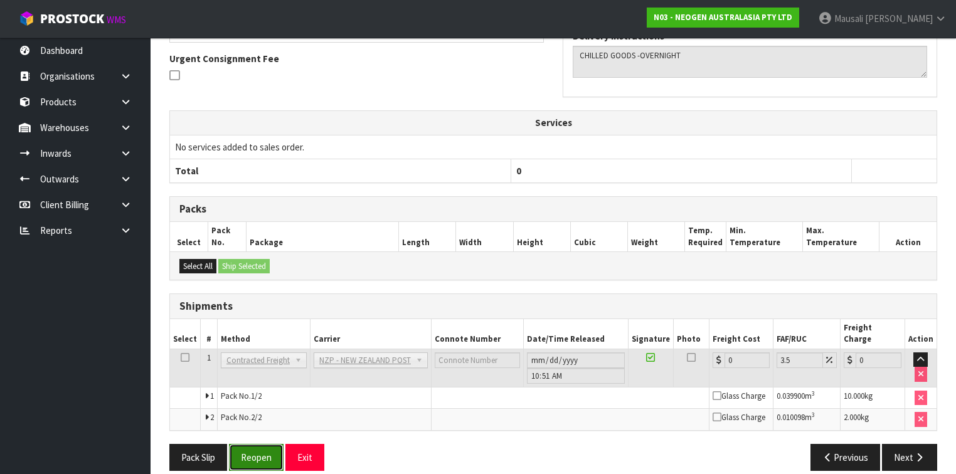
click at [256, 444] on button "Reopen" at bounding box center [256, 457] width 55 height 27
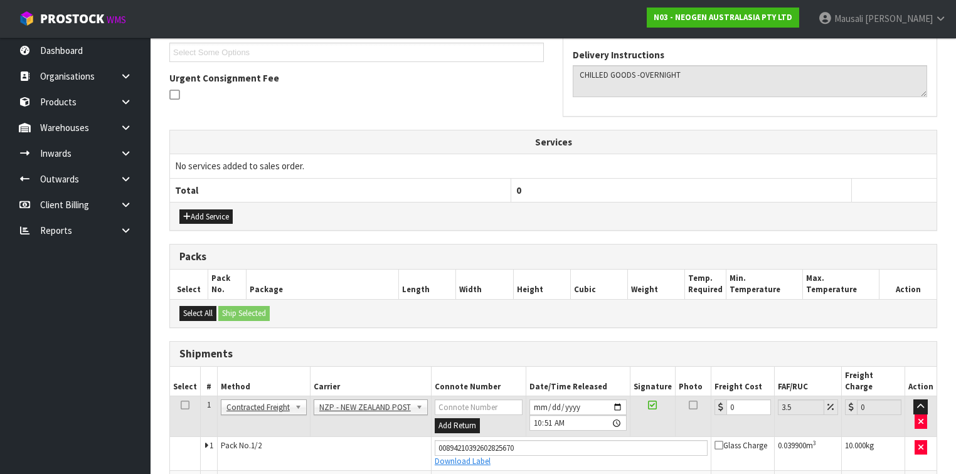
scroll to position [405, 0]
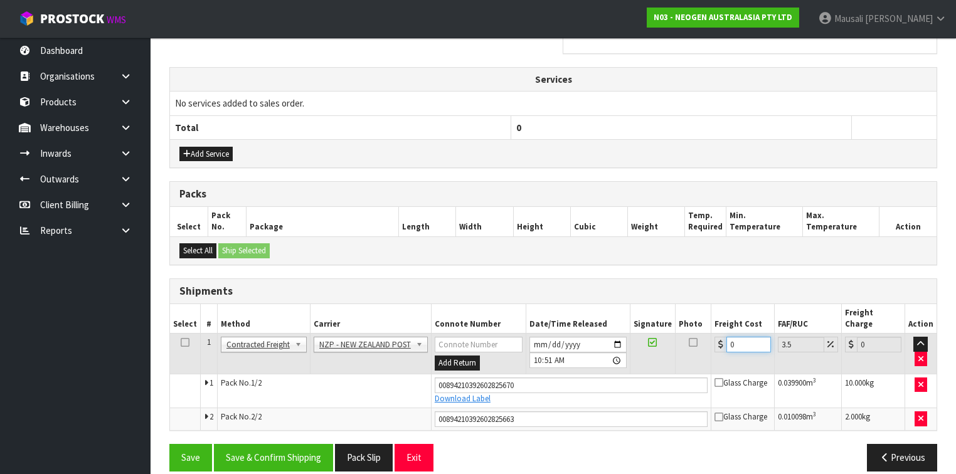
drag, startPoint x: 742, startPoint y: 329, endPoint x: 710, endPoint y: 335, distance: 32.6
click at [711, 335] on td "0" at bounding box center [742, 354] width 63 height 41
click at [278, 449] on button "Save & Confirm Shipping" at bounding box center [273, 457] width 119 height 27
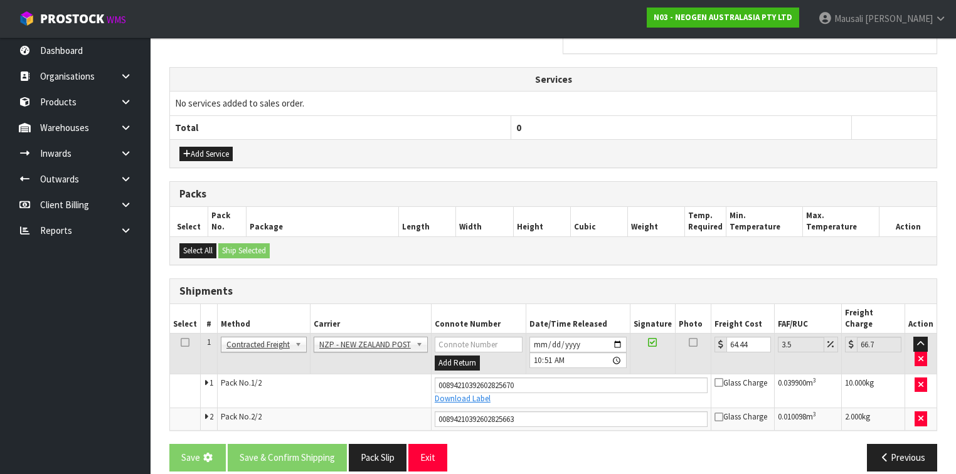
scroll to position [0, 0]
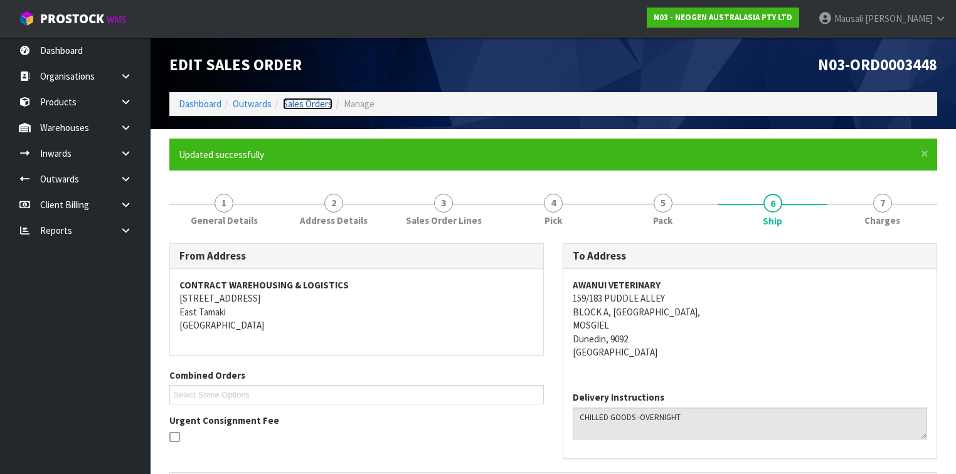
click at [297, 104] on link "Sales Orders" at bounding box center [308, 104] width 50 height 12
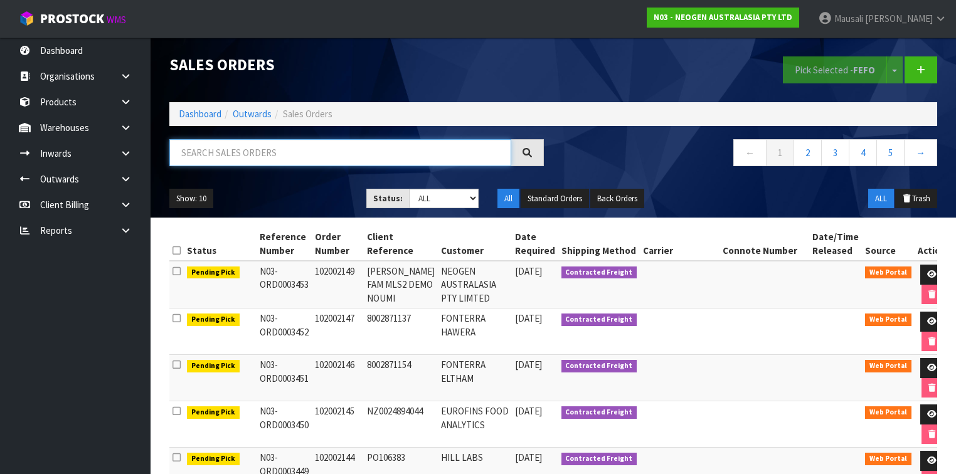
click at [195, 161] on input "text" at bounding box center [340, 152] width 342 height 27
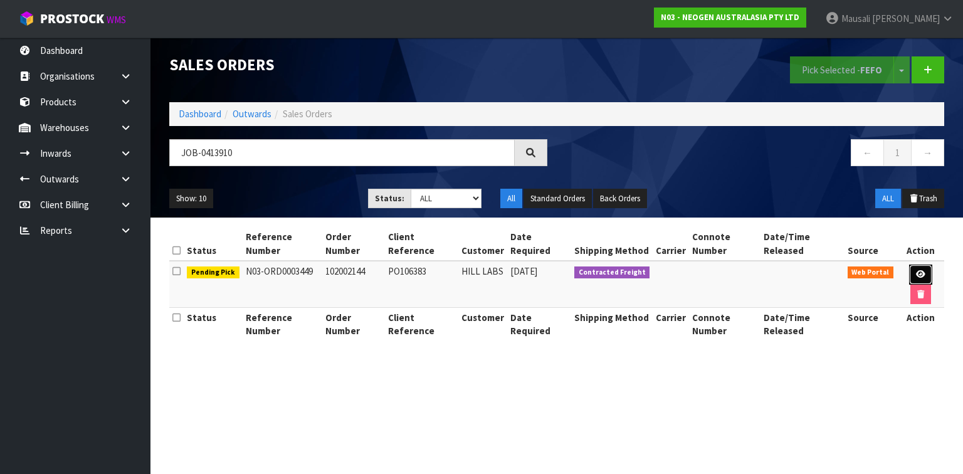
click at [921, 267] on link at bounding box center [920, 275] width 23 height 20
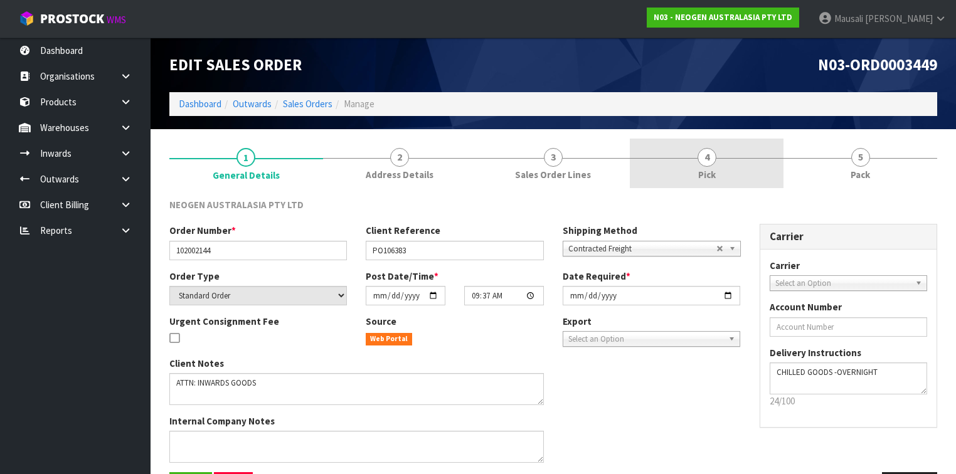
click at [706, 166] on span "4" at bounding box center [706, 157] width 19 height 19
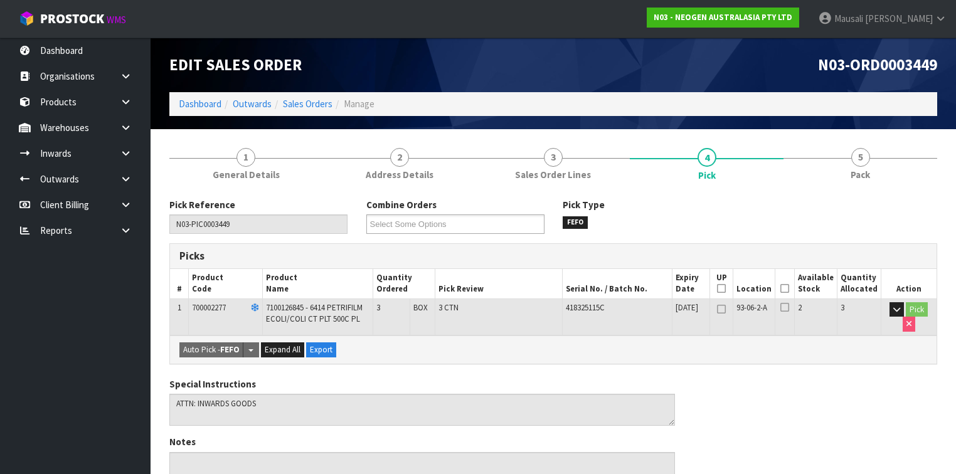
click at [789, 288] on icon at bounding box center [784, 288] width 9 height 1
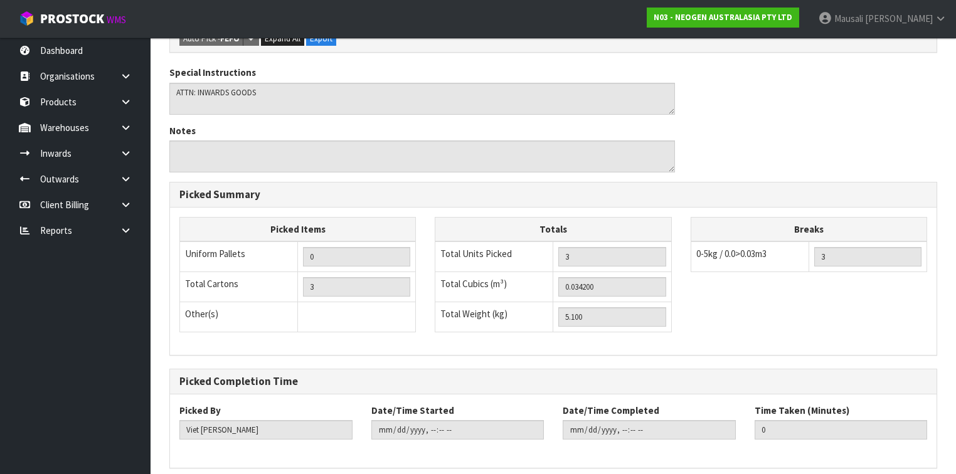
scroll to position [406, 0]
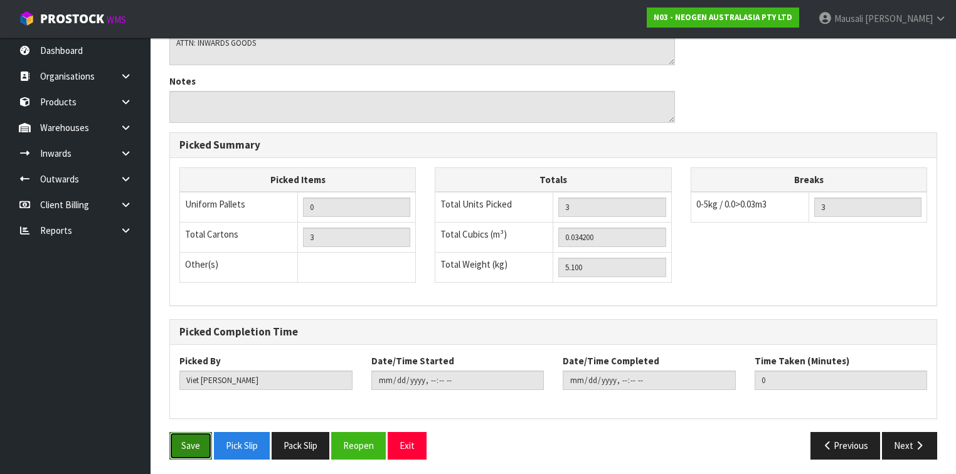
click at [187, 432] on button "Save" at bounding box center [190, 445] width 43 height 27
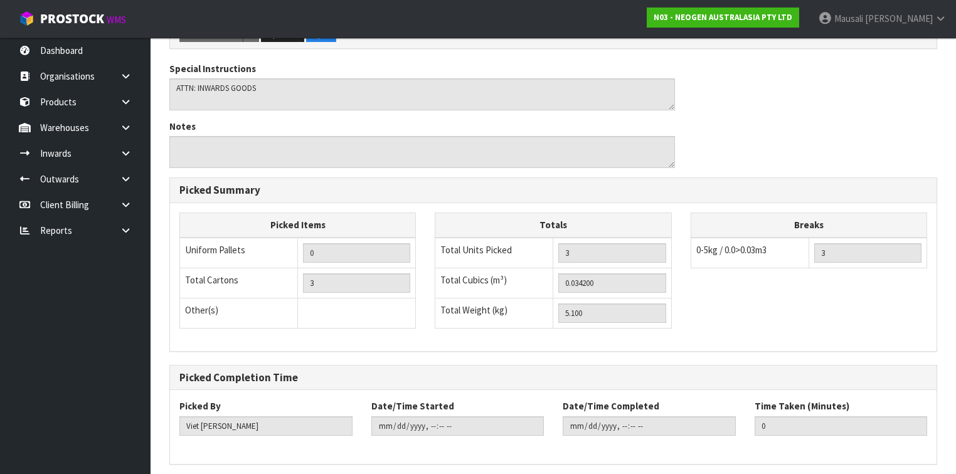
scroll to position [0, 0]
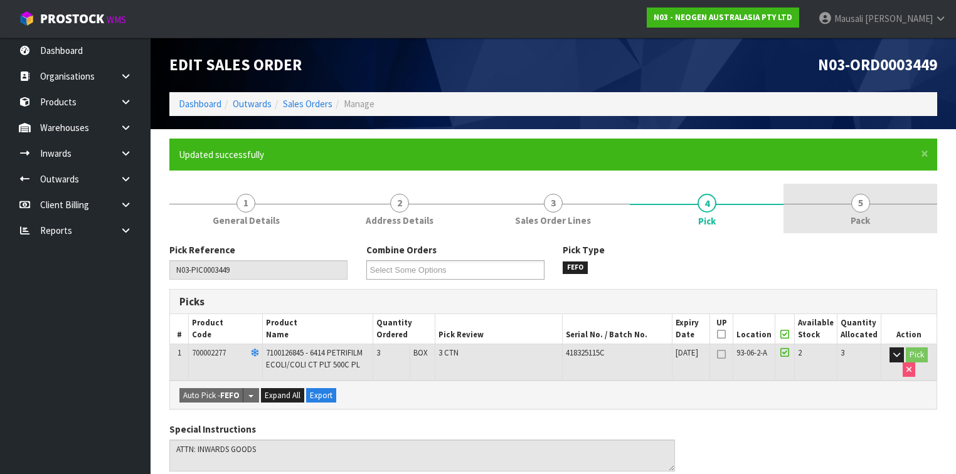
click at [863, 223] on span "Pack" at bounding box center [859, 220] width 19 height 13
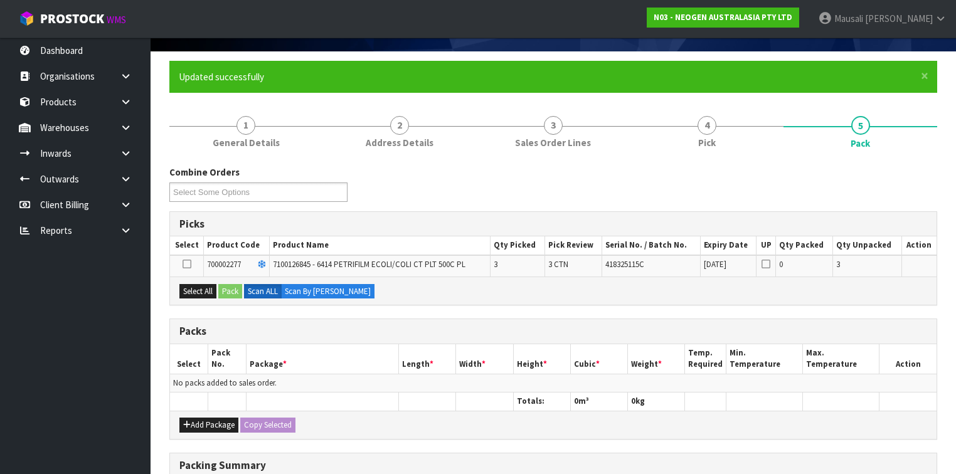
scroll to position [151, 0]
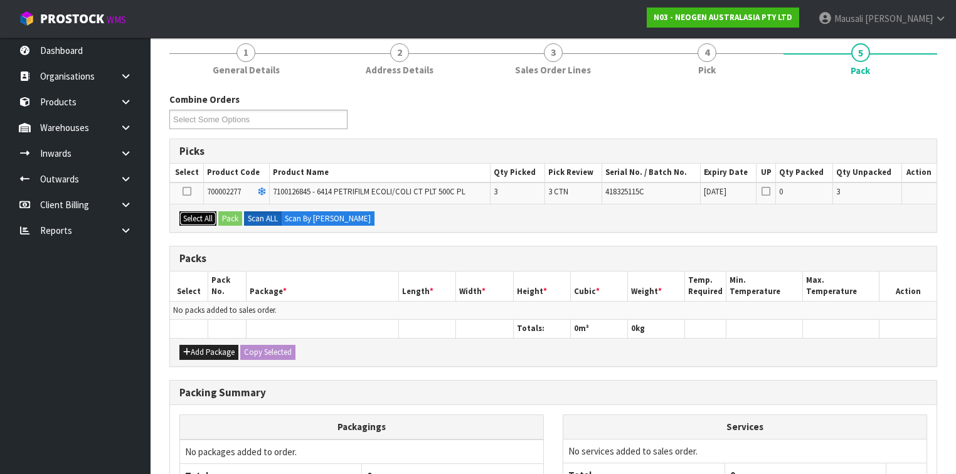
click at [199, 216] on button "Select All" at bounding box center [197, 218] width 37 height 15
click at [221, 216] on button "Pack" at bounding box center [230, 218] width 24 height 15
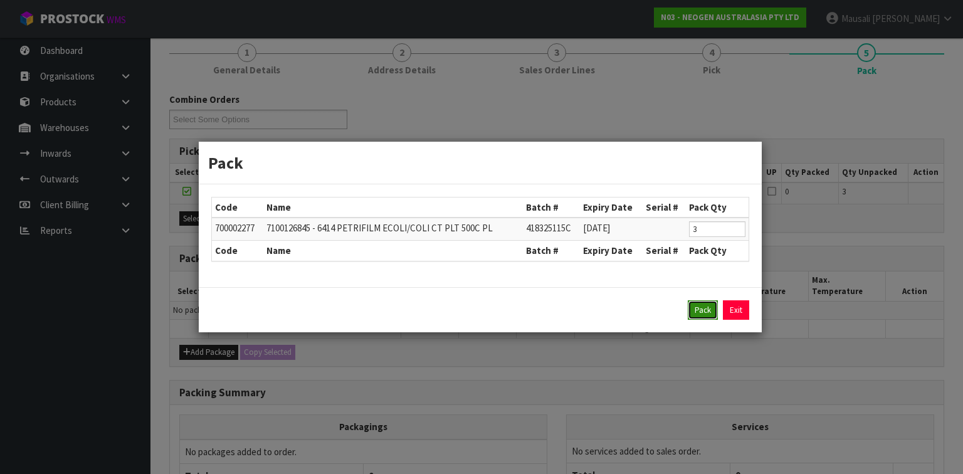
click at [702, 310] on button "Pack" at bounding box center [703, 310] width 30 height 20
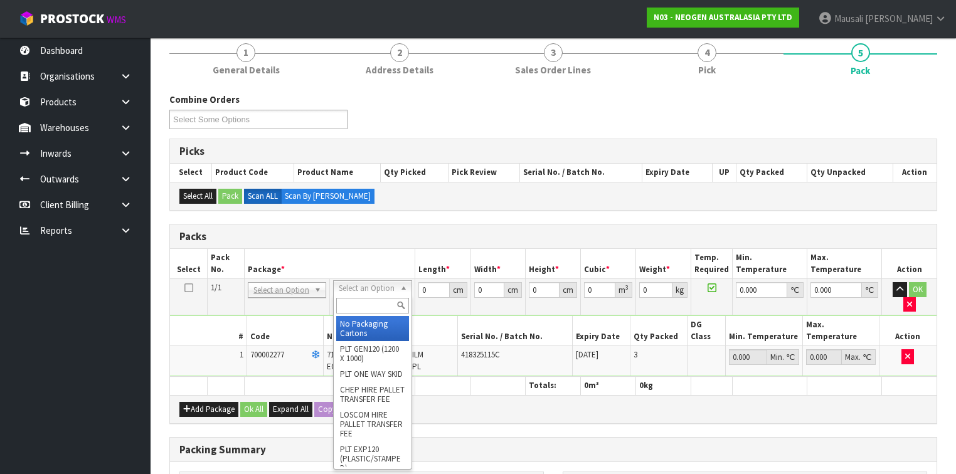
click at [361, 301] on input "text" at bounding box center [372, 306] width 72 height 16
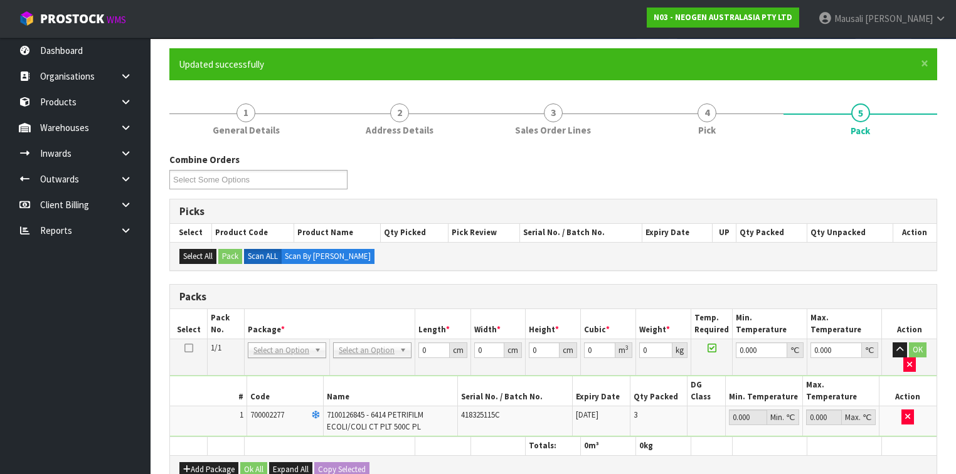
scroll to position [201, 0]
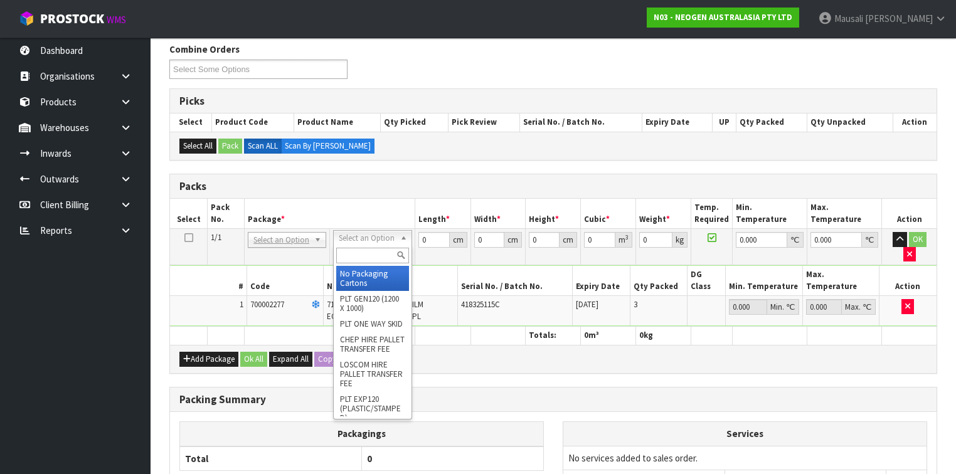
click at [356, 251] on input "text" at bounding box center [372, 256] width 72 height 16
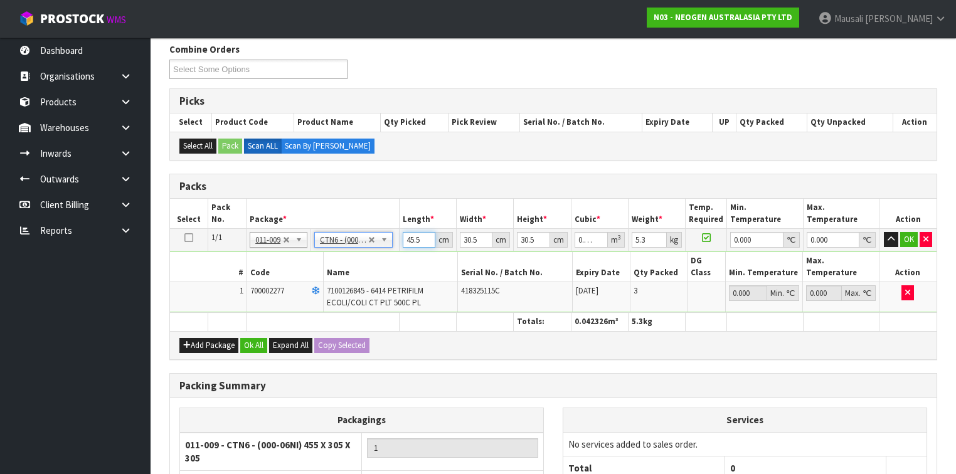
drag, startPoint x: 420, startPoint y: 241, endPoint x: 401, endPoint y: 241, distance: 19.4
click at [401, 241] on td "45.5 cm" at bounding box center [427, 240] width 57 height 23
click at [246, 338] on button "Ok All" at bounding box center [253, 345] width 27 height 15
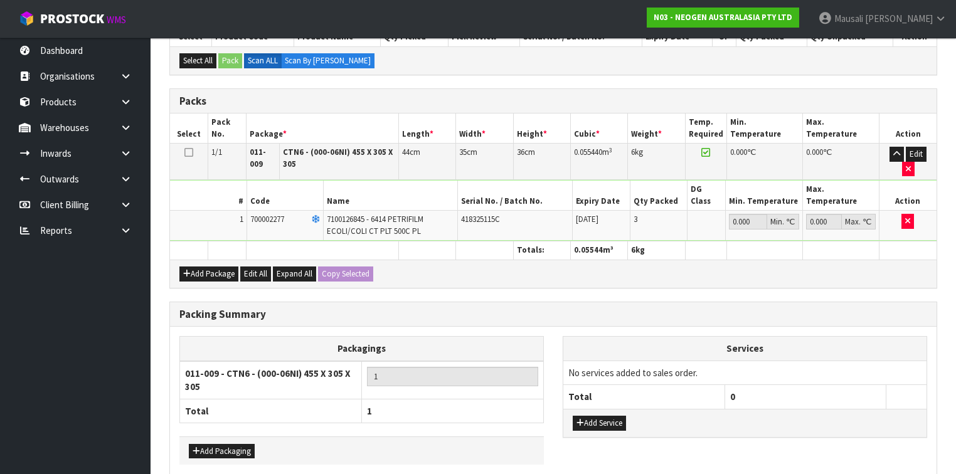
scroll to position [322, 0]
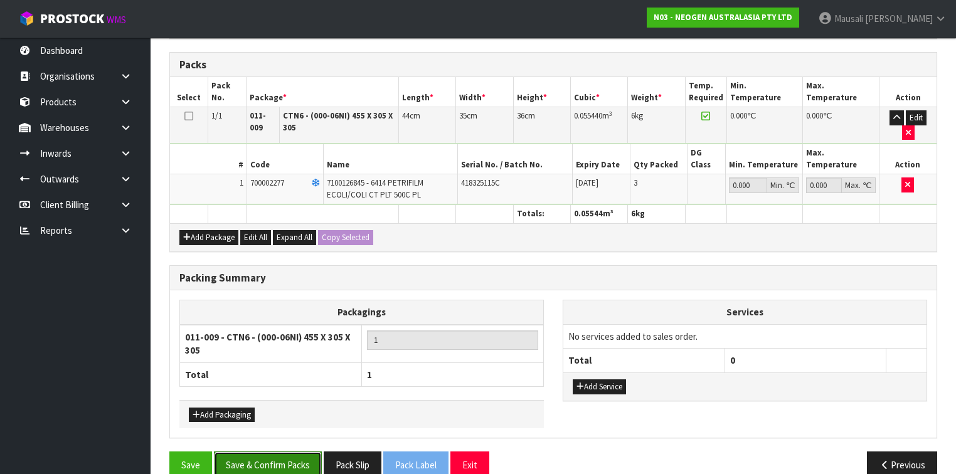
click at [285, 452] on button "Save & Confirm Packs" at bounding box center [268, 465] width 108 height 27
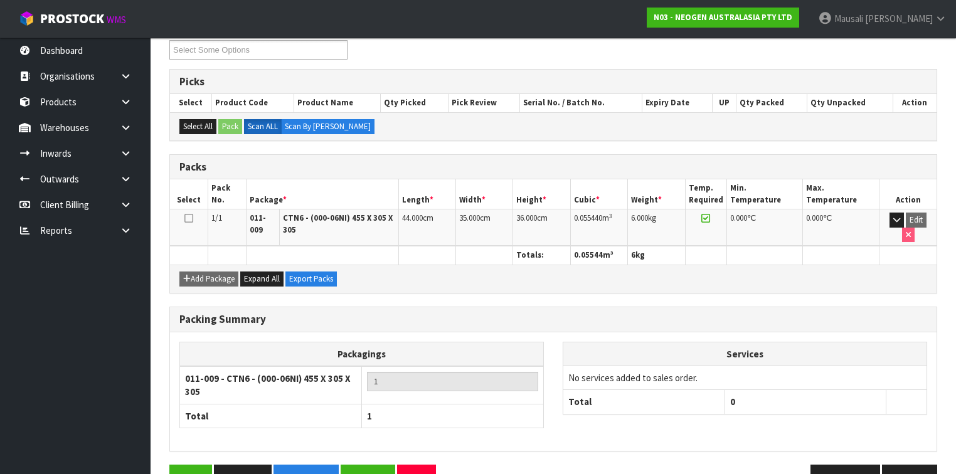
scroll to position [246, 0]
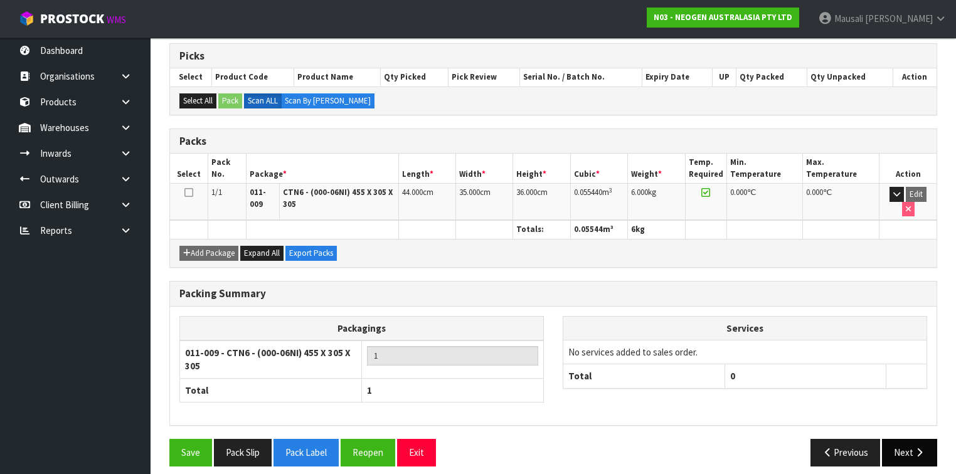
click at [896, 439] on button "Next" at bounding box center [909, 452] width 55 height 27
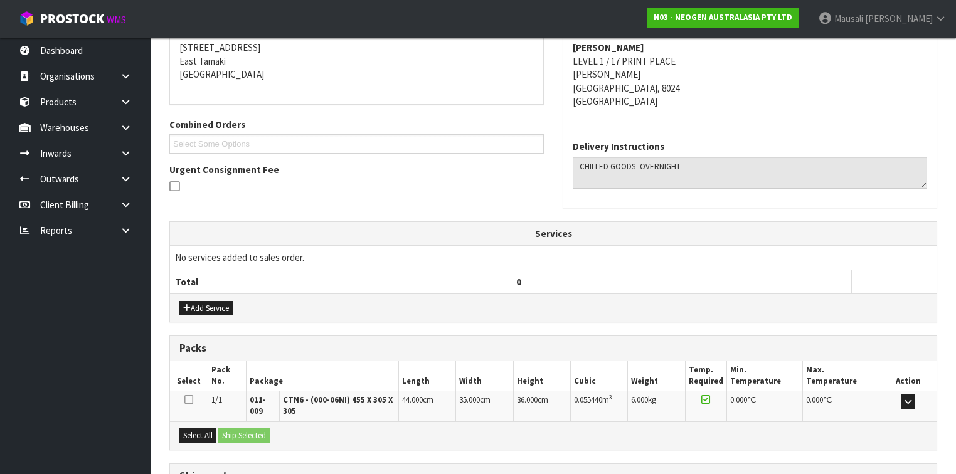
scroll to position [357, 0]
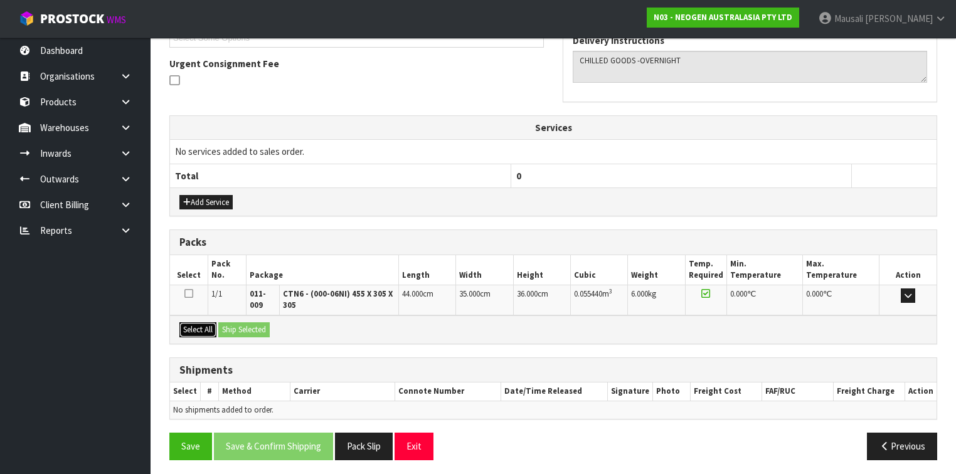
click at [205, 324] on button "Select All" at bounding box center [197, 329] width 37 height 15
click at [266, 329] on button "Ship Selected" at bounding box center [243, 329] width 51 height 15
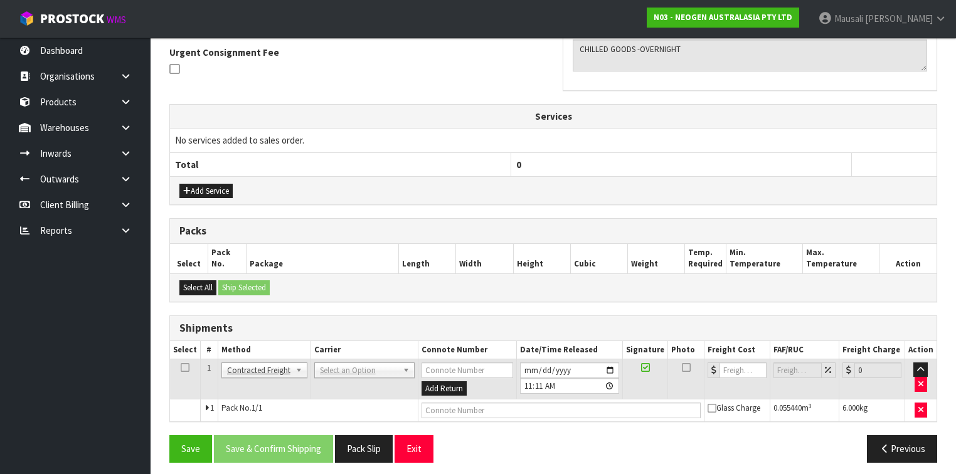
scroll to position [371, 0]
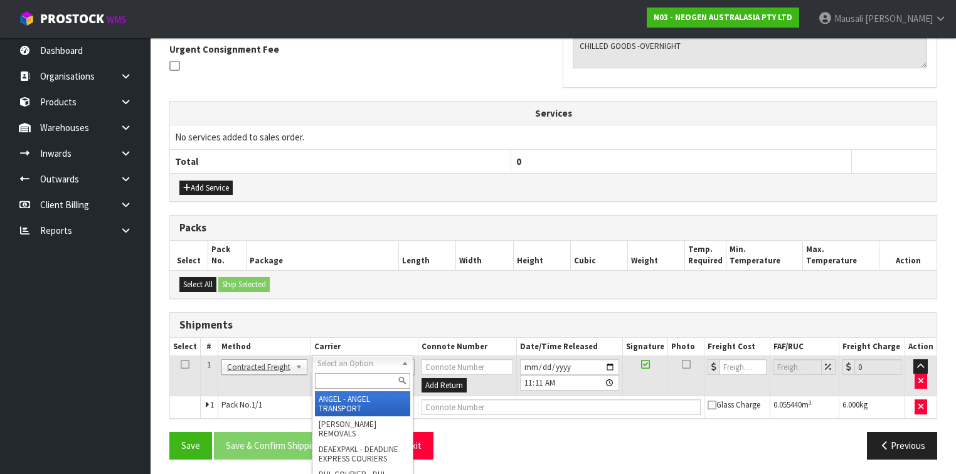
click at [334, 381] on input "text" at bounding box center [362, 381] width 95 height 16
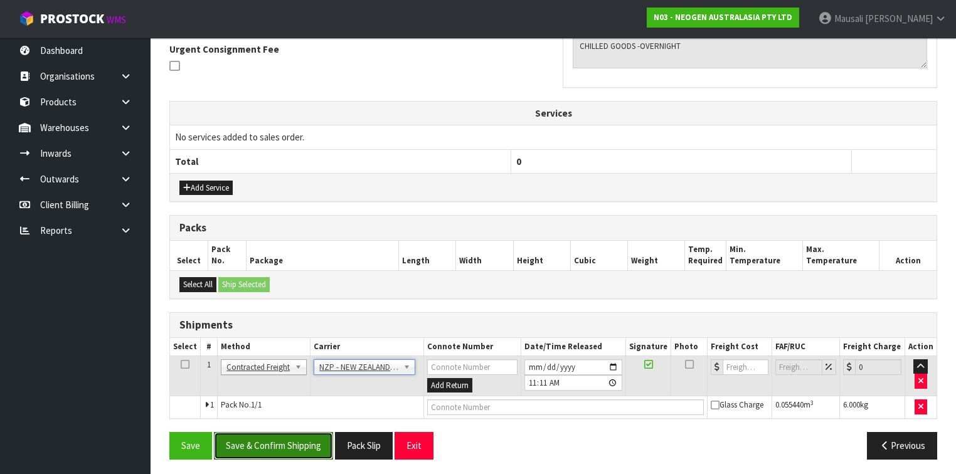
click at [297, 442] on button "Save & Confirm Shipping" at bounding box center [273, 445] width 119 height 27
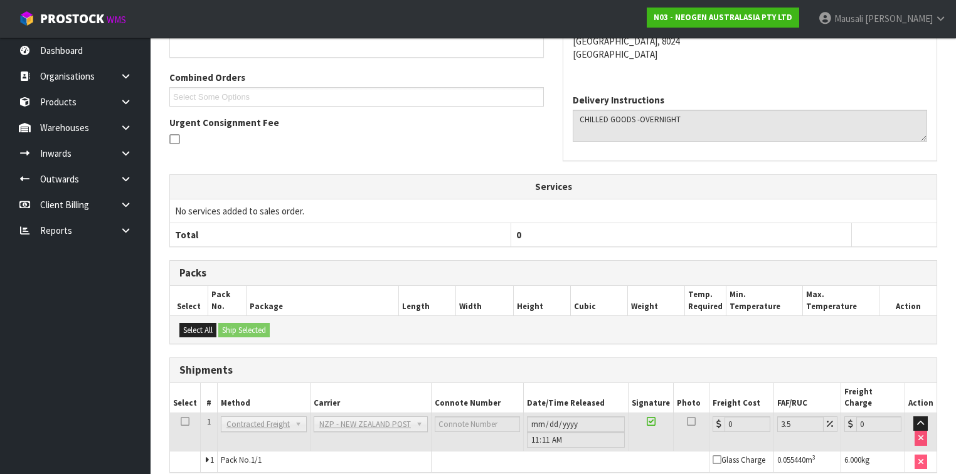
scroll to position [354, 0]
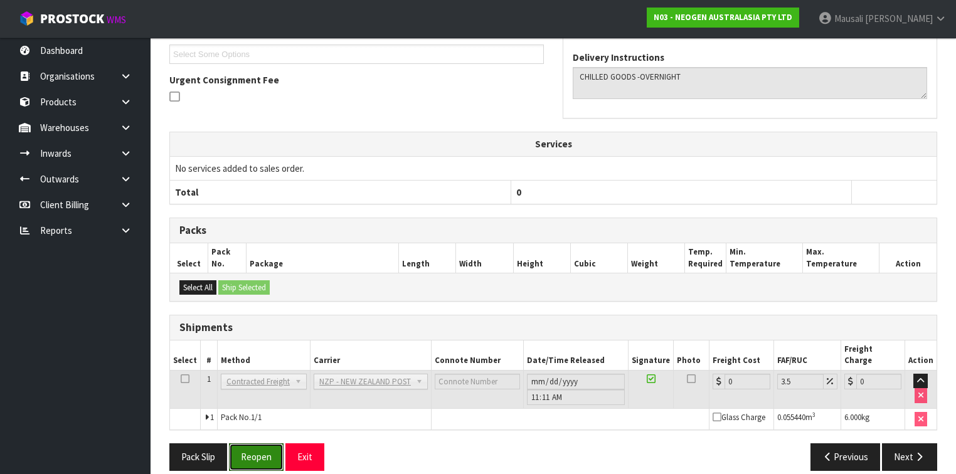
drag, startPoint x: 251, startPoint y: 432, endPoint x: 258, endPoint y: 426, distance: 8.9
click at [251, 443] on button "Reopen" at bounding box center [256, 456] width 55 height 27
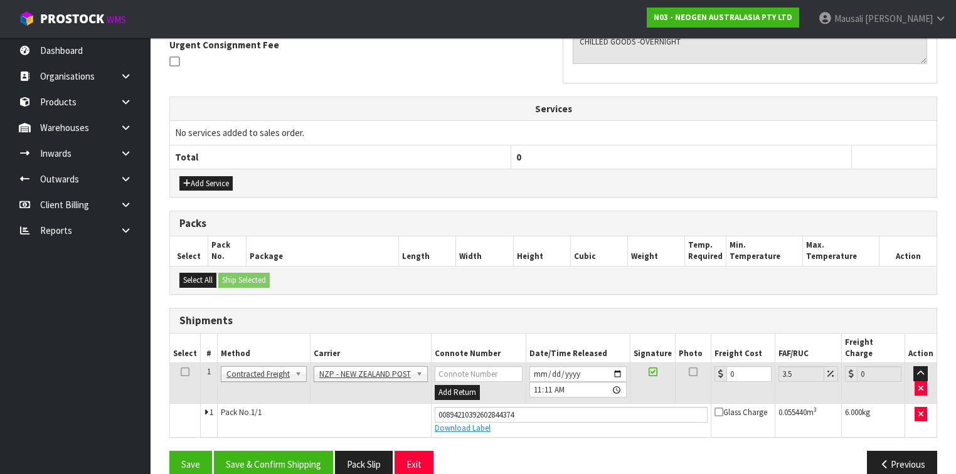
scroll to position [383, 0]
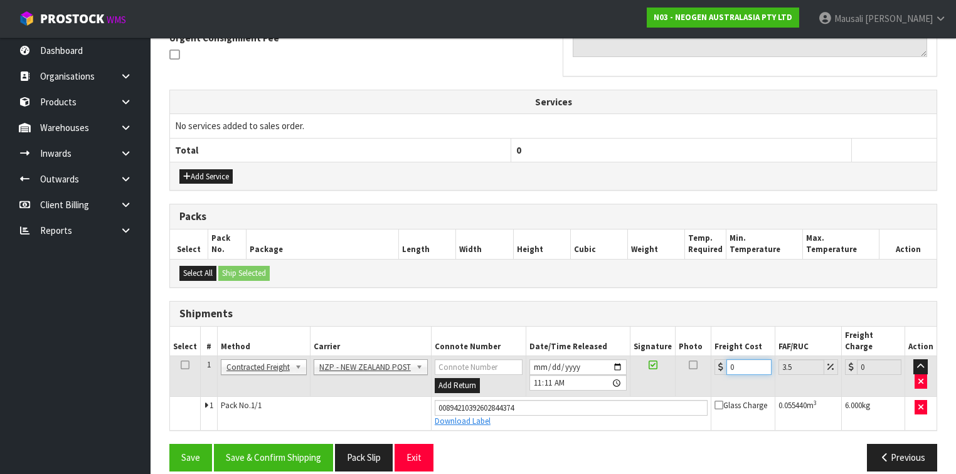
drag, startPoint x: 740, startPoint y: 354, endPoint x: 707, endPoint y: 359, distance: 33.6
click at [707, 359] on tr "1 Client Local Pickup Customer Local Pickup Company Freight Contracted Freight …" at bounding box center [553, 376] width 766 height 41
click at [273, 444] on button "Save & Confirm Shipping" at bounding box center [273, 457] width 119 height 27
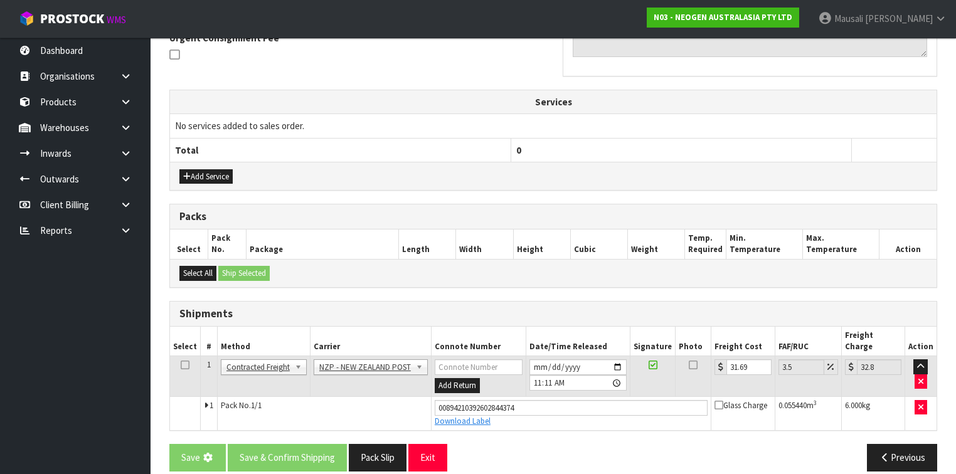
scroll to position [0, 0]
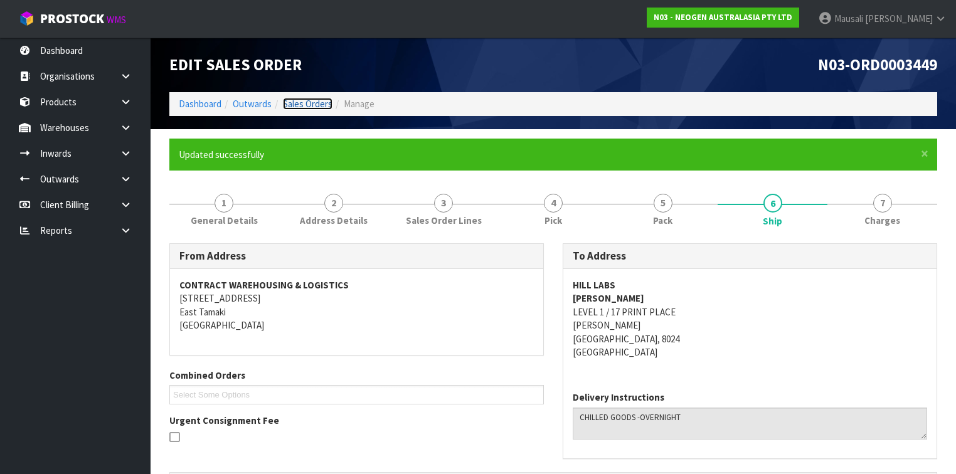
click at [300, 105] on link "Sales Orders" at bounding box center [308, 104] width 50 height 12
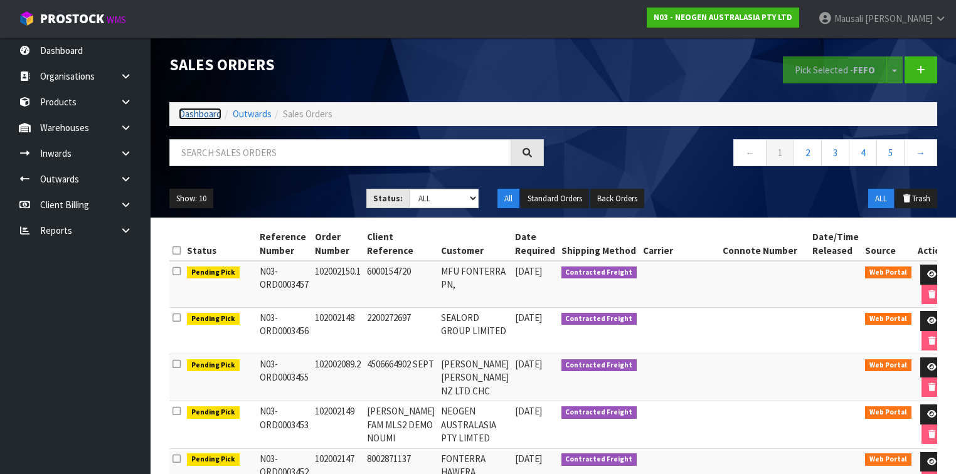
click at [193, 113] on link "Dashboard" at bounding box center [200, 114] width 43 height 12
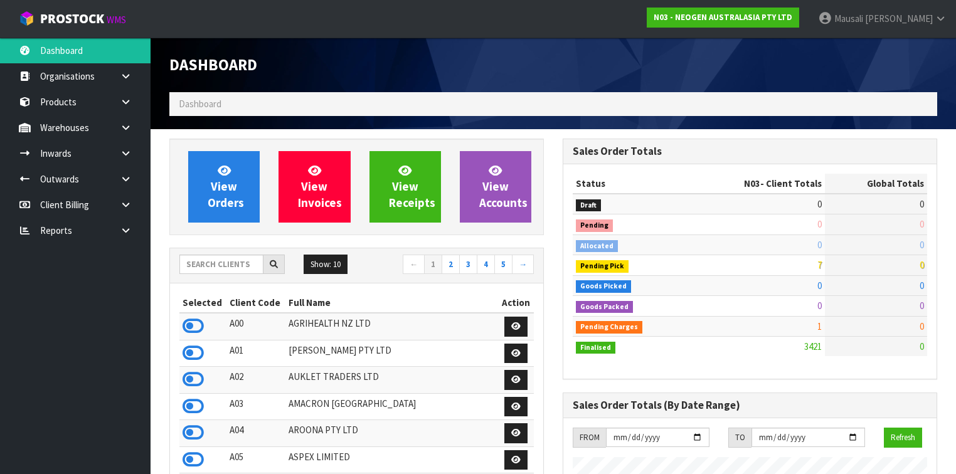
scroll to position [1080, 393]
click at [212, 262] on input "text" at bounding box center [221, 264] width 84 height 19
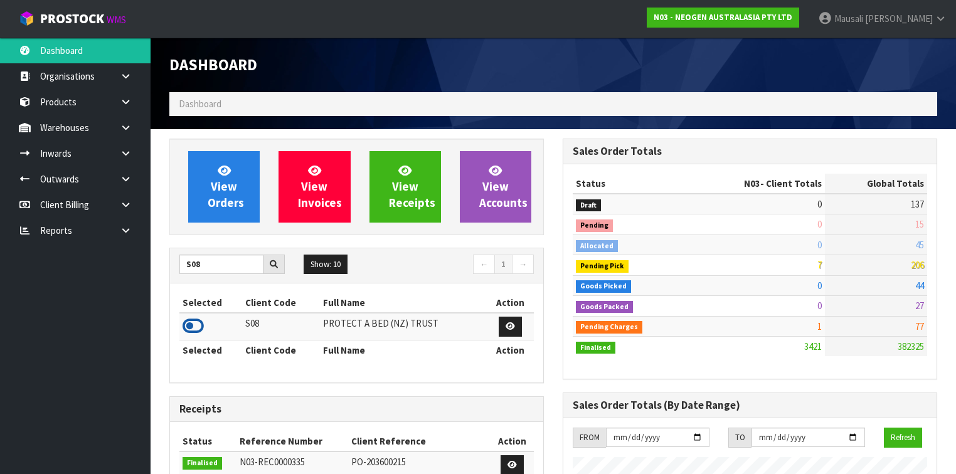
click at [196, 324] on icon at bounding box center [192, 326] width 21 height 19
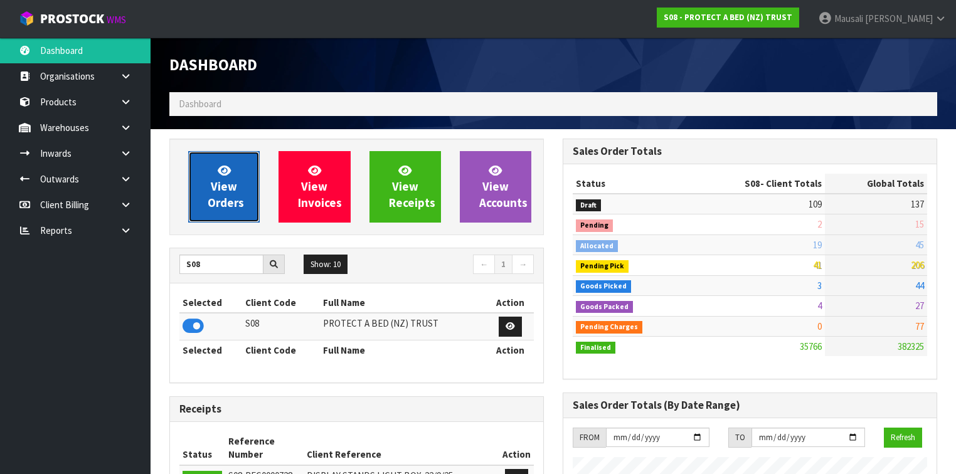
scroll to position [1013, 393]
click at [221, 188] on span "View Orders" at bounding box center [226, 186] width 36 height 47
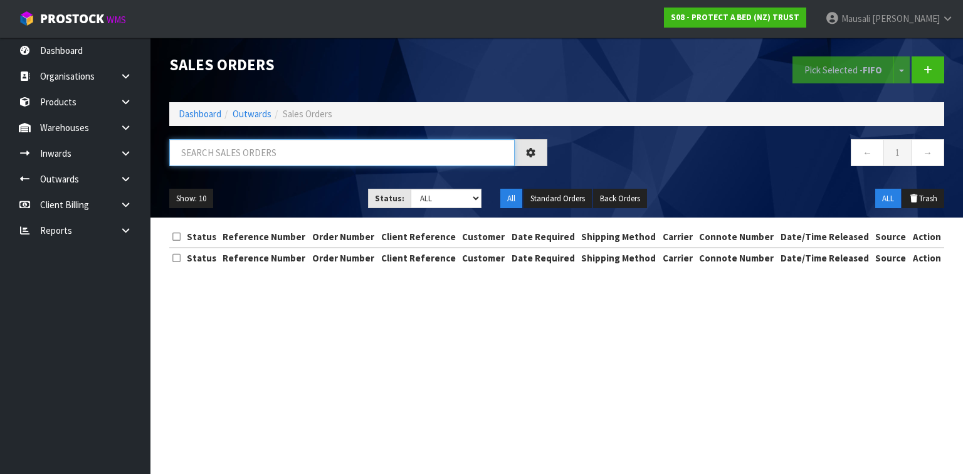
click at [188, 151] on input "text" at bounding box center [342, 152] width 346 height 27
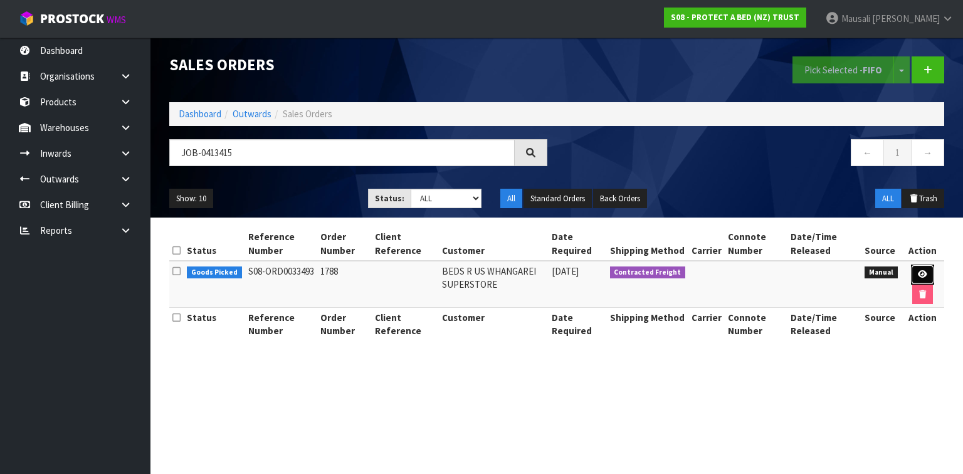
click at [924, 273] on icon at bounding box center [922, 274] width 9 height 8
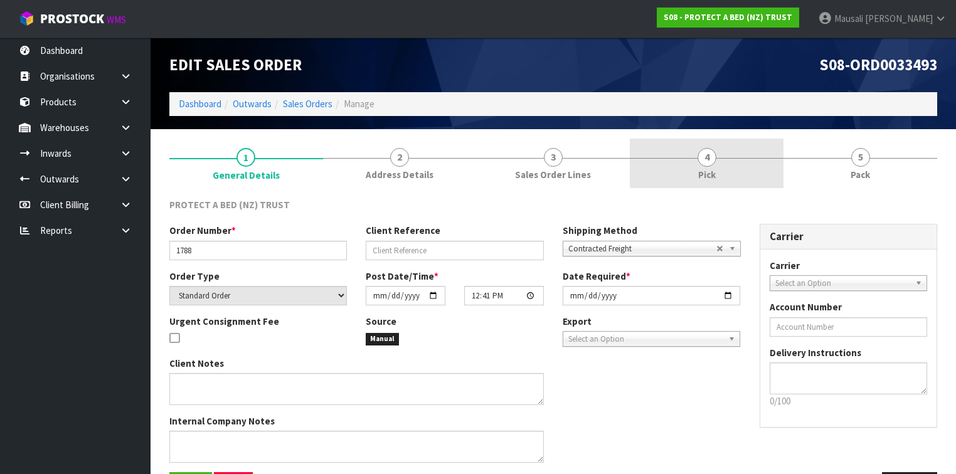
click at [714, 159] on span "4" at bounding box center [706, 157] width 19 height 19
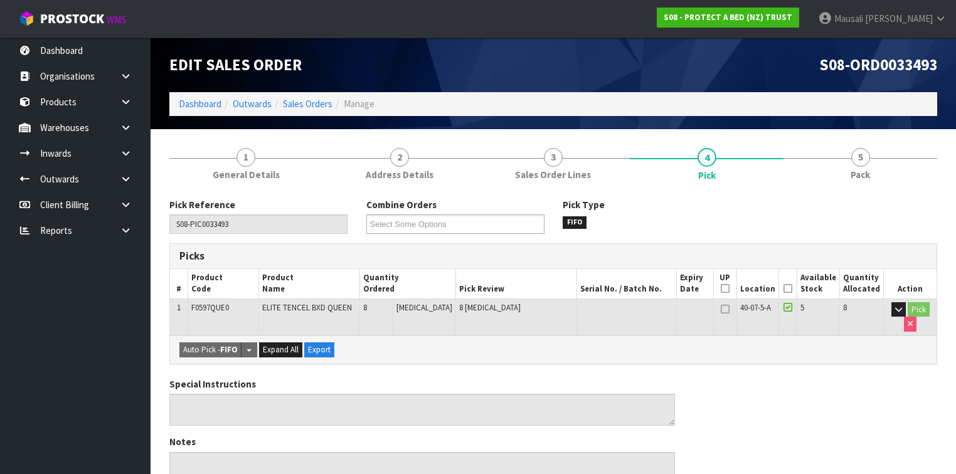
click at [790, 288] on icon at bounding box center [787, 288] width 9 height 1
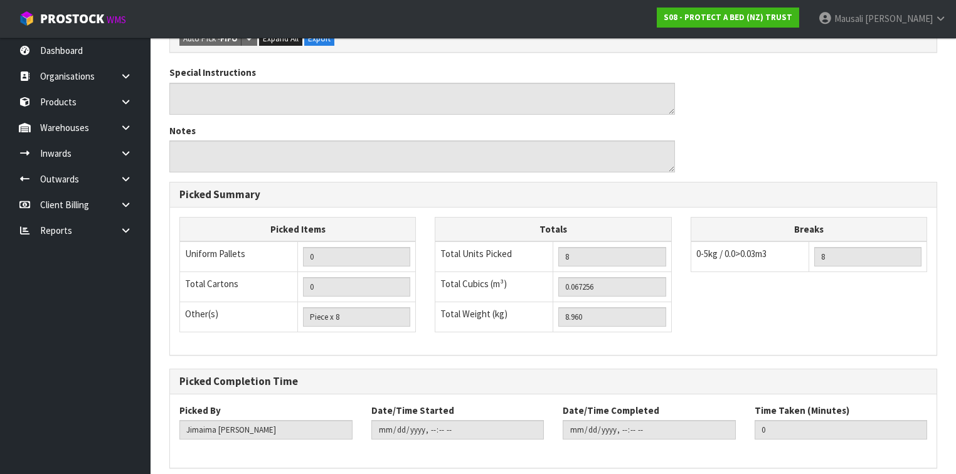
scroll to position [406, 0]
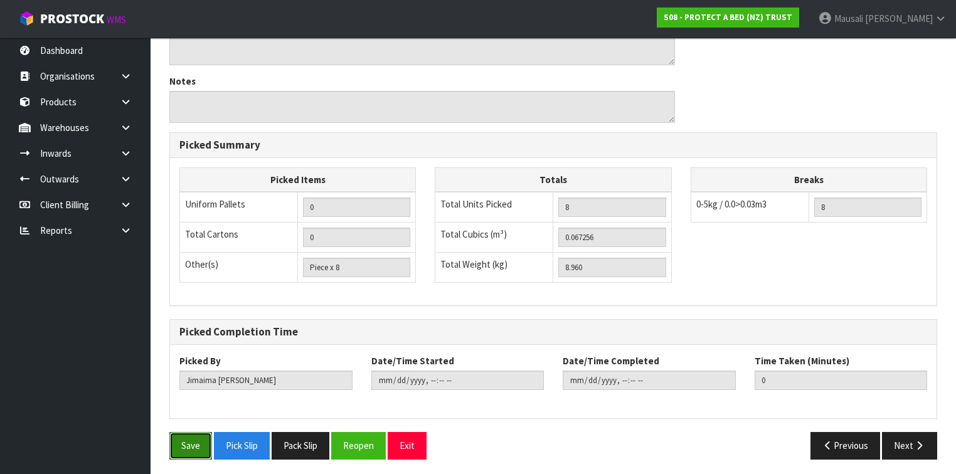
click at [185, 442] on button "Save" at bounding box center [190, 445] width 43 height 27
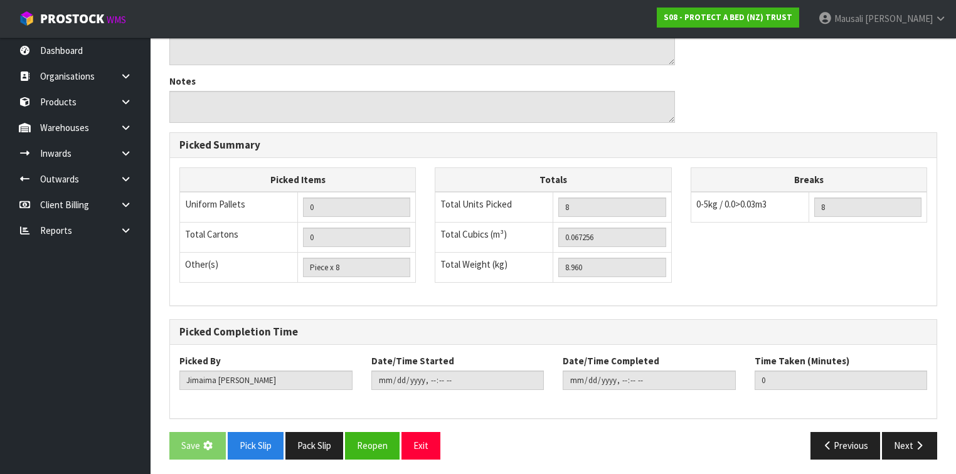
scroll to position [0, 0]
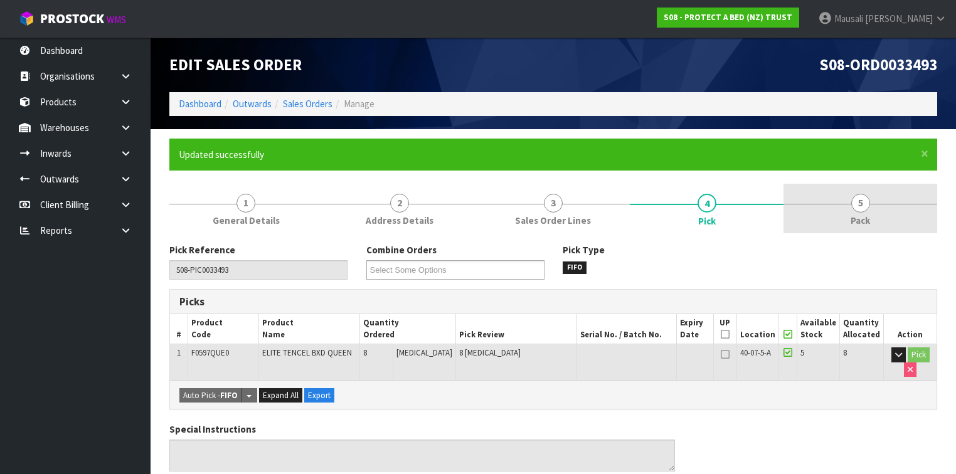
click at [837, 218] on link "5 Pack" at bounding box center [860, 209] width 154 height 50
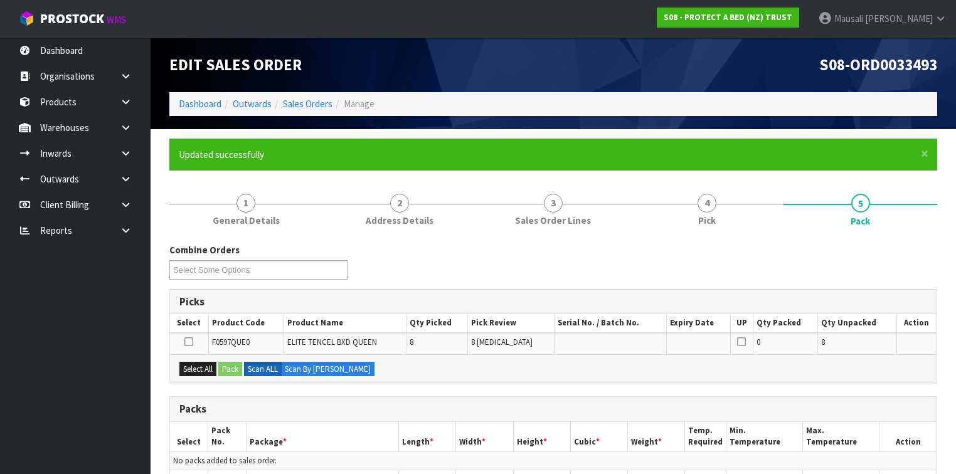
scroll to position [251, 0]
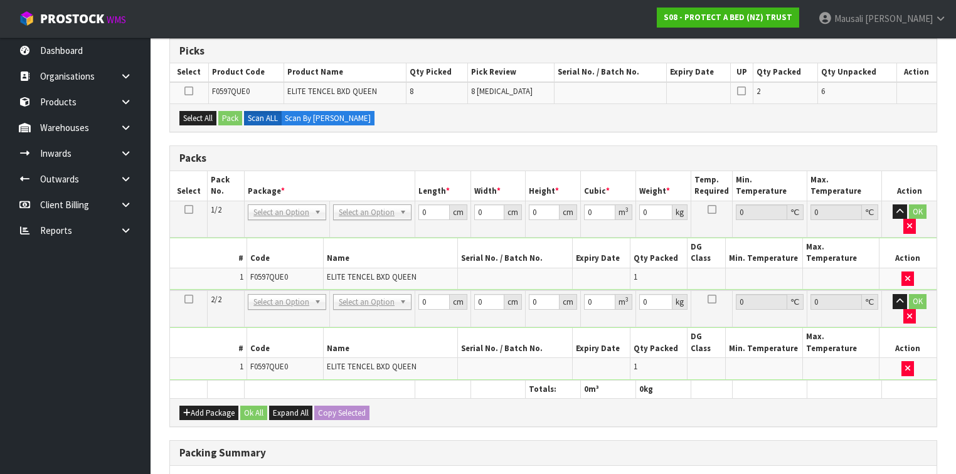
click at [191, 209] on icon at bounding box center [188, 209] width 9 height 1
click at [912, 312] on icon "button" at bounding box center [909, 316] width 5 height 8
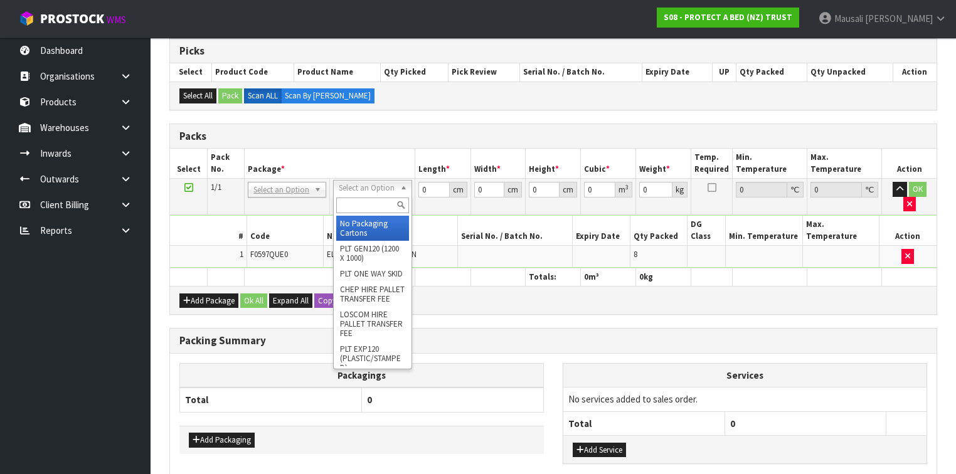
click at [356, 204] on input "text" at bounding box center [372, 206] width 72 height 16
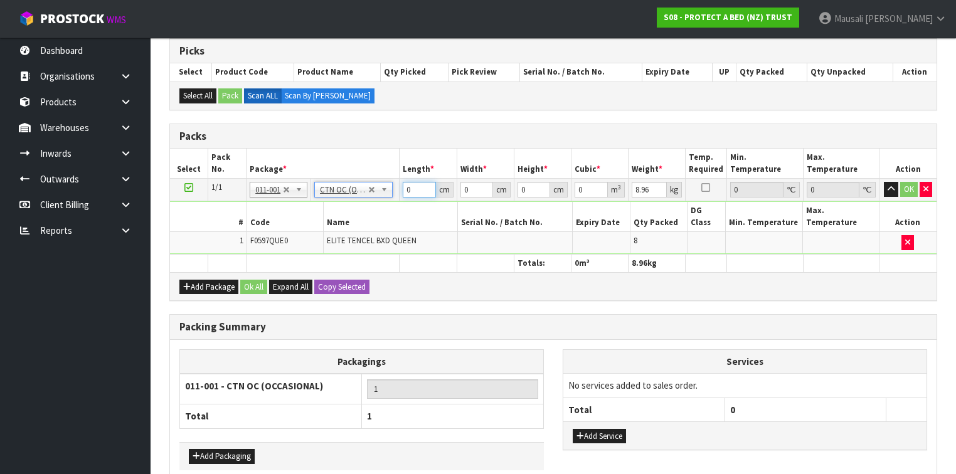
drag, startPoint x: 413, startPoint y: 191, endPoint x: 384, endPoint y: 199, distance: 30.4
click at [389, 200] on tbody "1/1 NONE 007-001 007-002 007-004 007-009 007-013 007-014 007-015 007-017 007-01…" at bounding box center [553, 216] width 766 height 75
click at [254, 280] on button "Ok All" at bounding box center [253, 287] width 27 height 15
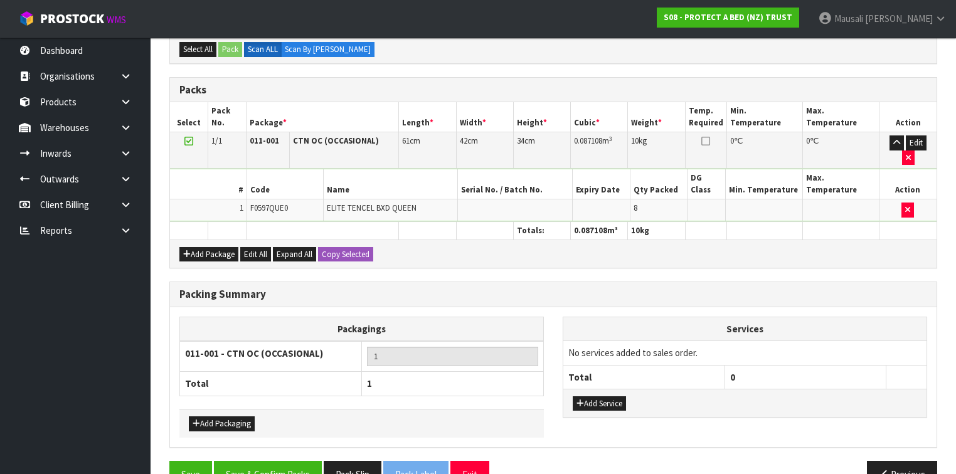
scroll to position [298, 0]
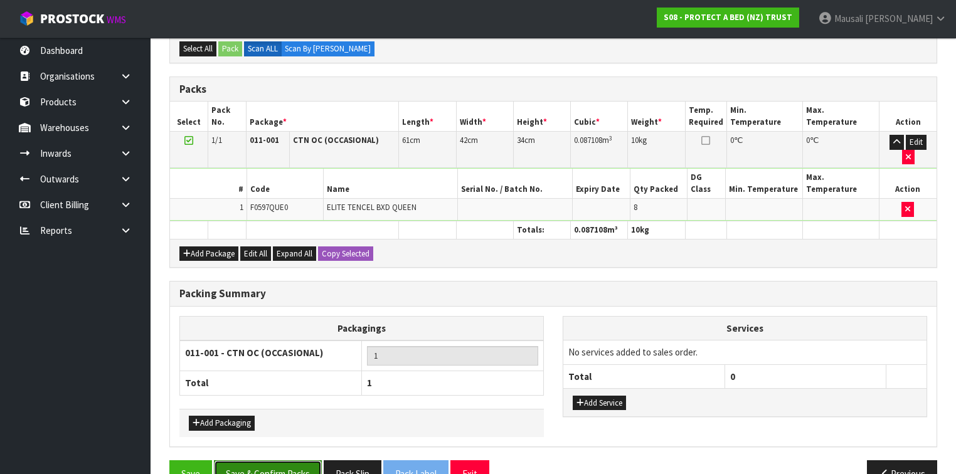
click at [280, 460] on button "Save & Confirm Packs" at bounding box center [268, 473] width 108 height 27
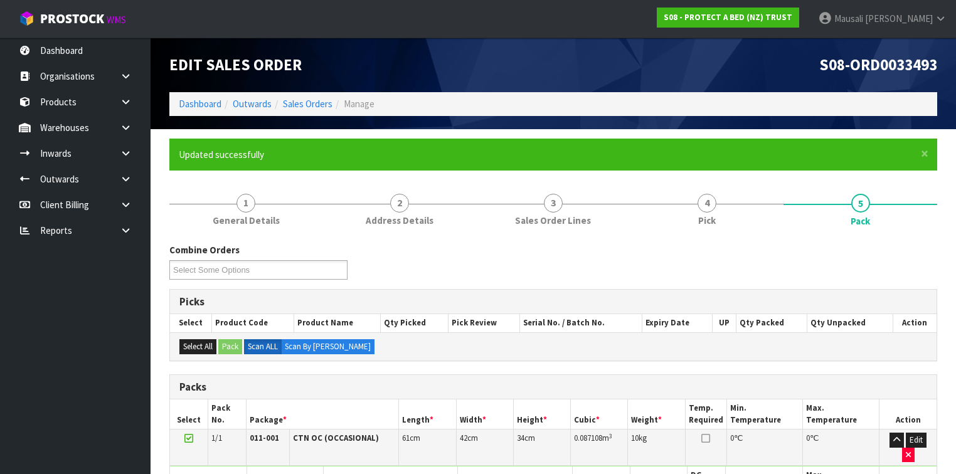
scroll to position [230, 0]
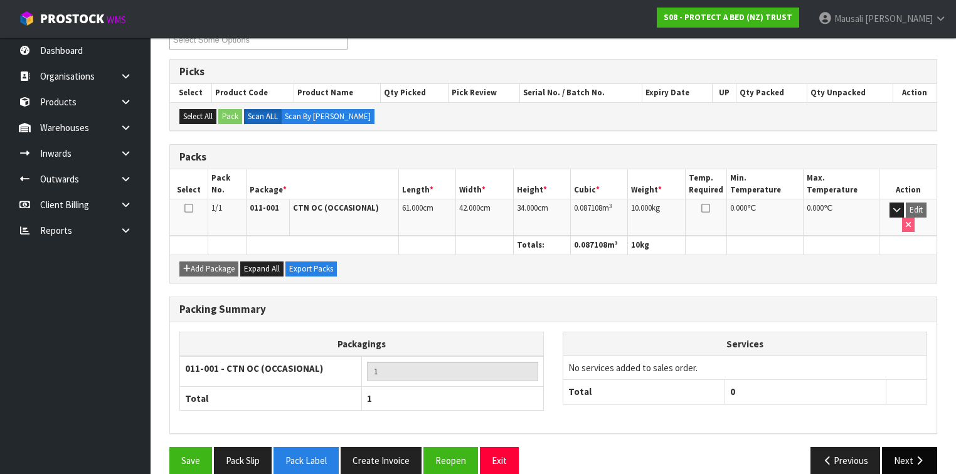
click at [906, 447] on button "Next" at bounding box center [909, 460] width 55 height 27
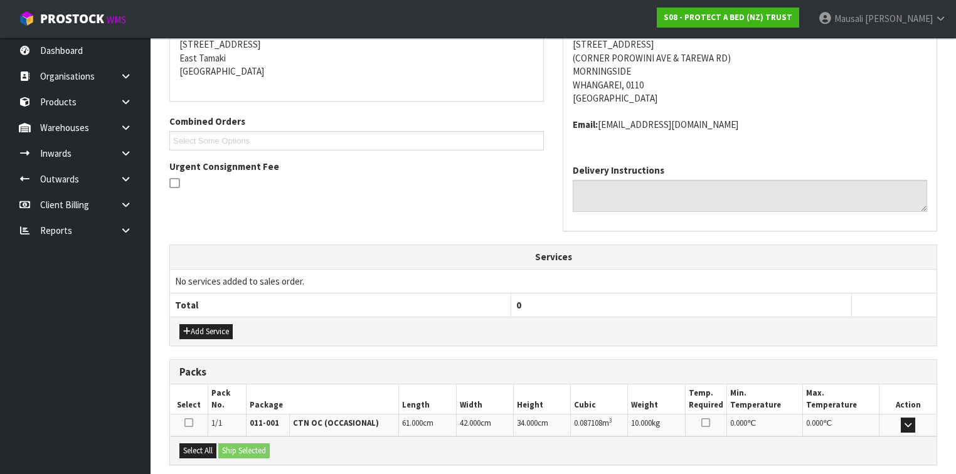
scroll to position [376, 0]
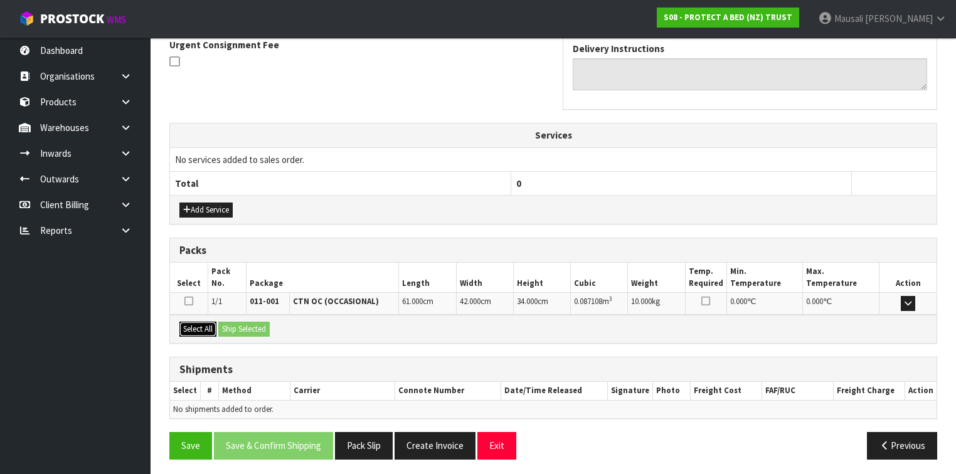
click at [201, 324] on button "Select All" at bounding box center [197, 329] width 37 height 15
click at [234, 324] on button "Ship Selected" at bounding box center [243, 329] width 51 height 15
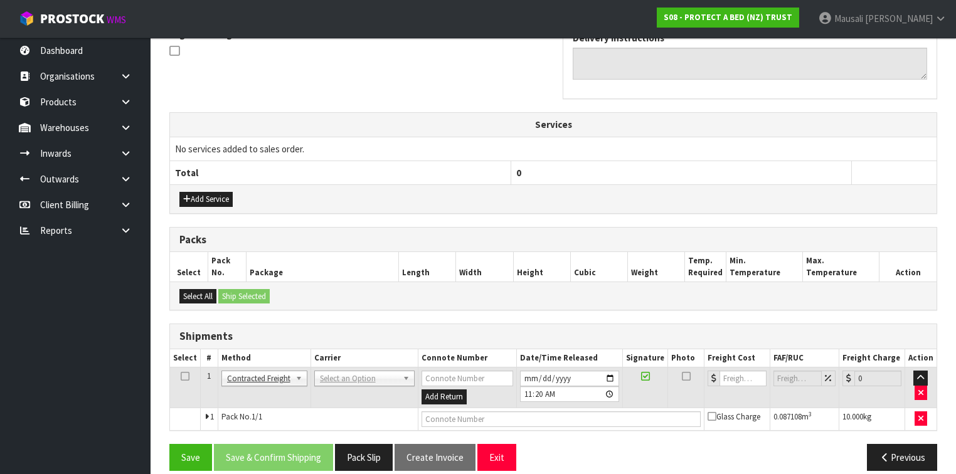
scroll to position [398, 0]
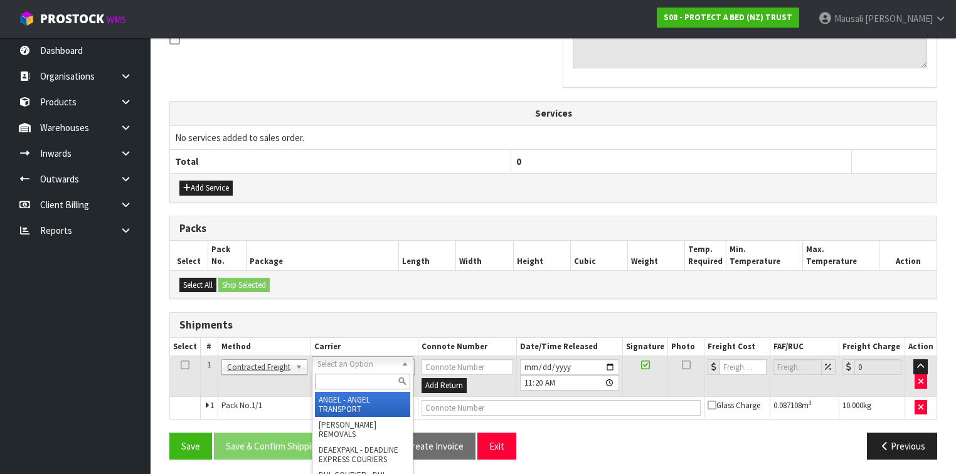
click at [344, 377] on input "text" at bounding box center [362, 382] width 95 height 16
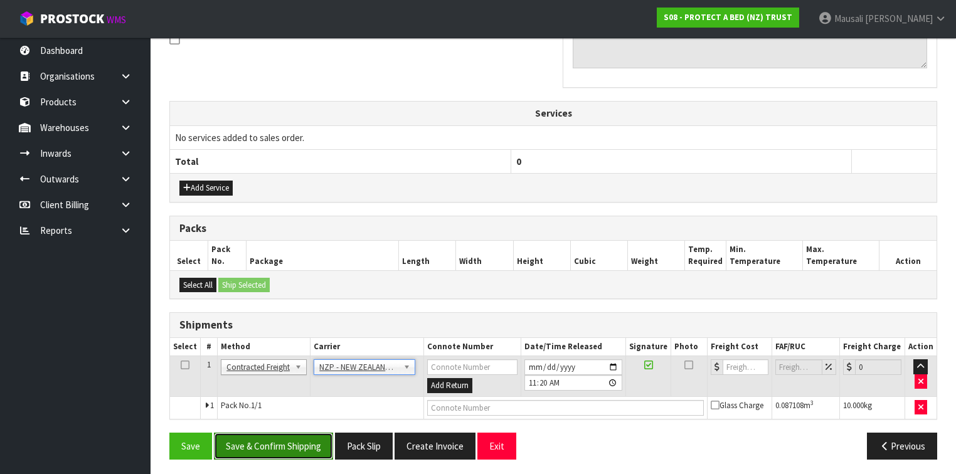
click at [309, 441] on button "Save & Confirm Shipping" at bounding box center [273, 446] width 119 height 27
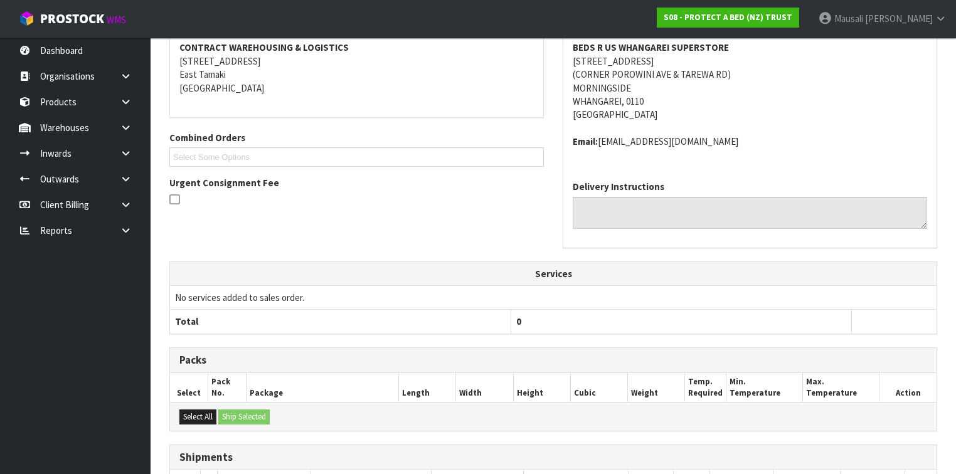
scroll to position [381, 0]
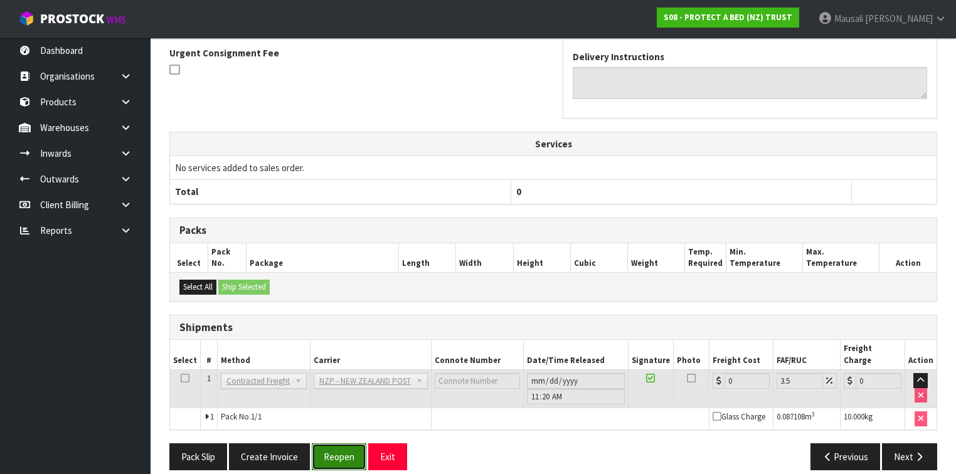
click at [337, 446] on button "Reopen" at bounding box center [339, 456] width 55 height 27
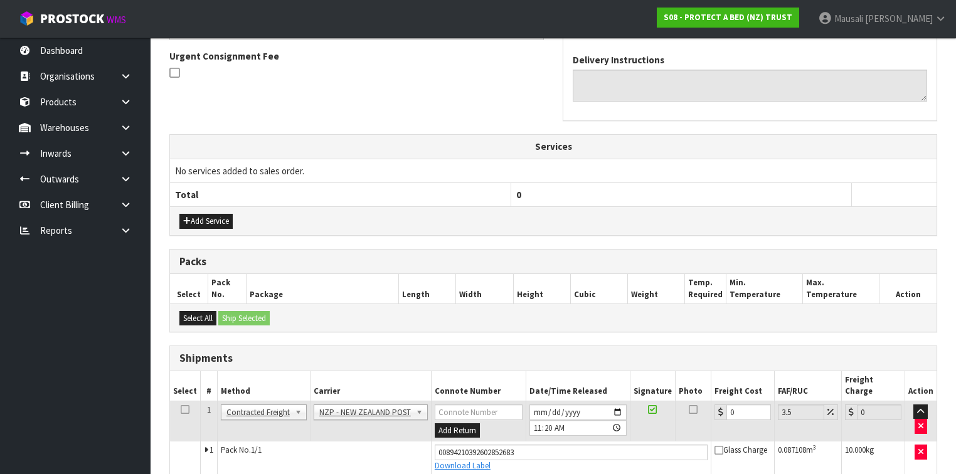
scroll to position [409, 0]
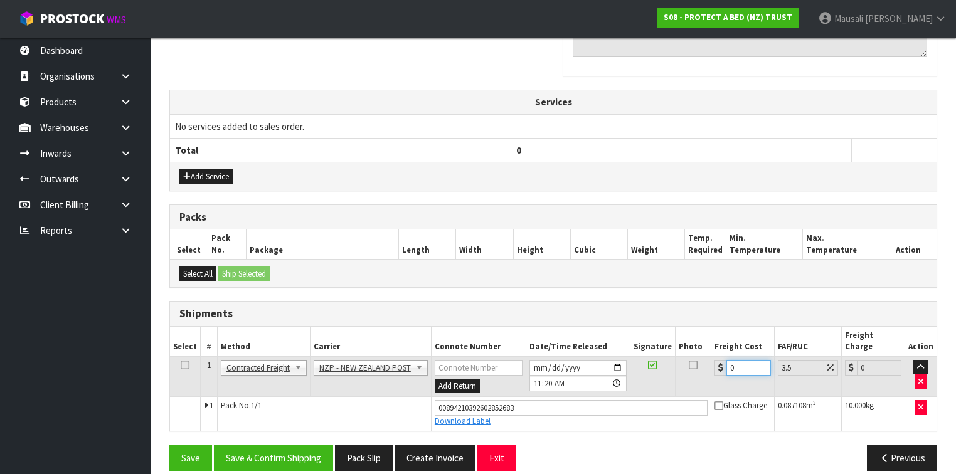
drag, startPoint x: 746, startPoint y: 347, endPoint x: 717, endPoint y: 367, distance: 35.1
click at [717, 367] on td "0" at bounding box center [742, 376] width 63 height 41
click at [263, 445] on button "Save & Confirm Shipping" at bounding box center [273, 458] width 119 height 27
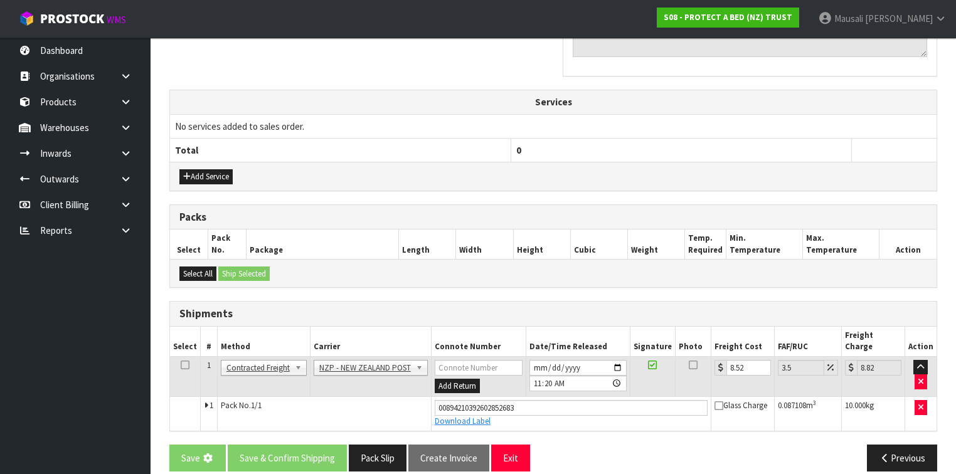
scroll to position [0, 0]
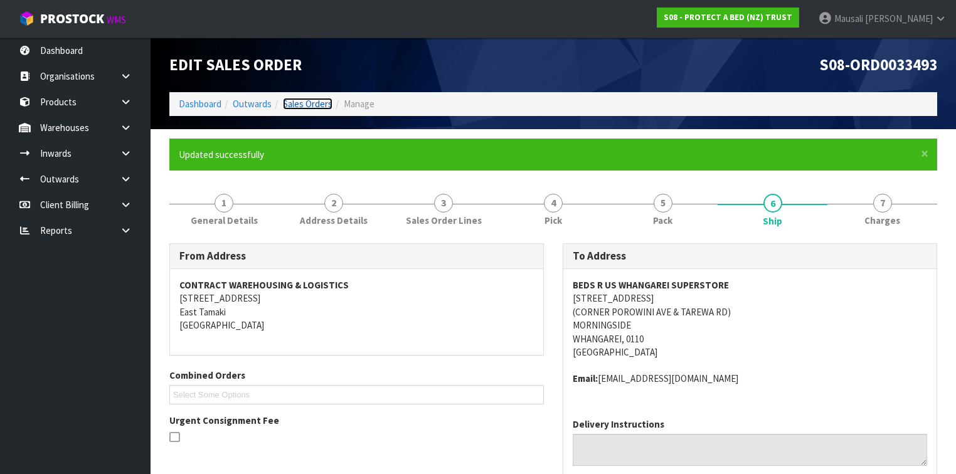
click at [298, 102] on link "Sales Orders" at bounding box center [308, 104] width 50 height 12
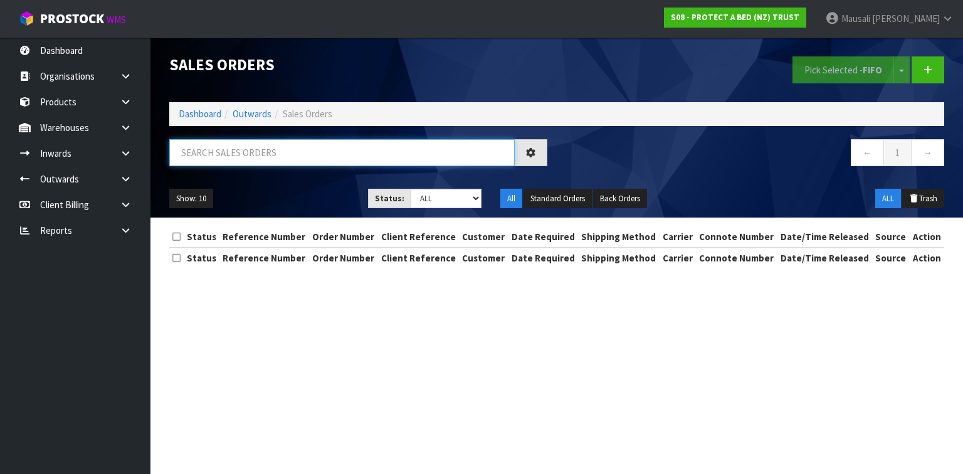
click at [209, 155] on input "text" at bounding box center [342, 152] width 346 height 27
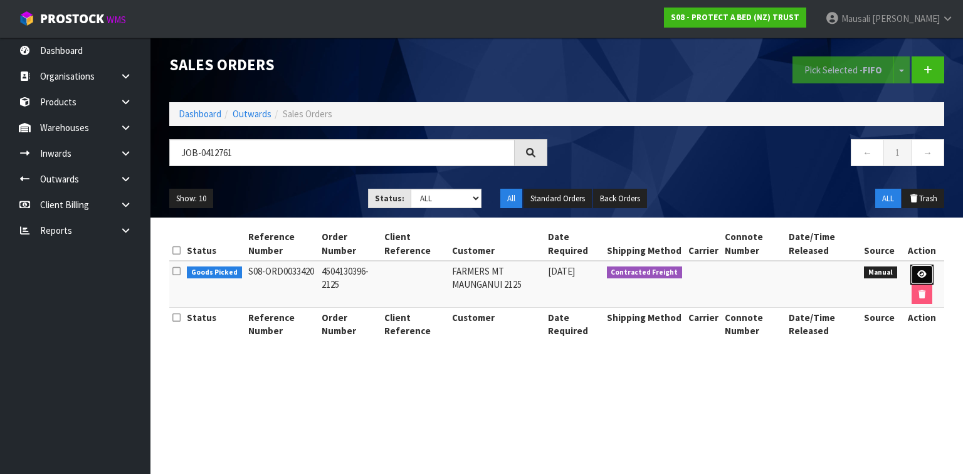
click at [921, 274] on icon at bounding box center [921, 274] width 9 height 8
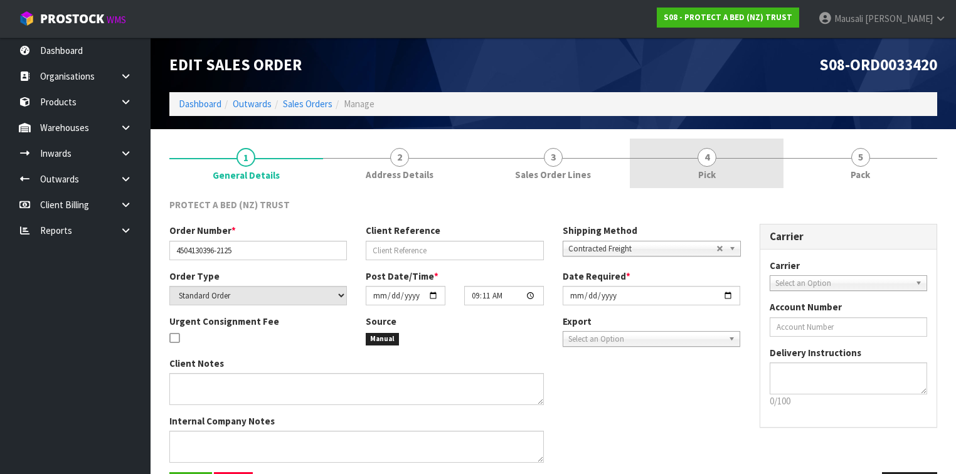
click at [690, 166] on link "4 Pick" at bounding box center [707, 164] width 154 height 50
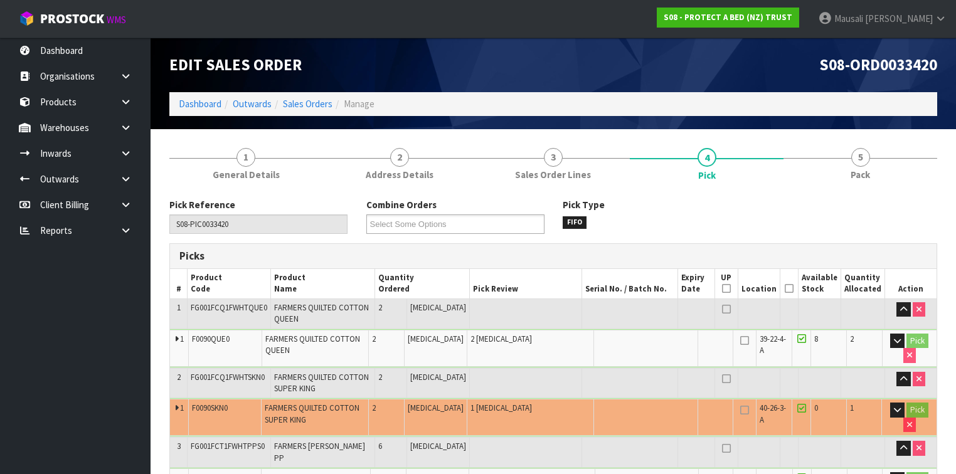
click at [789, 283] on th "Picked" at bounding box center [788, 283] width 18 height 29
click at [793, 288] on icon at bounding box center [788, 288] width 9 height 1
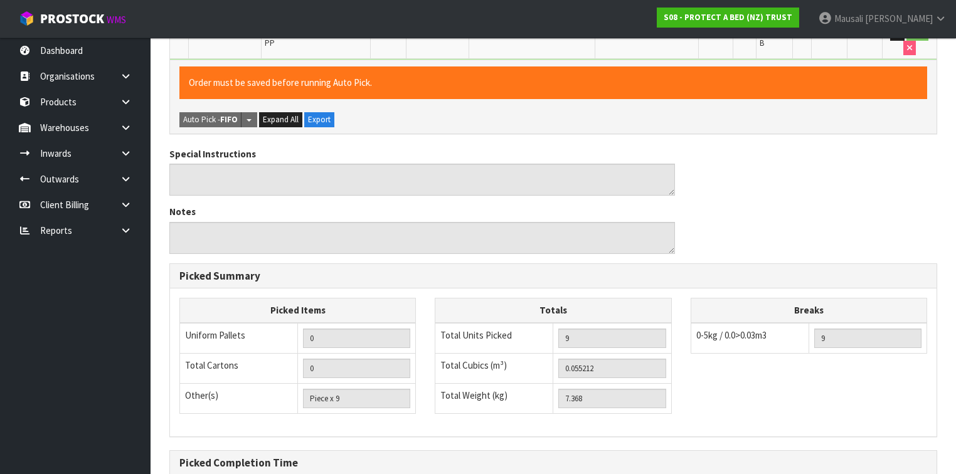
scroll to position [552, 0]
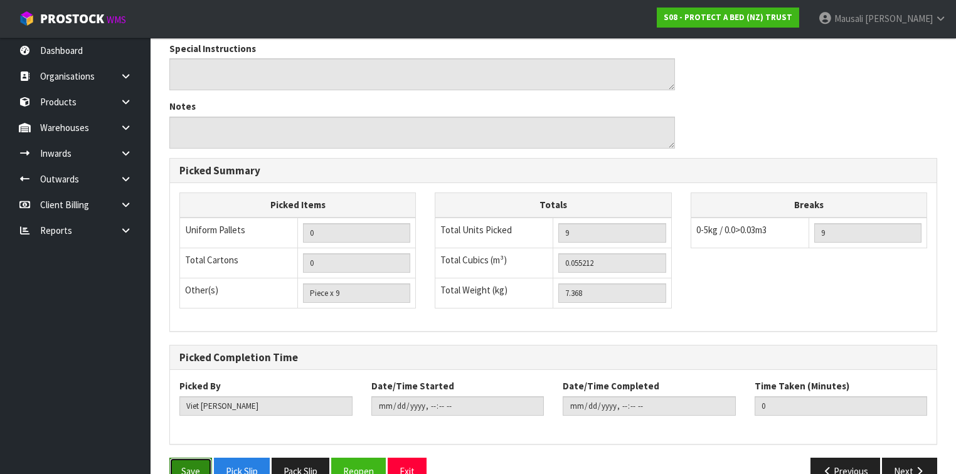
click at [185, 458] on button "Save" at bounding box center [190, 471] width 43 height 27
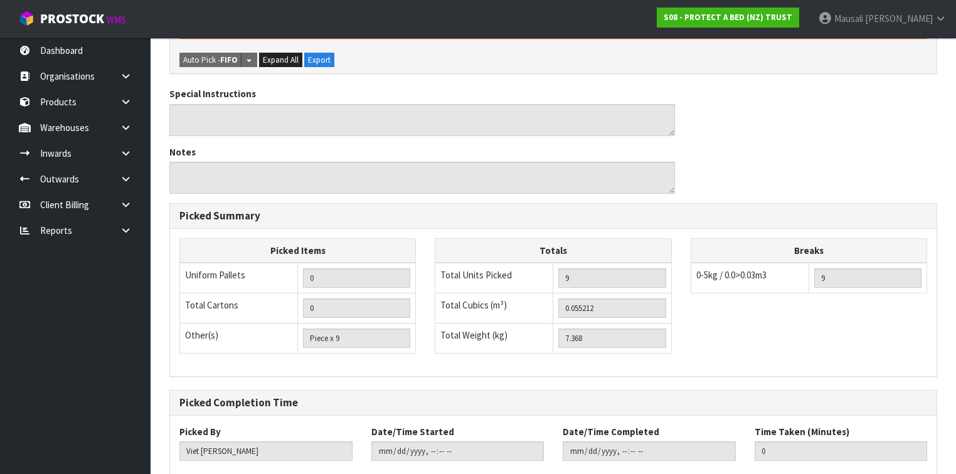
scroll to position [0, 0]
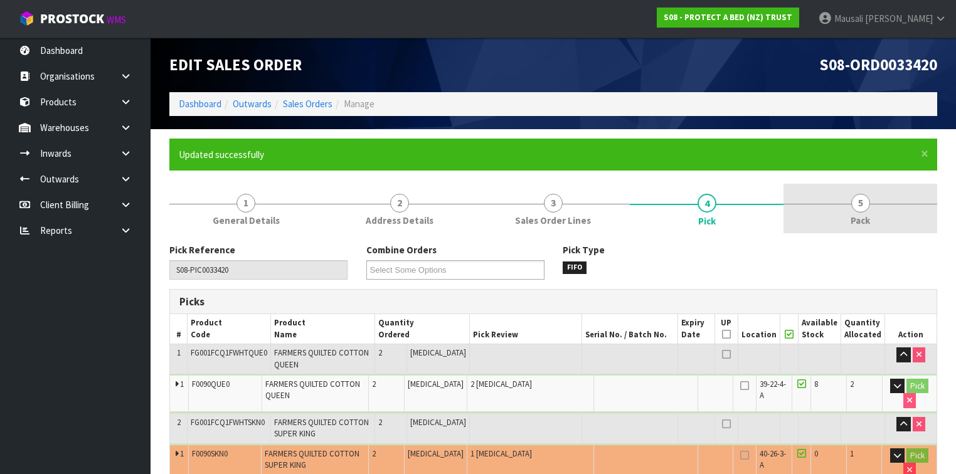
click at [858, 208] on span "5" at bounding box center [860, 203] width 19 height 19
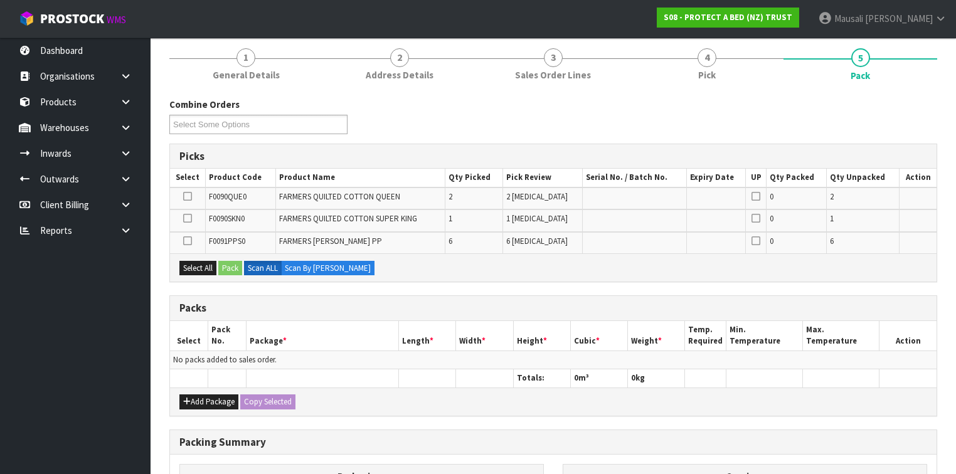
scroll to position [251, 0]
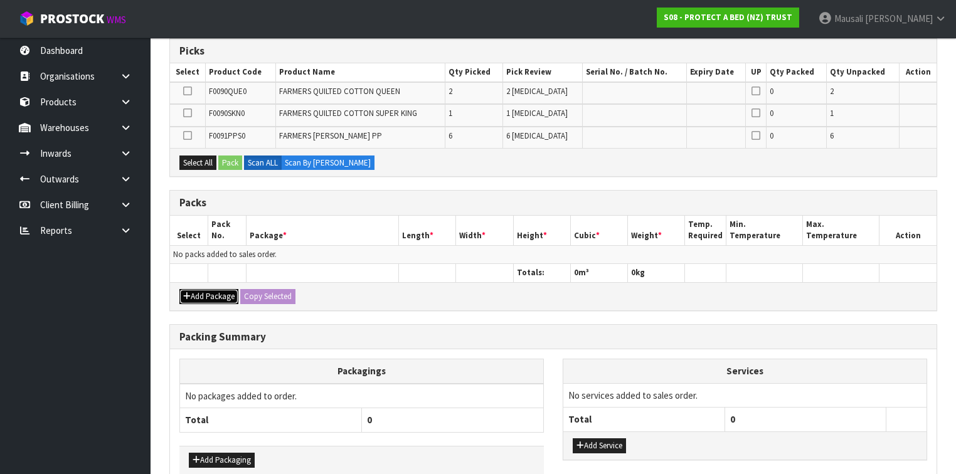
click at [200, 290] on button "Add Package" at bounding box center [208, 296] width 59 height 15
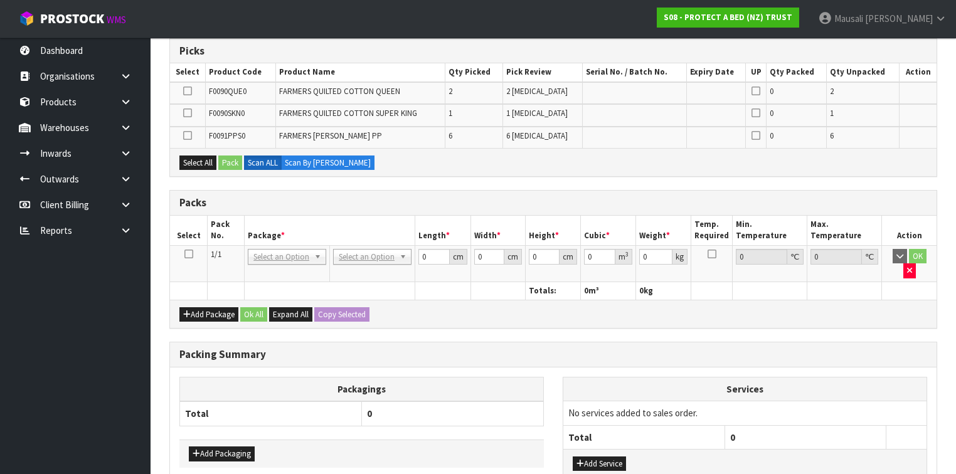
click at [191, 254] on icon at bounding box center [188, 254] width 9 height 1
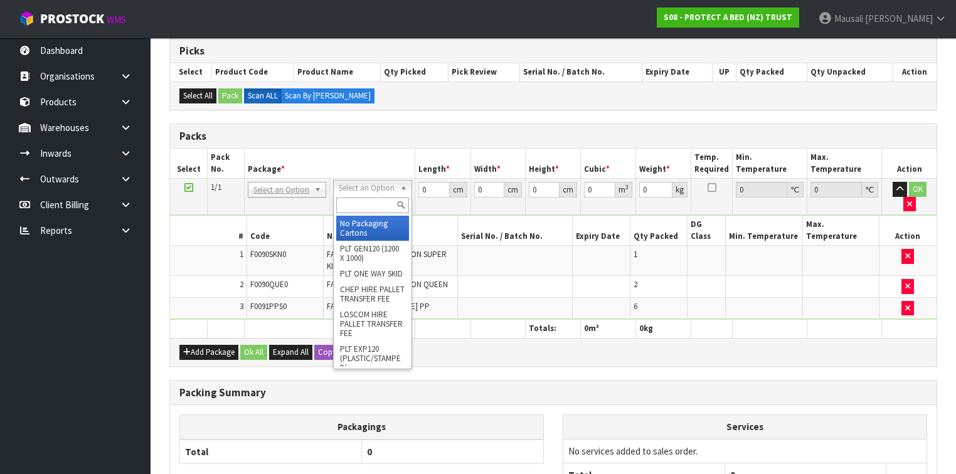
click at [358, 208] on input "text" at bounding box center [372, 206] width 72 height 16
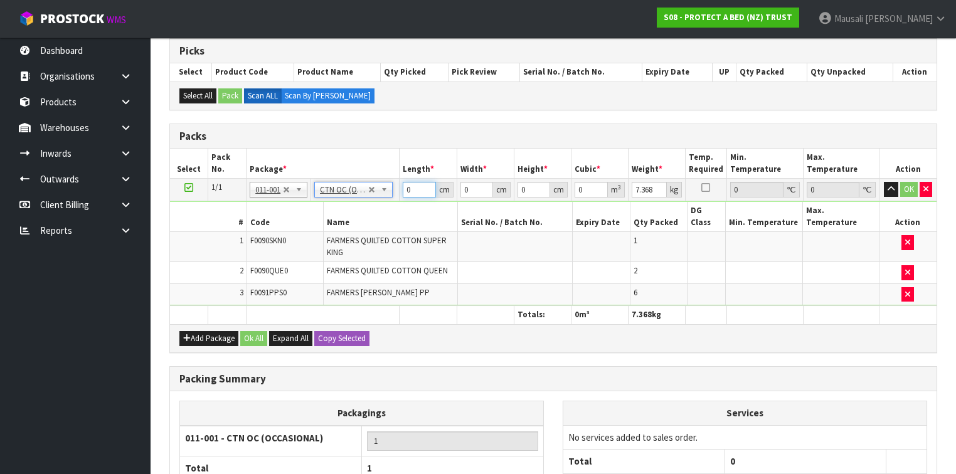
drag, startPoint x: 419, startPoint y: 184, endPoint x: 371, endPoint y: 204, distance: 52.3
click at [375, 203] on tbody "1/1 NONE 007-001 007-002 007-004 007-009 007-013 007-014 007-015 007-017 007-01…" at bounding box center [553, 242] width 766 height 127
click at [246, 331] on button "Ok All" at bounding box center [253, 338] width 27 height 15
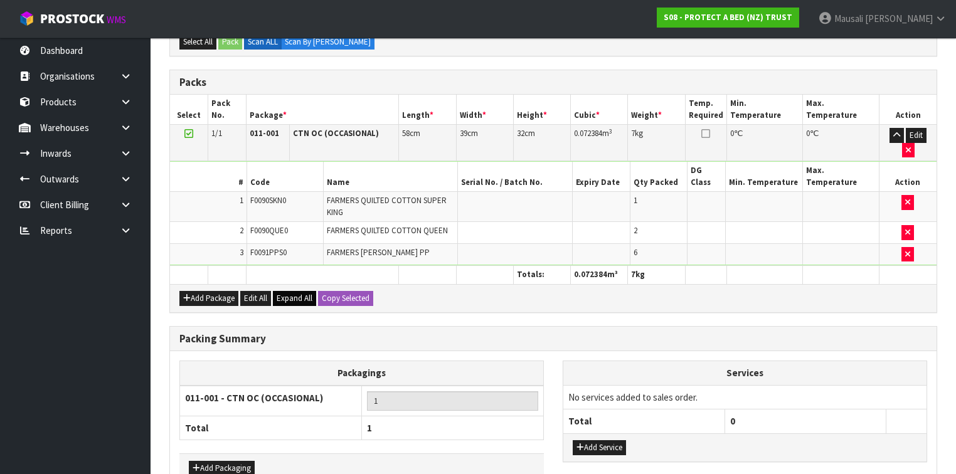
scroll to position [349, 0]
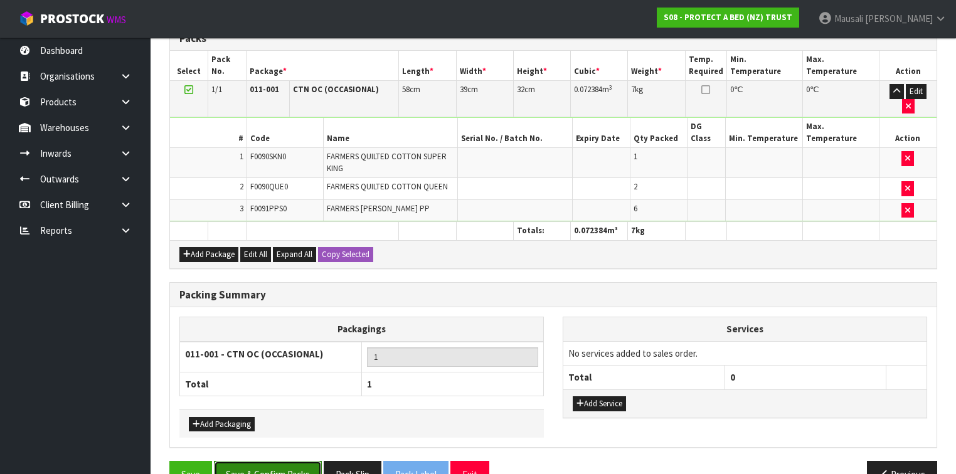
click at [269, 461] on button "Save & Confirm Packs" at bounding box center [268, 474] width 108 height 27
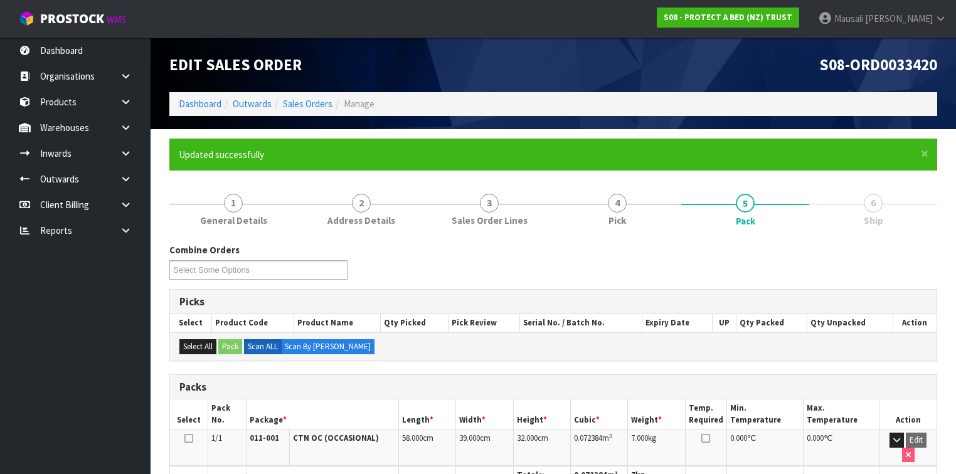
scroll to position [201, 0]
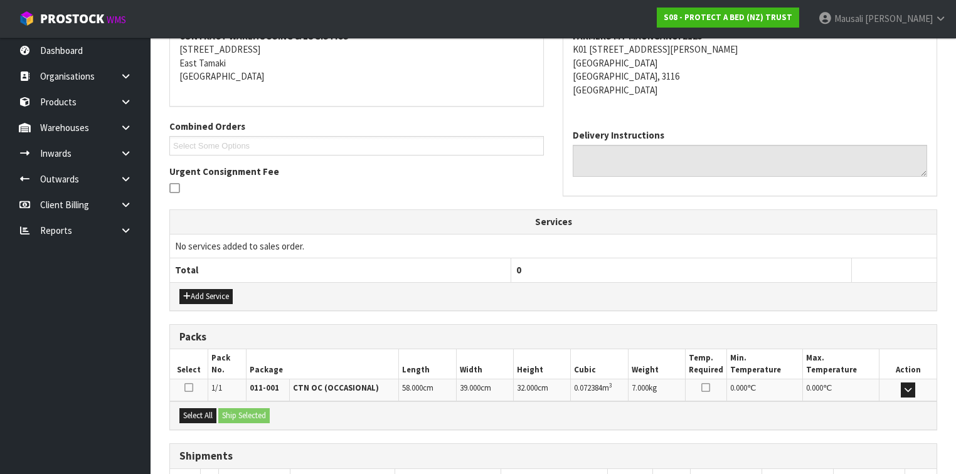
scroll to position [335, 0]
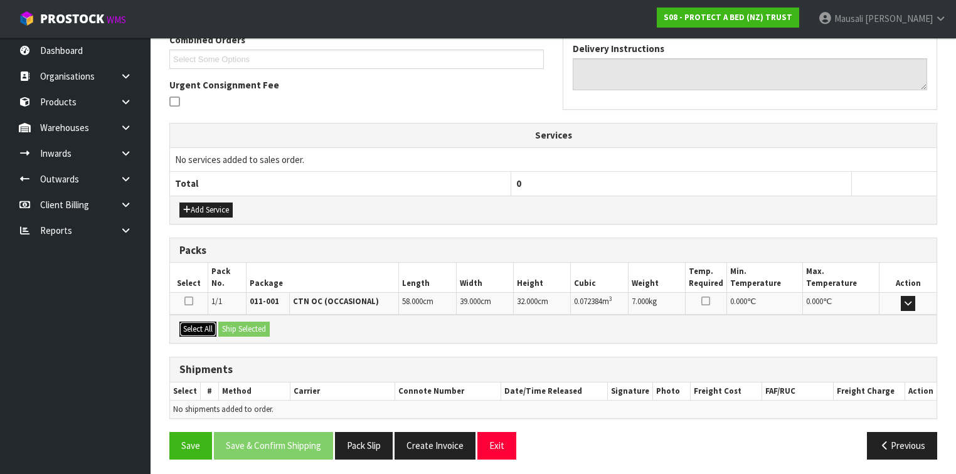
drag, startPoint x: 198, startPoint y: 326, endPoint x: 255, endPoint y: 330, distance: 56.6
click at [203, 326] on button "Select All" at bounding box center [197, 329] width 37 height 15
click at [255, 330] on button "Ship Selected" at bounding box center [243, 329] width 51 height 15
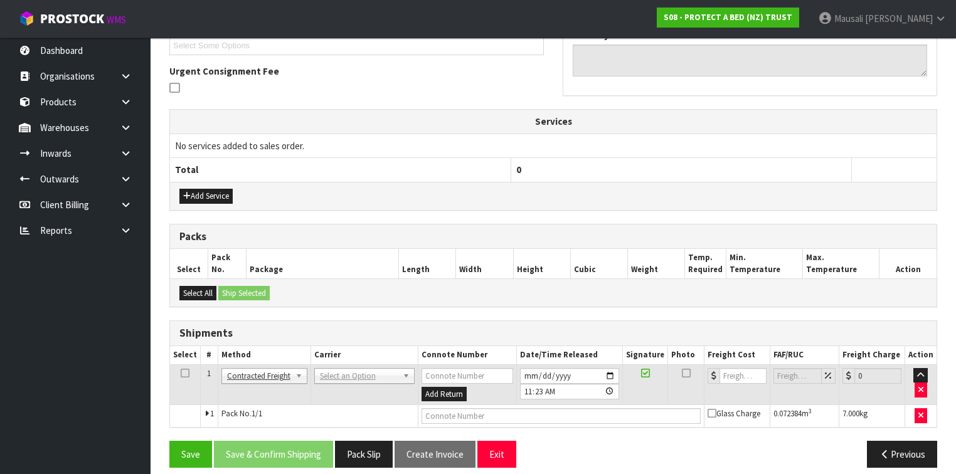
scroll to position [357, 0]
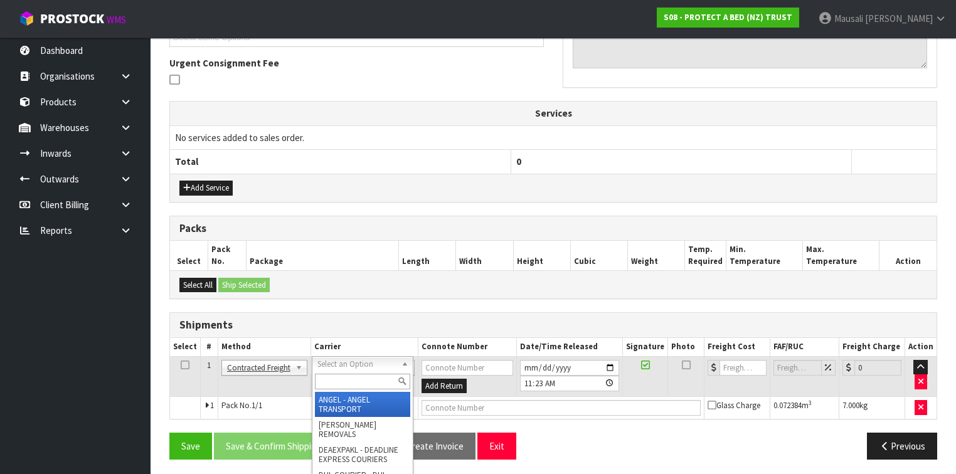
click at [321, 381] on input "text" at bounding box center [362, 382] width 95 height 16
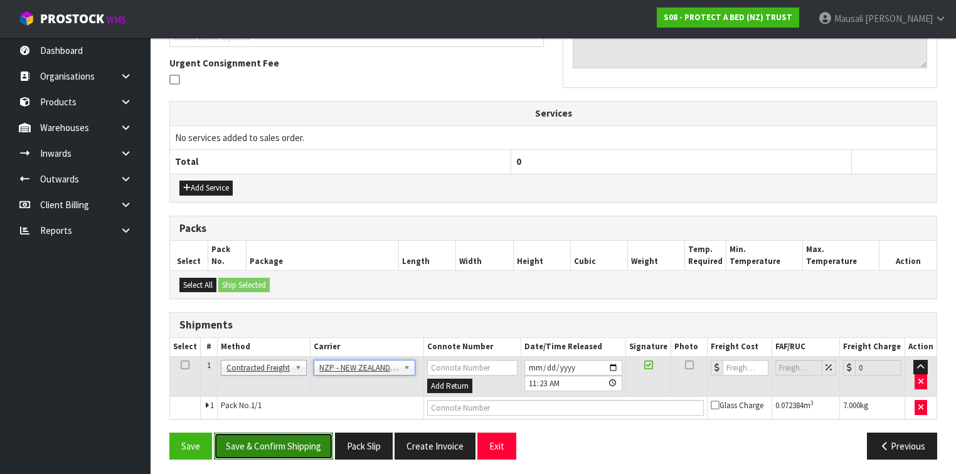
click at [265, 438] on button "Save & Confirm Shipping" at bounding box center [273, 446] width 119 height 27
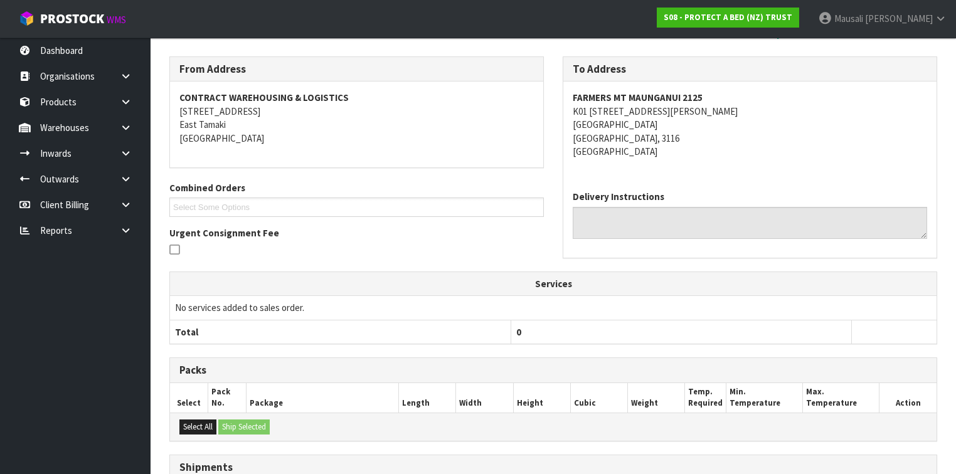
scroll to position [341, 0]
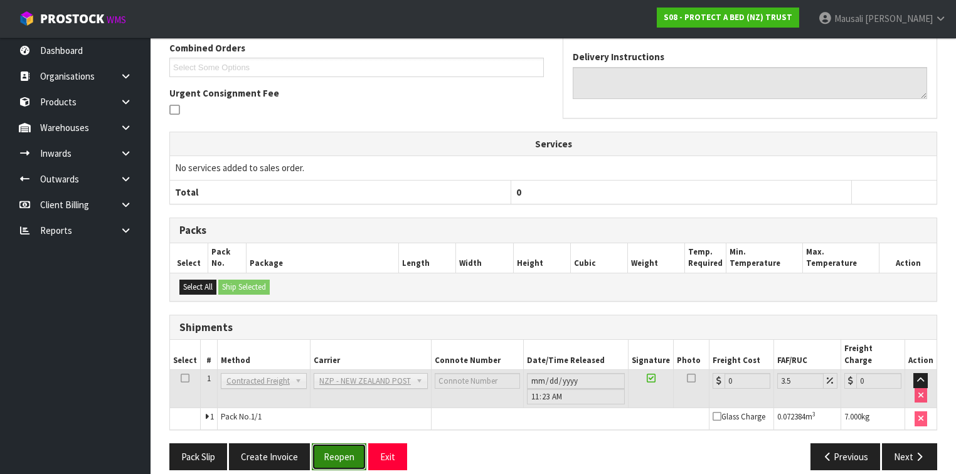
click at [344, 443] on button "Reopen" at bounding box center [339, 456] width 55 height 27
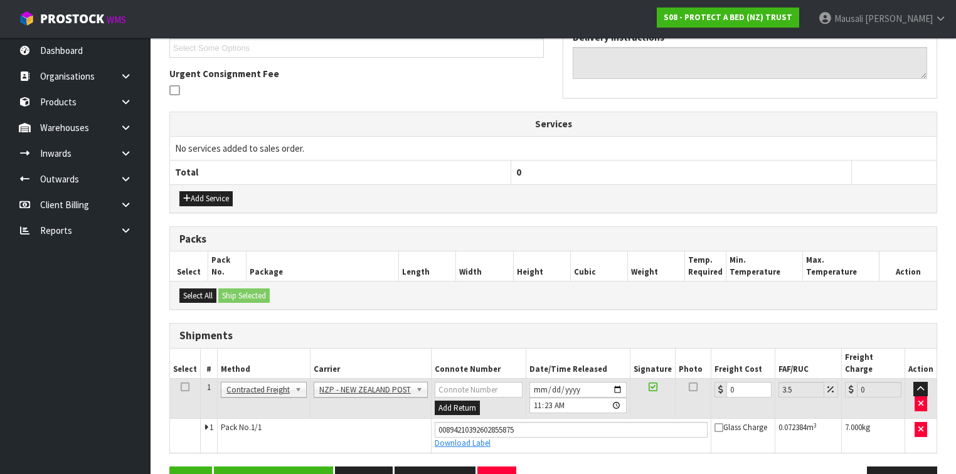
scroll to position [369, 0]
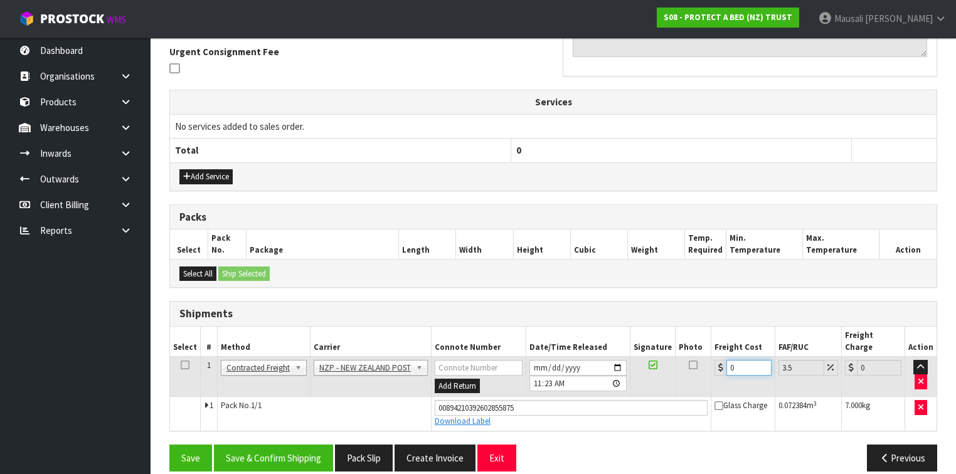
drag, startPoint x: 737, startPoint y: 354, endPoint x: 712, endPoint y: 361, distance: 26.8
click at [712, 361] on td "0" at bounding box center [742, 376] width 63 height 41
click at [303, 445] on button "Save & Confirm Shipping" at bounding box center [273, 458] width 119 height 27
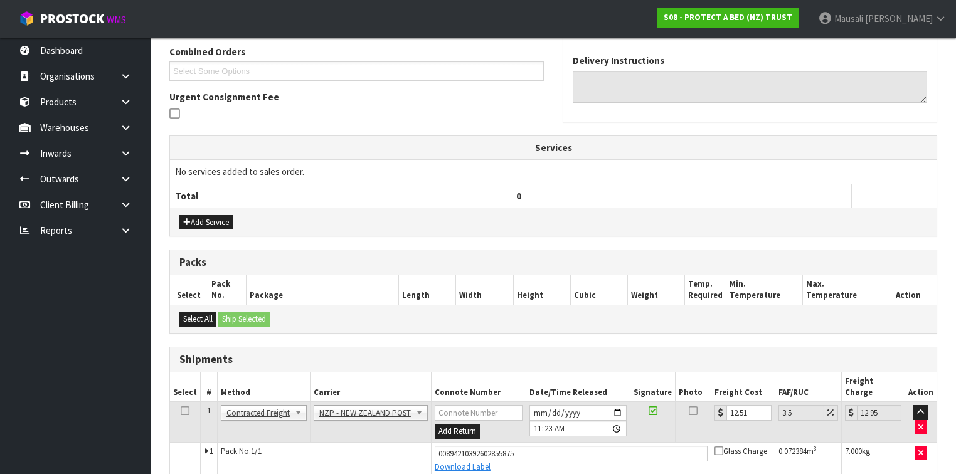
scroll to position [0, 0]
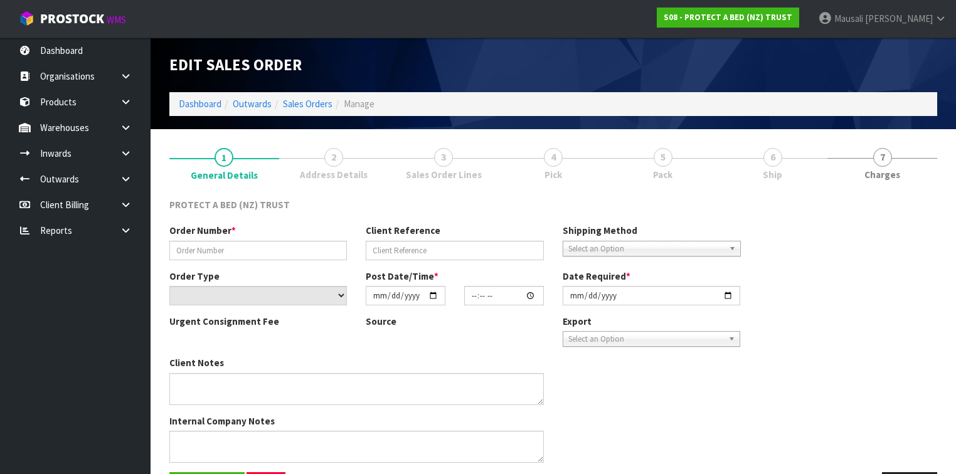
type input "382611"
select select "number:0"
type input "[DATE]"
type input "11:46:00.000"
type input "[DATE]"
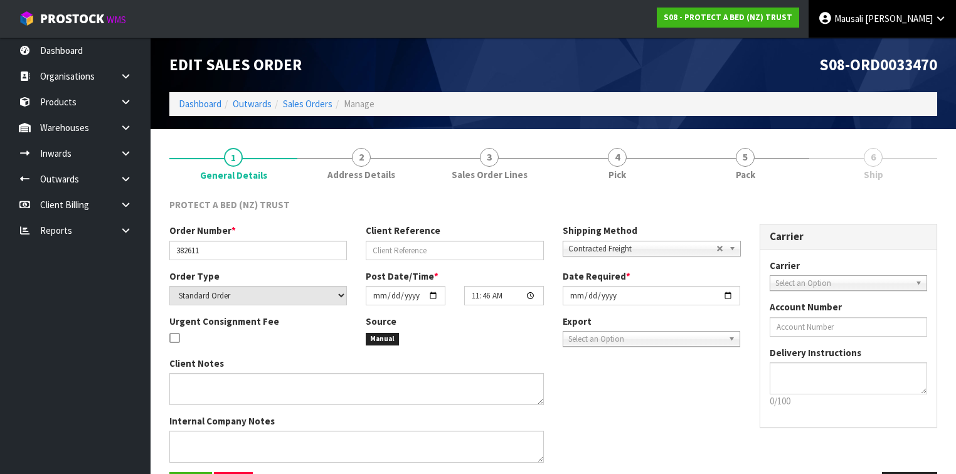
click at [912, 28] on link "[PERSON_NAME]" at bounding box center [881, 19] width 147 height 38
click at [910, 52] on link "Logout" at bounding box center [905, 49] width 99 height 17
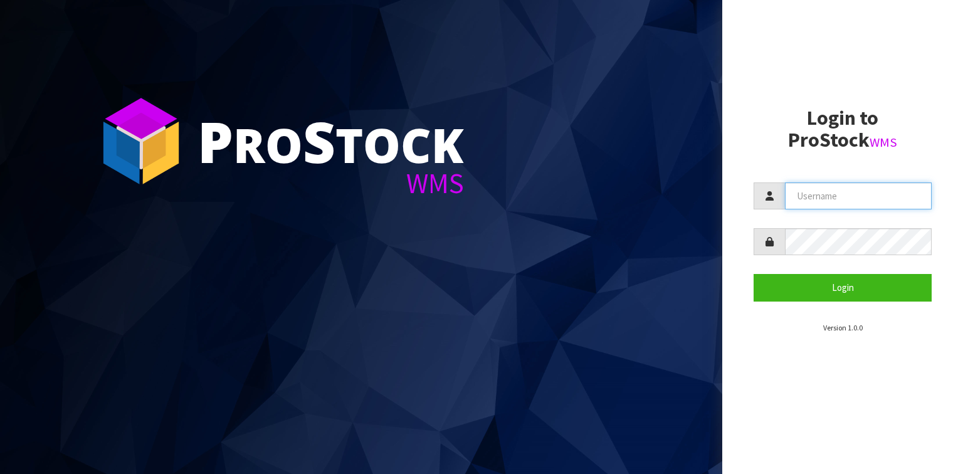
click at [848, 185] on input "text" at bounding box center [858, 195] width 147 height 27
type input "TARSHAE"
click at [754, 274] on button "Login" at bounding box center [843, 287] width 178 height 27
